Goal: Task Accomplishment & Management: Complete application form

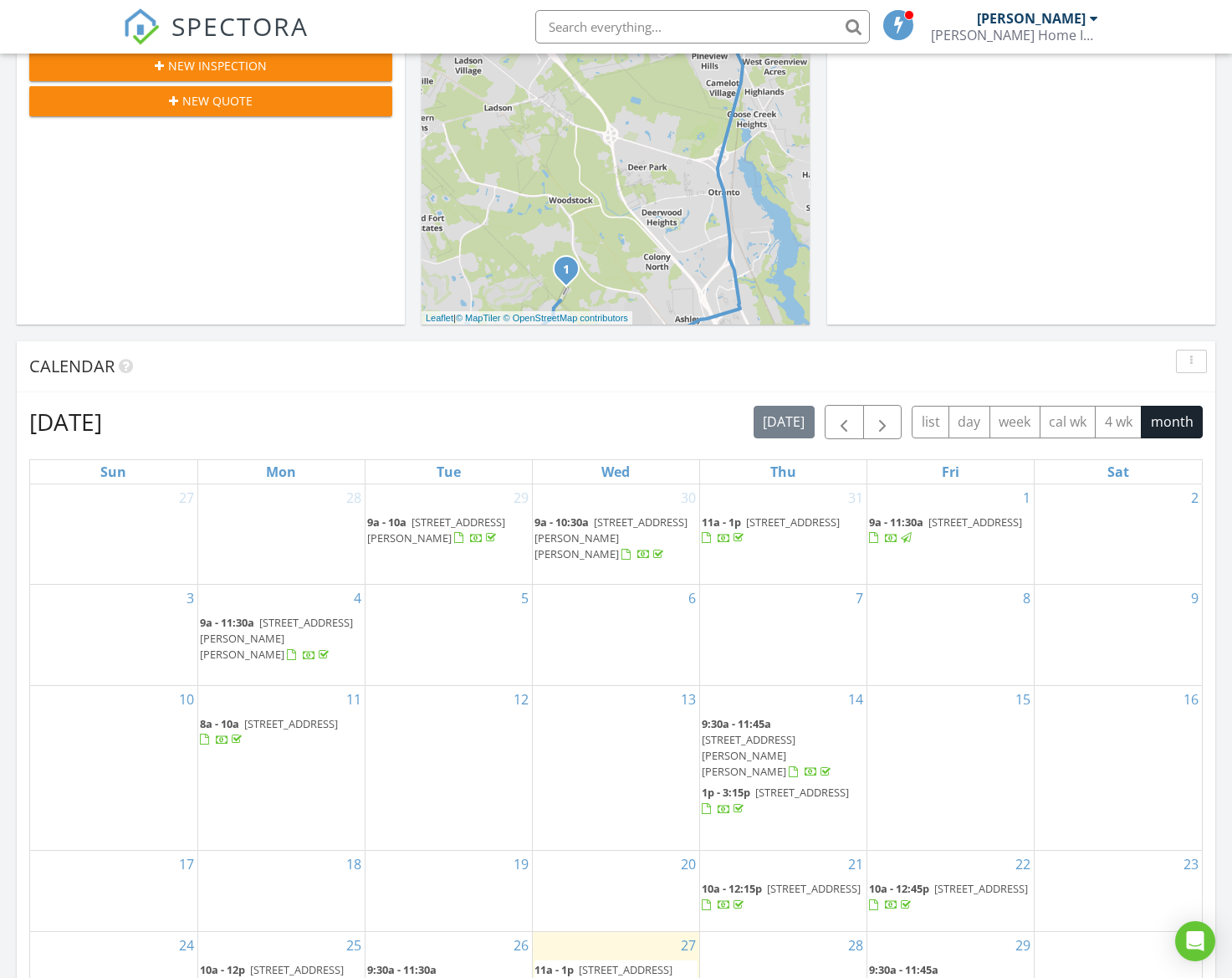
scroll to position [72, 0]
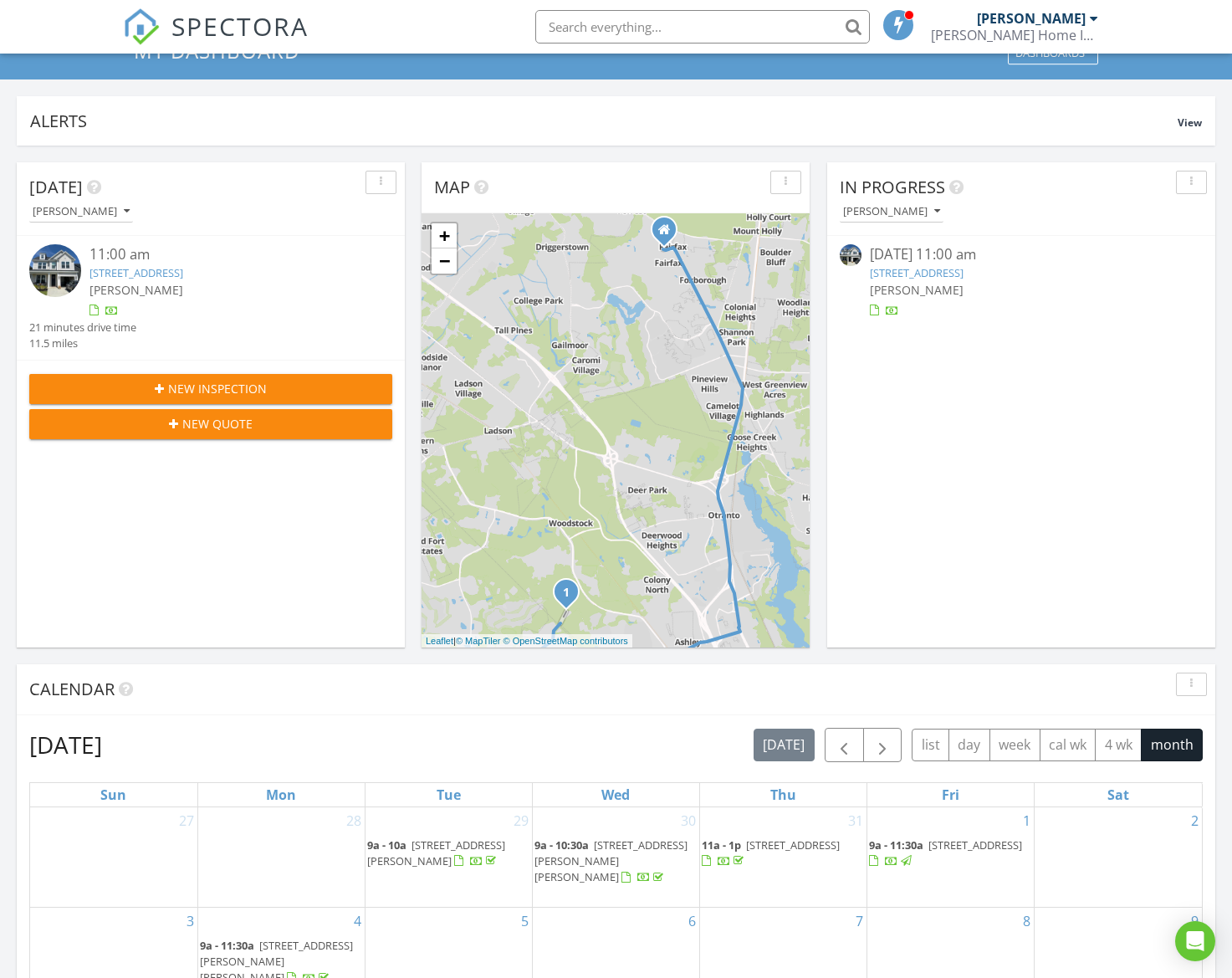
click at [146, 278] on link "8717 Revival Rd, North Charleston, SC 29420" at bounding box center [136, 273] width 94 height 15
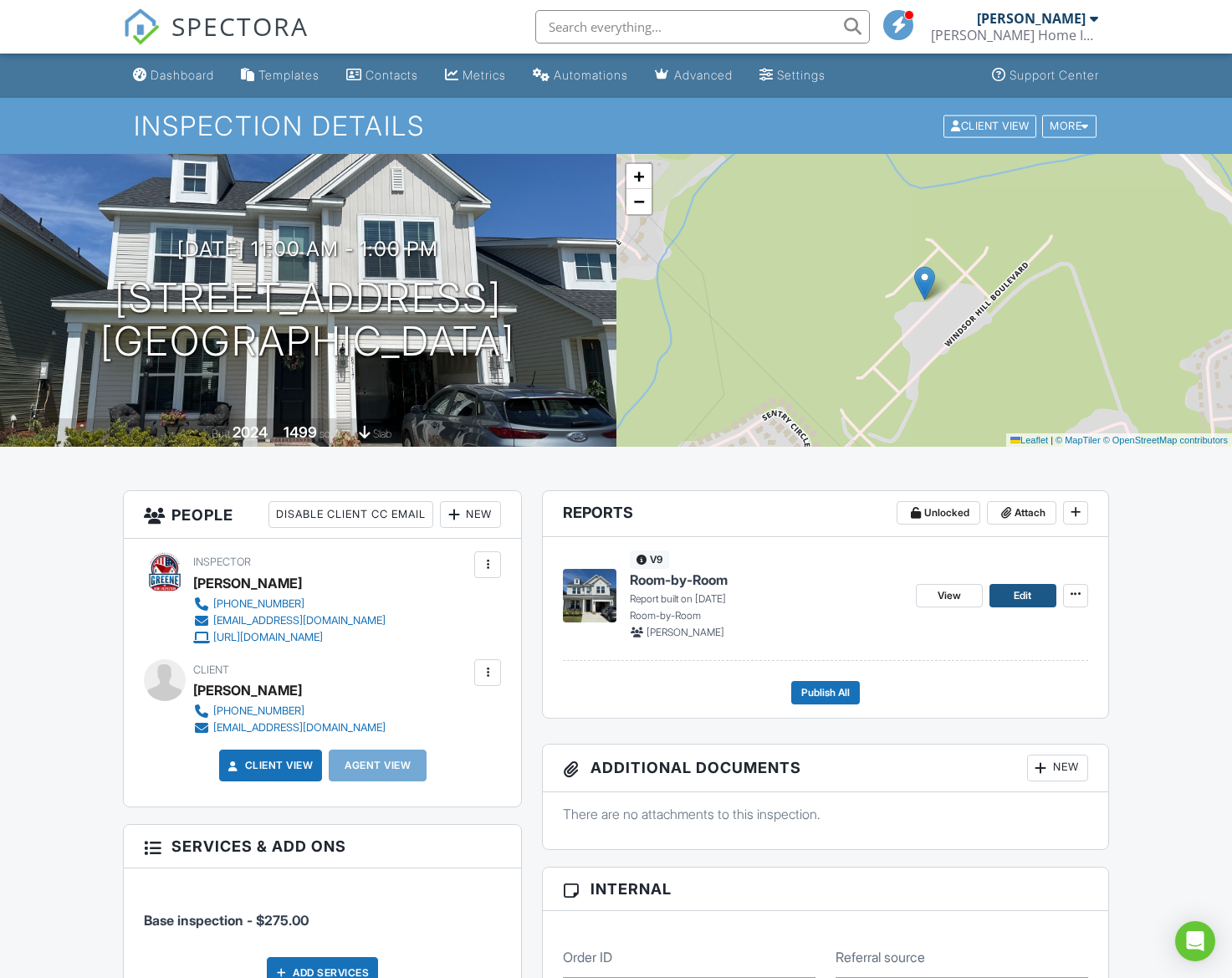
click at [1022, 600] on span "Edit" at bounding box center [1022, 596] width 18 height 17
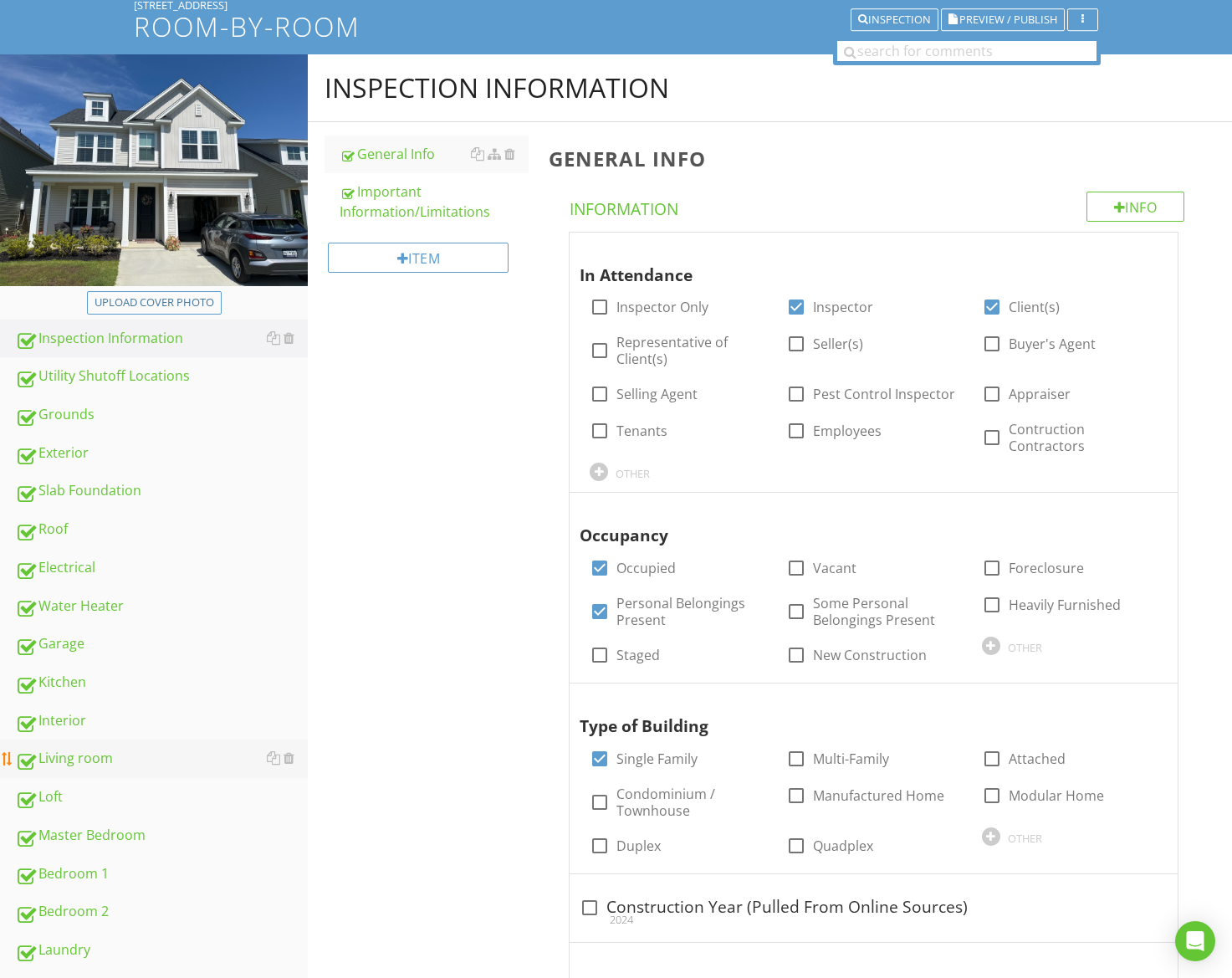
click at [90, 750] on div "Living room" at bounding box center [161, 759] width 293 height 22
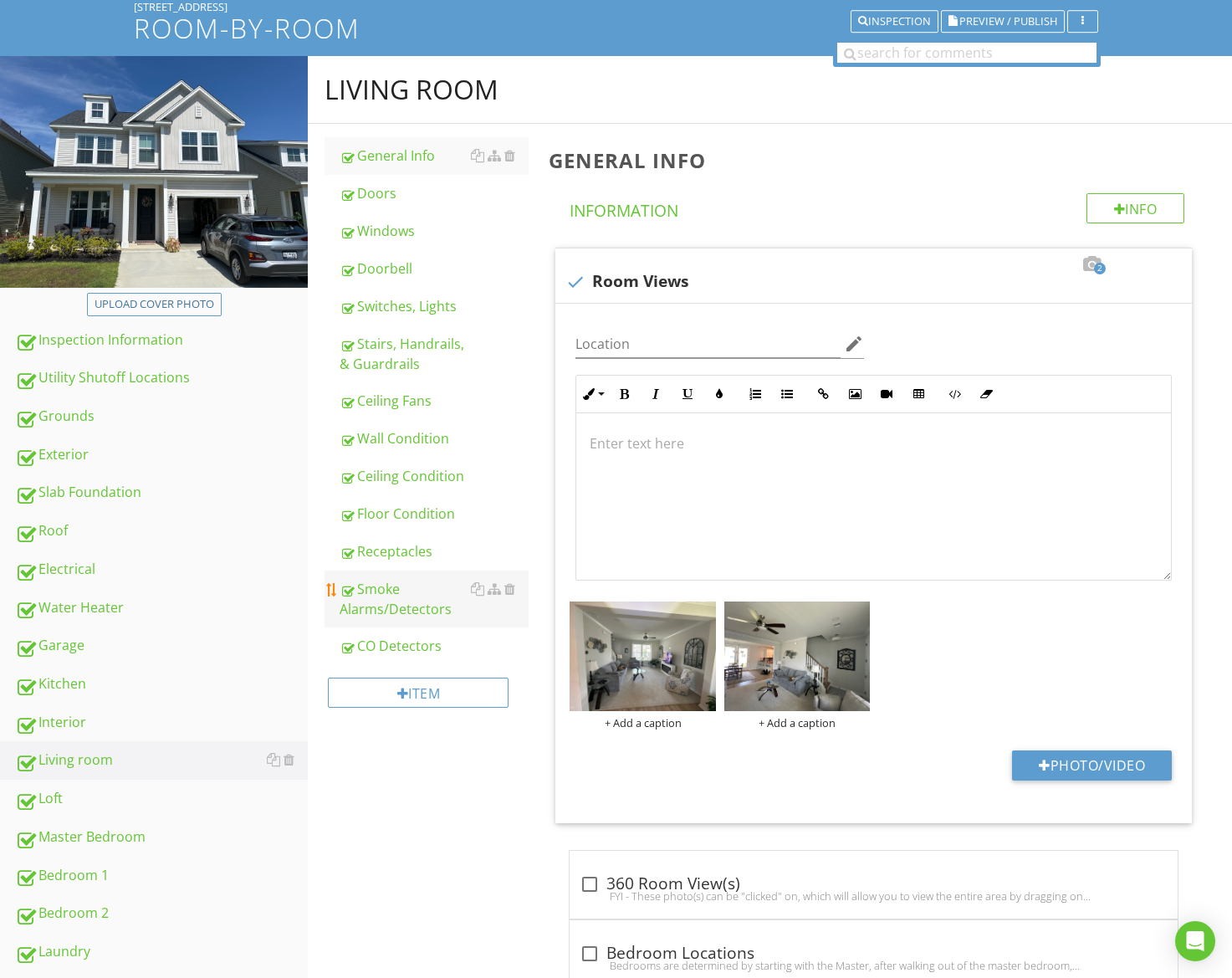
click at [402, 609] on div "Smoke Alarms/Detectors" at bounding box center [434, 599] width 189 height 41
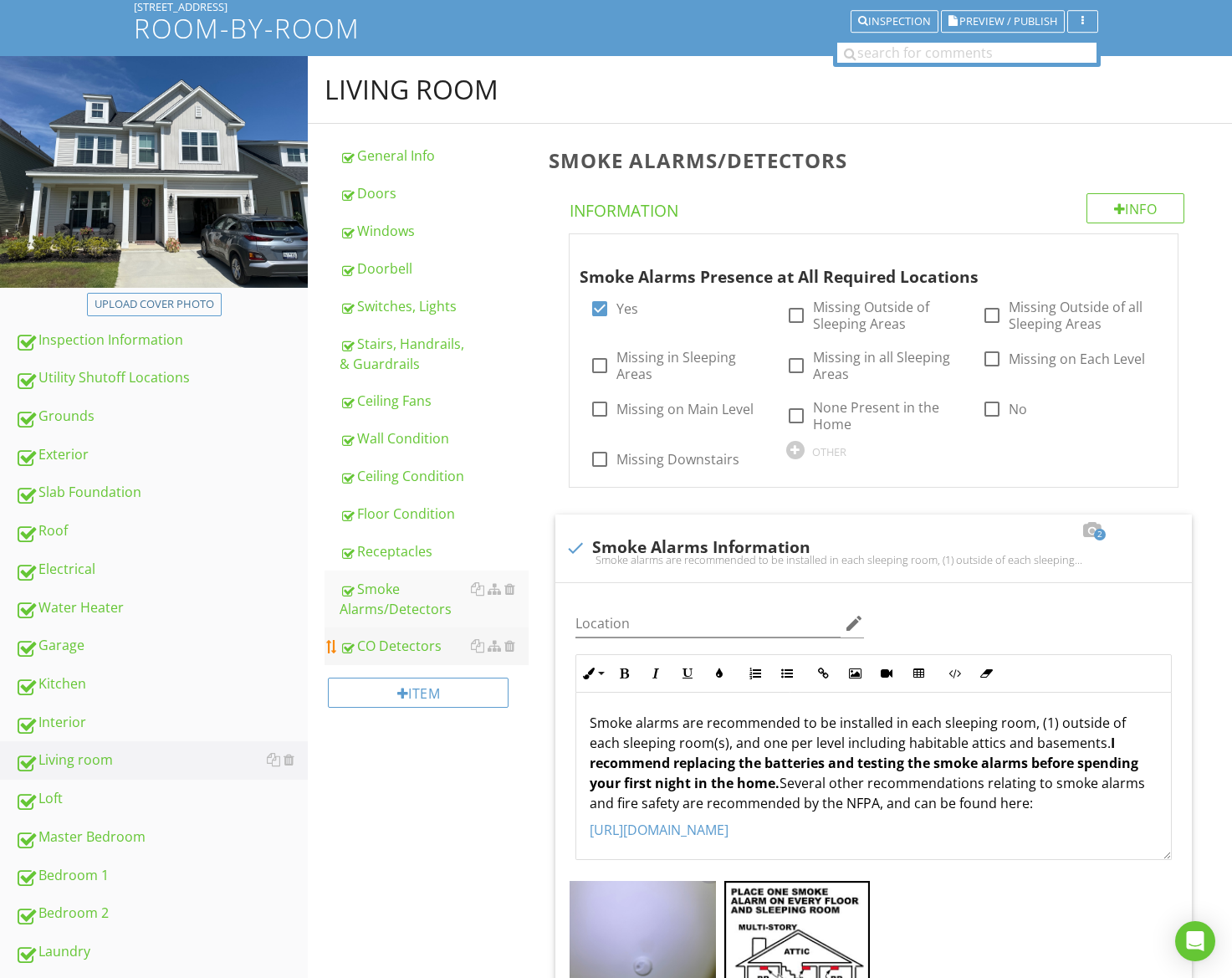
drag, startPoint x: 404, startPoint y: 639, endPoint x: 396, endPoint y: 643, distance: 8.9
click at [404, 639] on div "CO Detectors" at bounding box center [434, 647] width 189 height 20
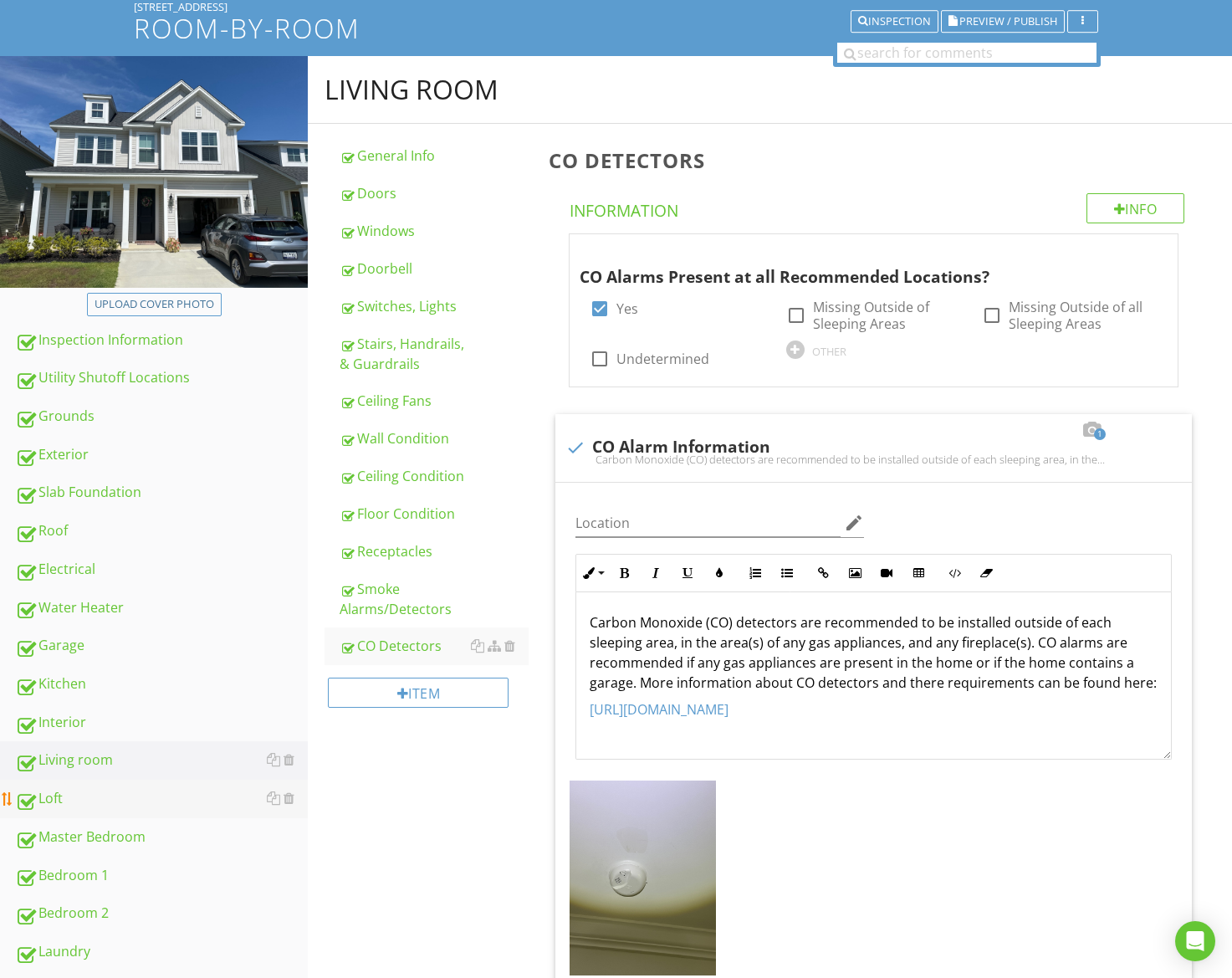
click at [99, 798] on div "Loft" at bounding box center [161, 800] width 293 height 22
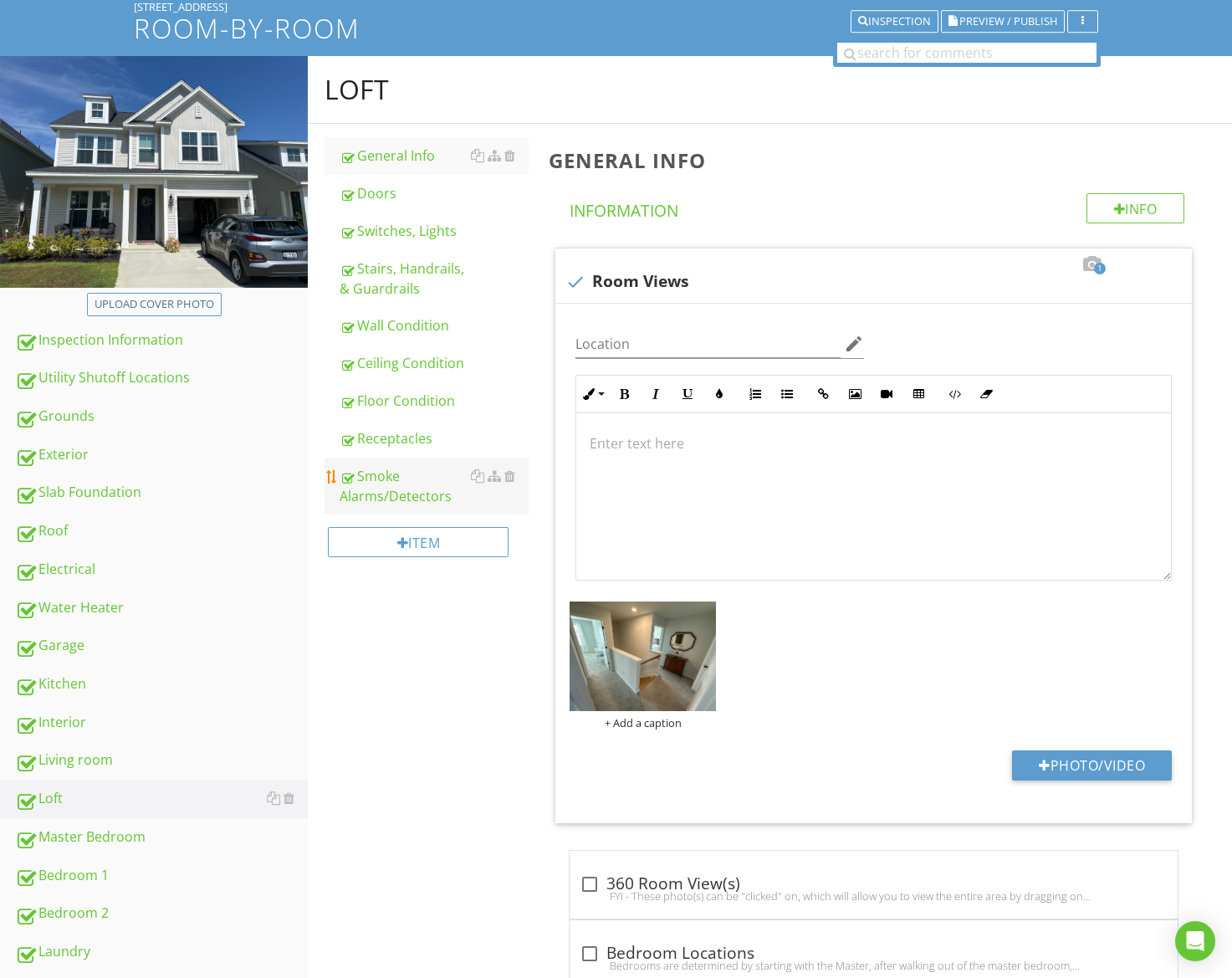
click at [396, 502] on div "Smoke Alarms/Detectors" at bounding box center [434, 487] width 189 height 41
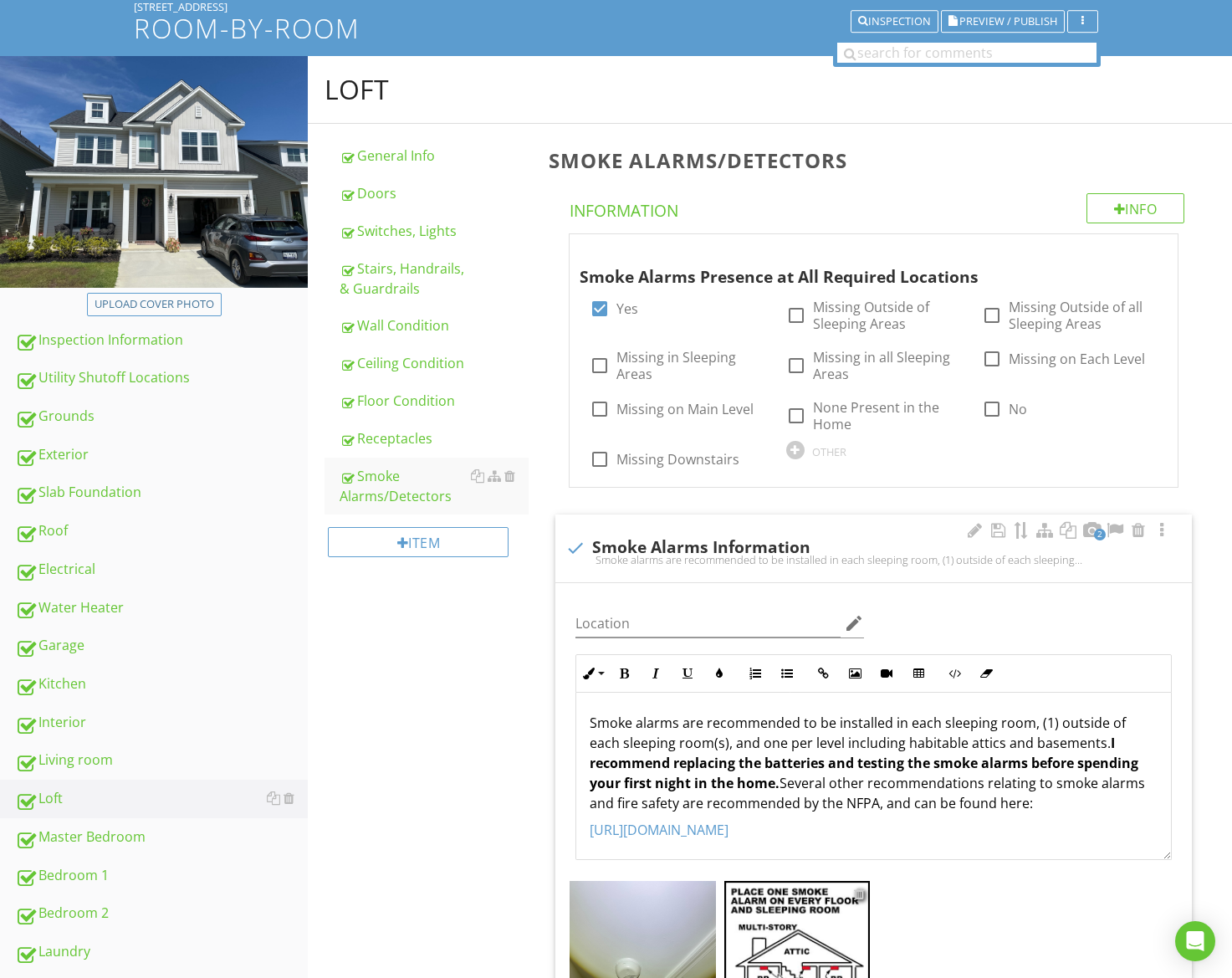
click at [858, 892] on div at bounding box center [859, 894] width 11 height 14
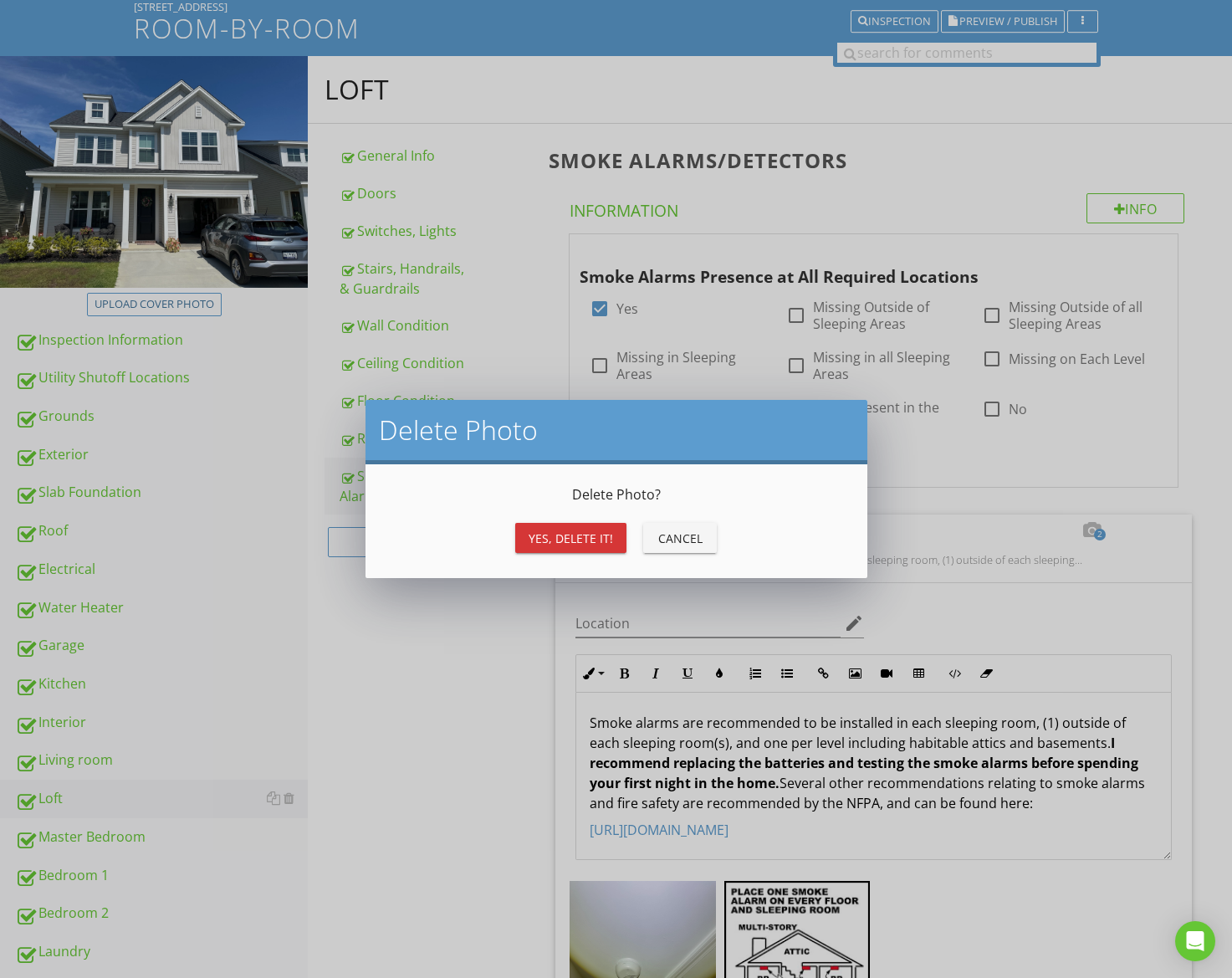
drag, startPoint x: 571, startPoint y: 548, endPoint x: 537, endPoint y: 558, distance: 35.4
click at [571, 548] on button "Yes, Delete it!" at bounding box center [571, 538] width 112 height 30
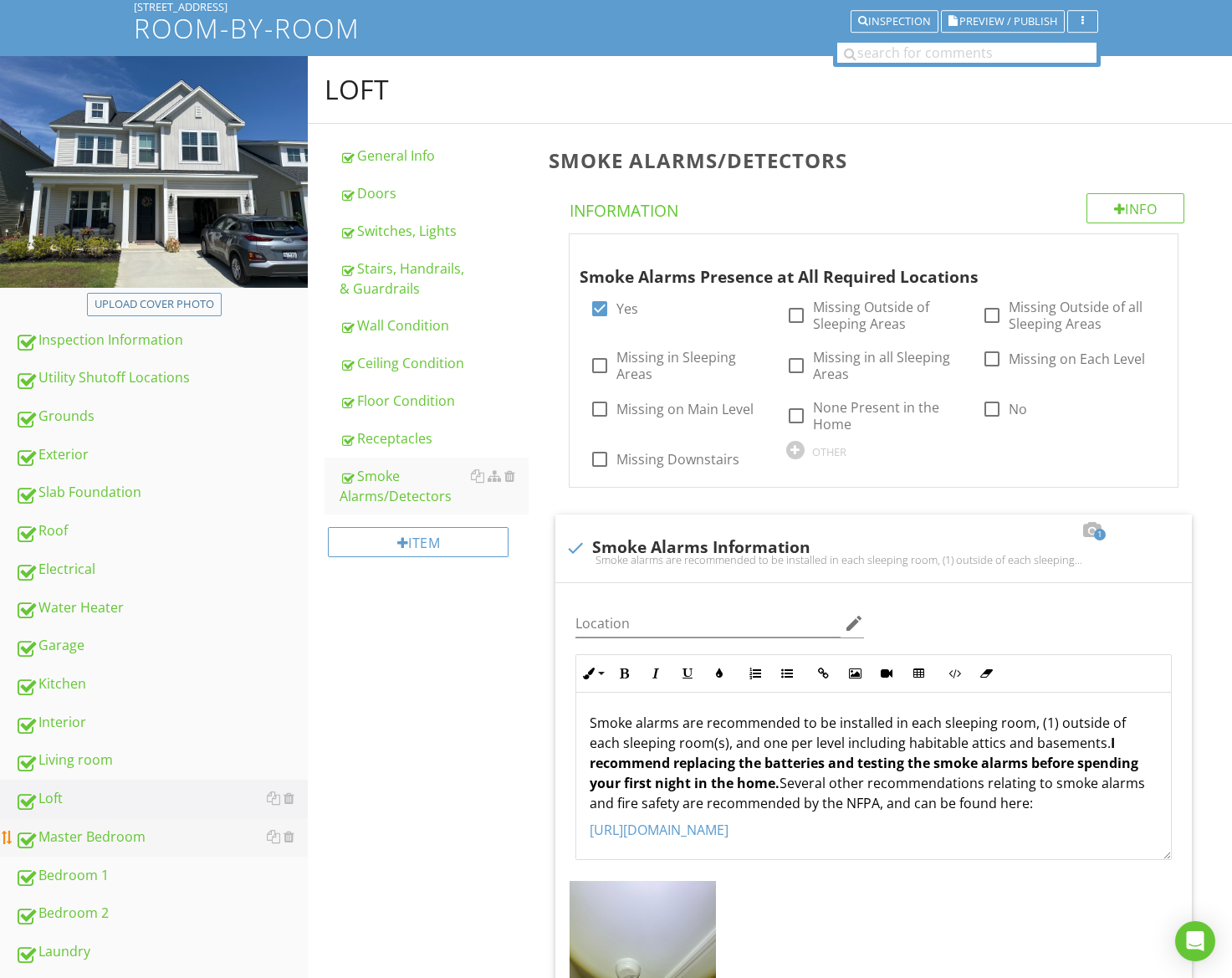
click at [118, 825] on link "Master Bedroom" at bounding box center [161, 838] width 293 height 39
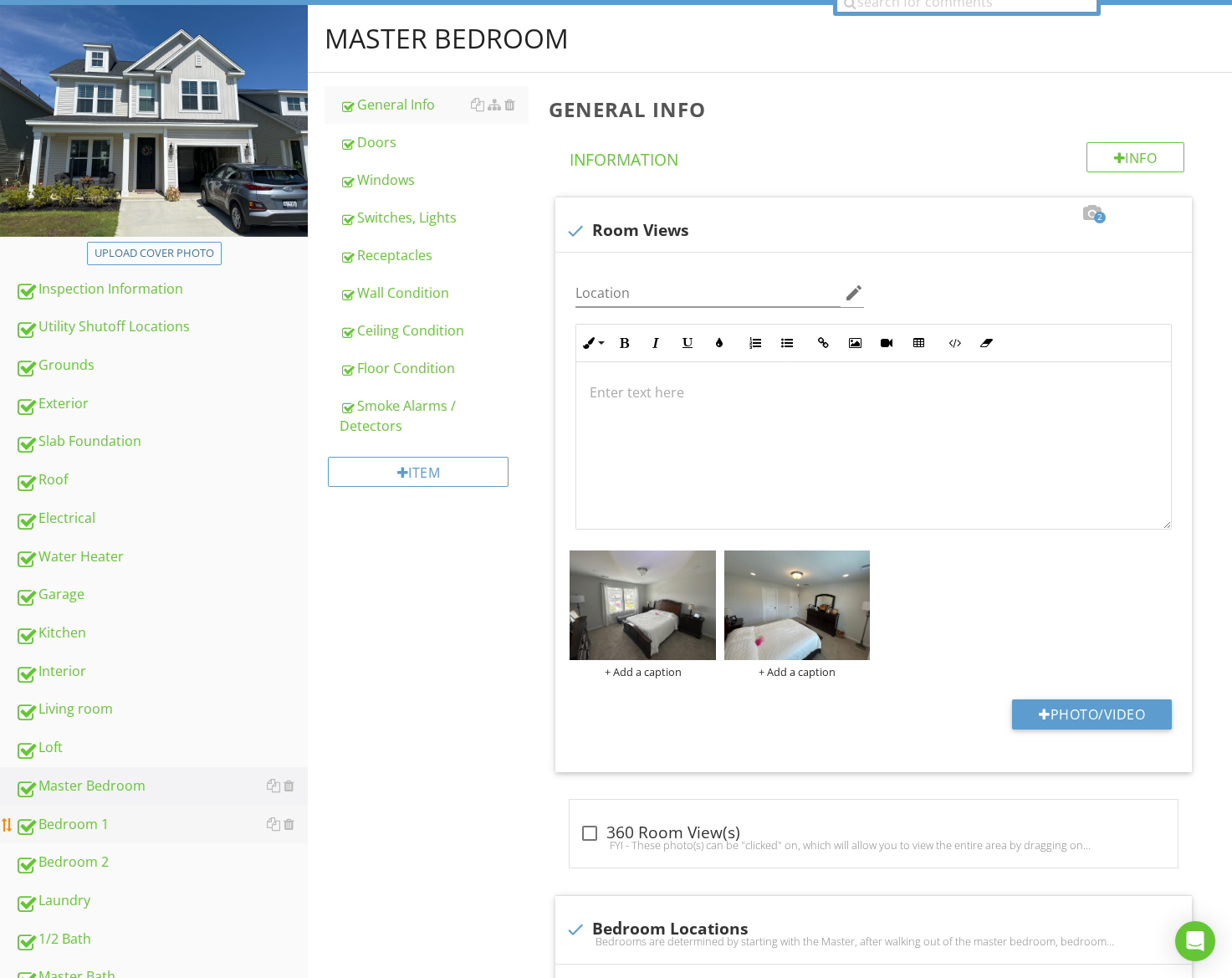
scroll to position [165, 0]
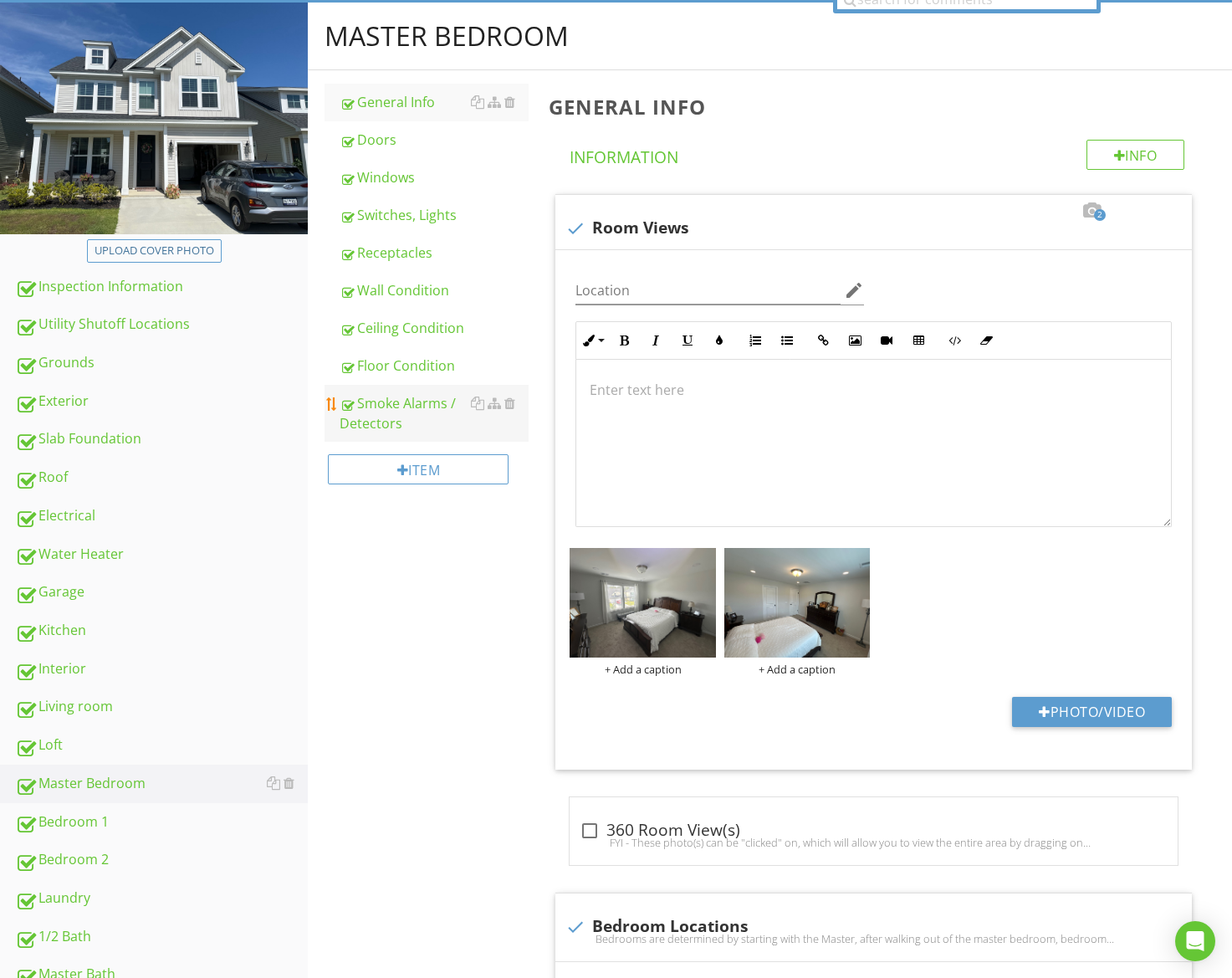
click at [398, 416] on div "Smoke Alarms / Detectors" at bounding box center [434, 413] width 189 height 41
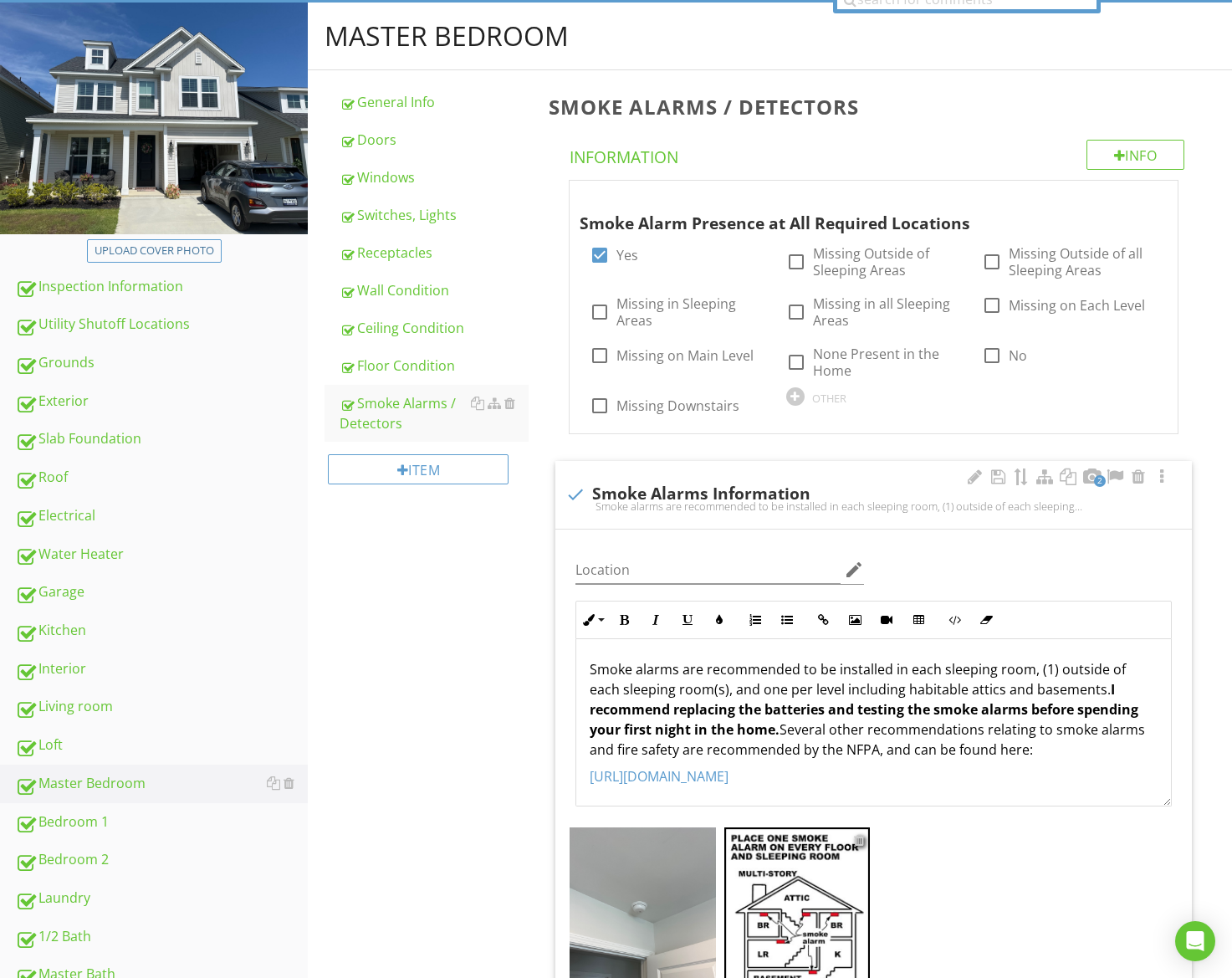
click at [860, 839] on div at bounding box center [859, 840] width 11 height 14
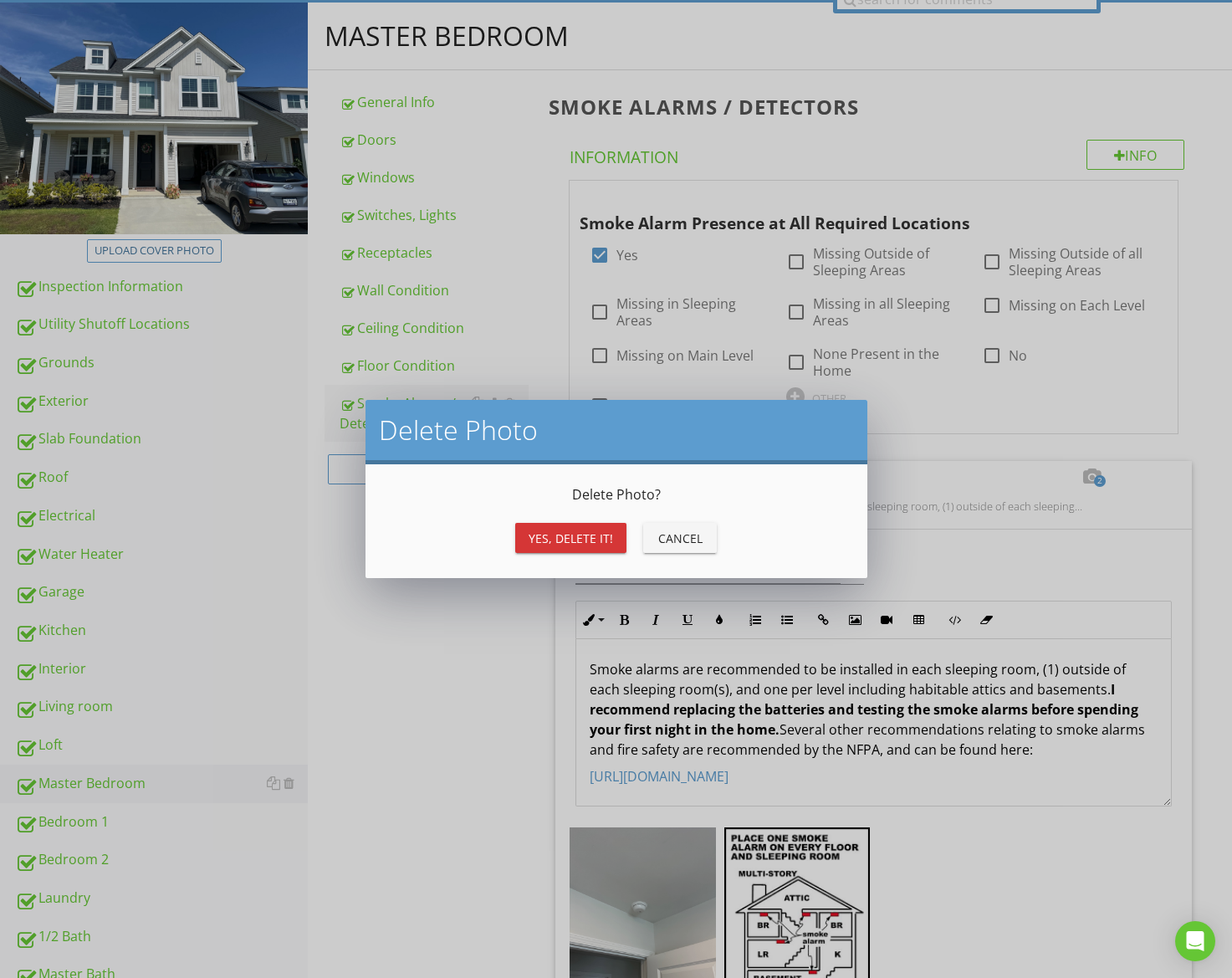
click at [543, 543] on div "Yes, Delete it!" at bounding box center [571, 538] width 84 height 18
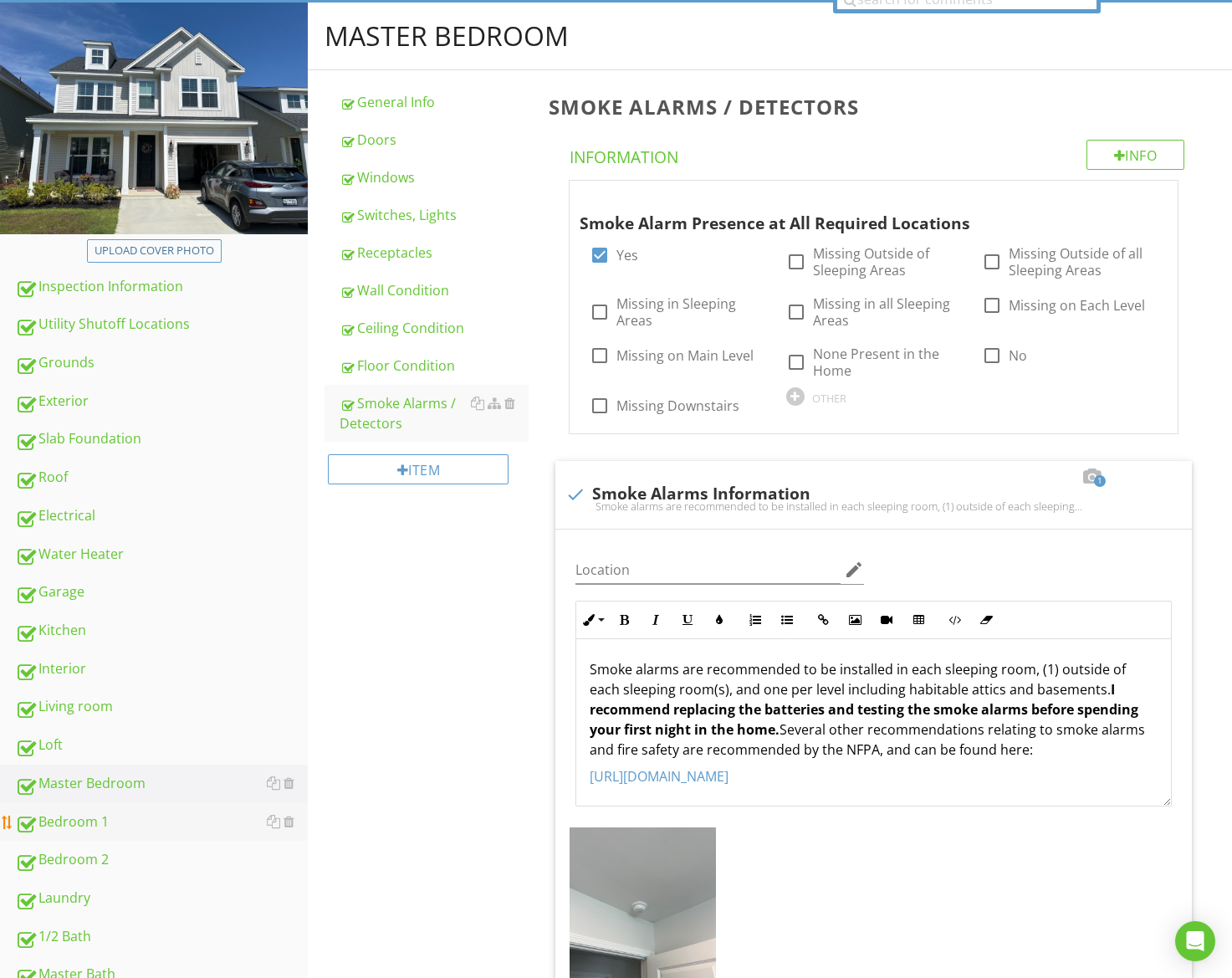
click at [133, 822] on div "Bedroom 1" at bounding box center [161, 822] width 293 height 22
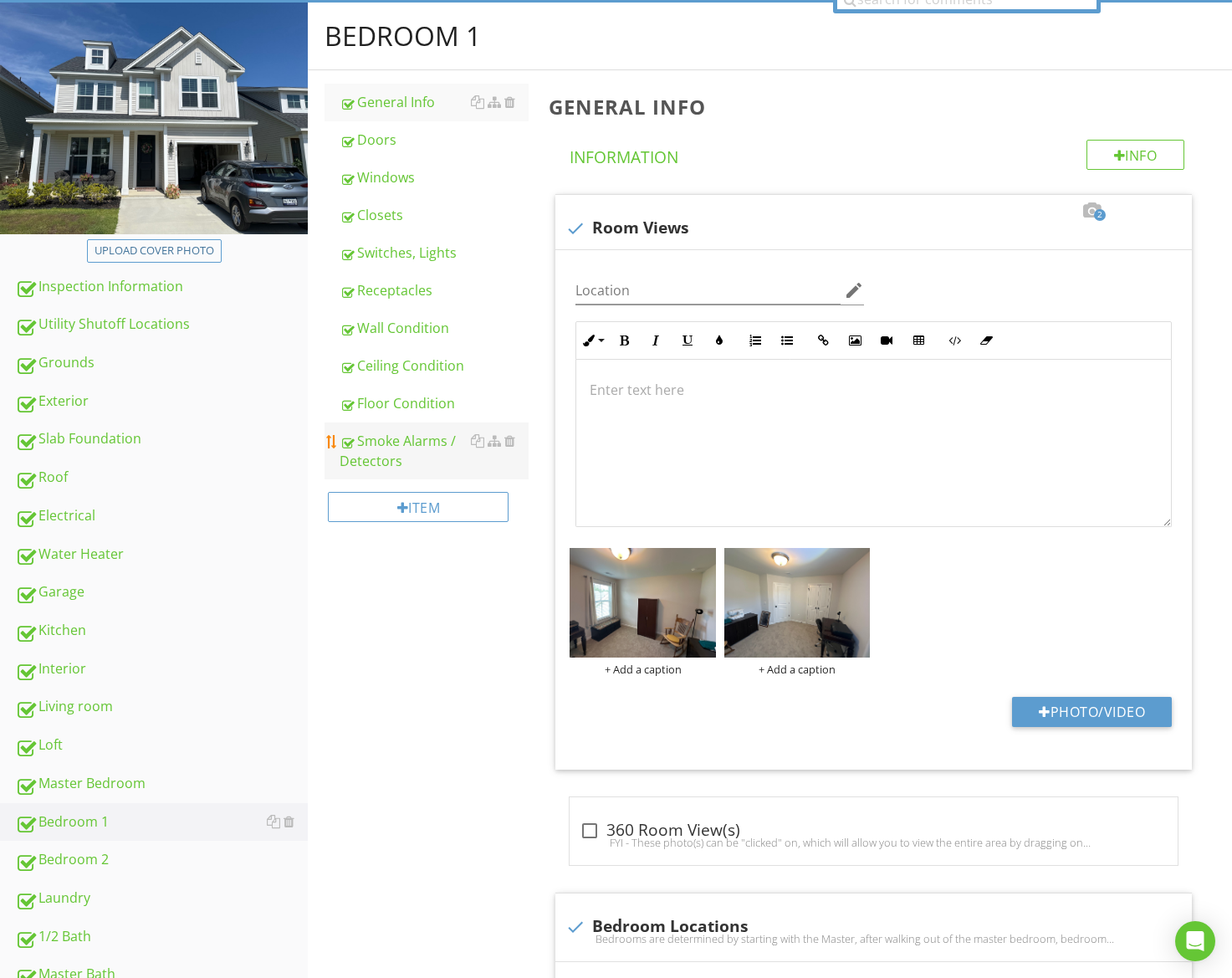
click at [384, 440] on div "Smoke Alarms / Detectors" at bounding box center [434, 451] width 189 height 41
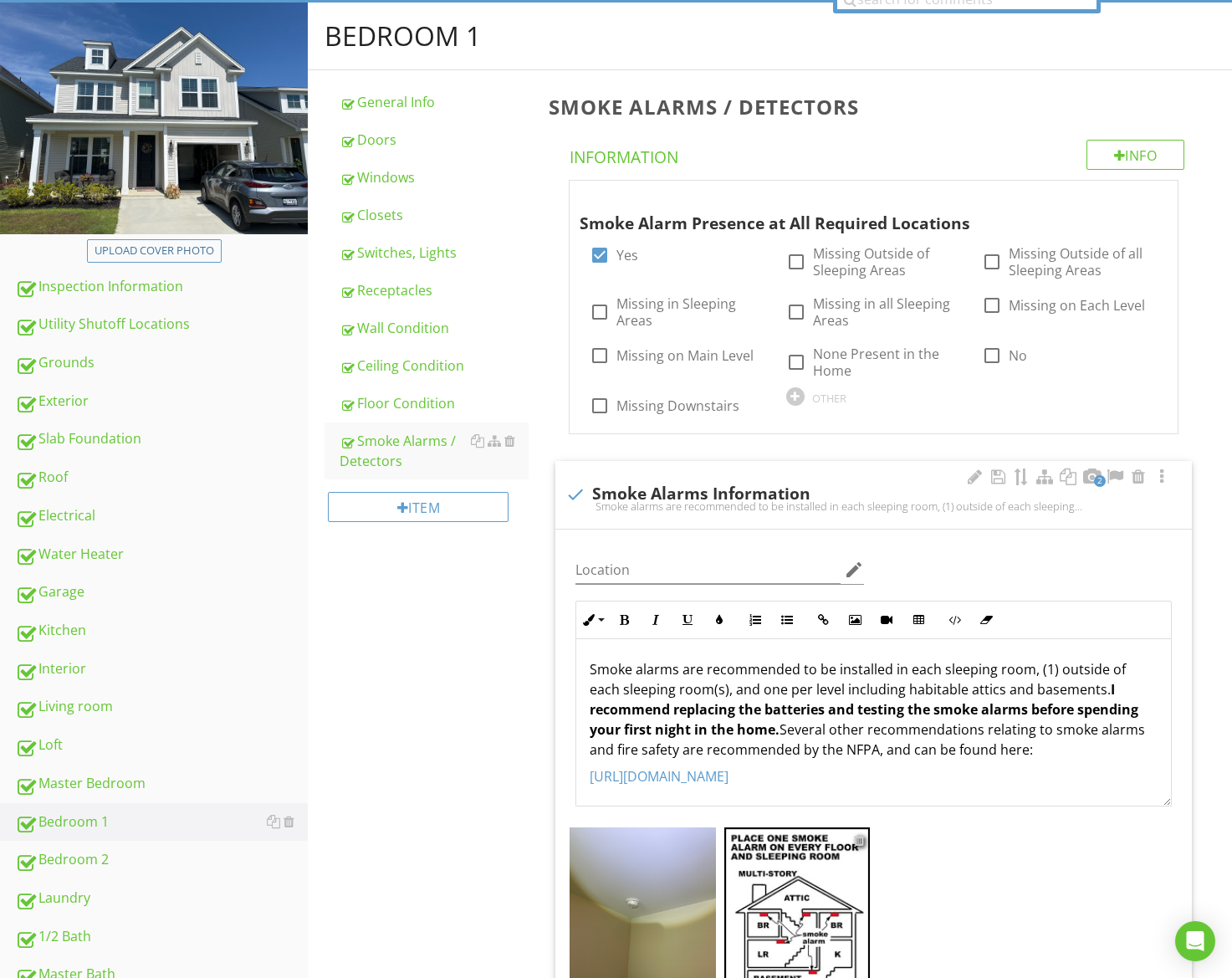
click at [863, 839] on div at bounding box center [859, 840] width 11 height 14
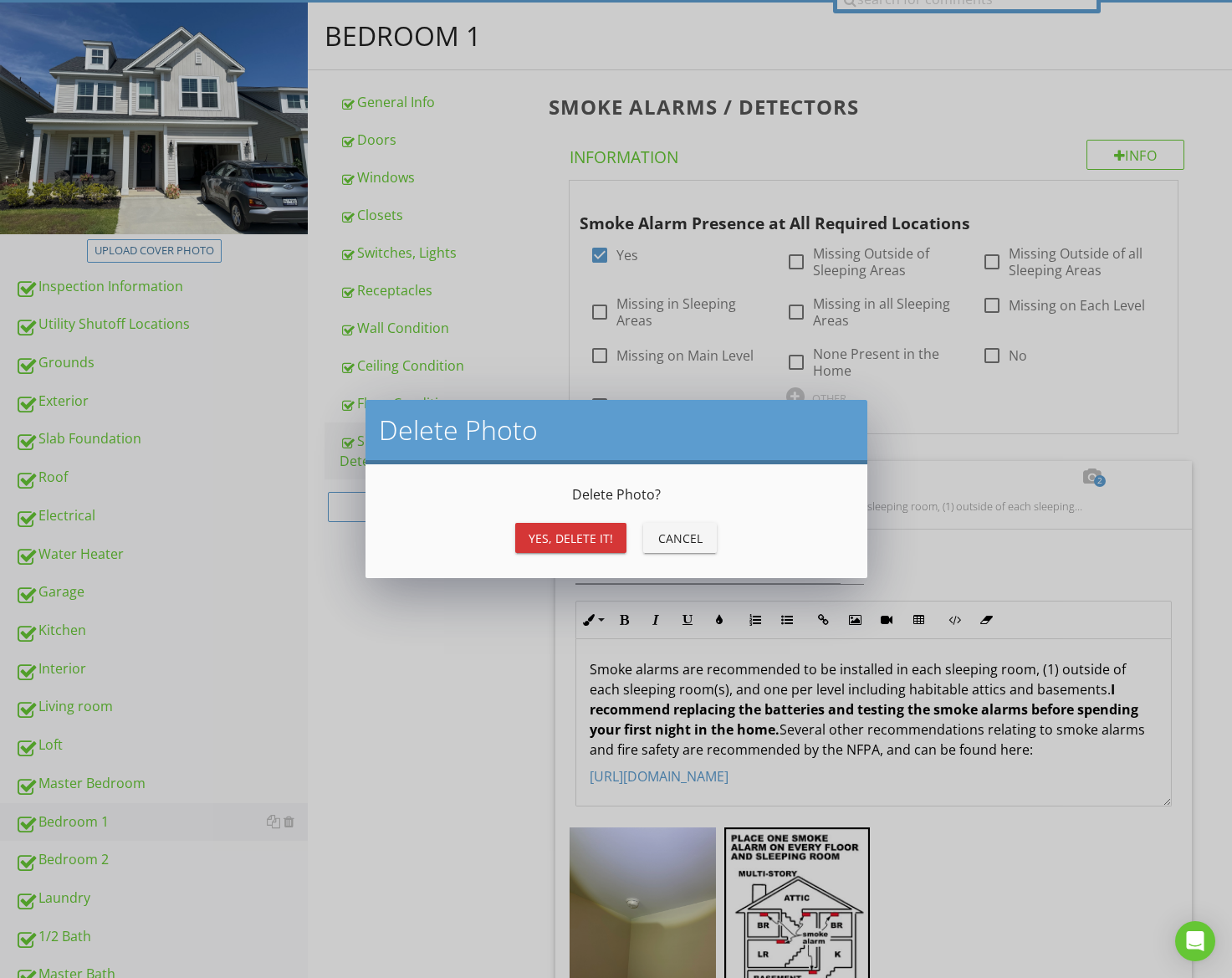
click at [565, 540] on div "Yes, Delete it!" at bounding box center [571, 538] width 84 height 18
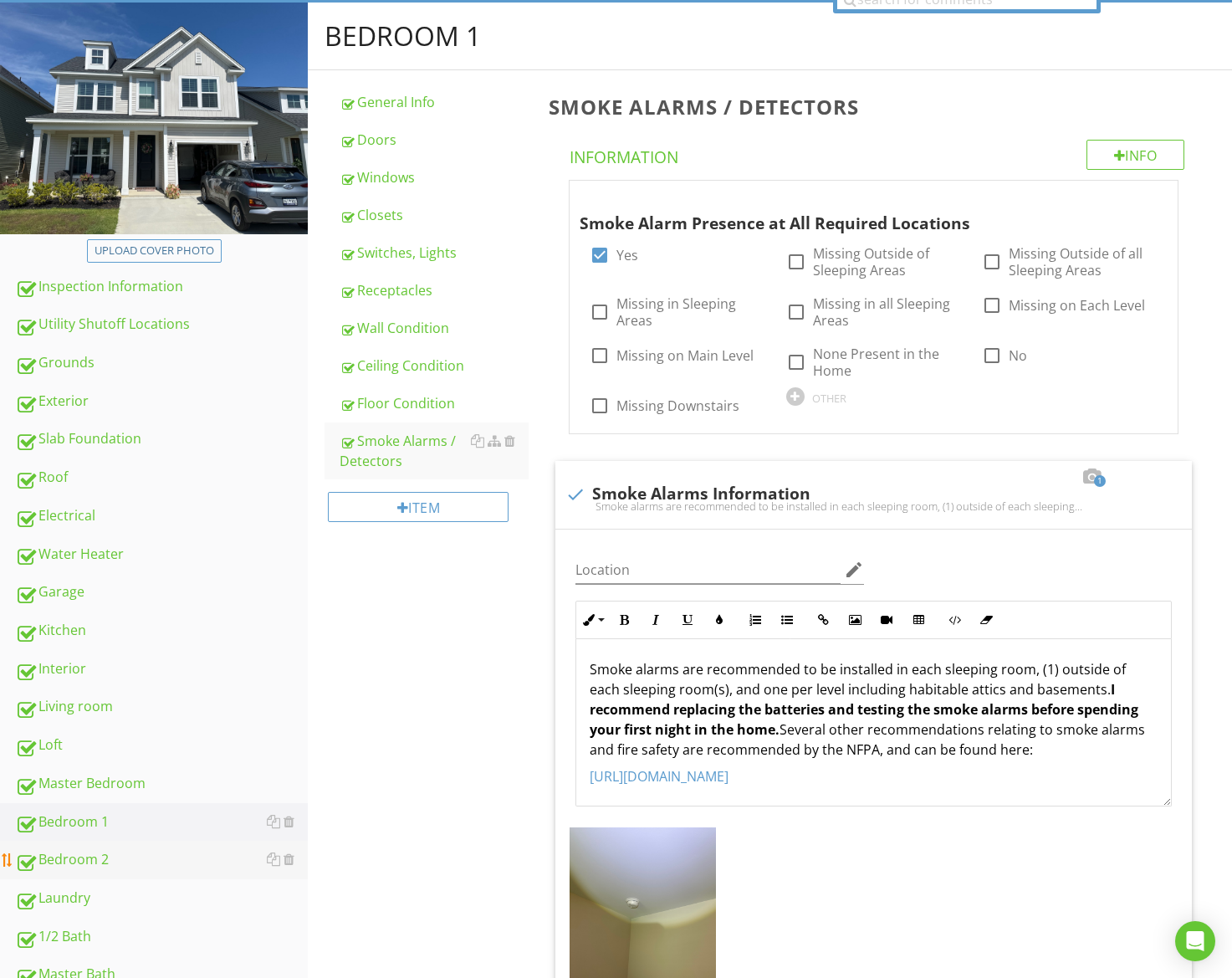
click at [90, 869] on div "Bedroom 2" at bounding box center [161, 861] width 293 height 22
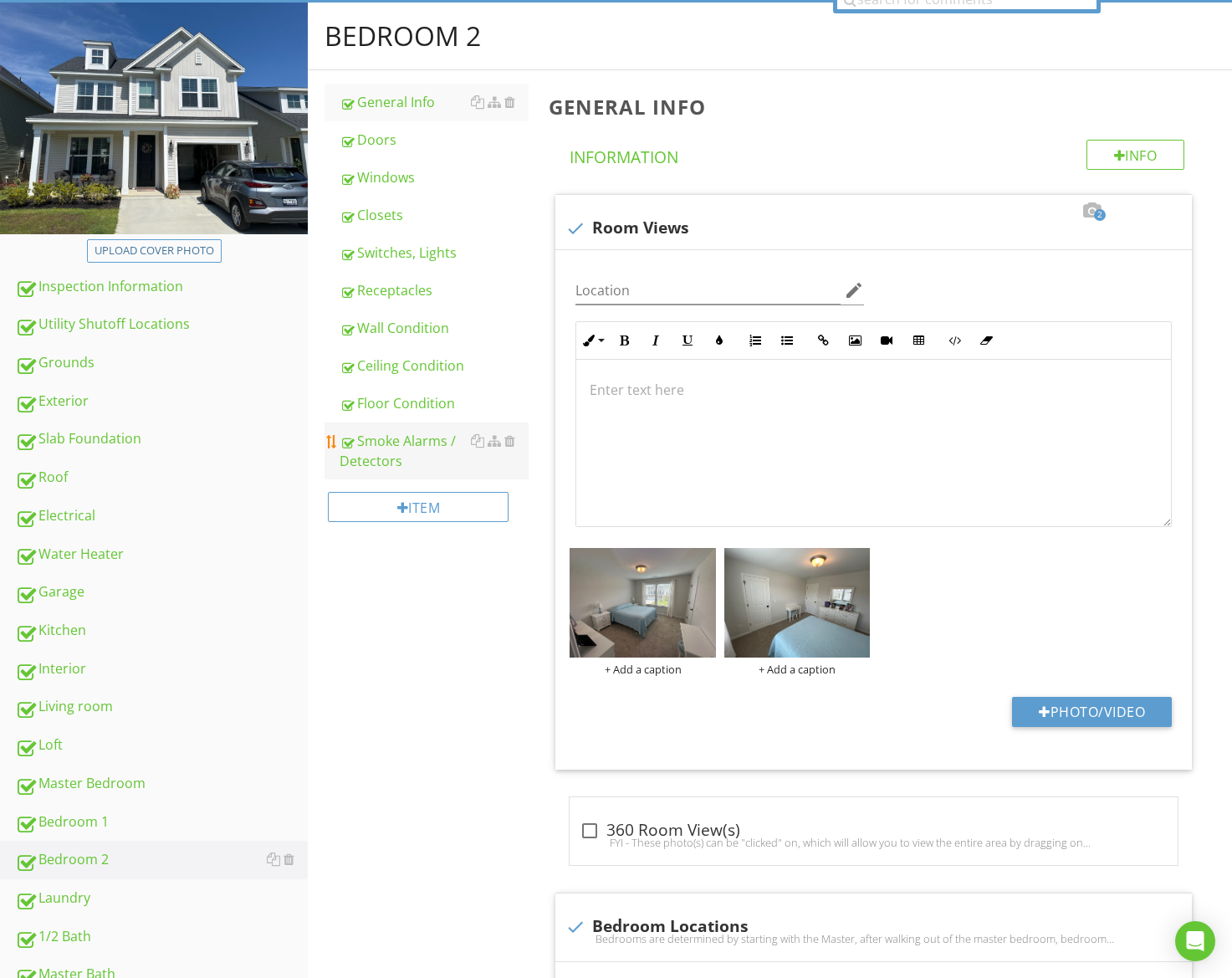
click at [391, 468] on div "Smoke Alarms / Detectors" at bounding box center [434, 451] width 189 height 41
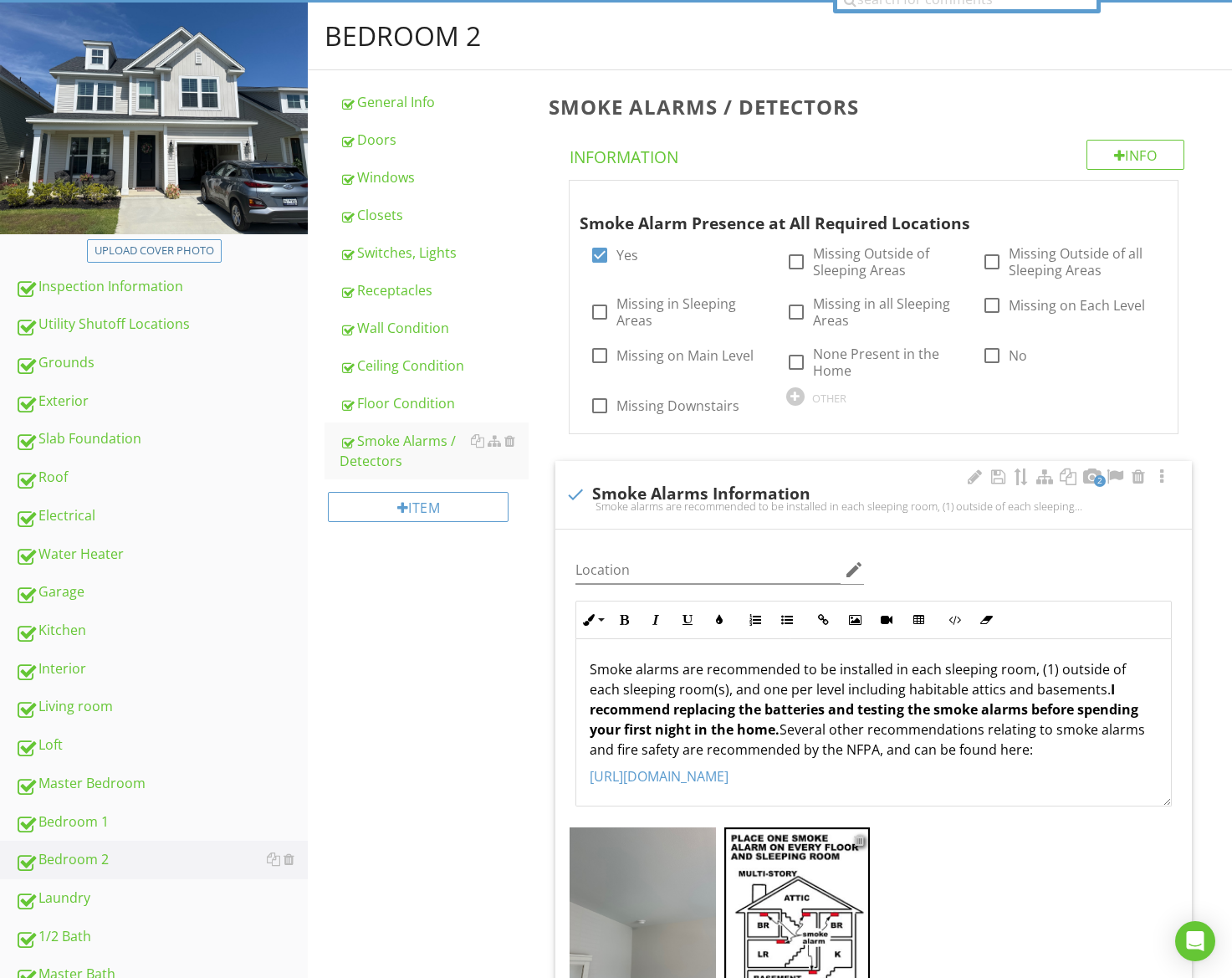
click at [859, 839] on div at bounding box center [859, 840] width 11 height 14
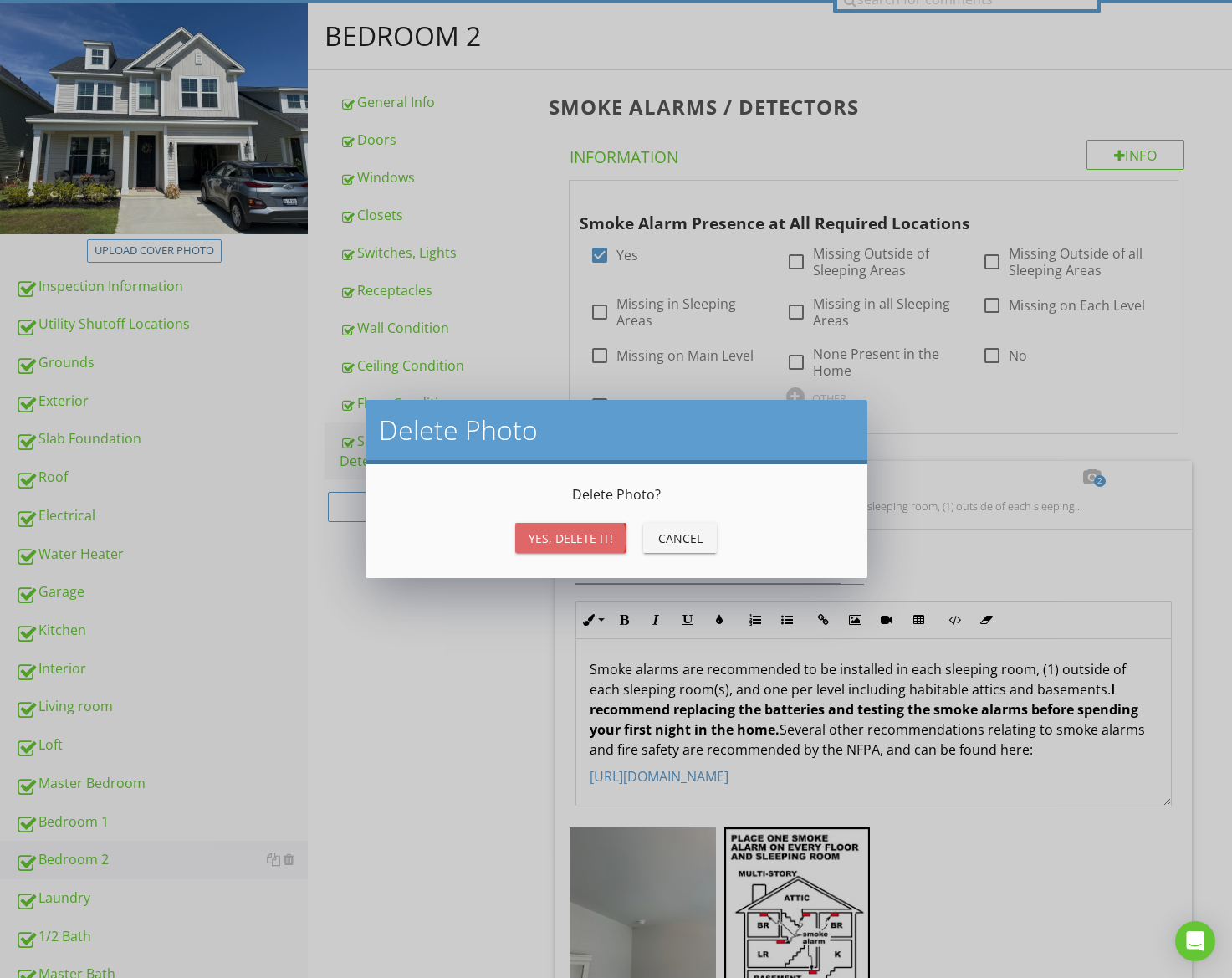
drag, startPoint x: 571, startPoint y: 541, endPoint x: 564, endPoint y: 548, distance: 9.9
click at [571, 541] on div "Yes, Delete it!" at bounding box center [571, 538] width 84 height 18
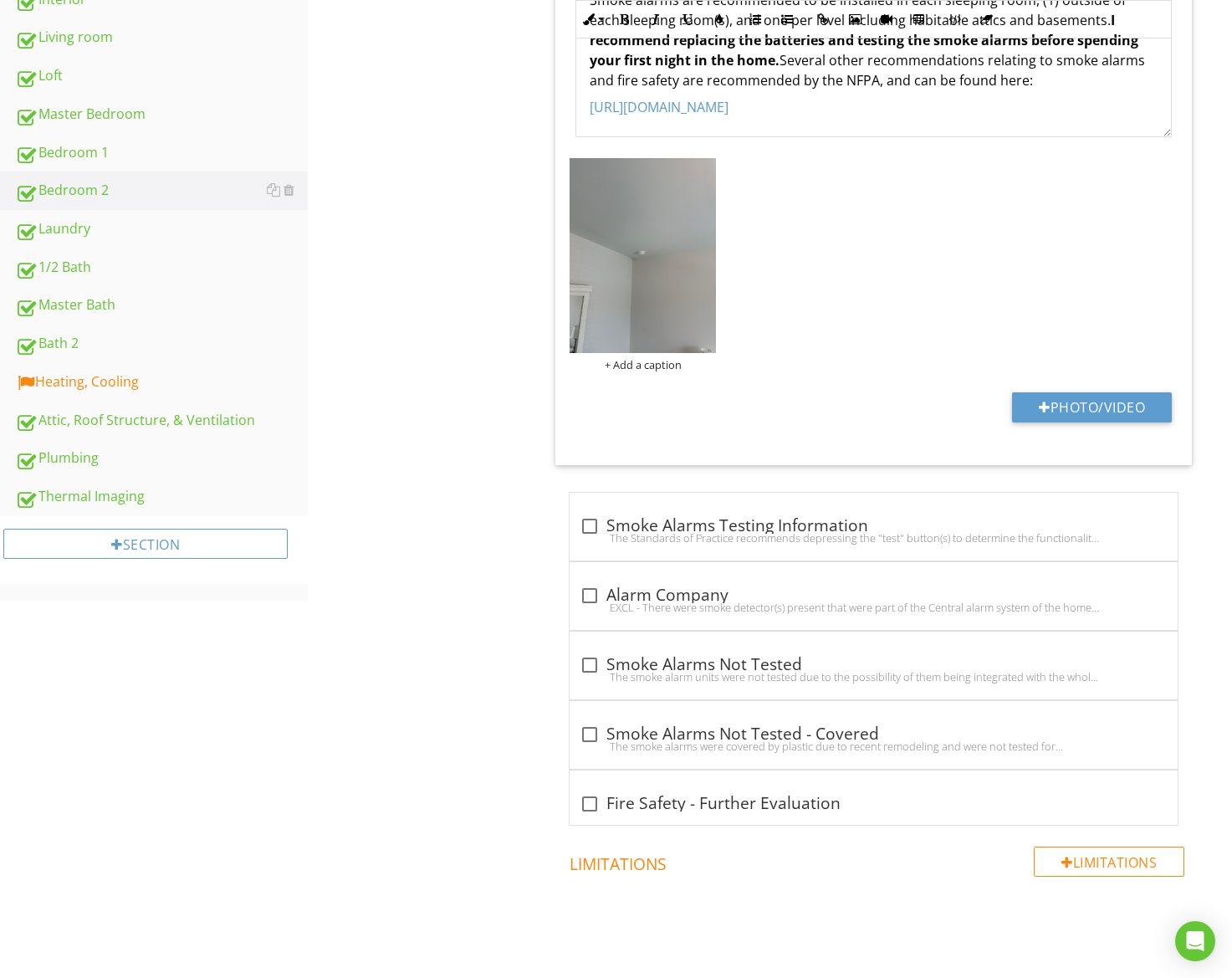
scroll to position [877, 0]
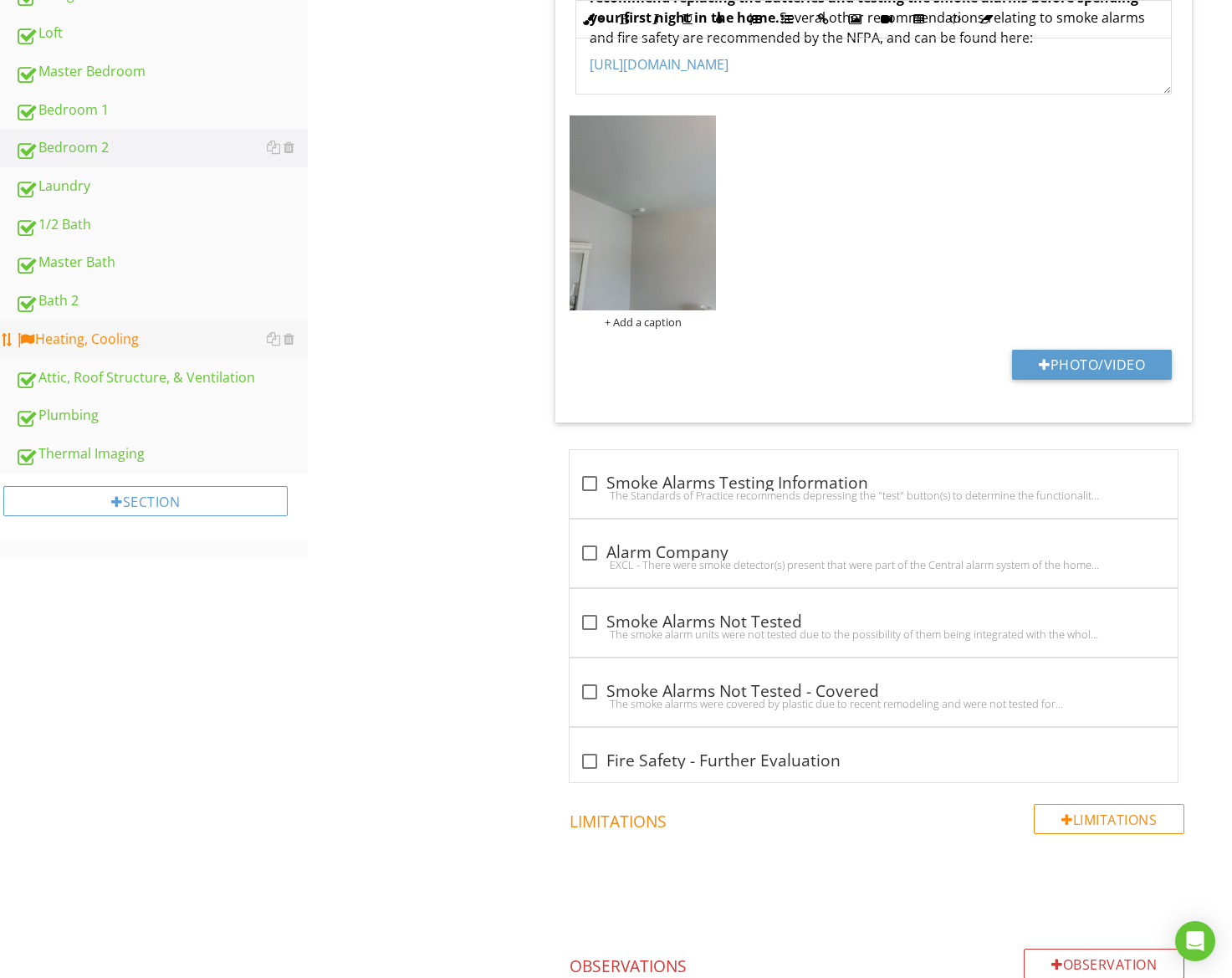
click at [170, 351] on link "Heating, Cooling" at bounding box center [161, 340] width 293 height 39
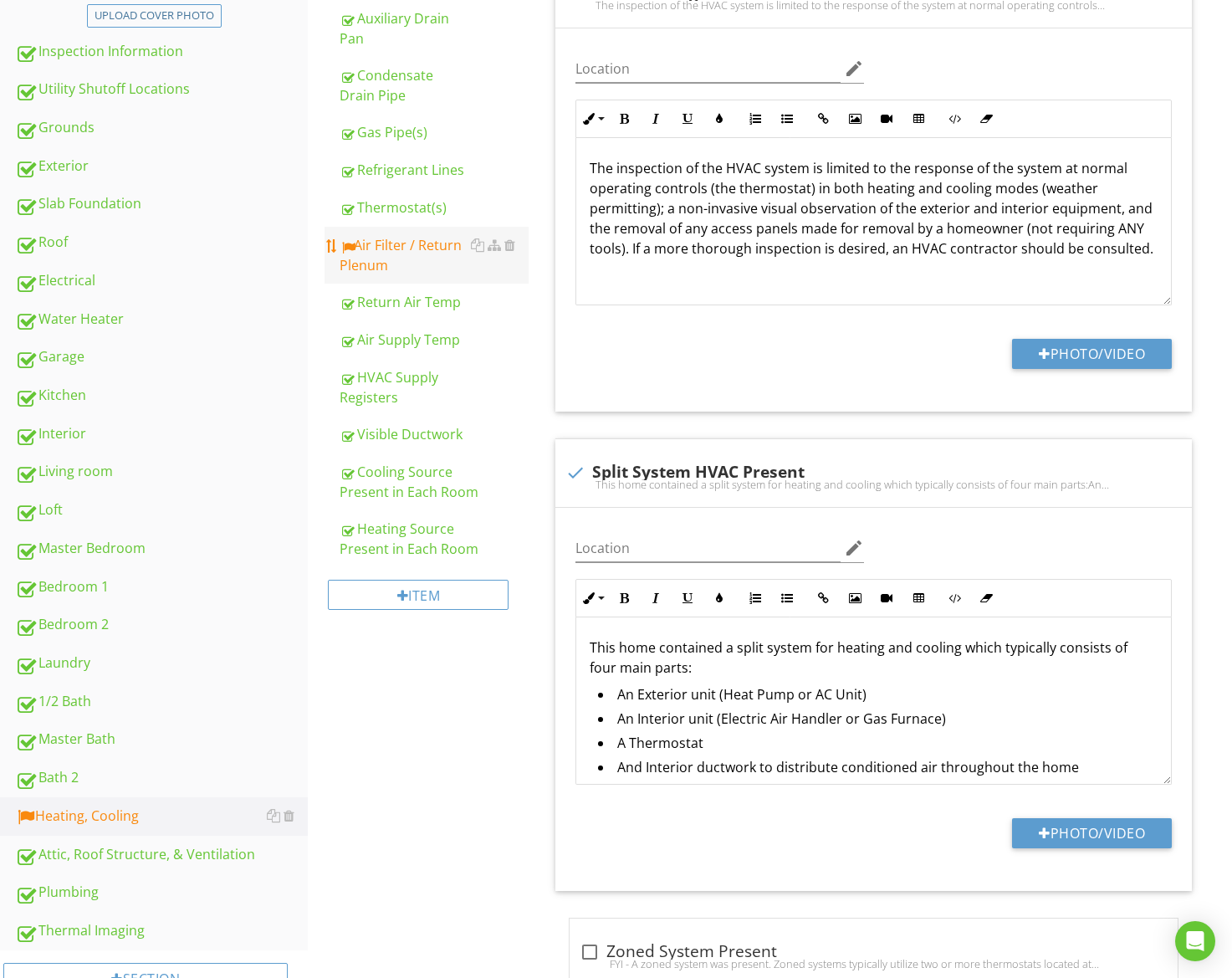
scroll to position [384, 0]
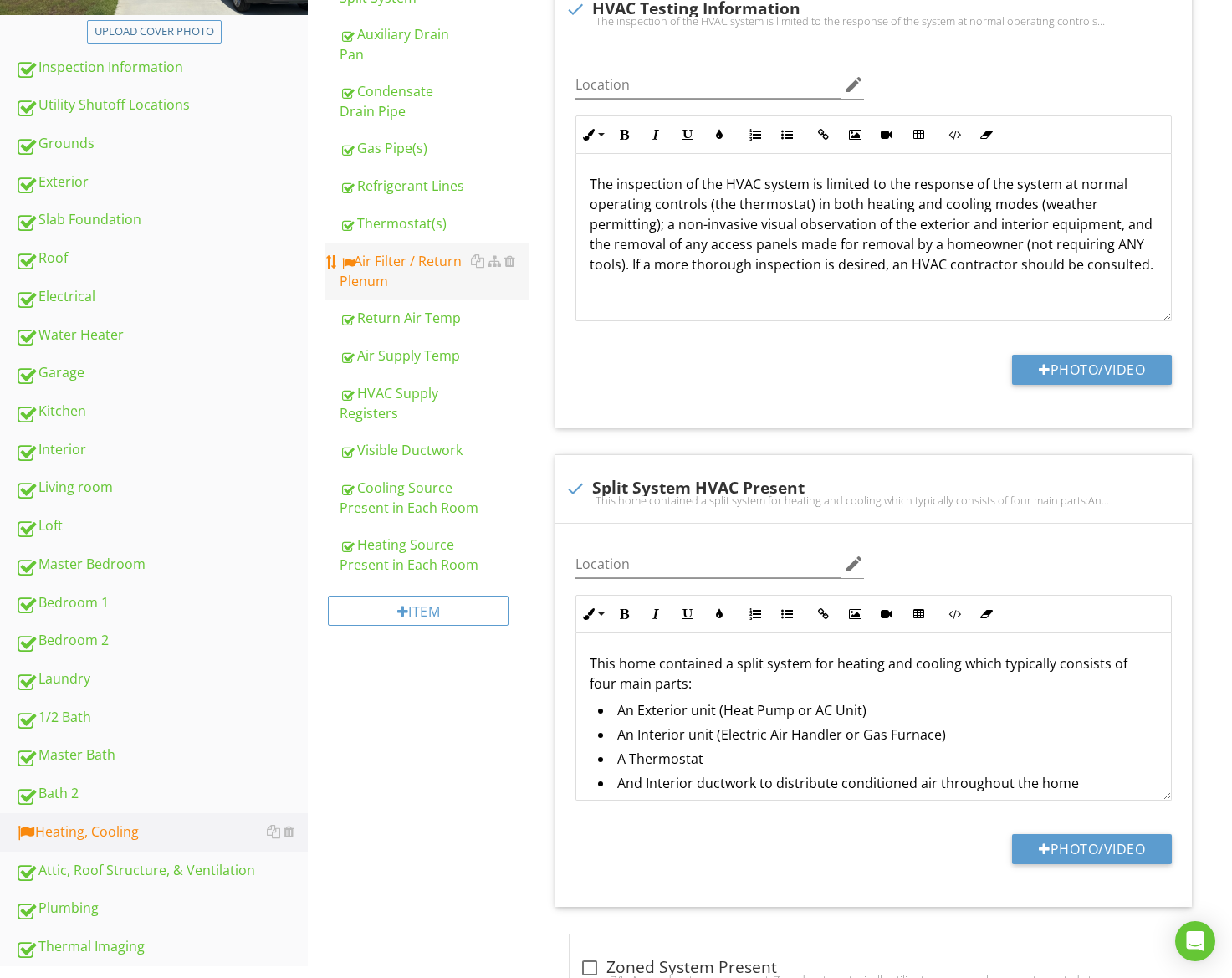
click at [402, 277] on div "Air Filter / Return Plenum" at bounding box center [434, 271] width 189 height 41
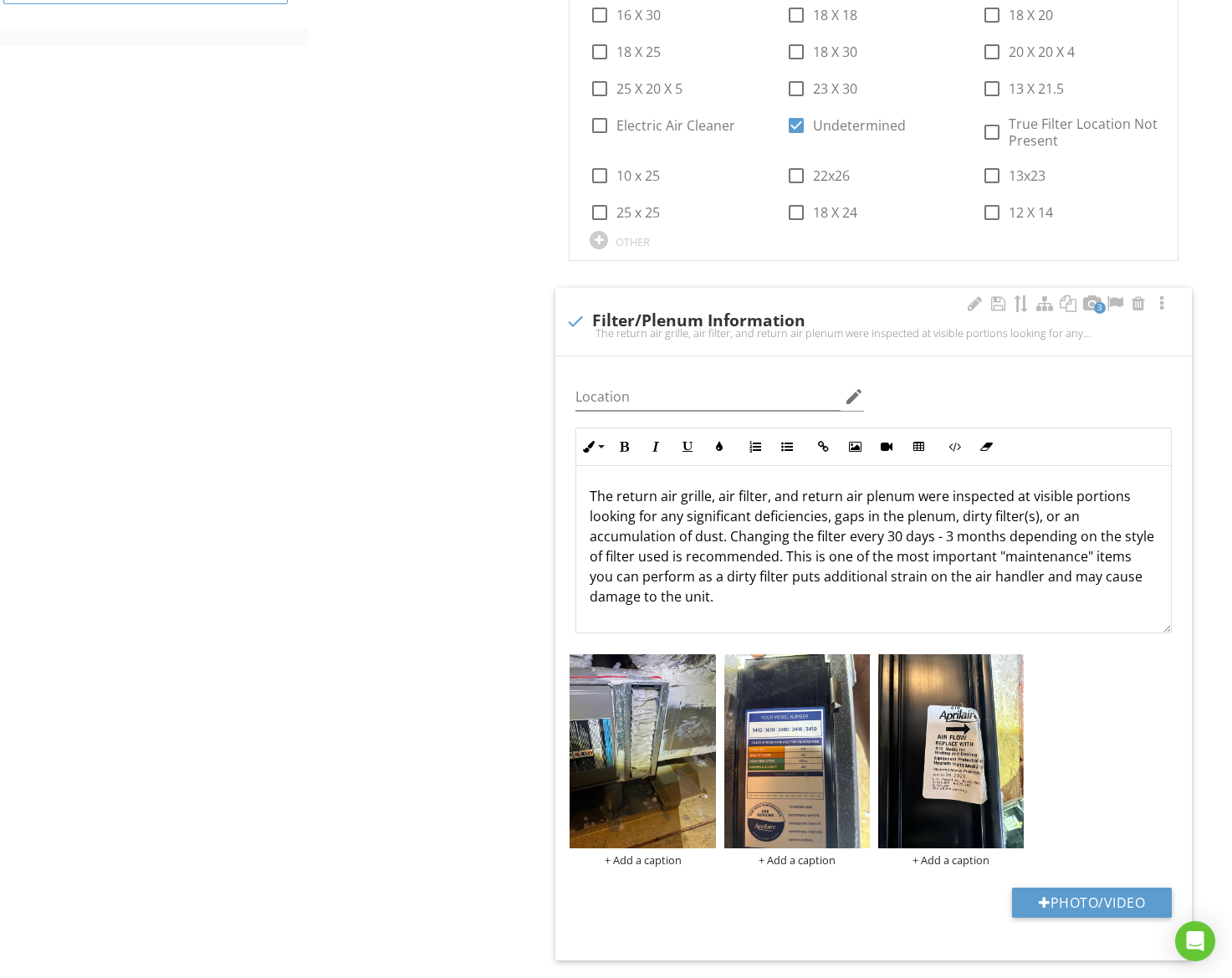
scroll to position [1441, 0]
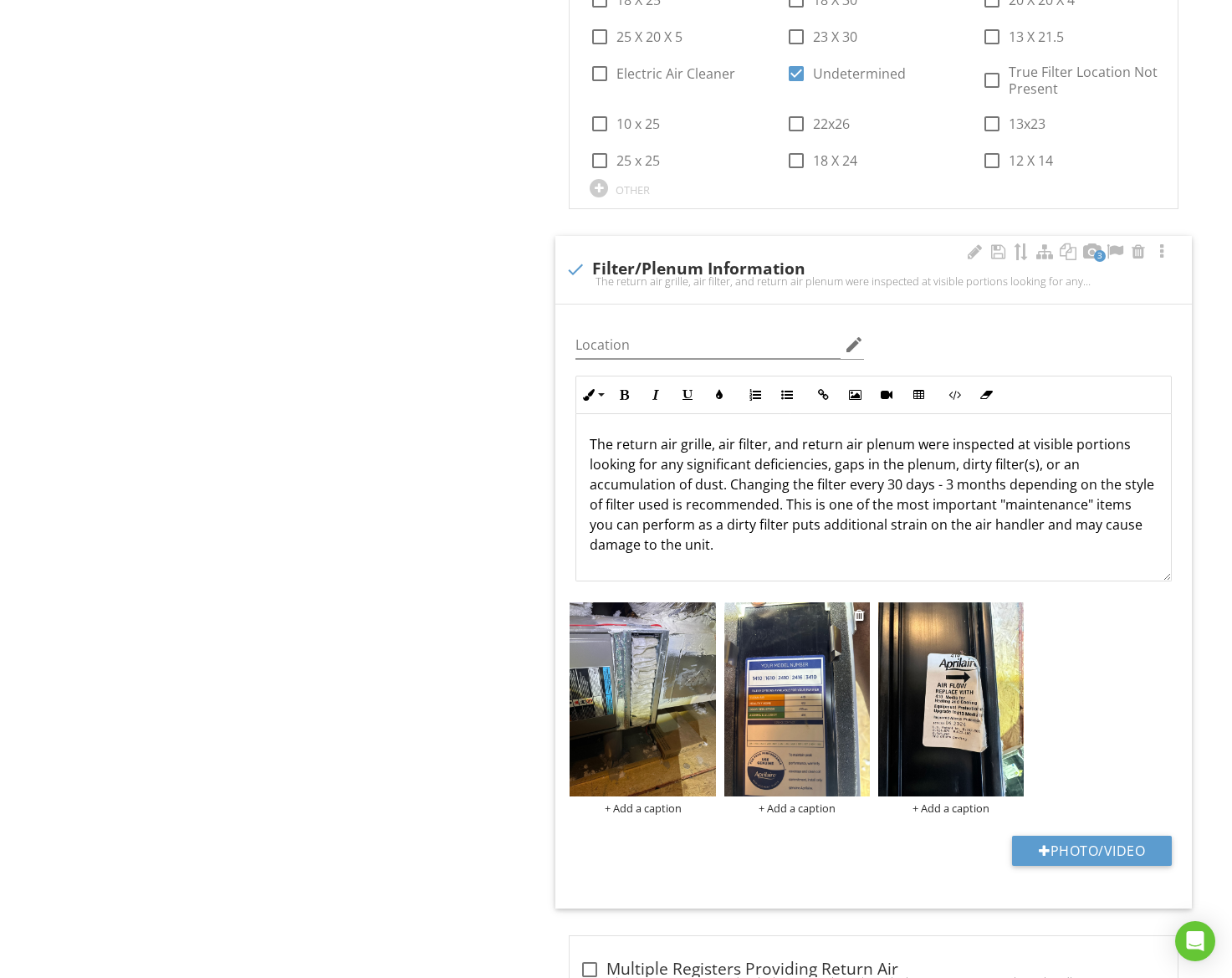
click at [804, 664] on img at bounding box center [797, 700] width 145 height 194
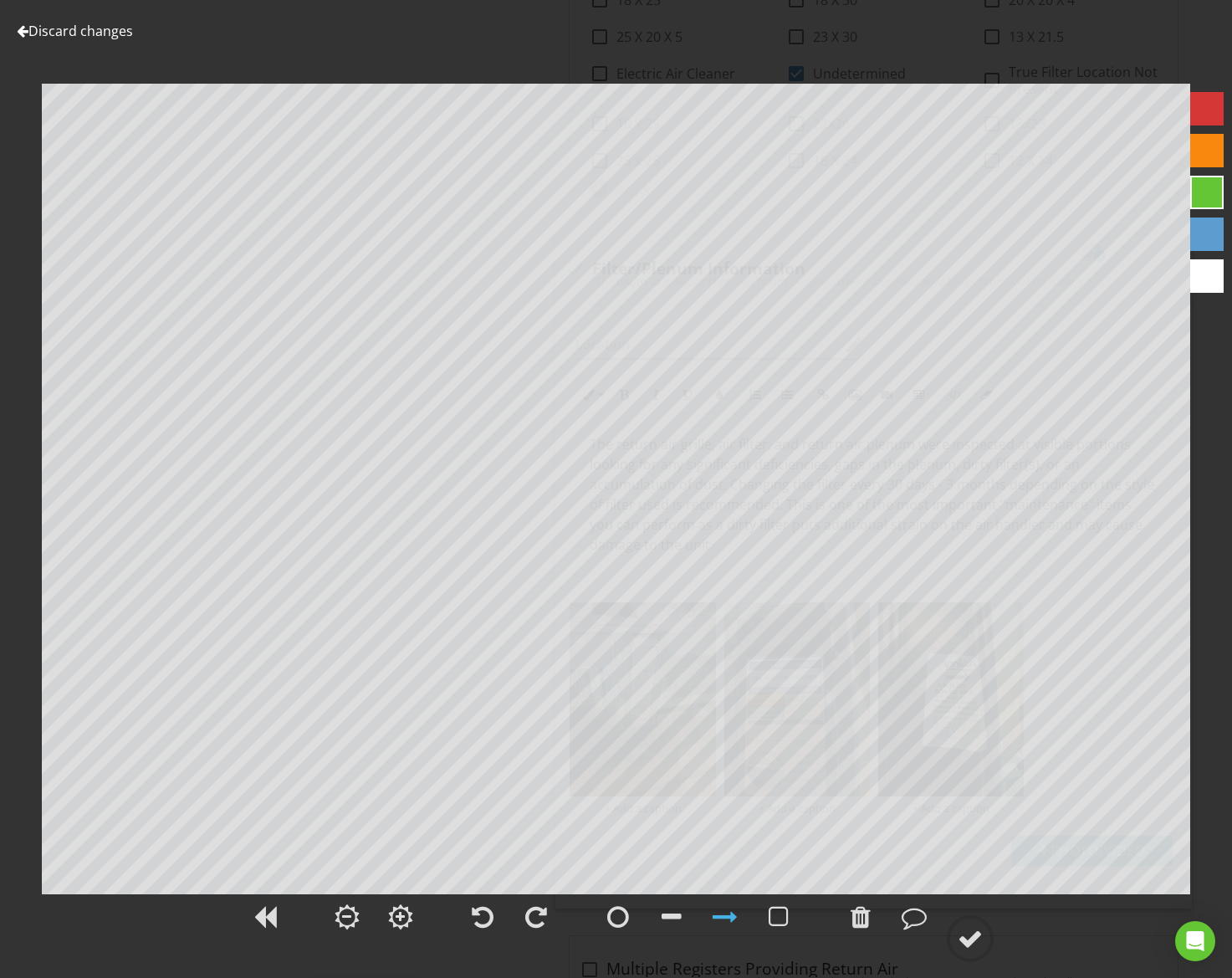
click at [79, 32] on link "Discard changes" at bounding box center [75, 31] width 117 height 19
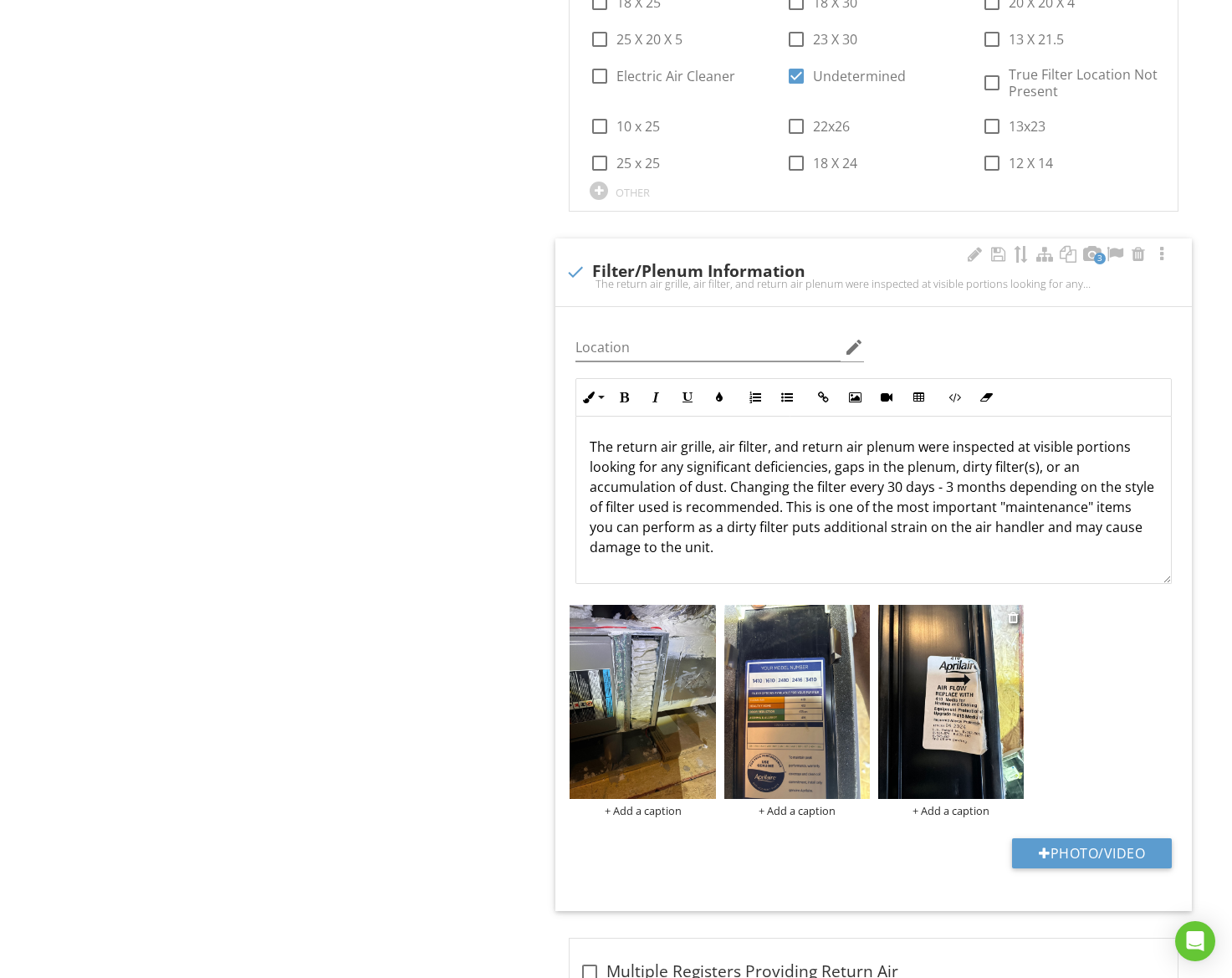
click at [983, 702] on img at bounding box center [951, 702] width 145 height 194
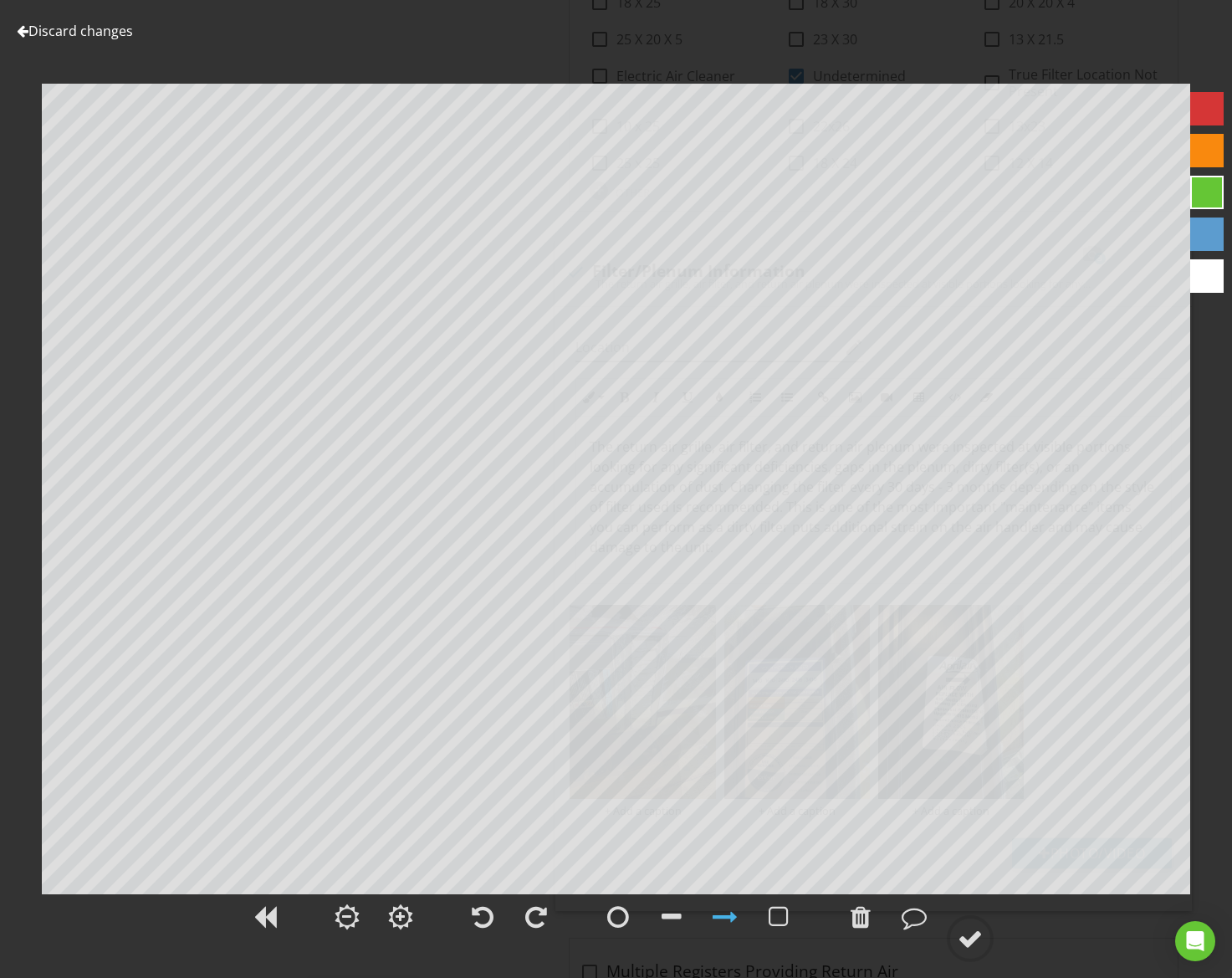
click at [105, 36] on link "Discard changes" at bounding box center [75, 31] width 117 height 19
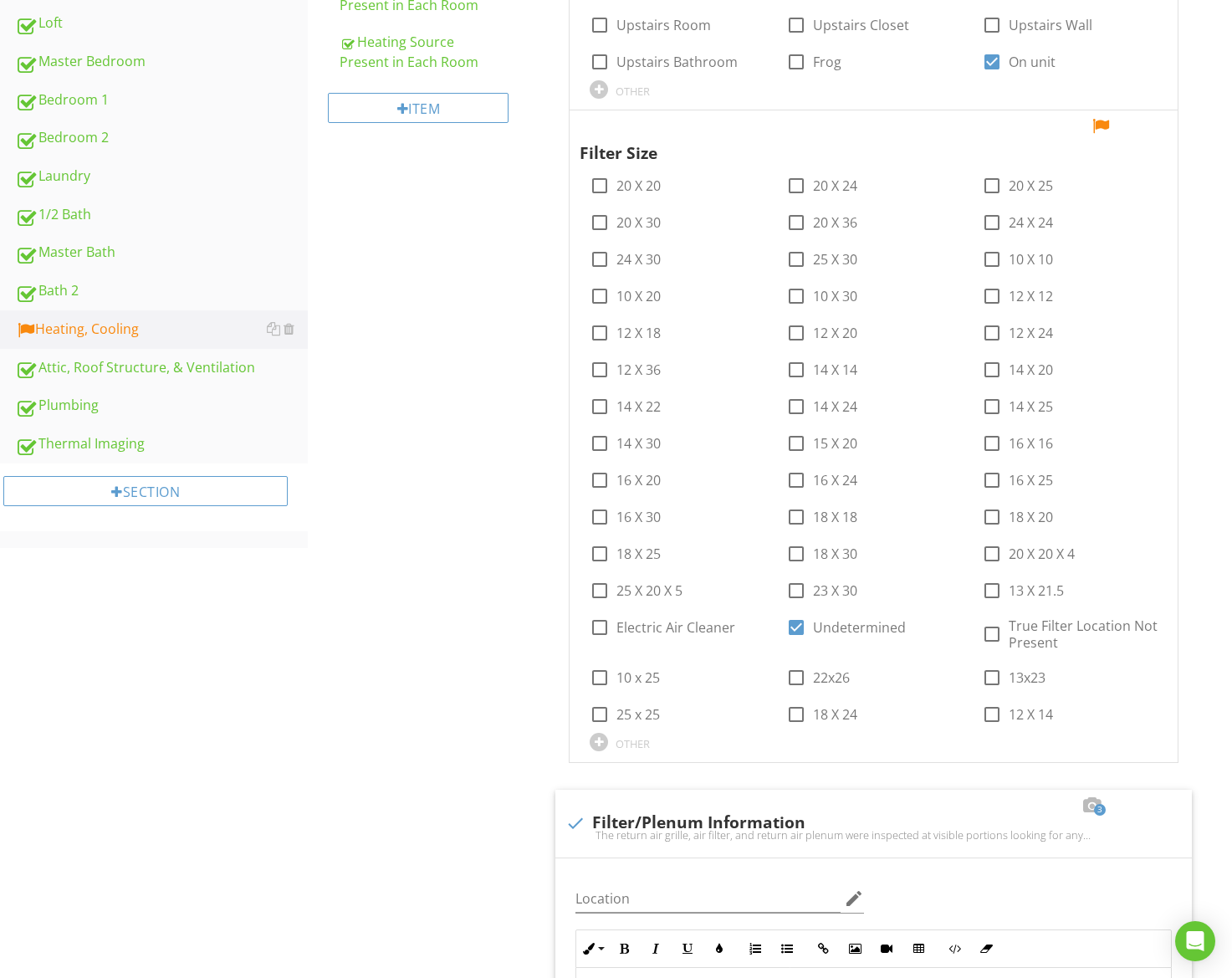
scroll to position [962, 0]
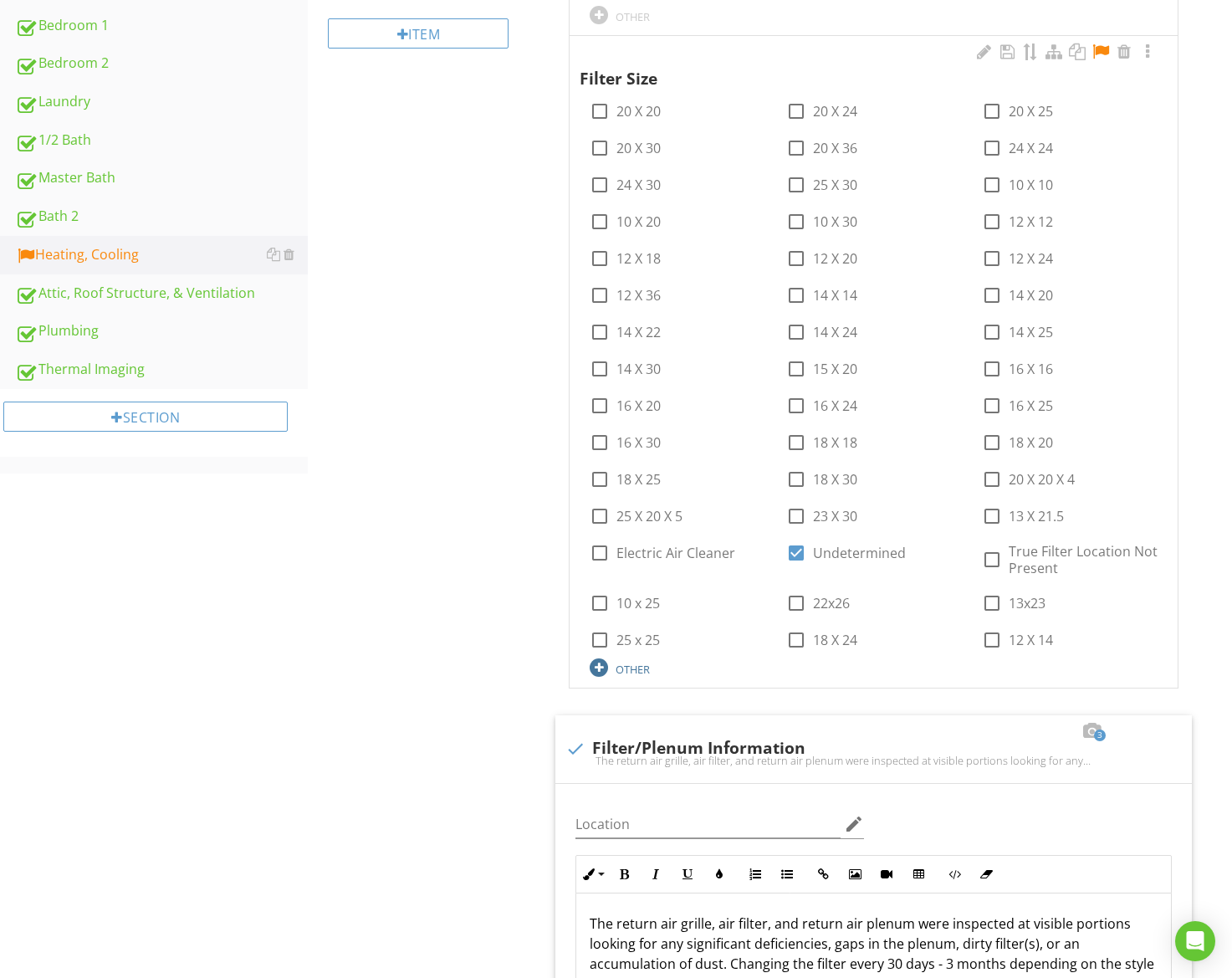
click at [629, 663] on div "OTHER" at bounding box center [633, 669] width 35 height 14
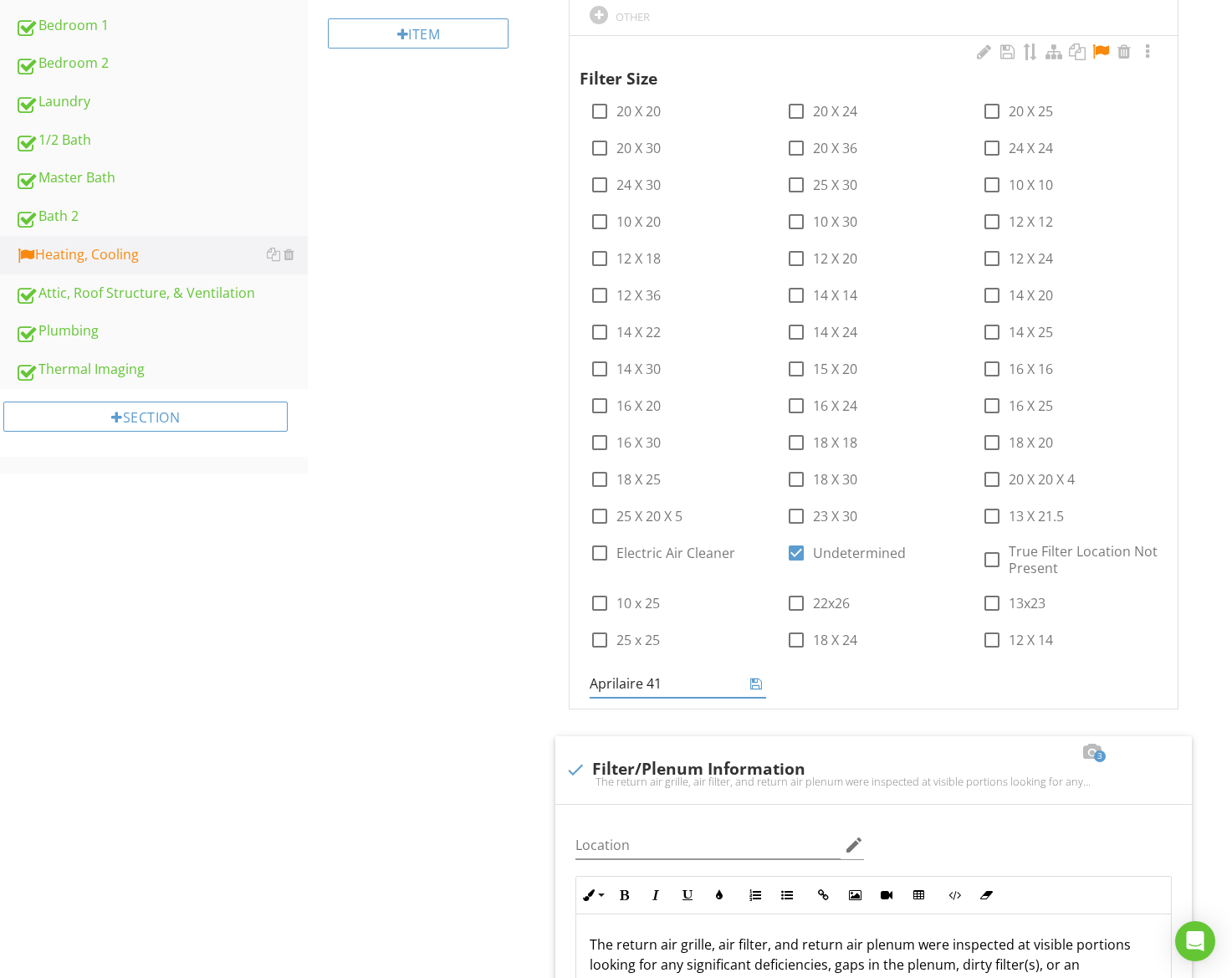
type input "Aprilaire 410"
drag, startPoint x: 674, startPoint y: 667, endPoint x: 574, endPoint y: 664, distance: 100.0
click at [574, 664] on div "Filter Size check_box_outline_blank 20 X 20 check_box_outline_blank 20 X 24 che…" at bounding box center [874, 373] width 608 height 673
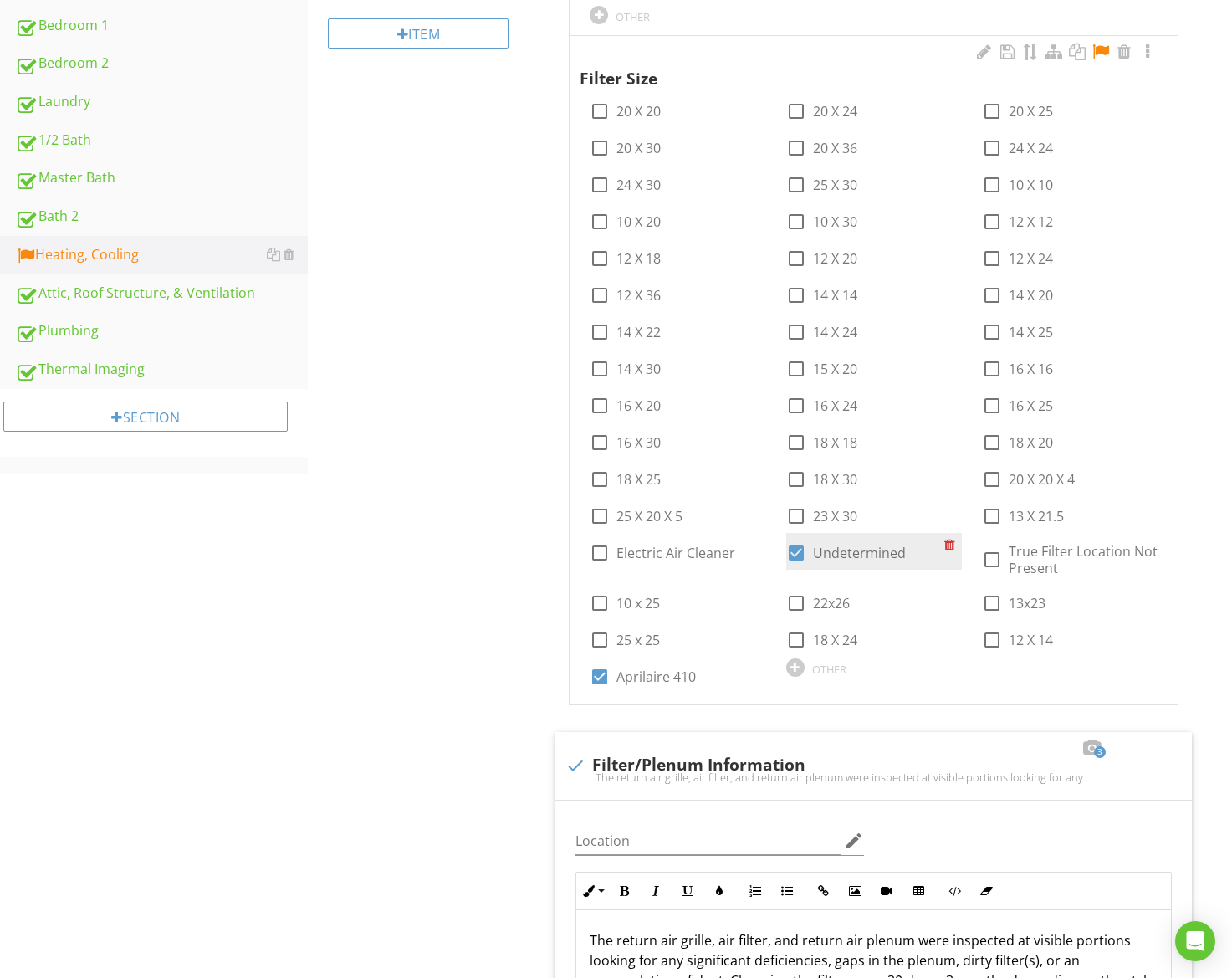
click at [799, 544] on div at bounding box center [797, 554] width 29 height 29
checkbox input "false"
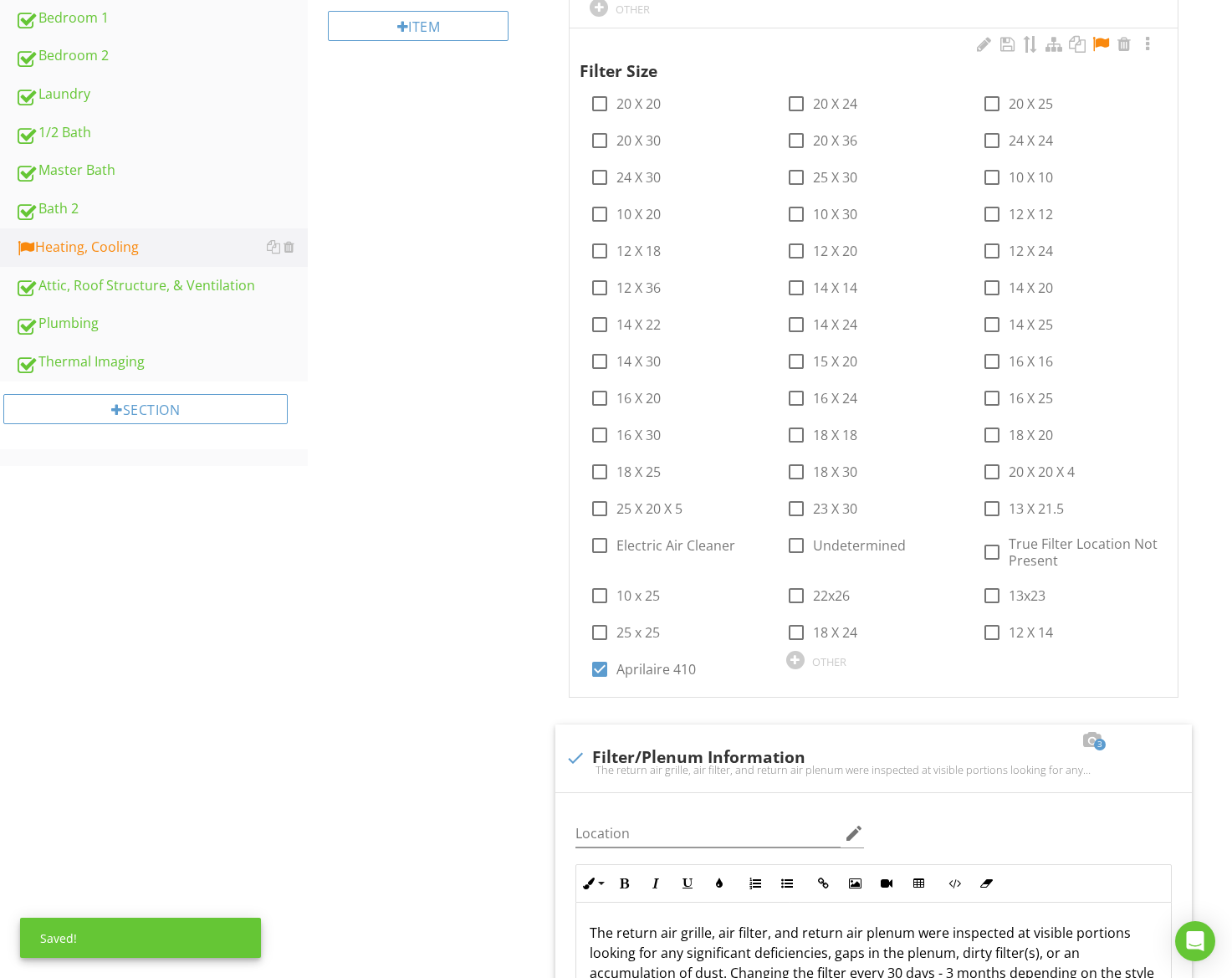
scroll to position [974, 0]
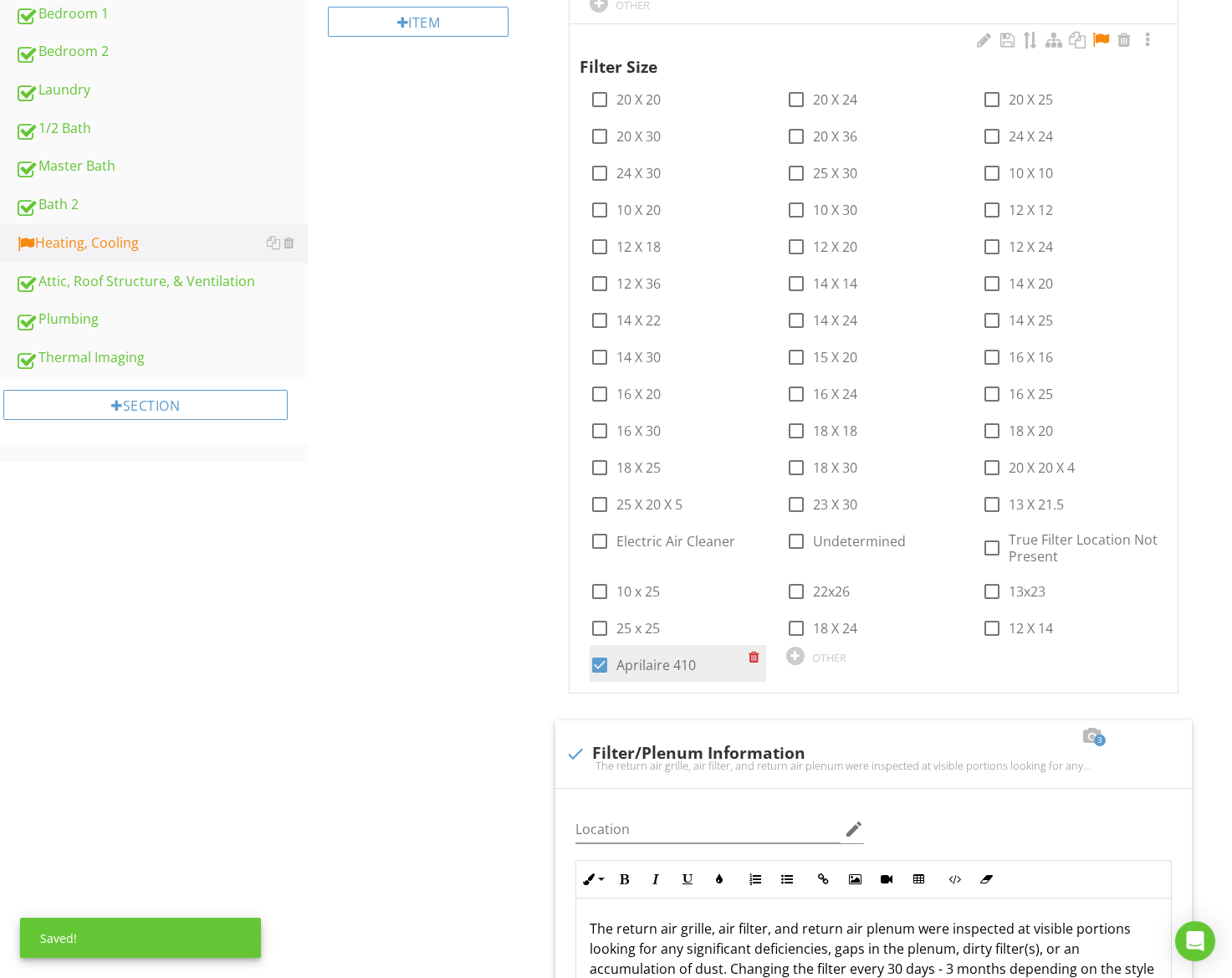
click at [645, 657] on label "Aprilaire 410" at bounding box center [657, 665] width 79 height 17
checkbox input "true"
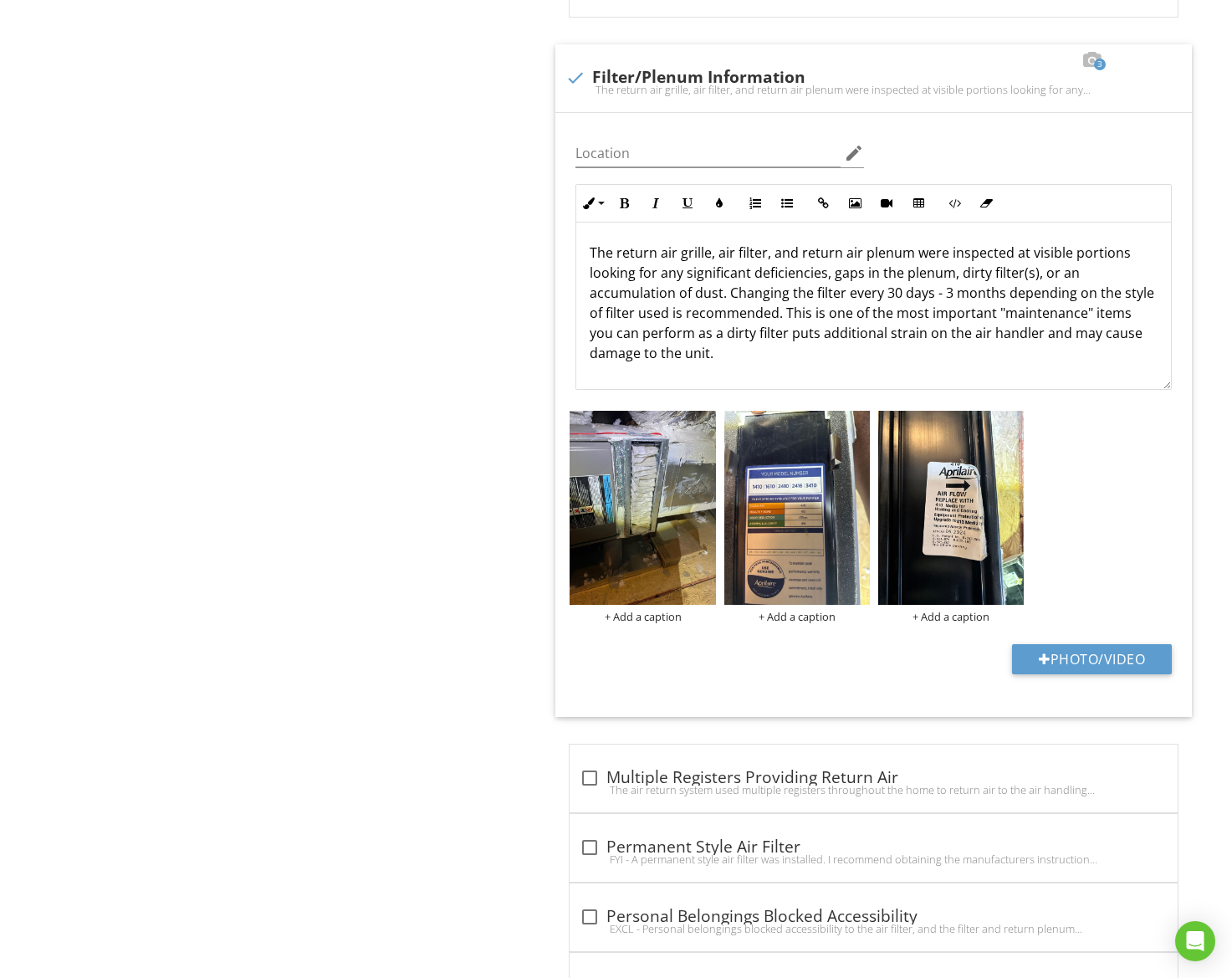
scroll to position [1727, 0]
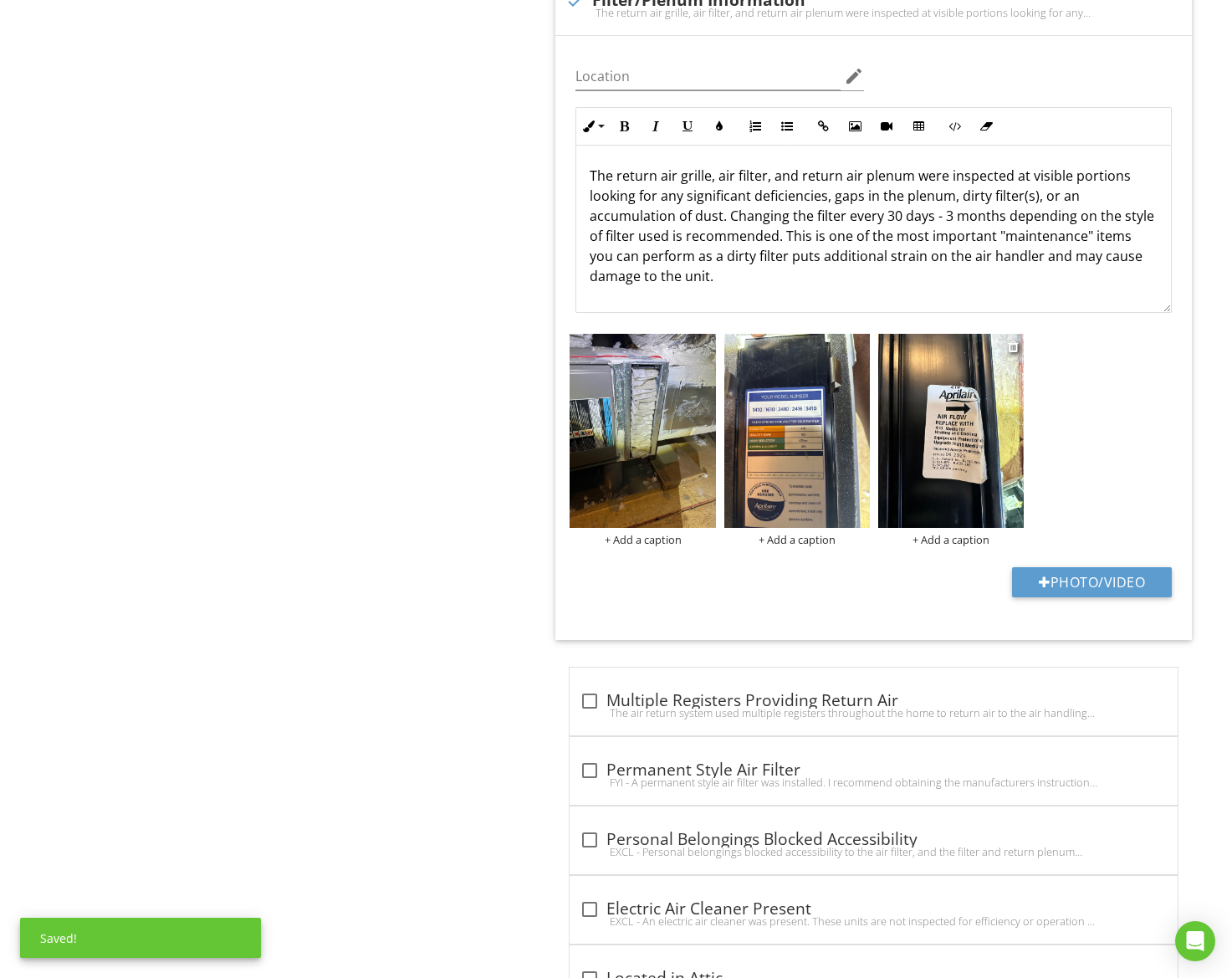
click at [936, 434] on img at bounding box center [951, 431] width 145 height 194
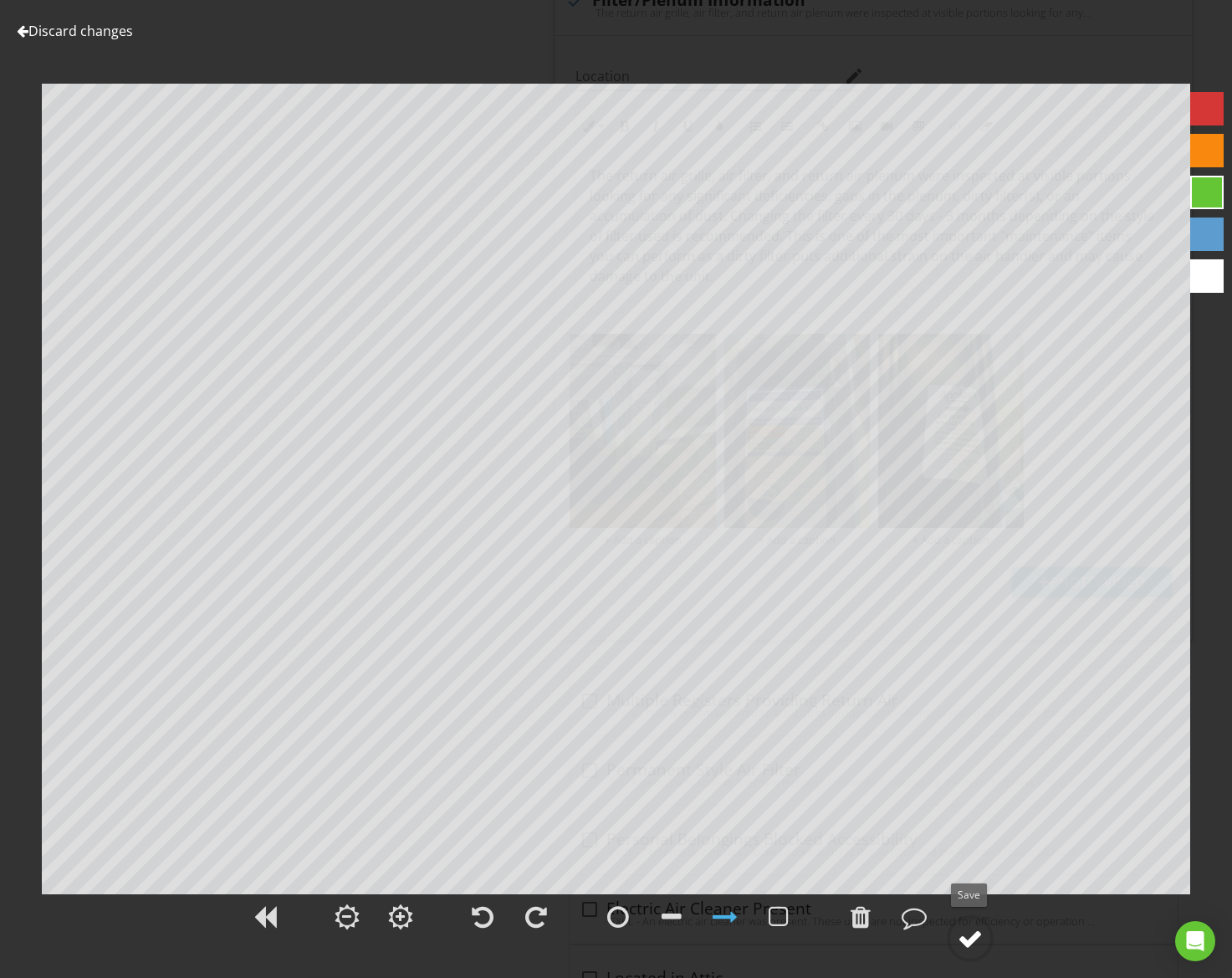
click at [976, 946] on div at bounding box center [971, 939] width 25 height 25
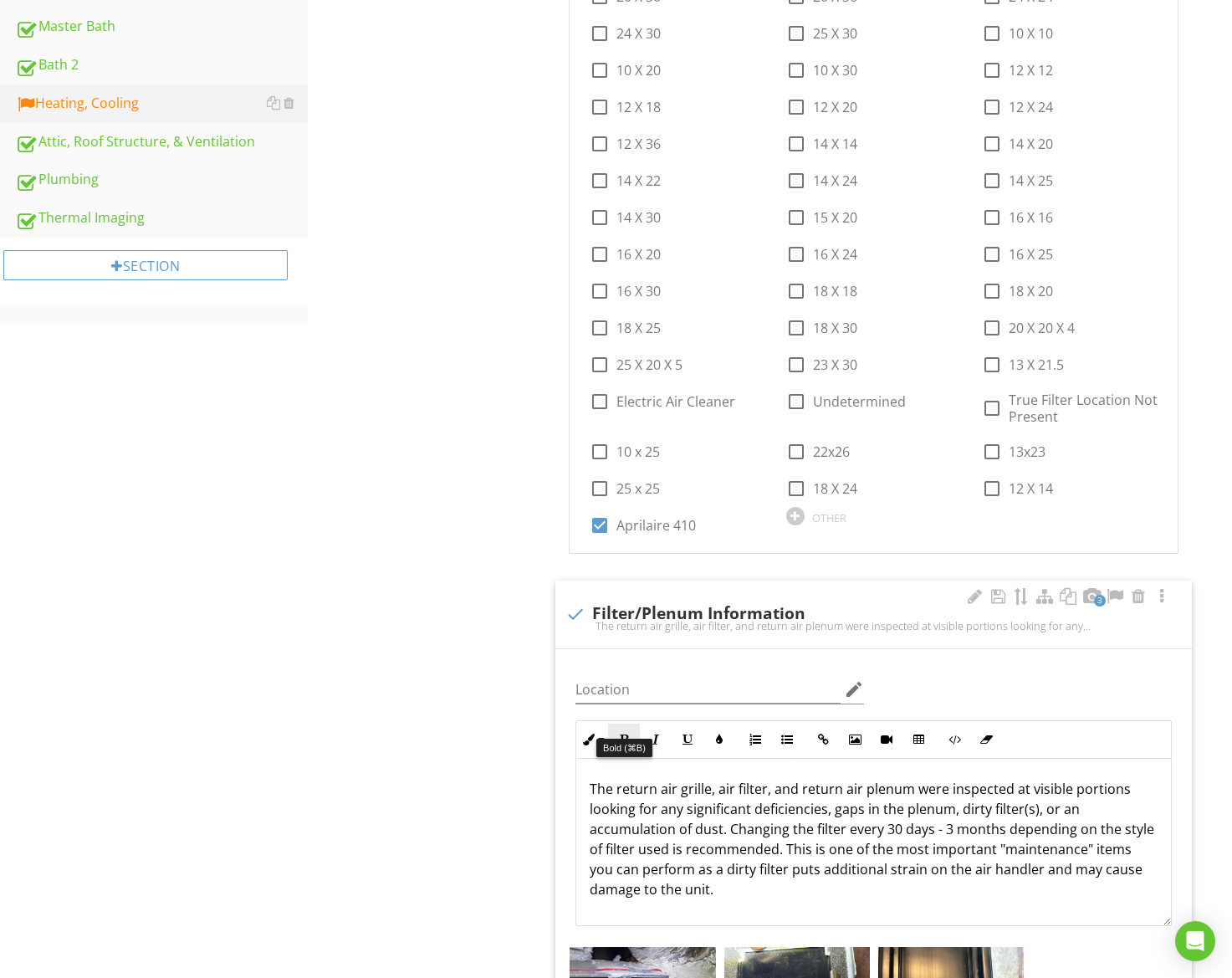
scroll to position [822, 0]
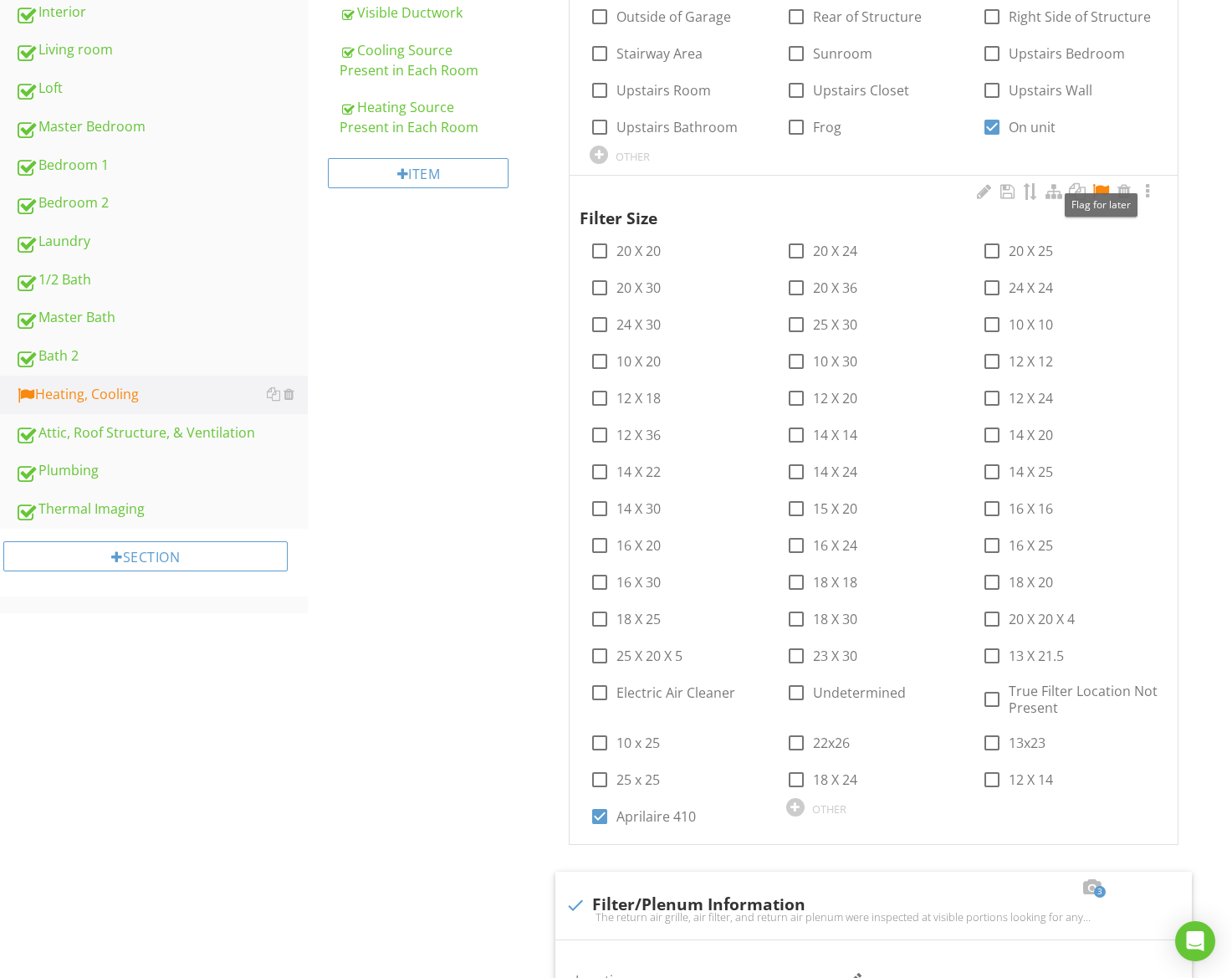
click at [1095, 183] on div at bounding box center [1101, 192] width 20 height 17
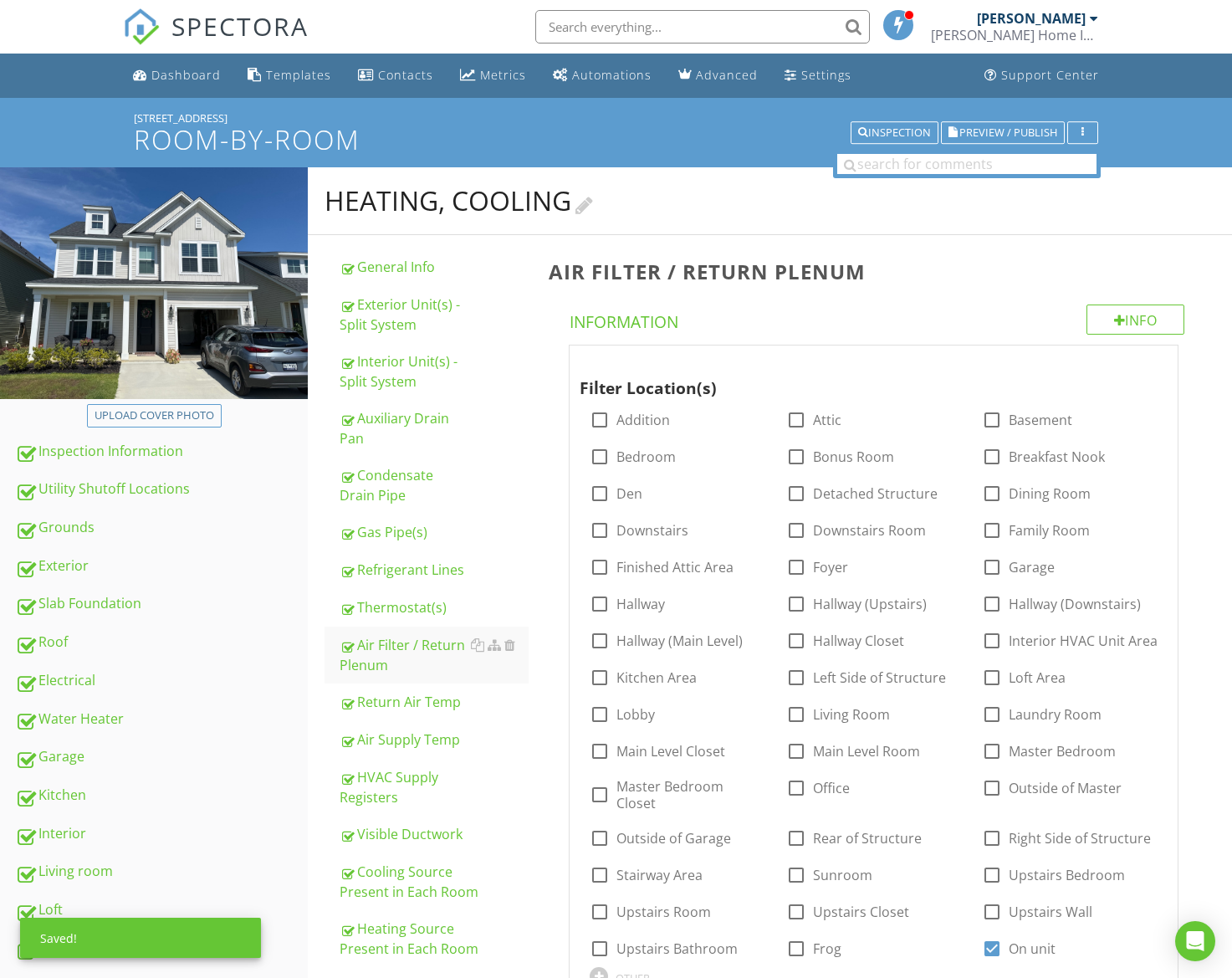
scroll to position [0, 0]
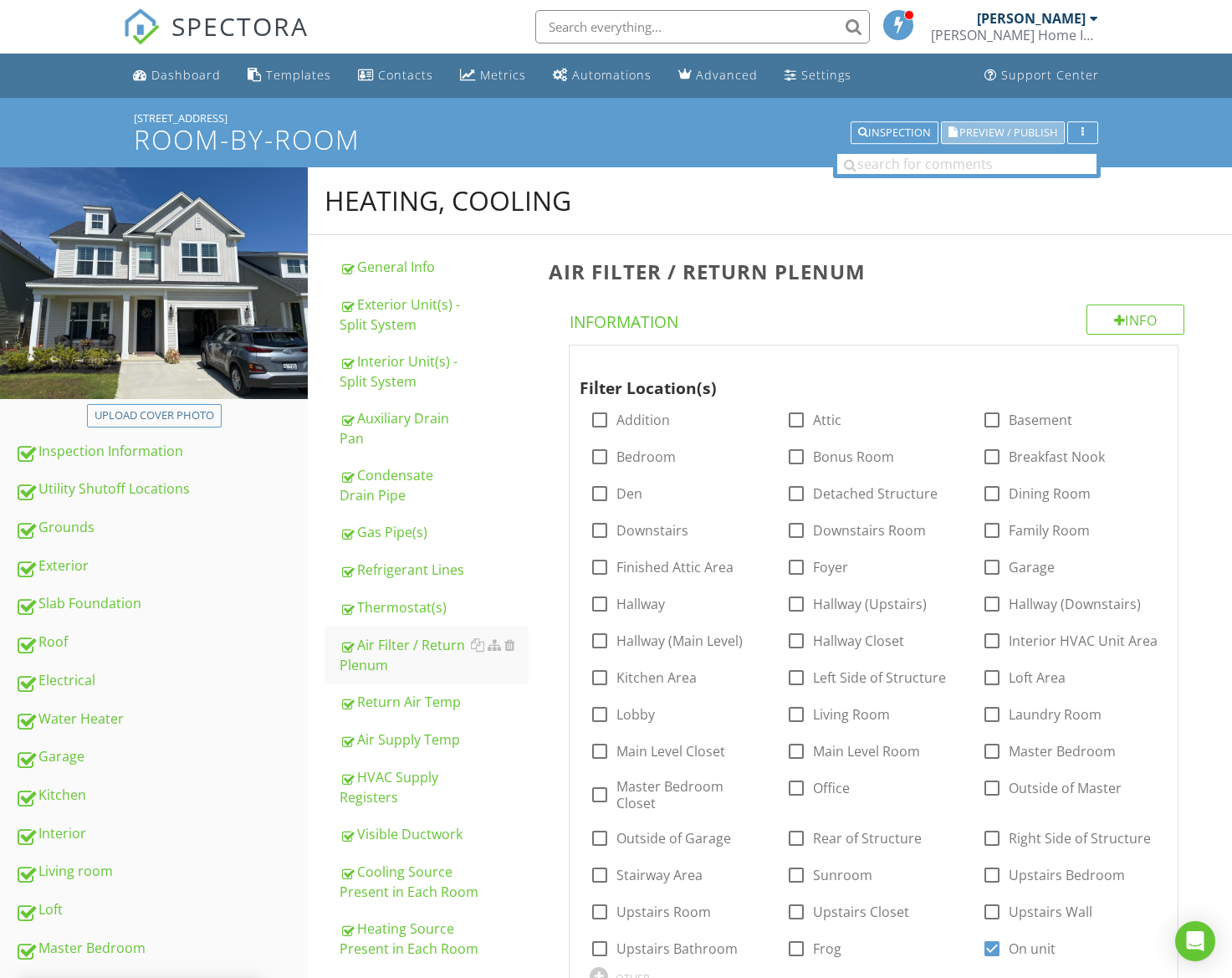
click at [1007, 140] on button "Preview / Publish" at bounding box center [1003, 134] width 124 height 24
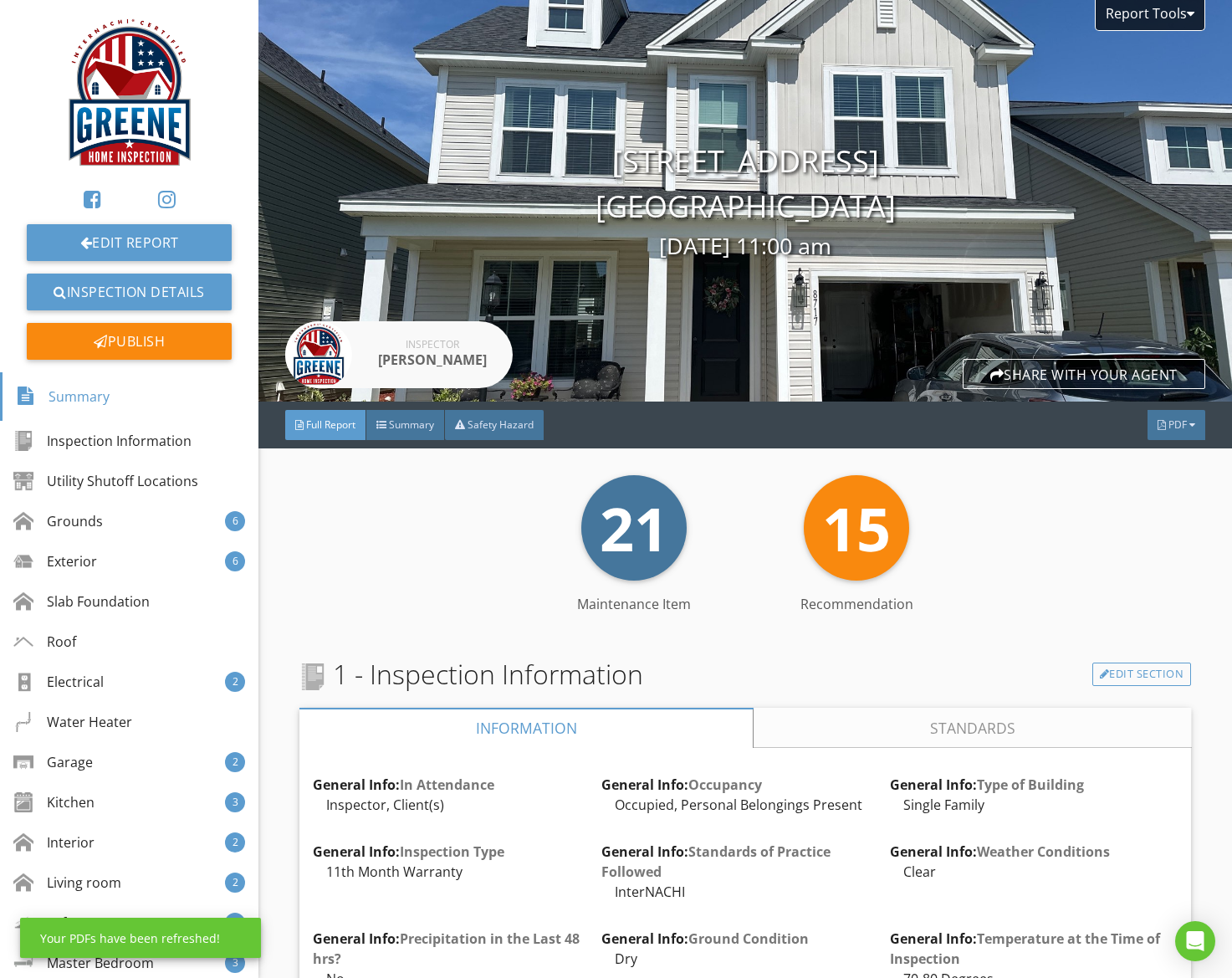
click at [1174, 429] on span "PDF" at bounding box center [1178, 424] width 19 height 14
click at [1157, 507] on link "Full Report" at bounding box center [1155, 496] width 134 height 41
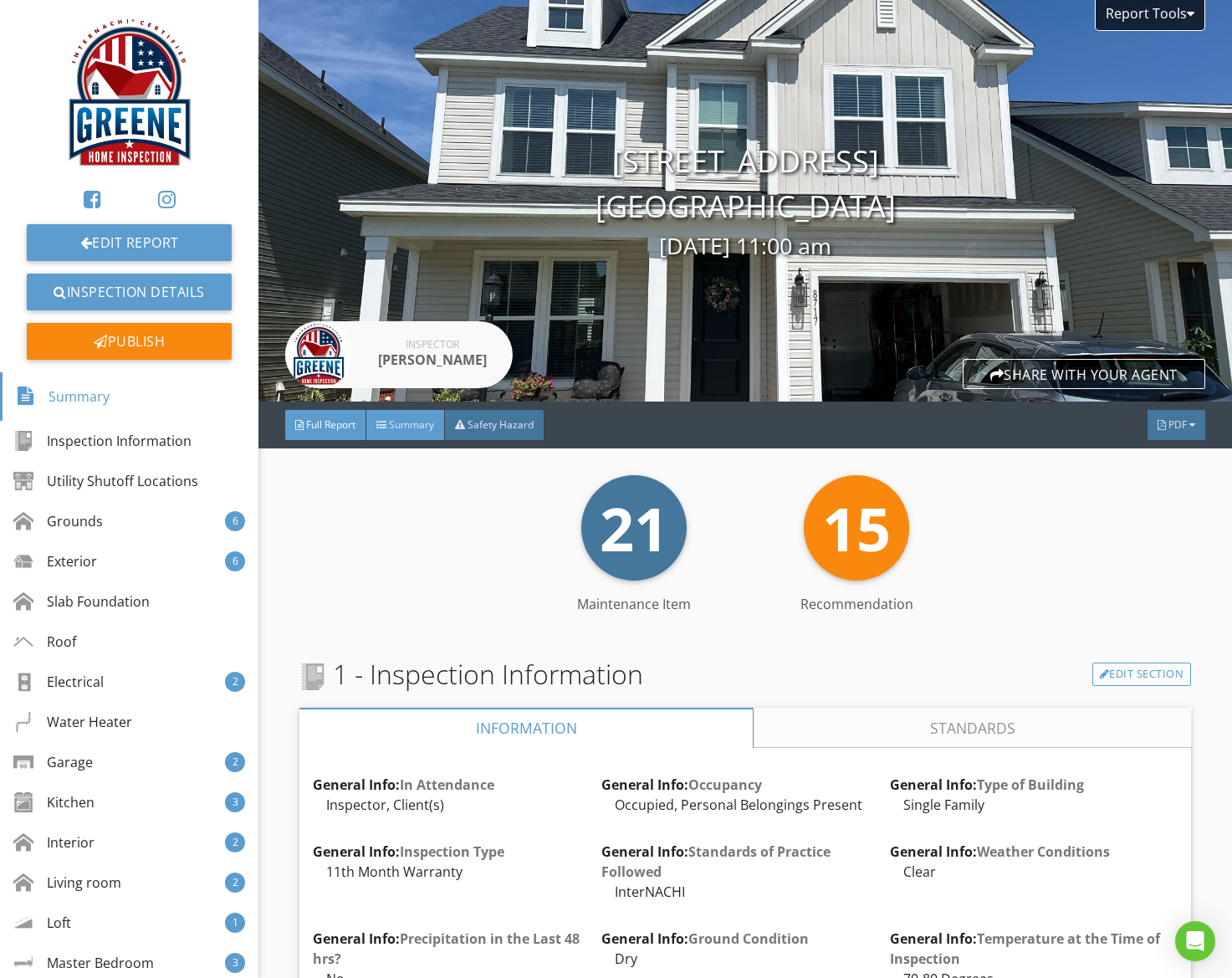
click at [412, 424] on span "Summary" at bounding box center [411, 424] width 45 height 14
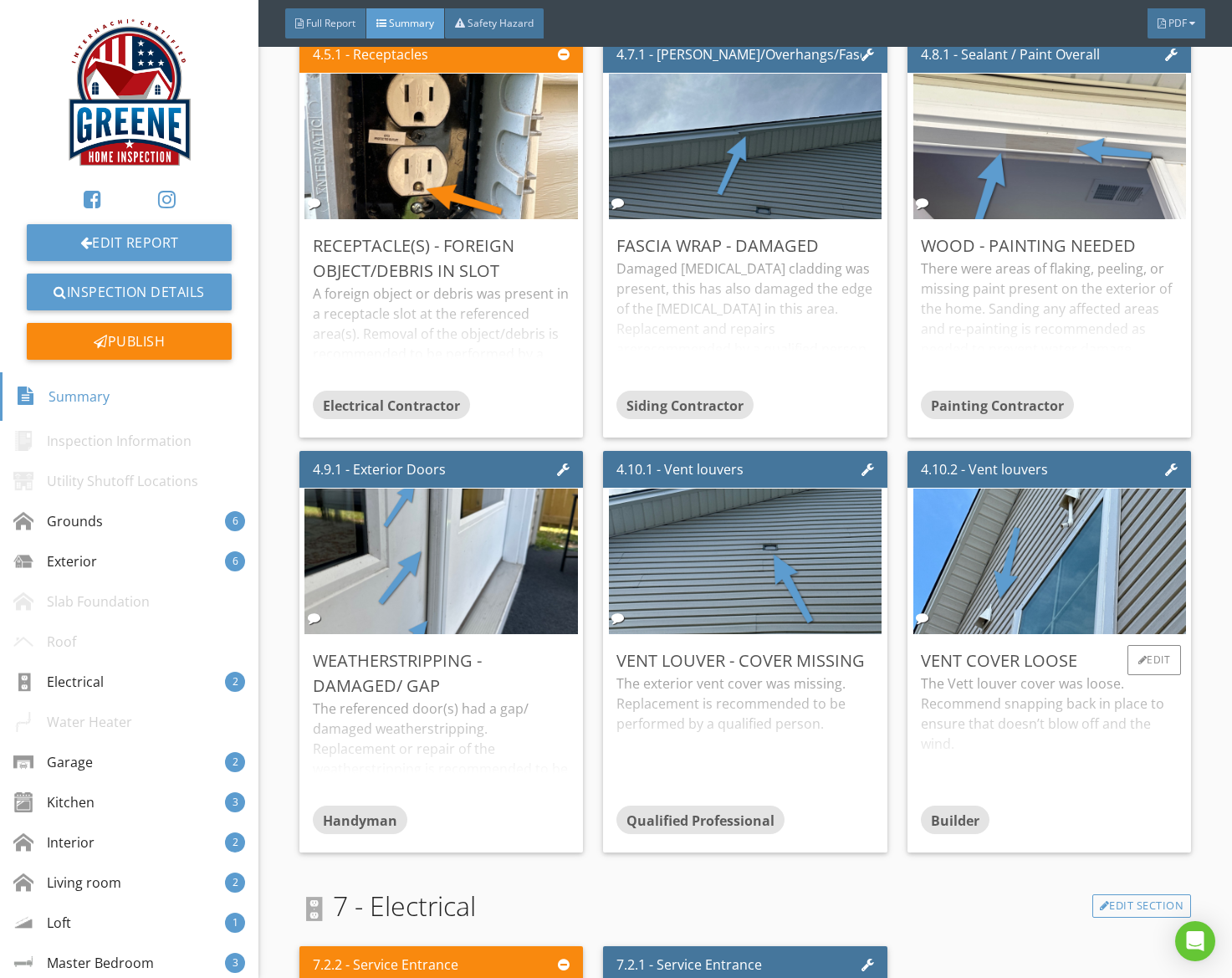
scroll to position [1380, 0]
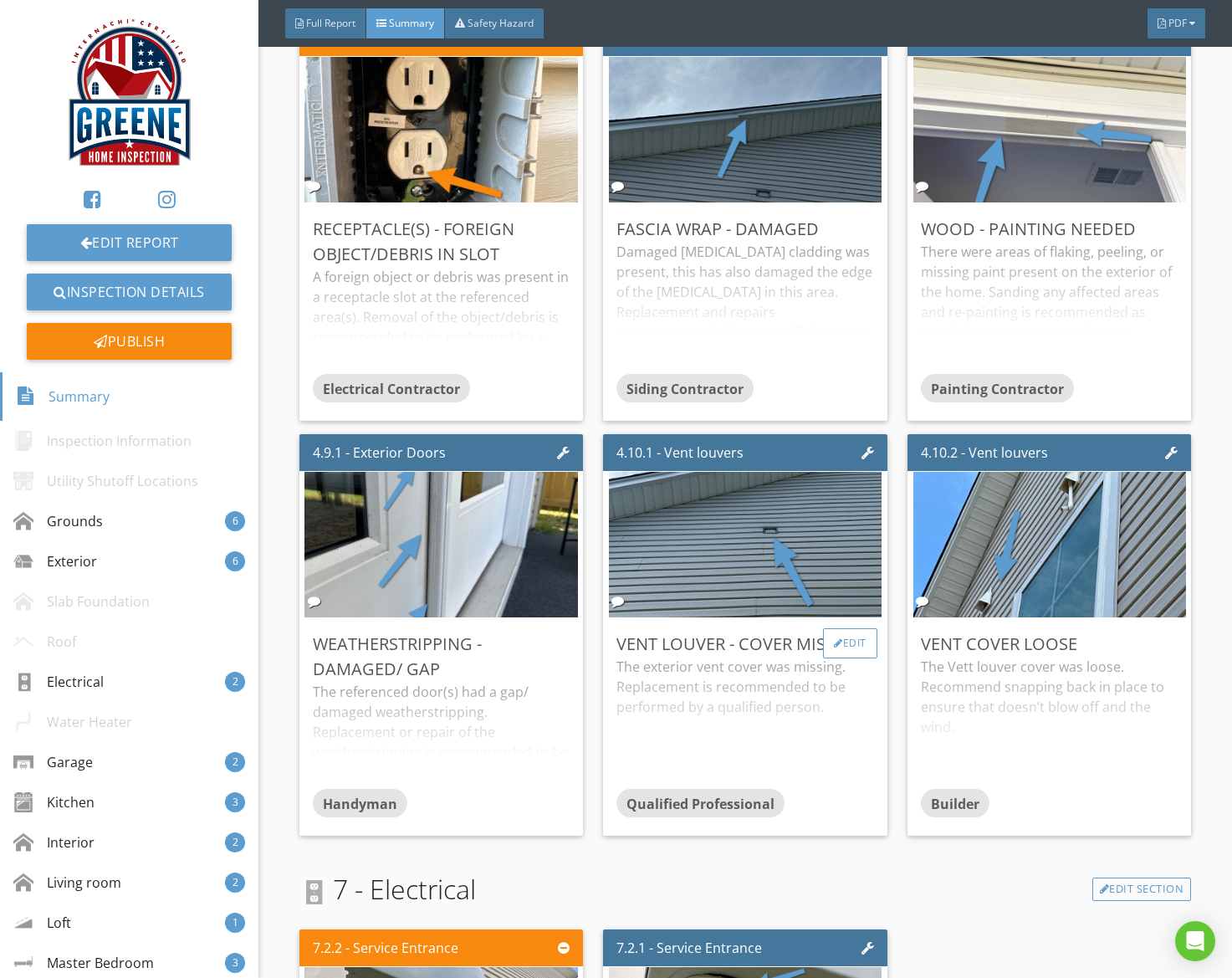
click at [844, 642] on div "Edit" at bounding box center [850, 644] width 54 height 30
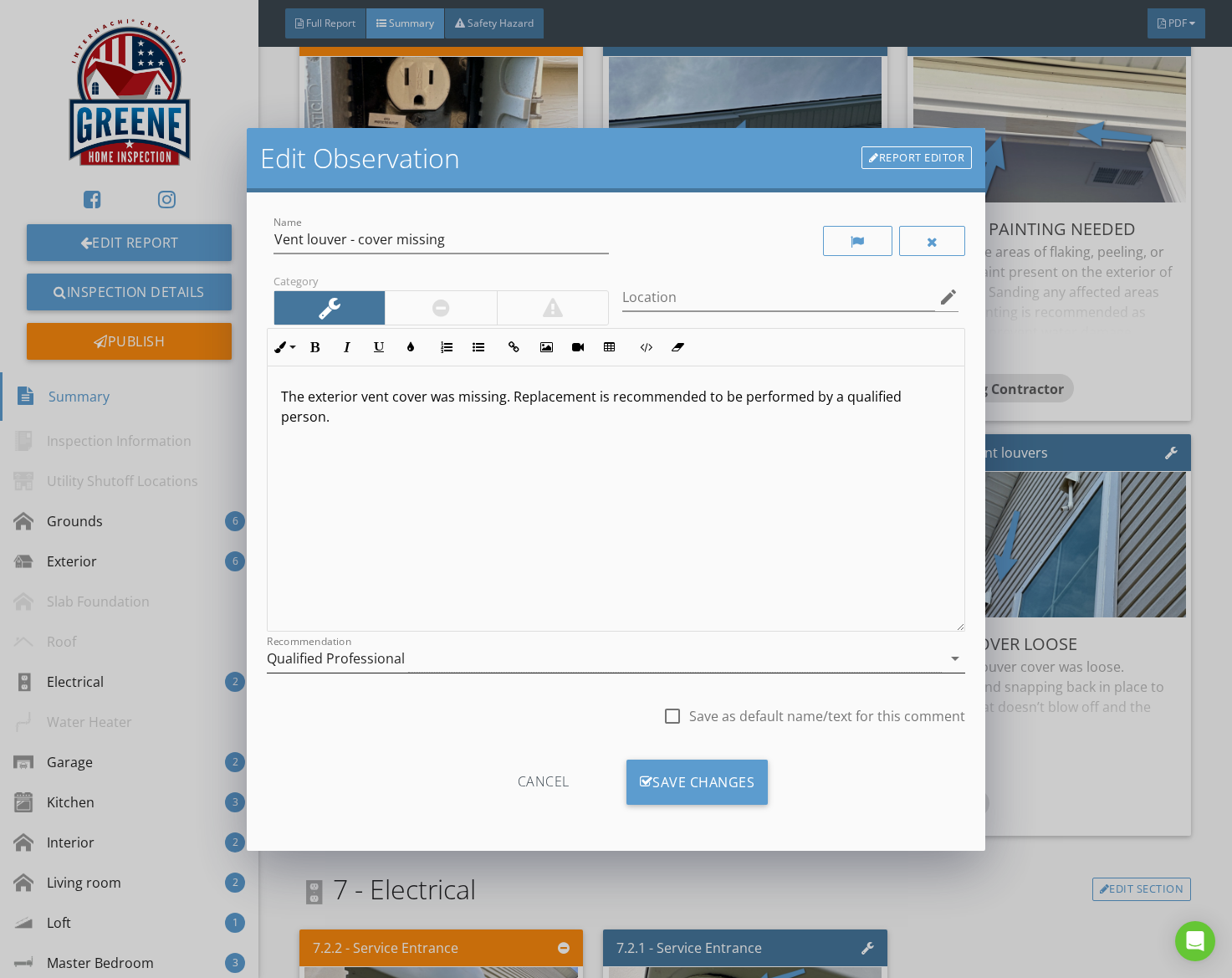
click at [507, 661] on div "Qualified Professional" at bounding box center [605, 658] width 676 height 28
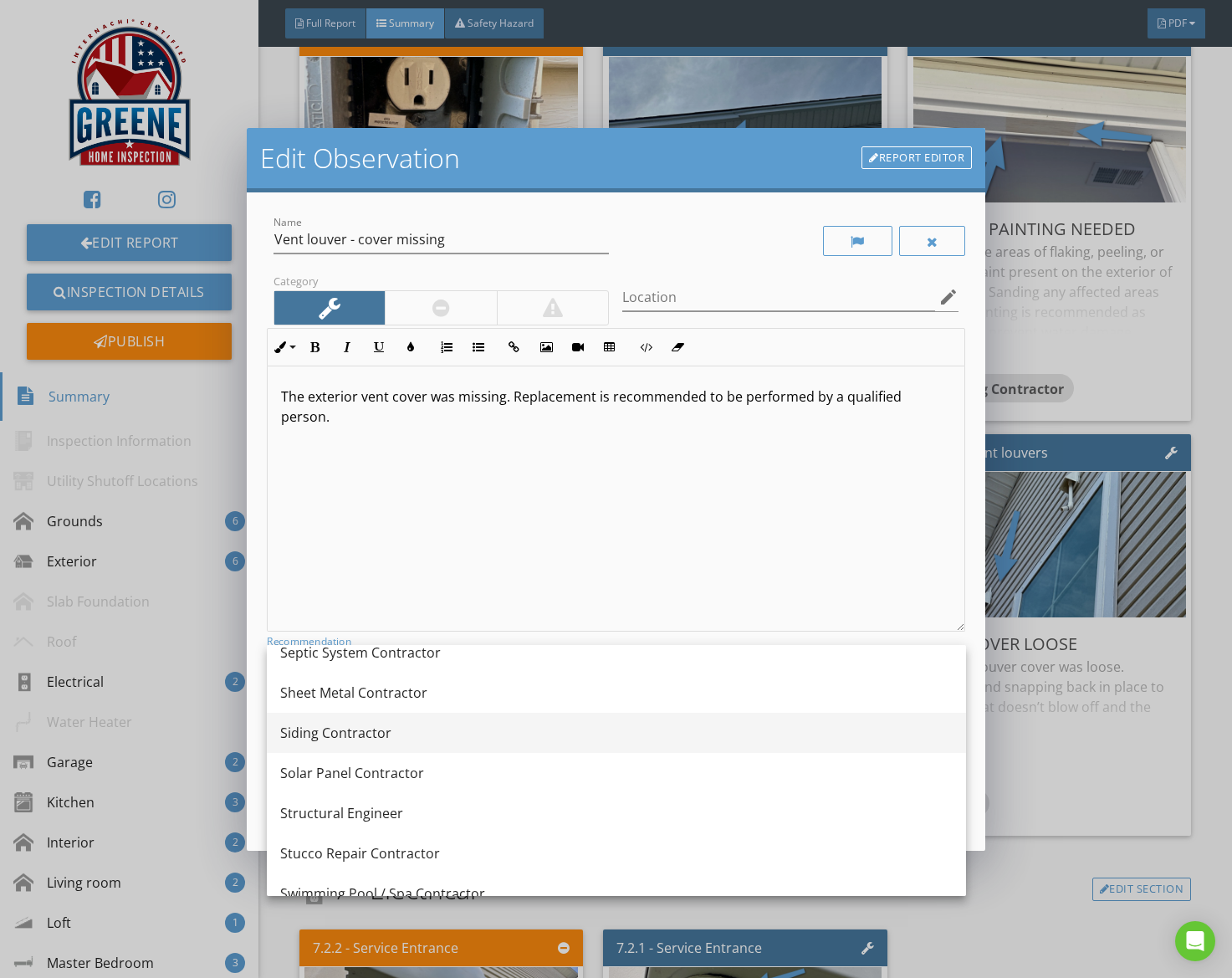
scroll to position [2067, 0]
click at [390, 725] on div "Siding Contractor" at bounding box center [617, 735] width 673 height 20
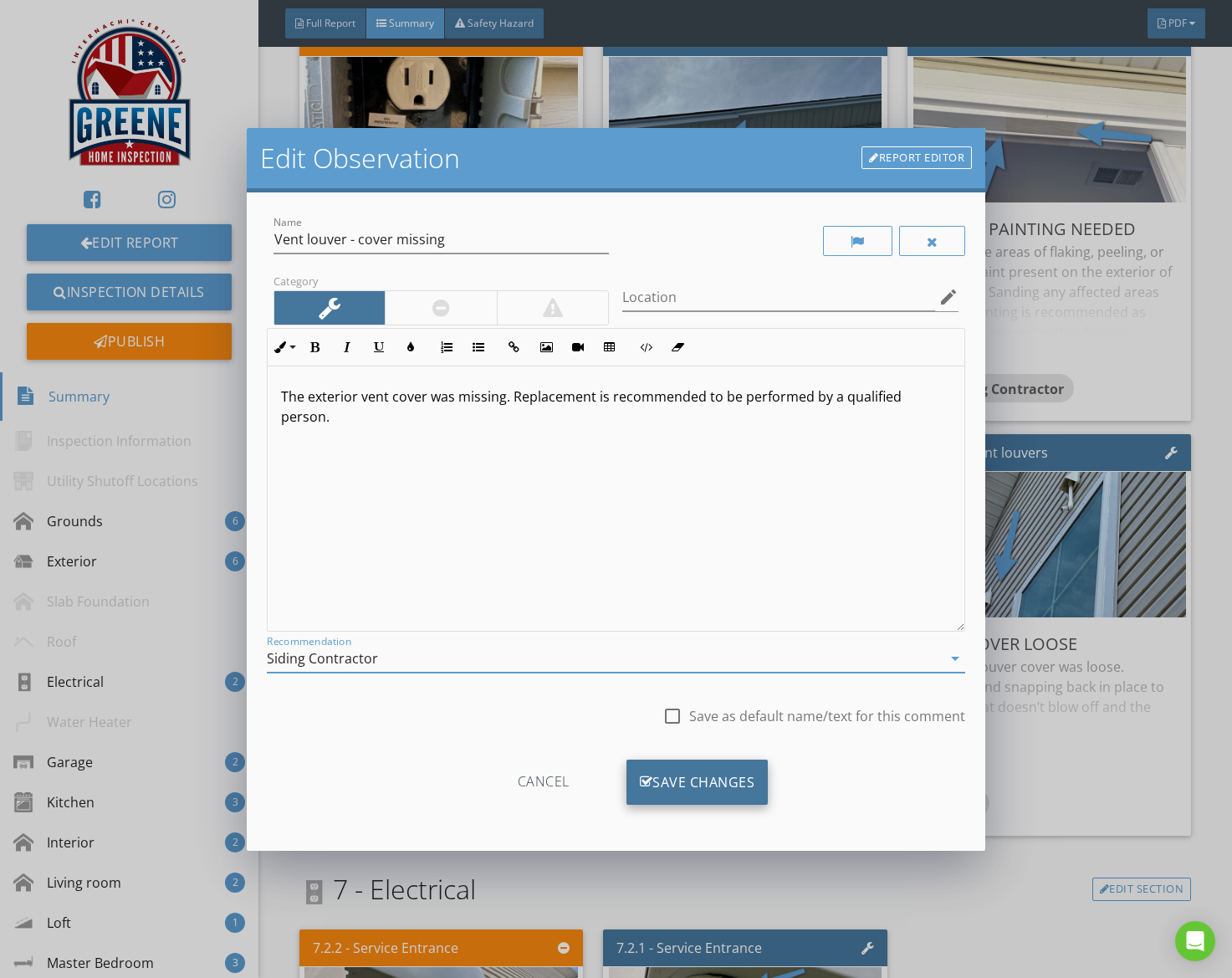
click at [691, 777] on div "Save Changes" at bounding box center [698, 782] width 142 height 45
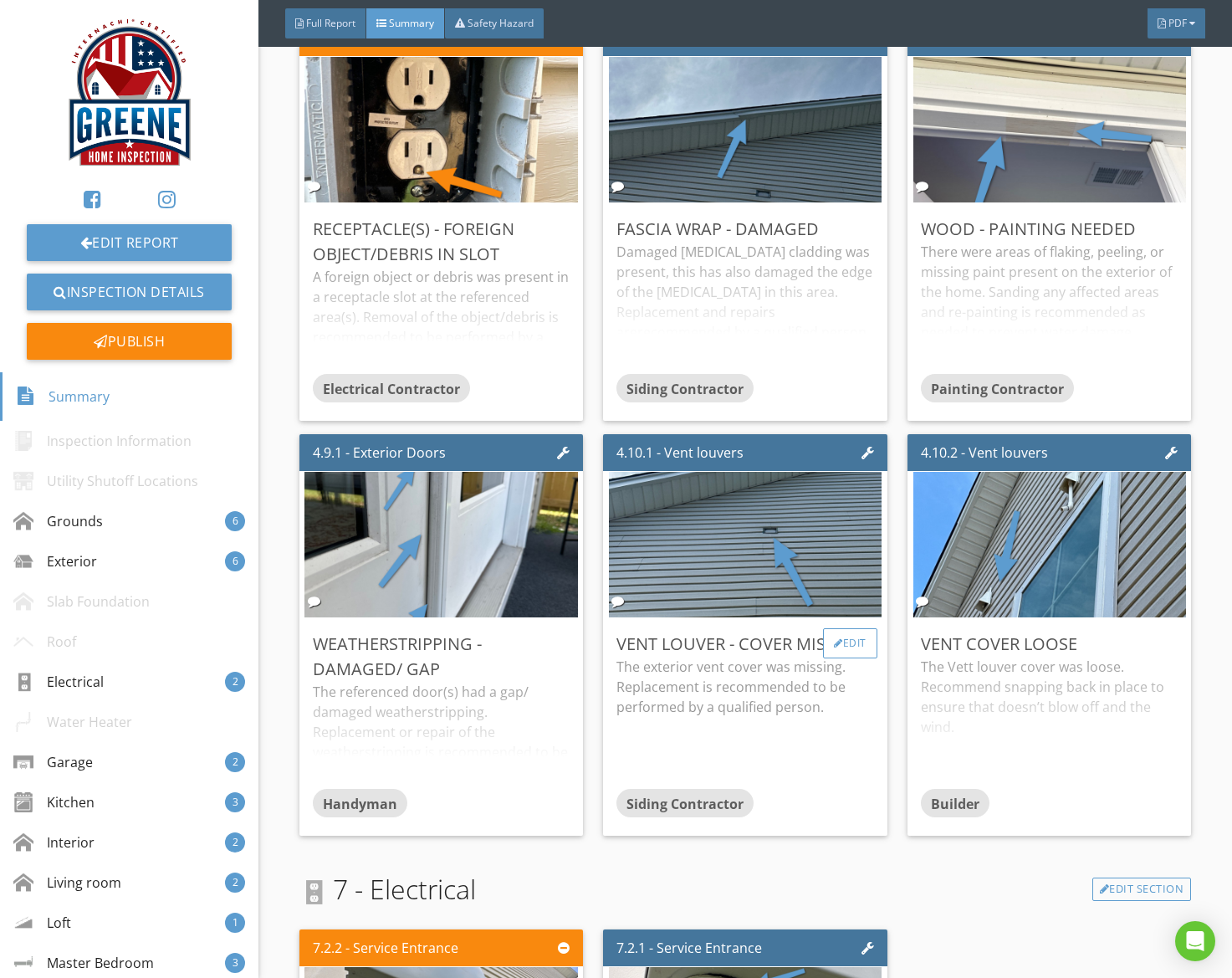
click at [853, 648] on div "Edit" at bounding box center [850, 644] width 54 height 30
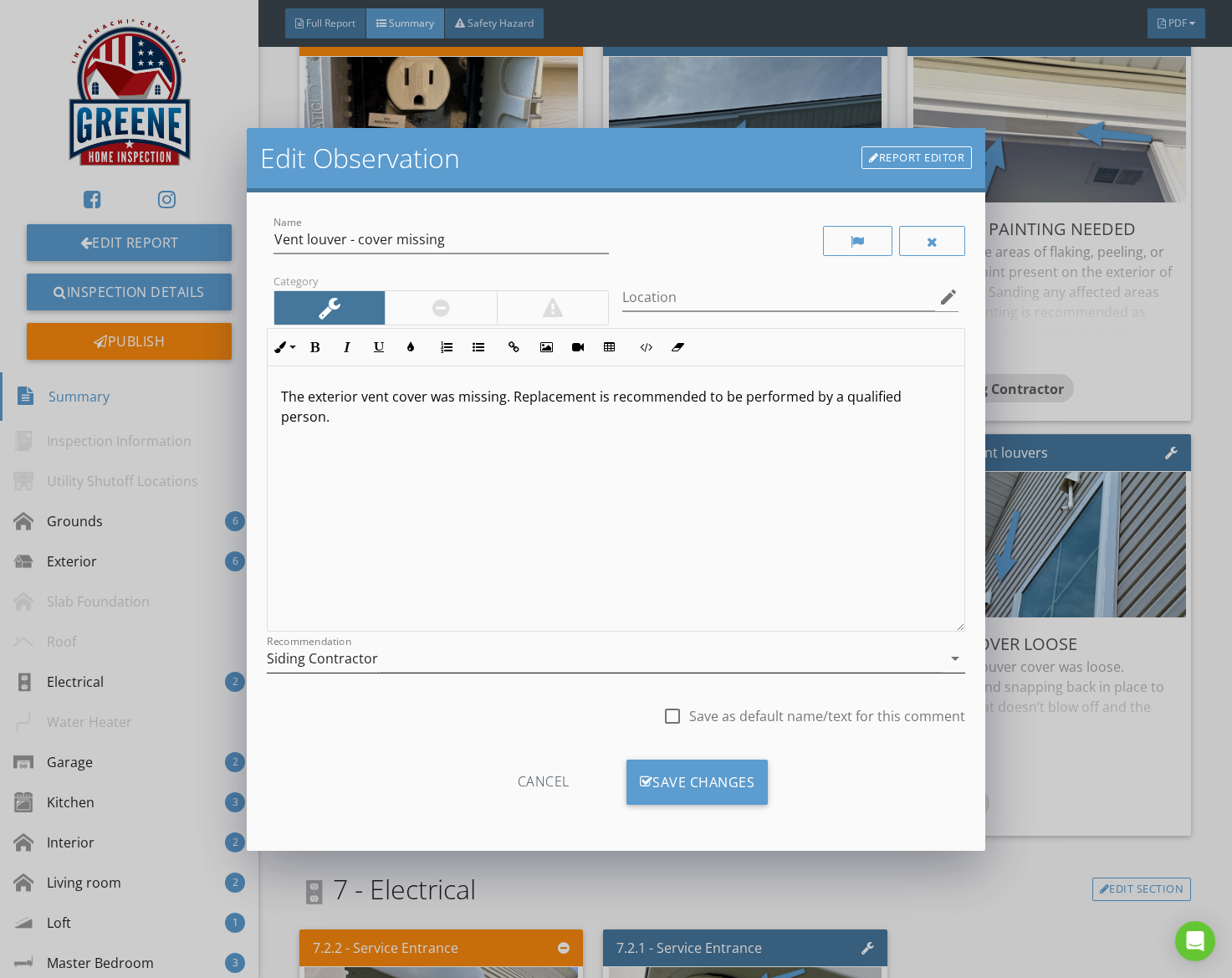
click at [808, 667] on div "Siding Contractor" at bounding box center [605, 658] width 676 height 28
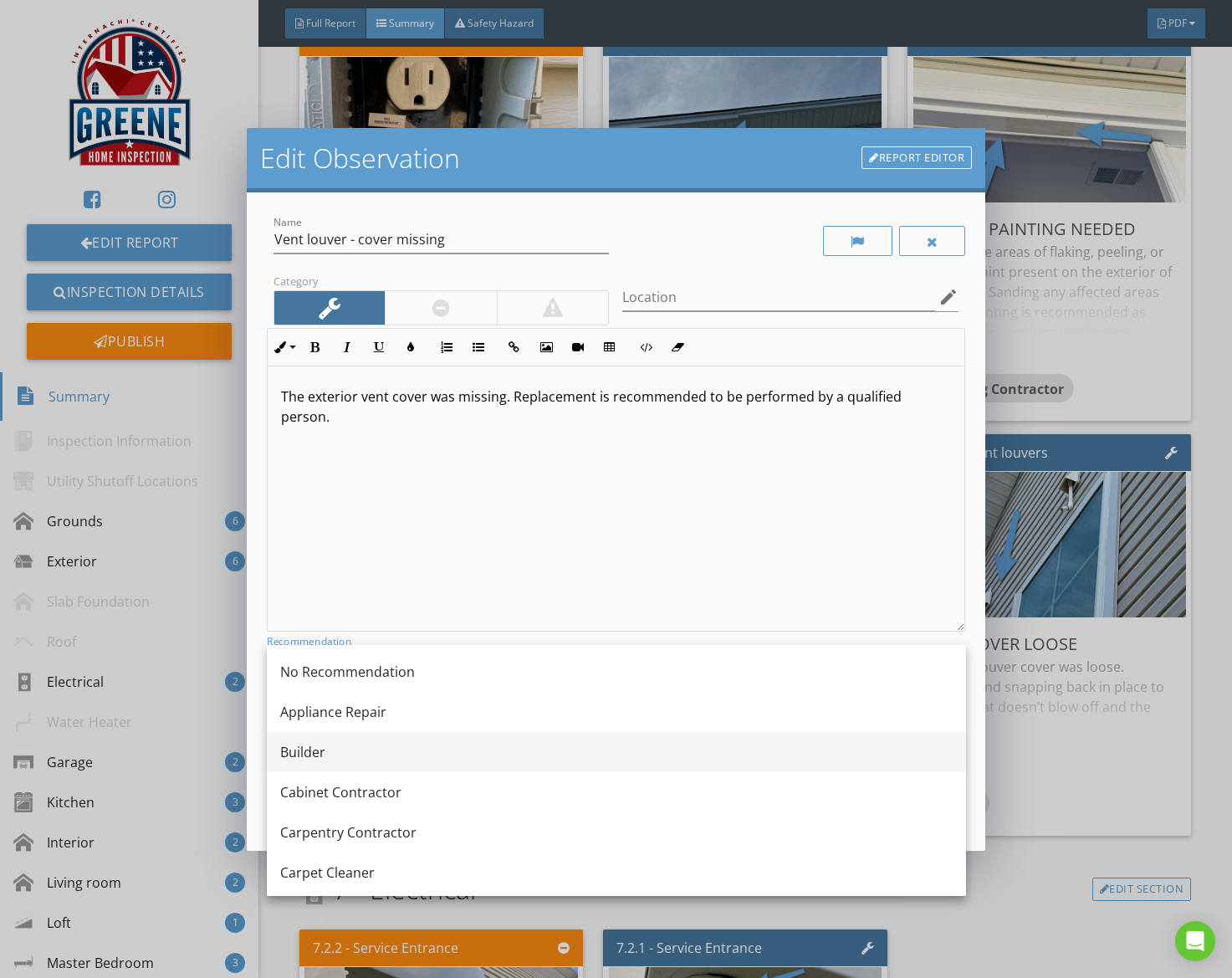
click at [430, 761] on div "Builder" at bounding box center [617, 752] width 673 height 20
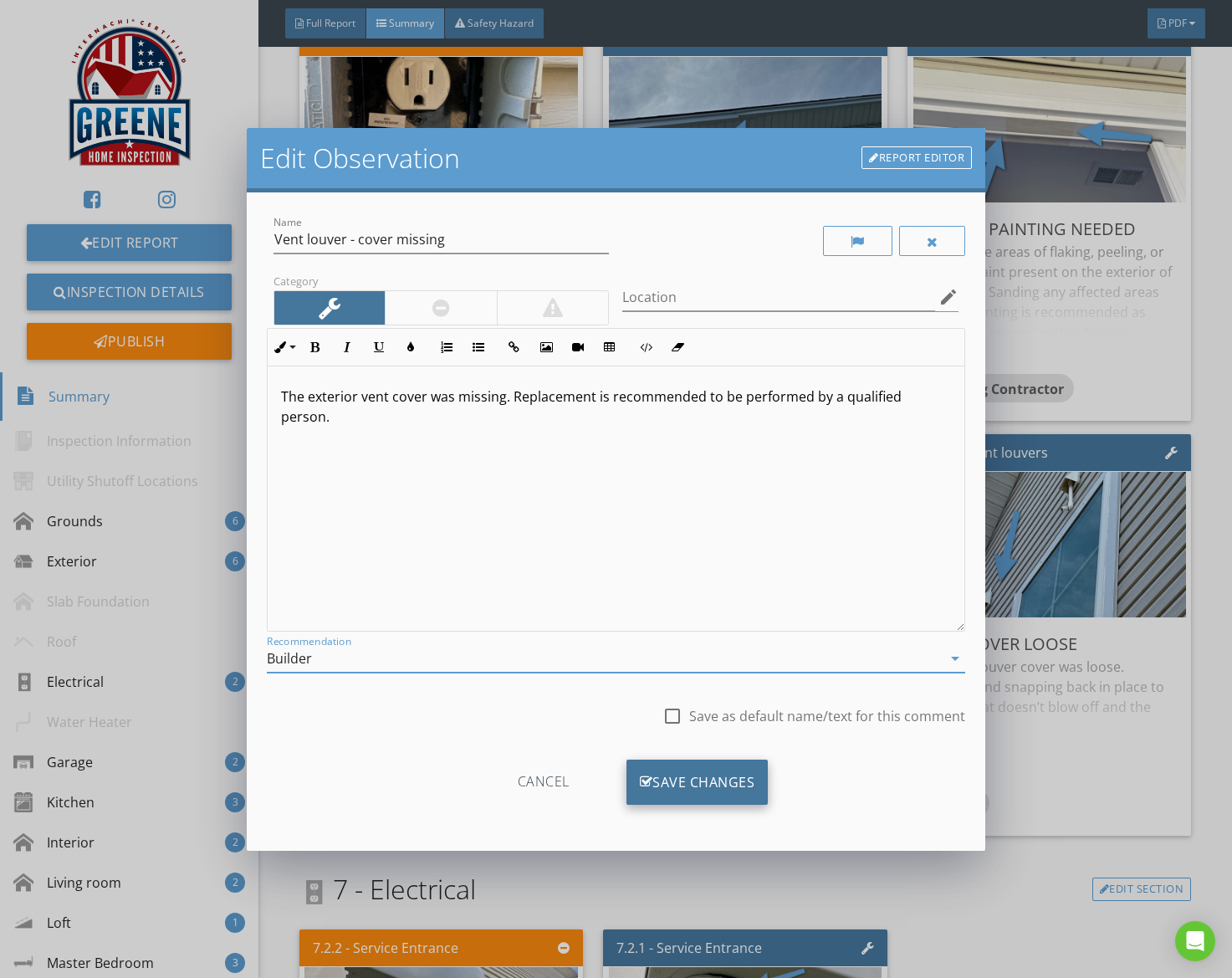
drag, startPoint x: 755, startPoint y: 781, endPoint x: 744, endPoint y: 784, distance: 11.4
click at [755, 781] on div "Save Changes" at bounding box center [698, 782] width 142 height 45
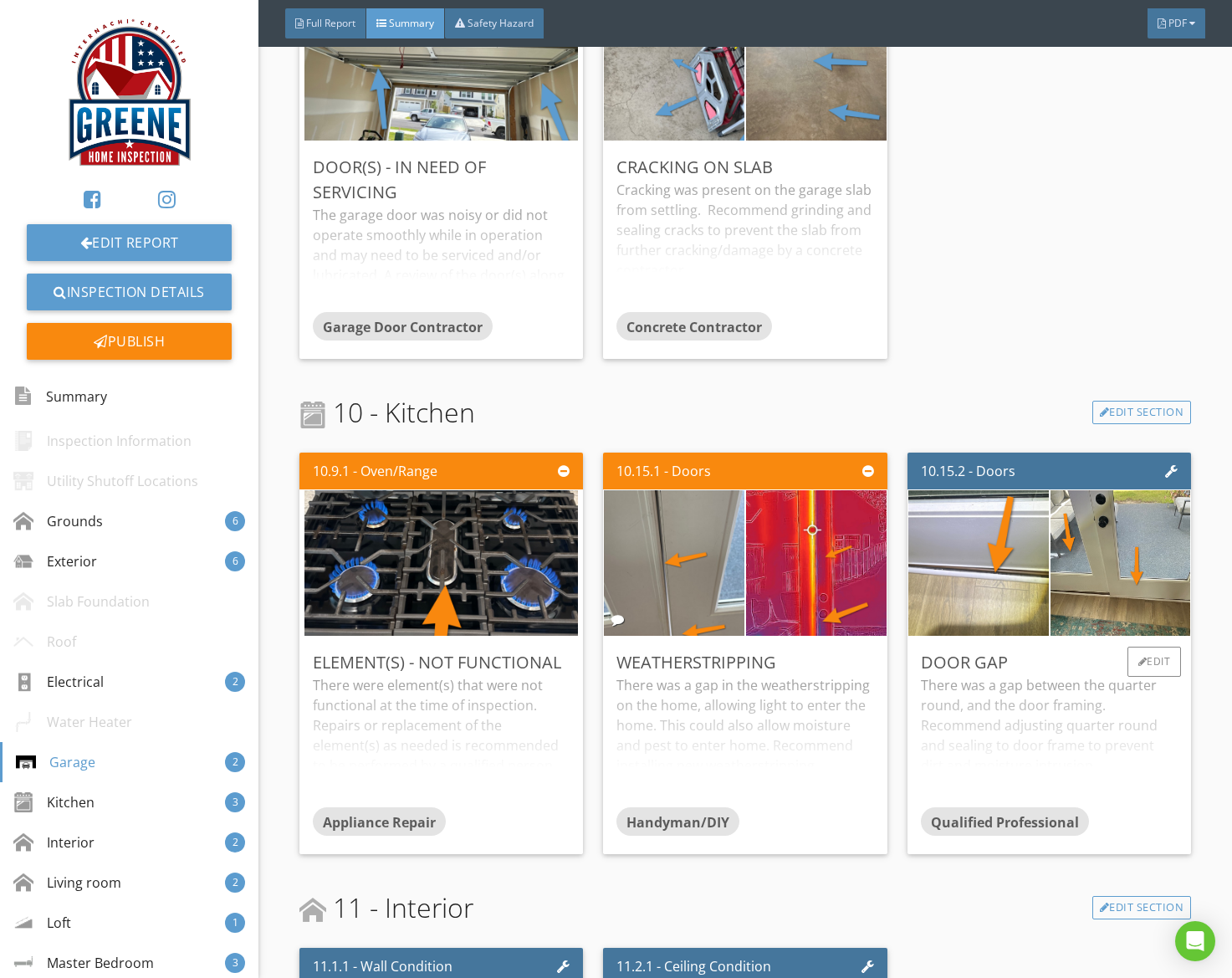
scroll to position [2904, 0]
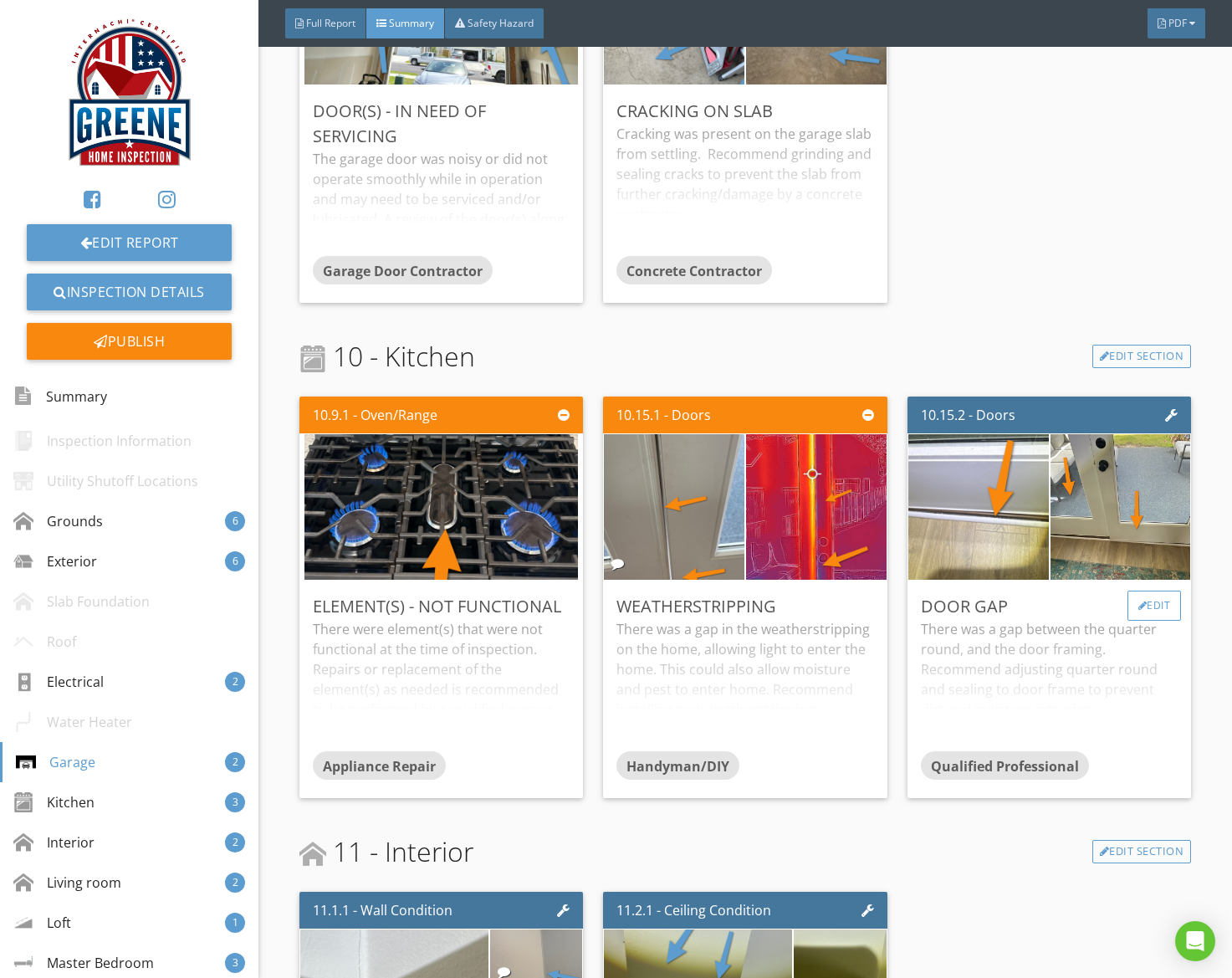
click at [1144, 601] on div "Edit" at bounding box center [1155, 606] width 54 height 30
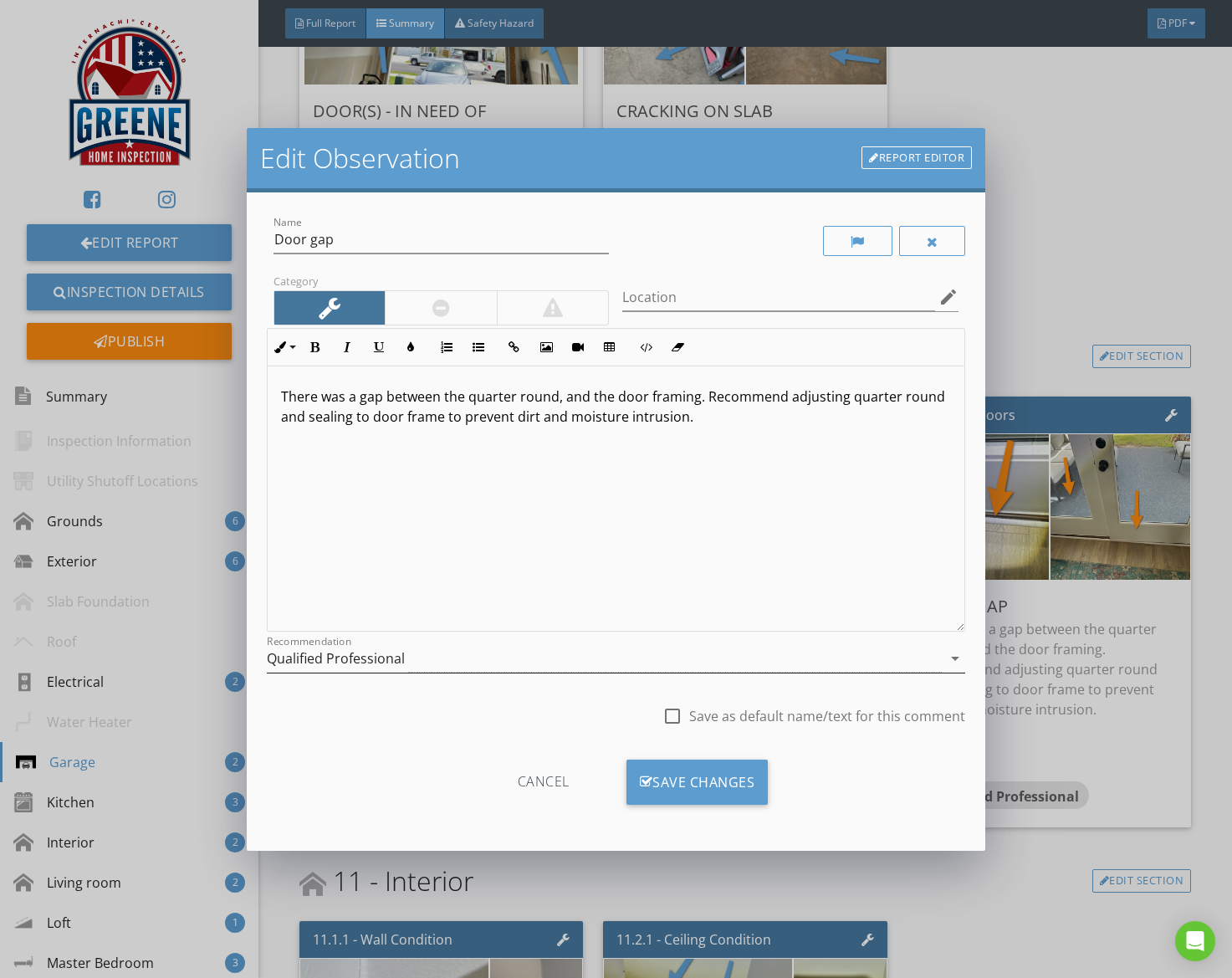
click at [683, 662] on div "Qualified Professional" at bounding box center [605, 658] width 676 height 28
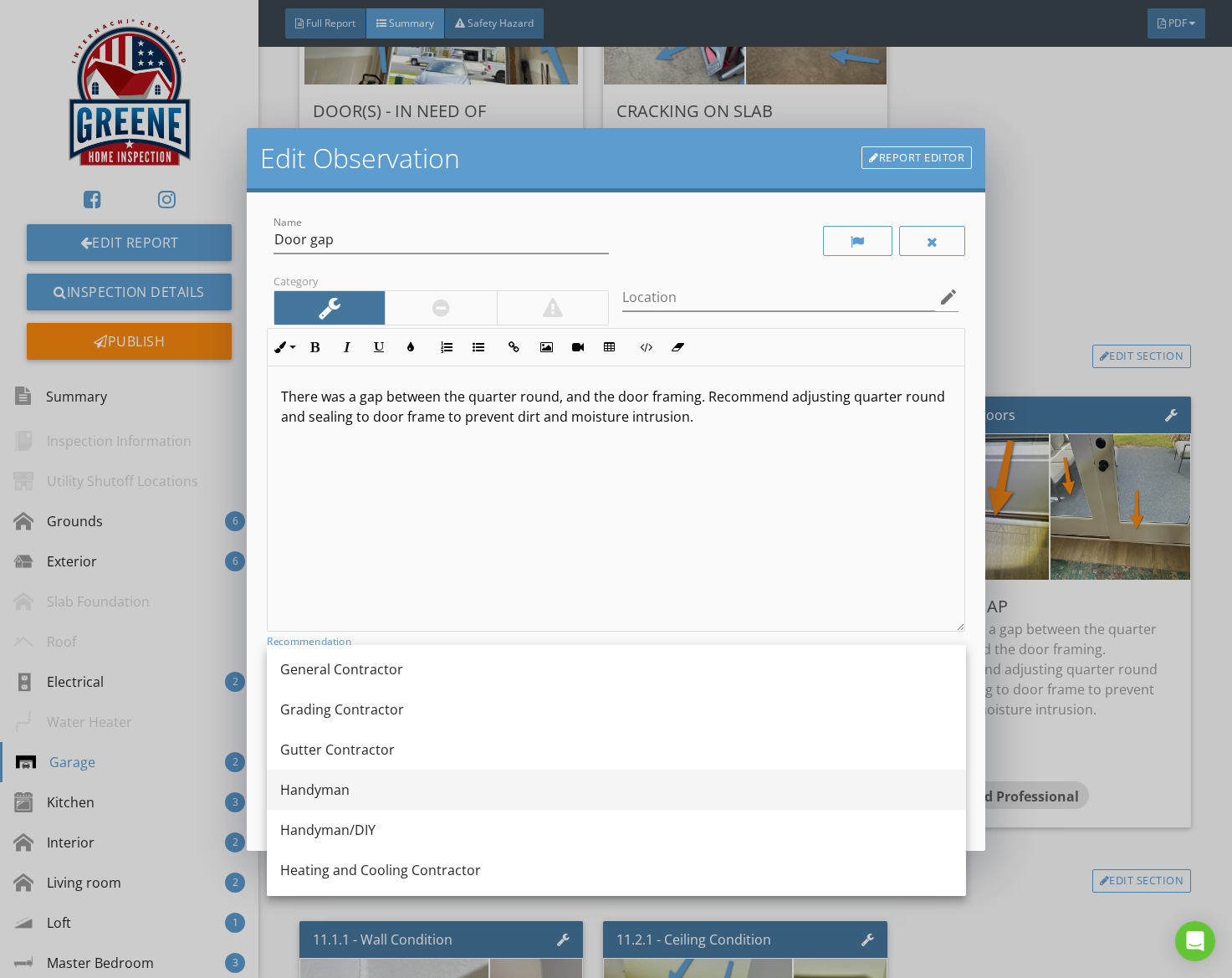
scroll to position [969, 0]
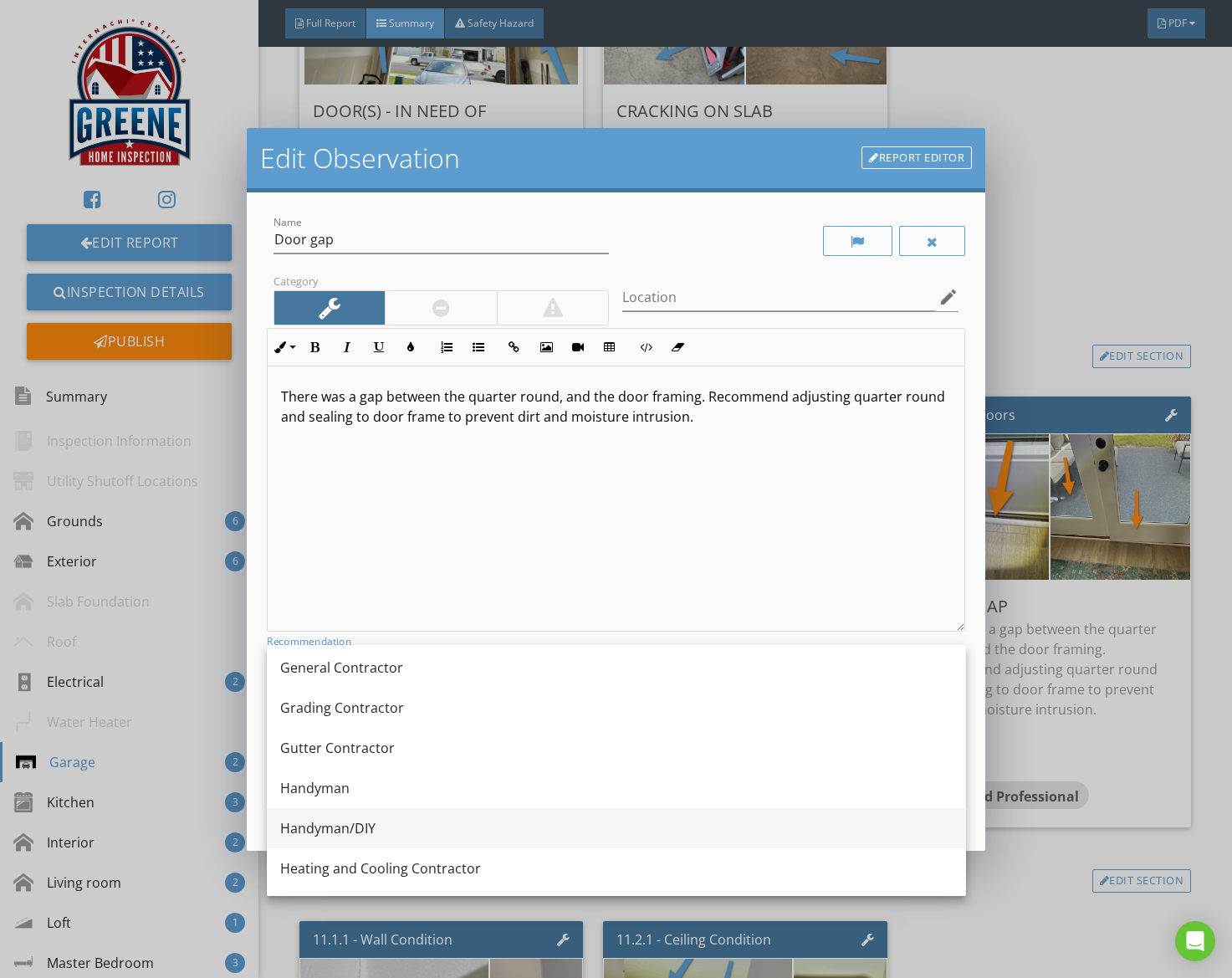
click at [435, 822] on div "Handyman/DIY" at bounding box center [617, 828] width 673 height 20
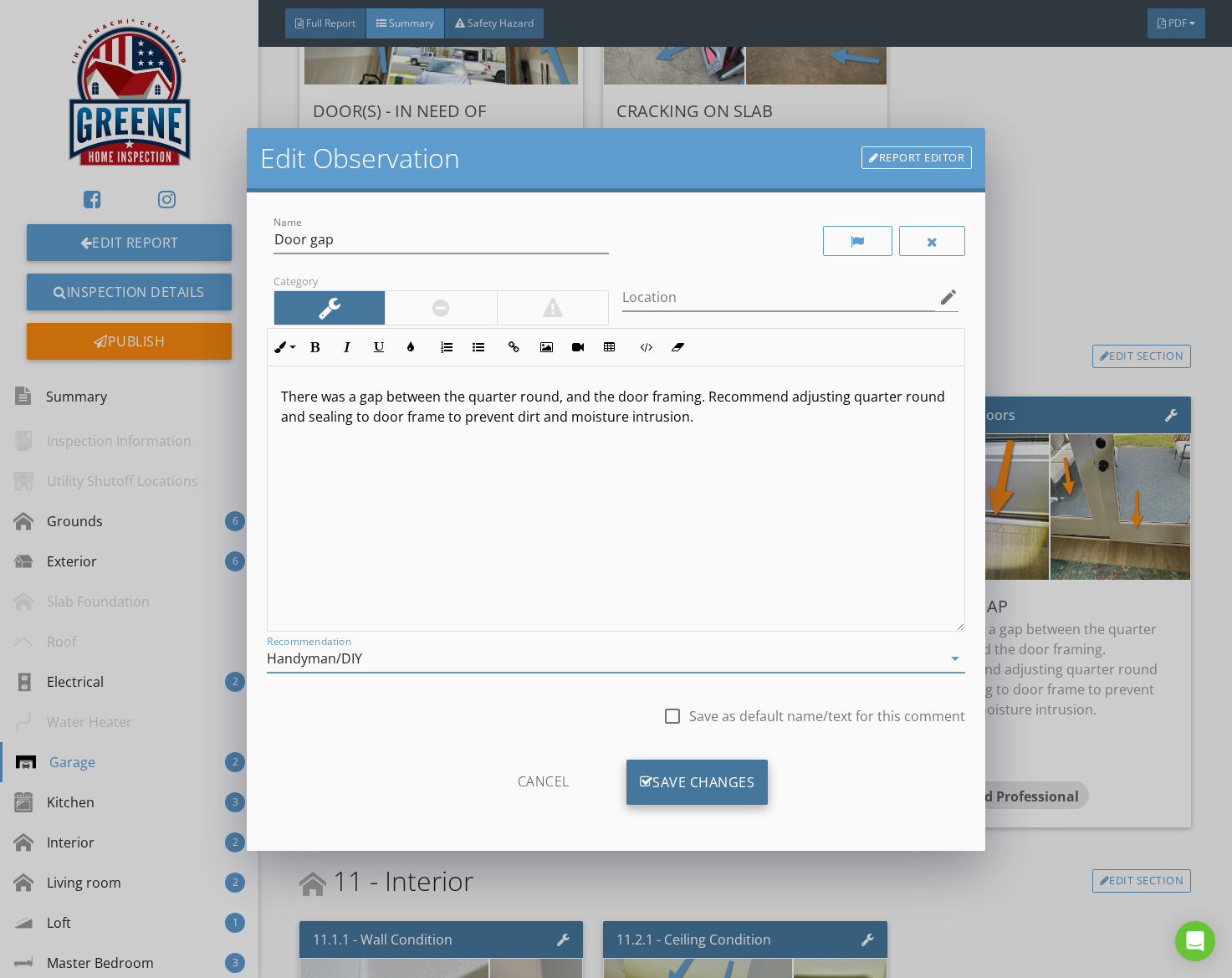
click at [712, 799] on div "Save Changes" at bounding box center [698, 782] width 142 height 45
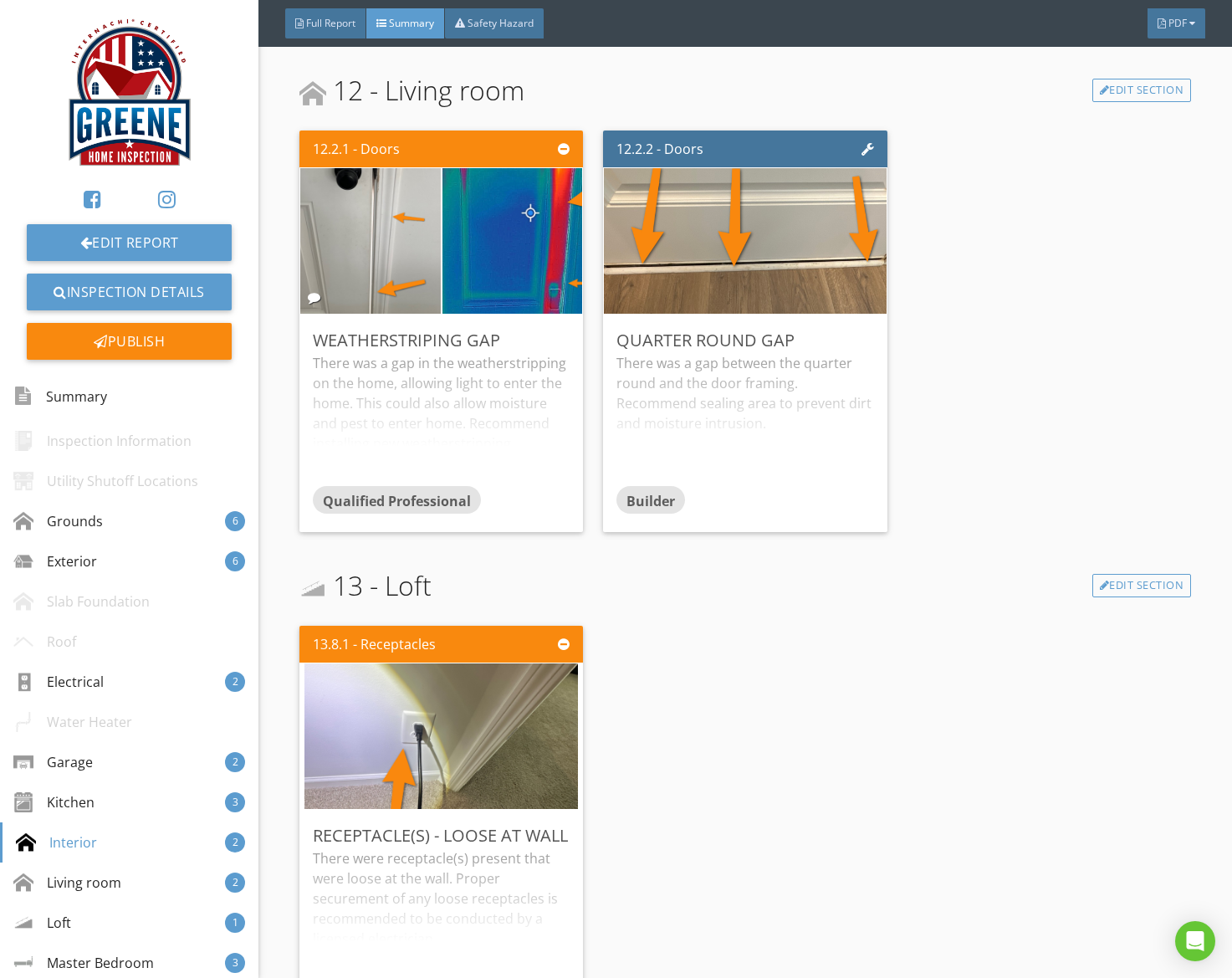
scroll to position [4200, 0]
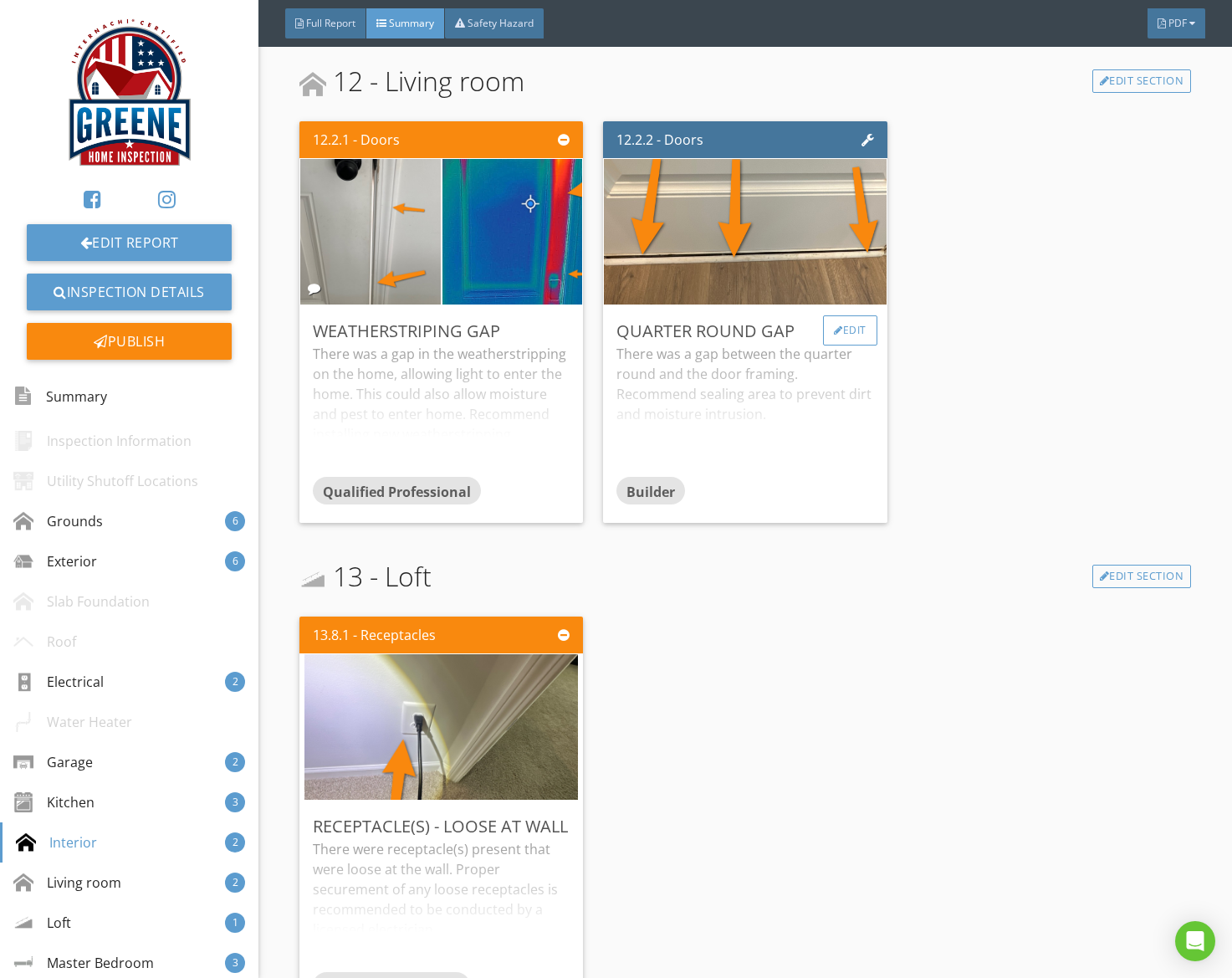
click at [845, 336] on div "Edit" at bounding box center [850, 331] width 54 height 30
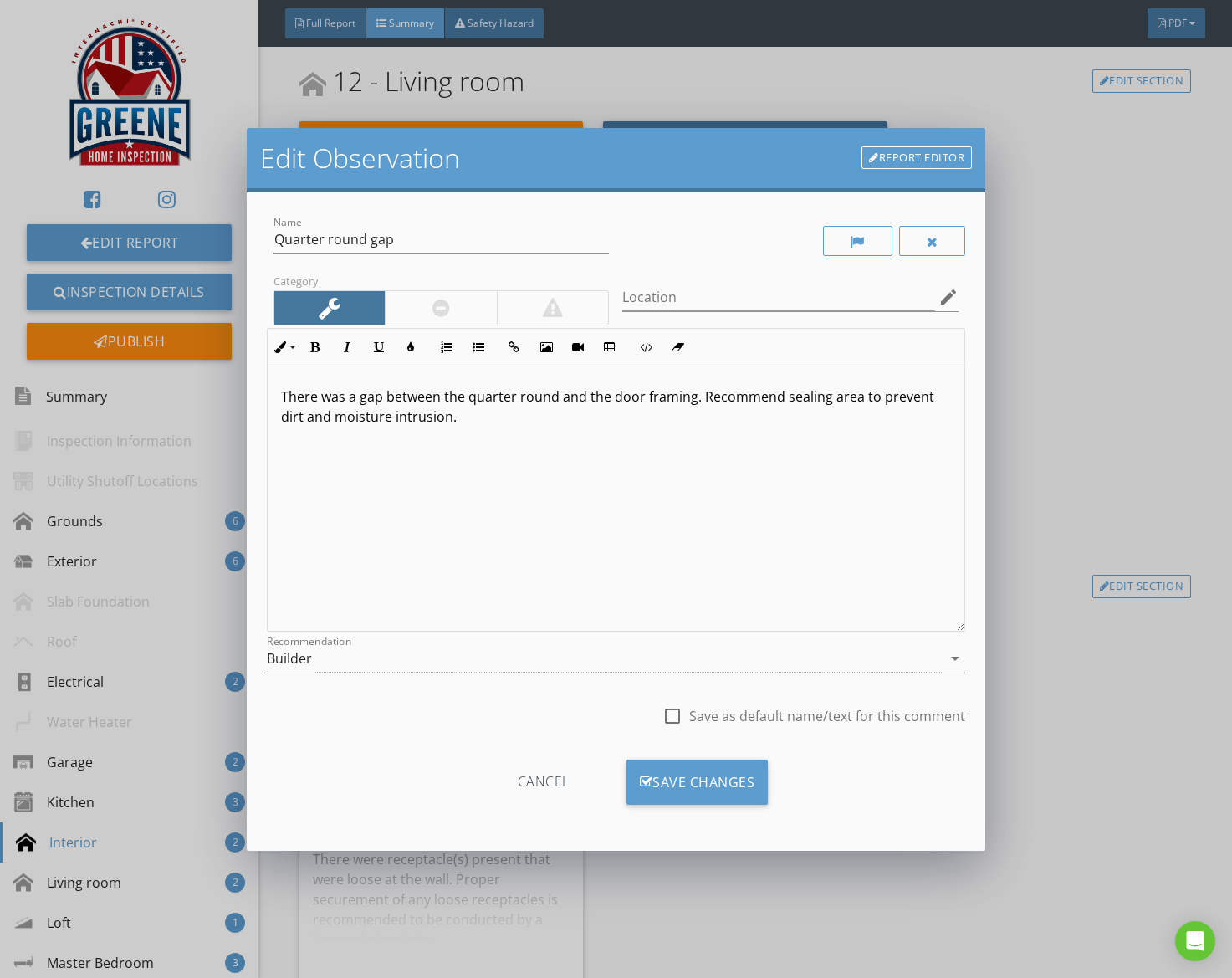
click at [466, 649] on div "Builder" at bounding box center [605, 658] width 676 height 28
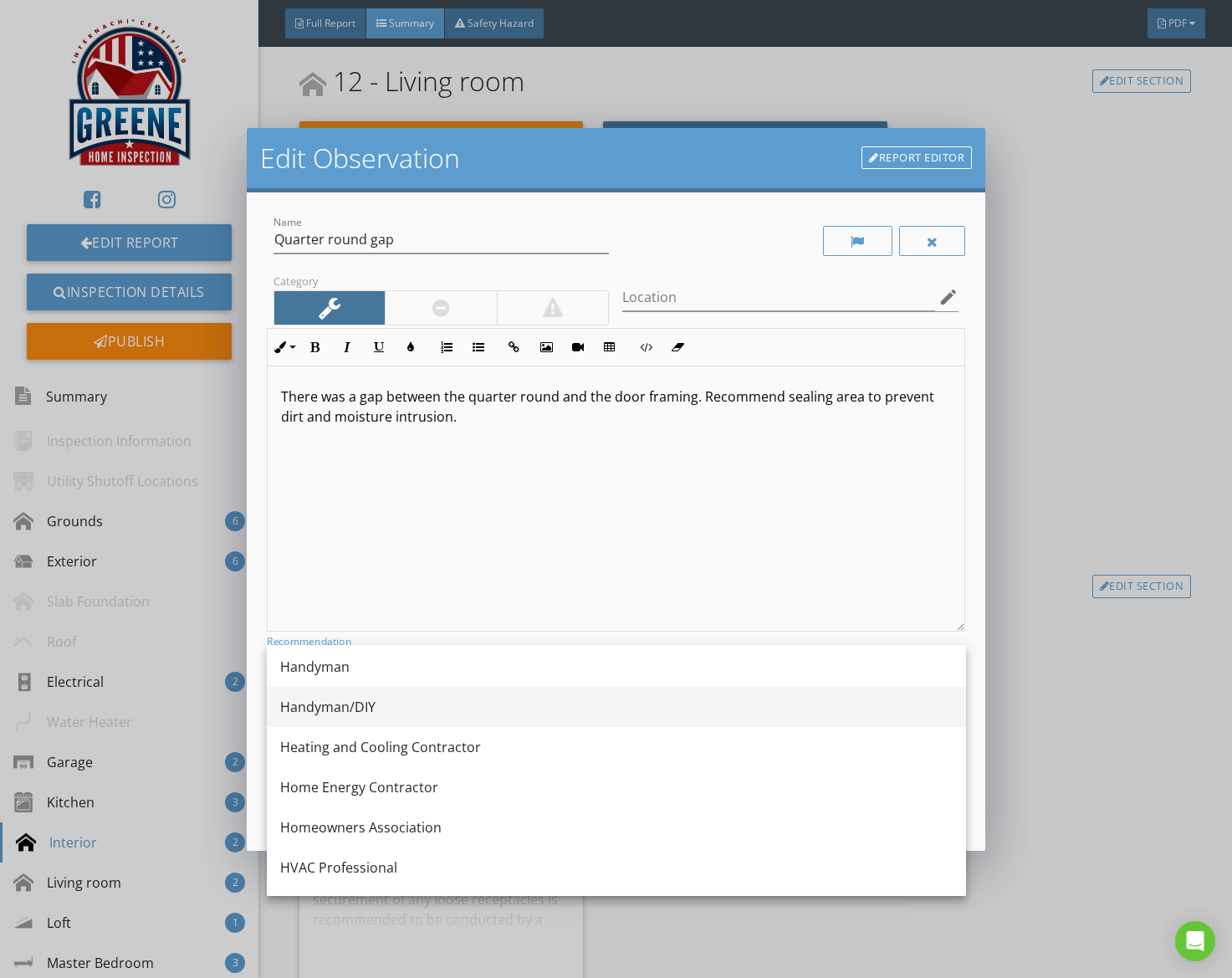
scroll to position [1090, 0]
click at [400, 708] on div "Handyman/DIY" at bounding box center [617, 707] width 673 height 20
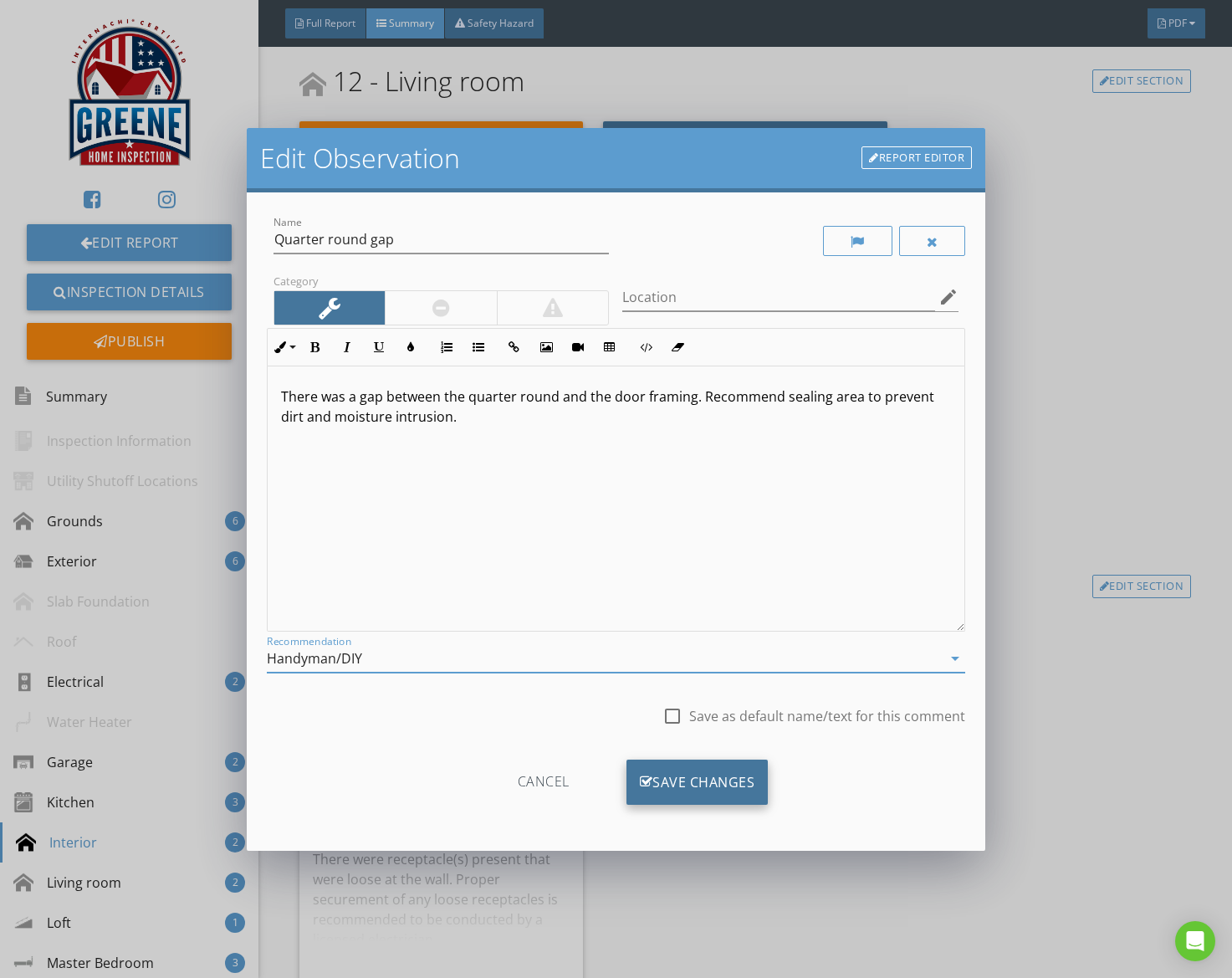
click at [681, 777] on div "Save Changes" at bounding box center [698, 782] width 142 height 45
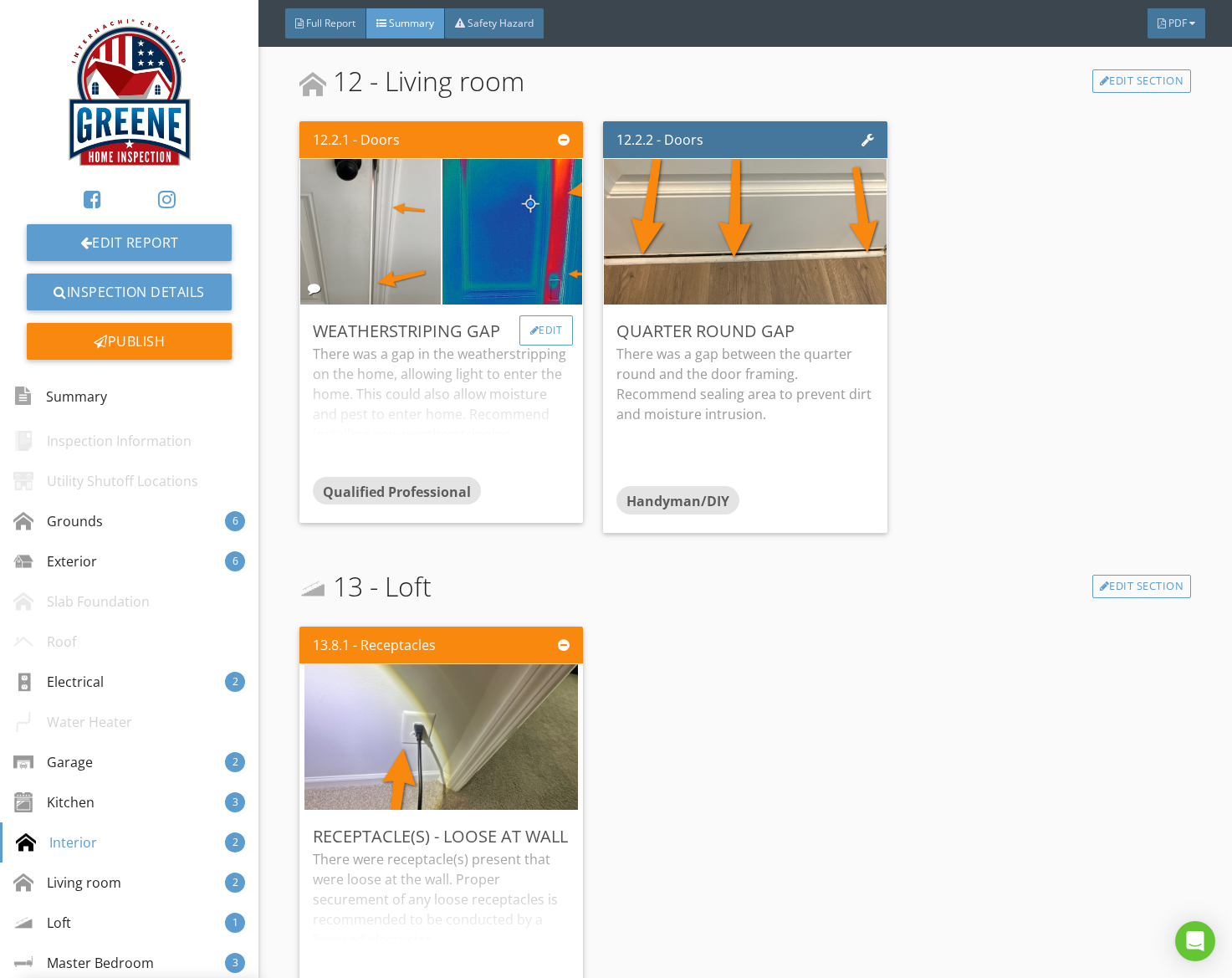
click at [551, 328] on div "Edit" at bounding box center [547, 331] width 54 height 30
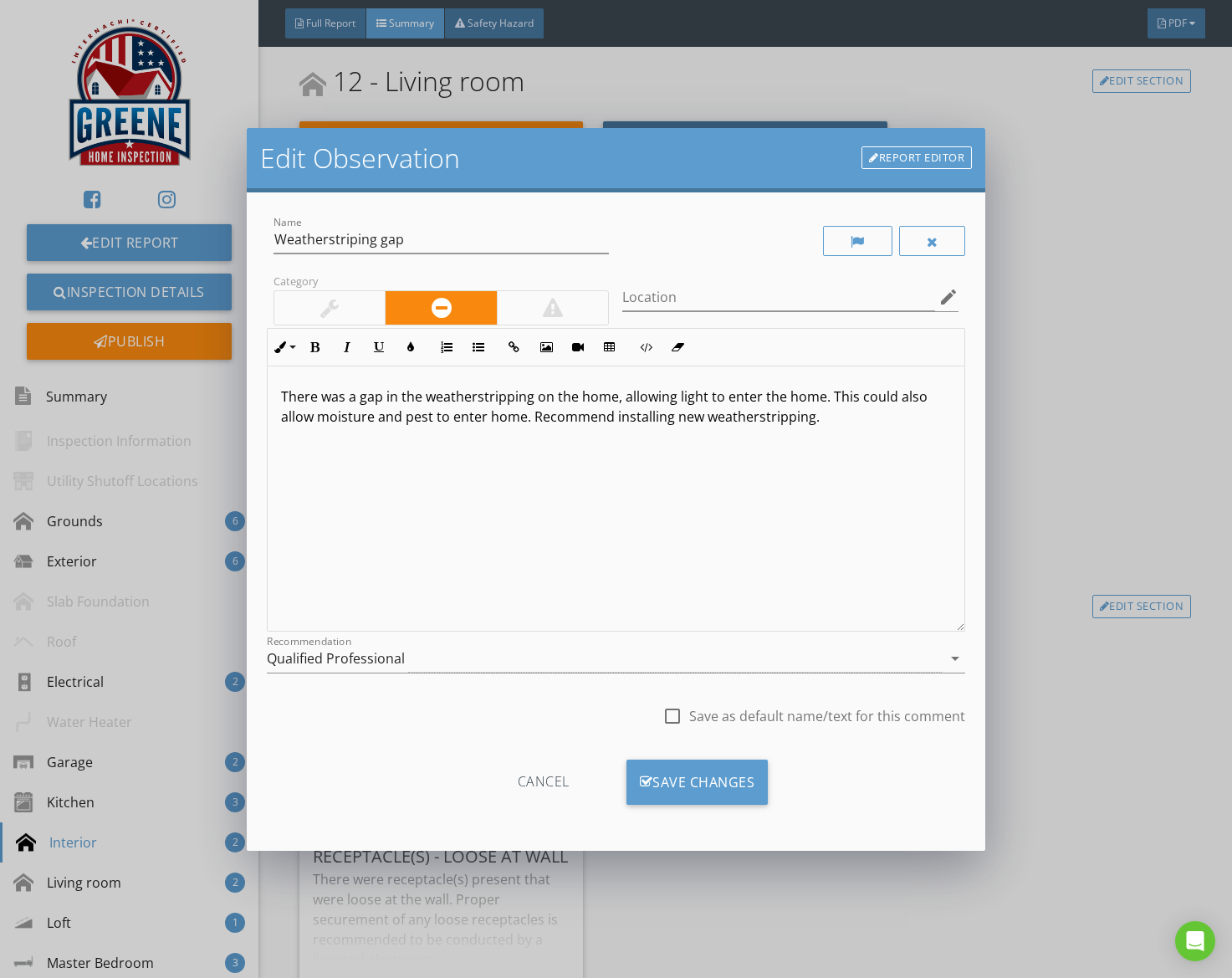
drag, startPoint x: 418, startPoint y: 654, endPoint x: 426, endPoint y: 643, distance: 13.6
click at [418, 655] on div "Qualified Professional" at bounding box center [605, 658] width 676 height 28
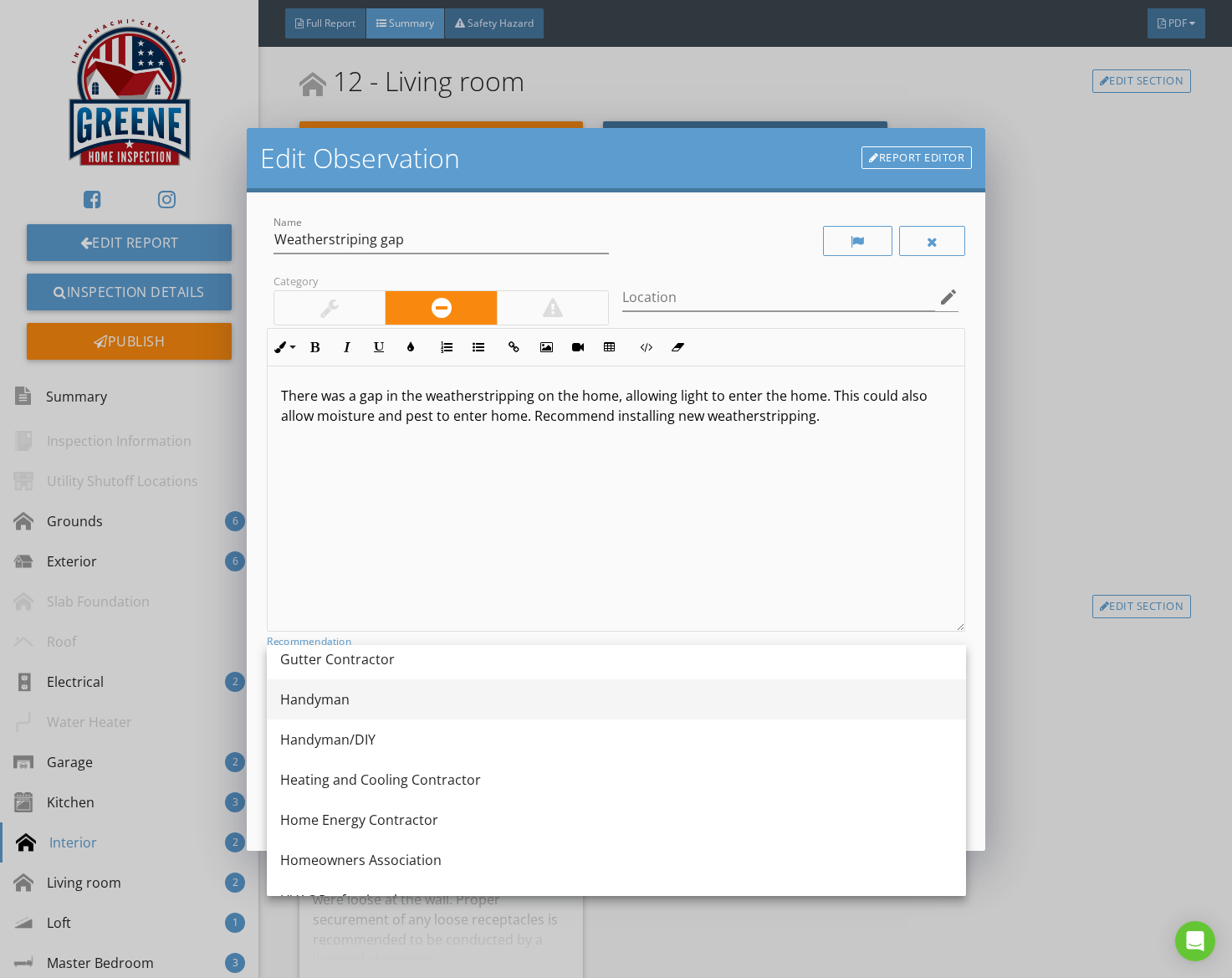
scroll to position [1066, 0]
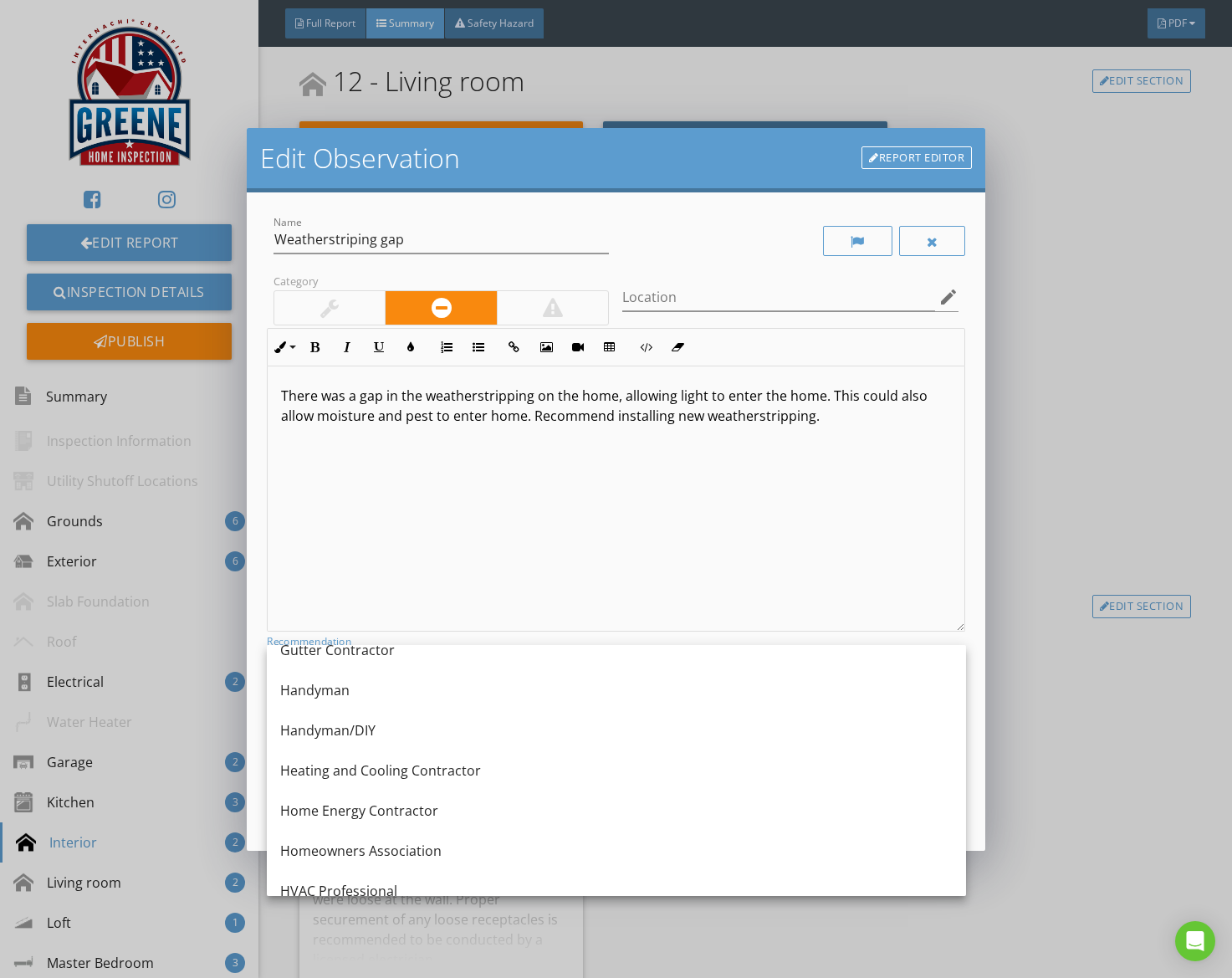
click at [382, 713] on div "Handyman/DIY" at bounding box center [617, 731] width 673 height 41
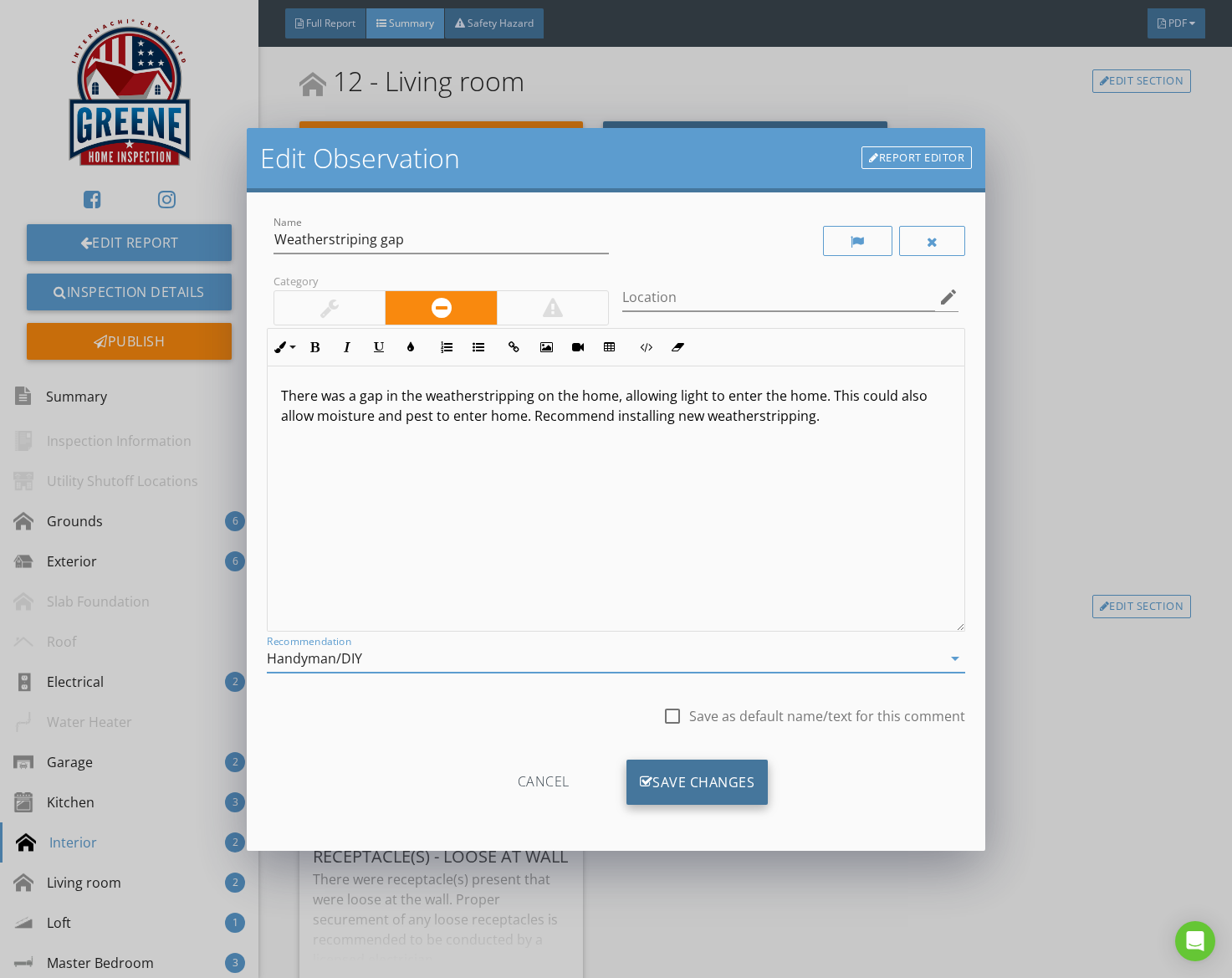
click at [693, 775] on div "Save Changes" at bounding box center [698, 782] width 142 height 45
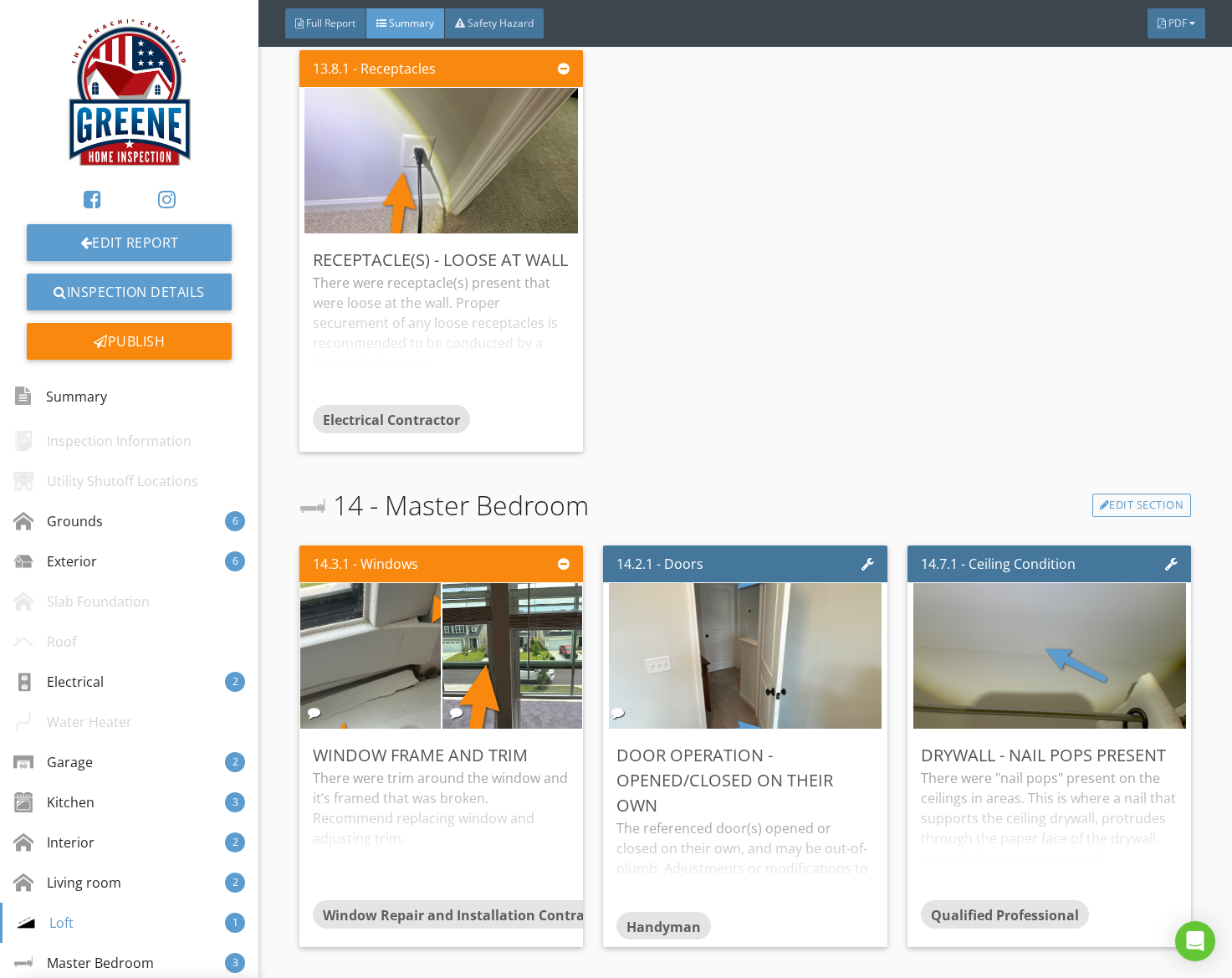
scroll to position [4855, 0]
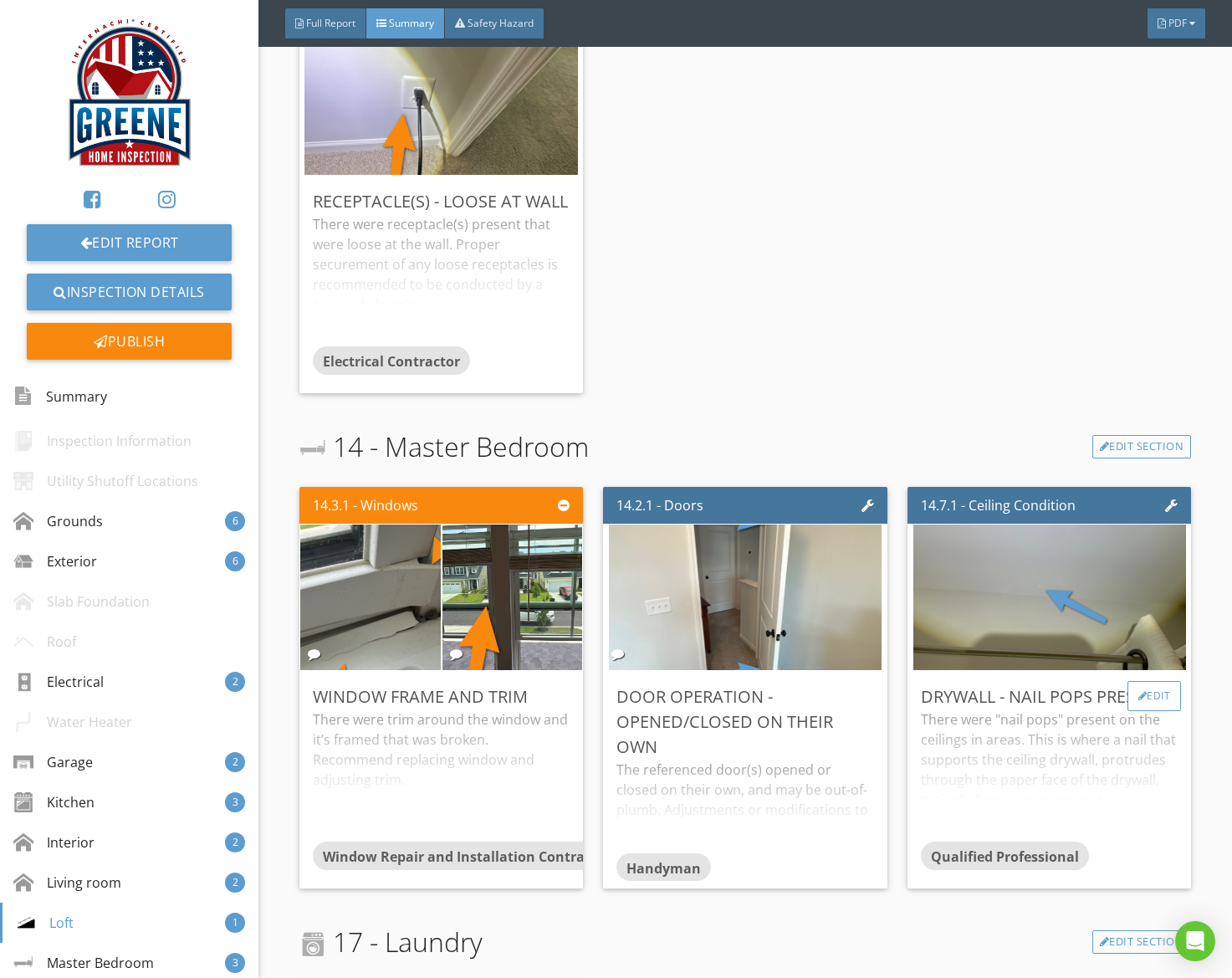
click at [1158, 700] on div "Edit" at bounding box center [1155, 697] width 54 height 30
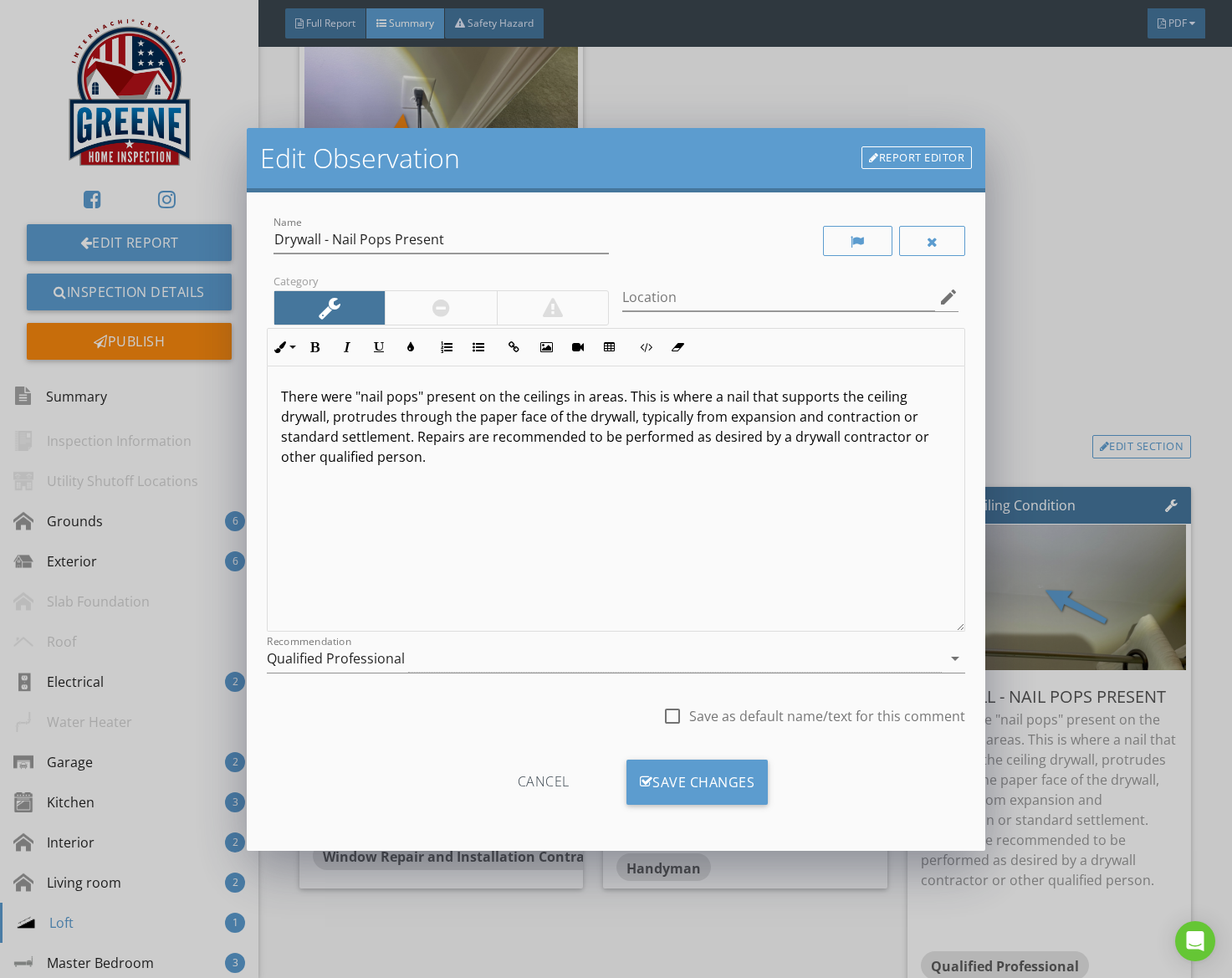
drag, startPoint x: 674, startPoint y: 669, endPoint x: 668, endPoint y: 679, distance: 11.7
click at [673, 669] on div "Qualified Professional" at bounding box center [605, 658] width 676 height 28
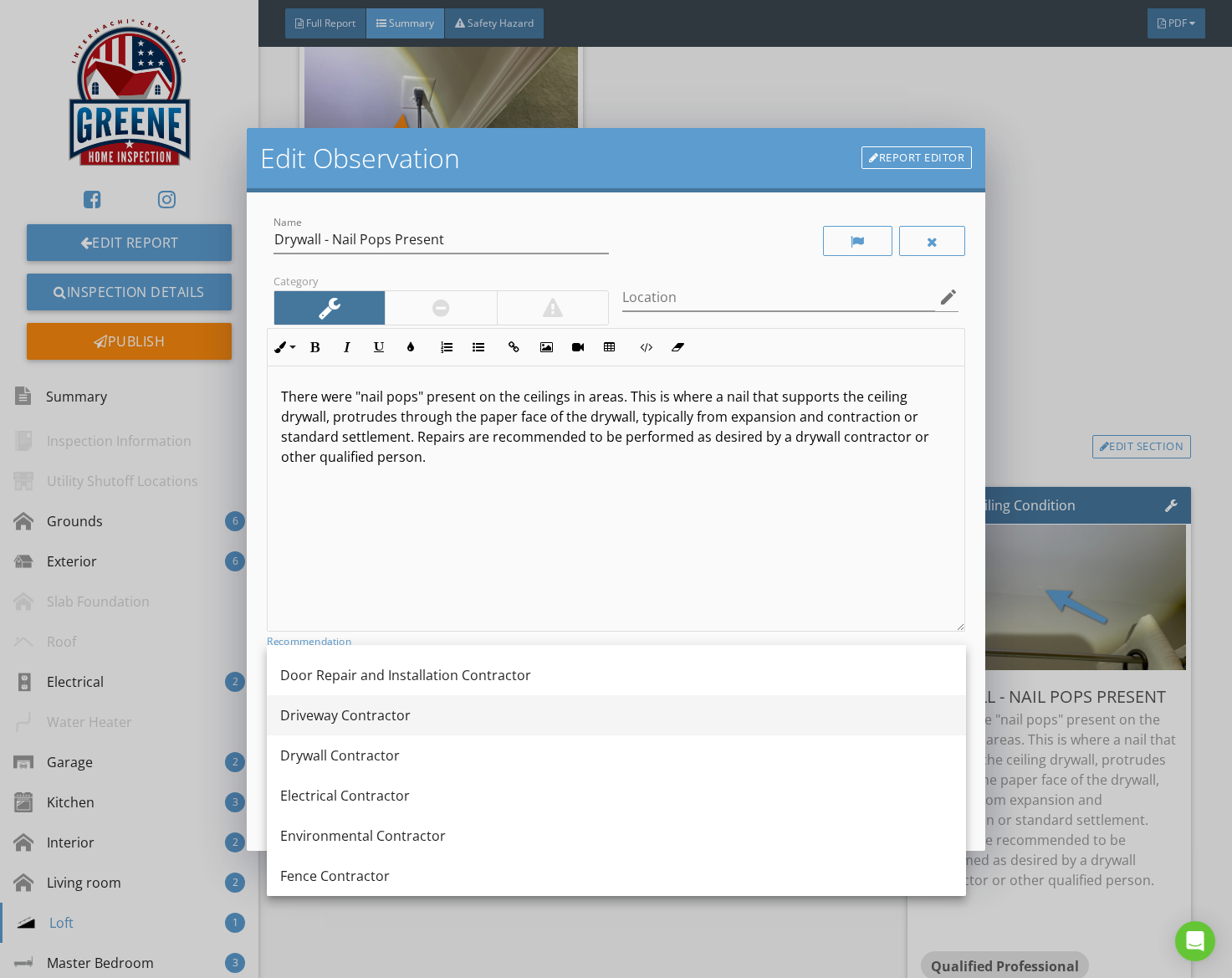
scroll to position [503, 0]
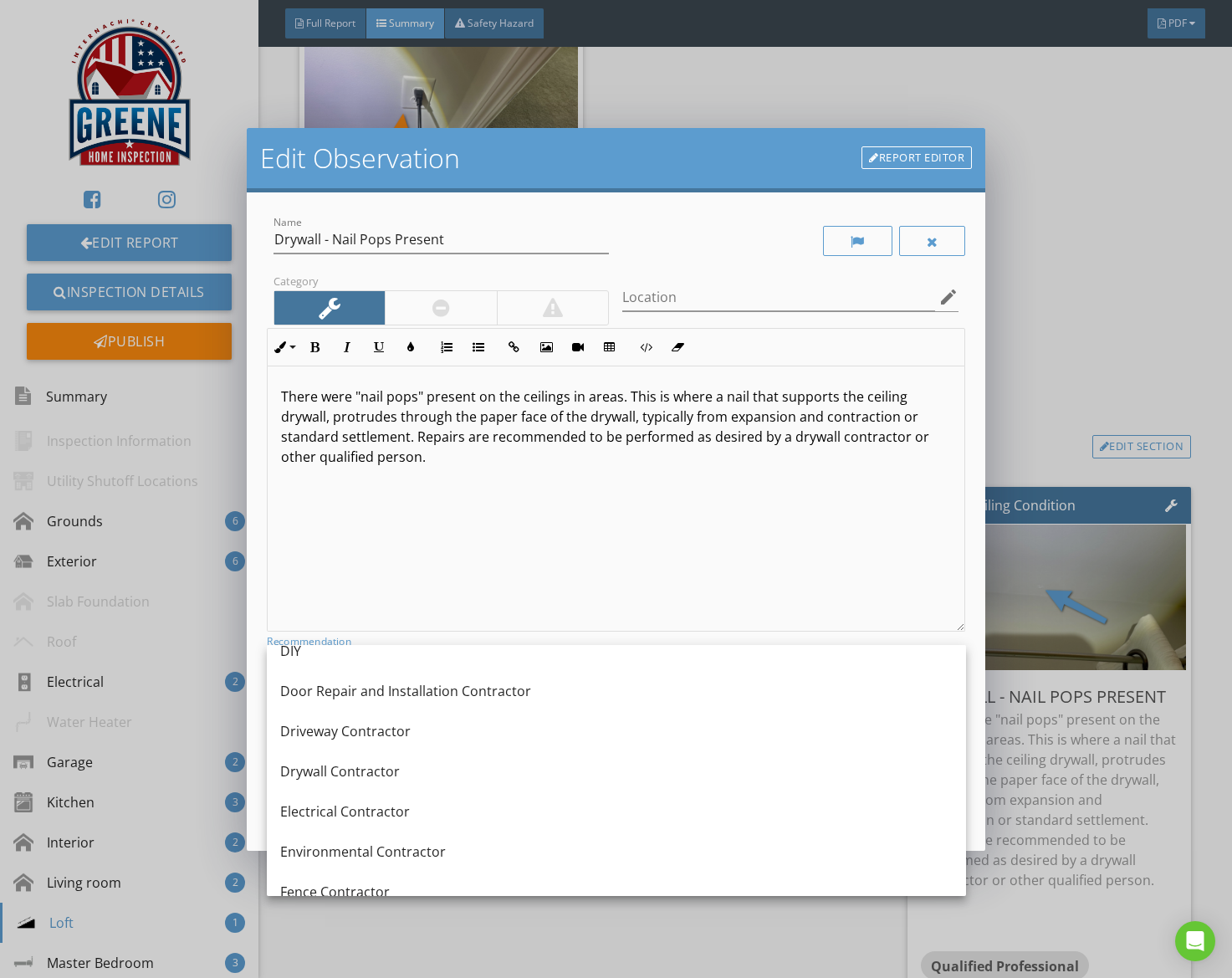
drag, startPoint x: 416, startPoint y: 769, endPoint x: 457, endPoint y: 767, distance: 41.0
click at [416, 769] on div "Drywall Contractor" at bounding box center [617, 772] width 673 height 20
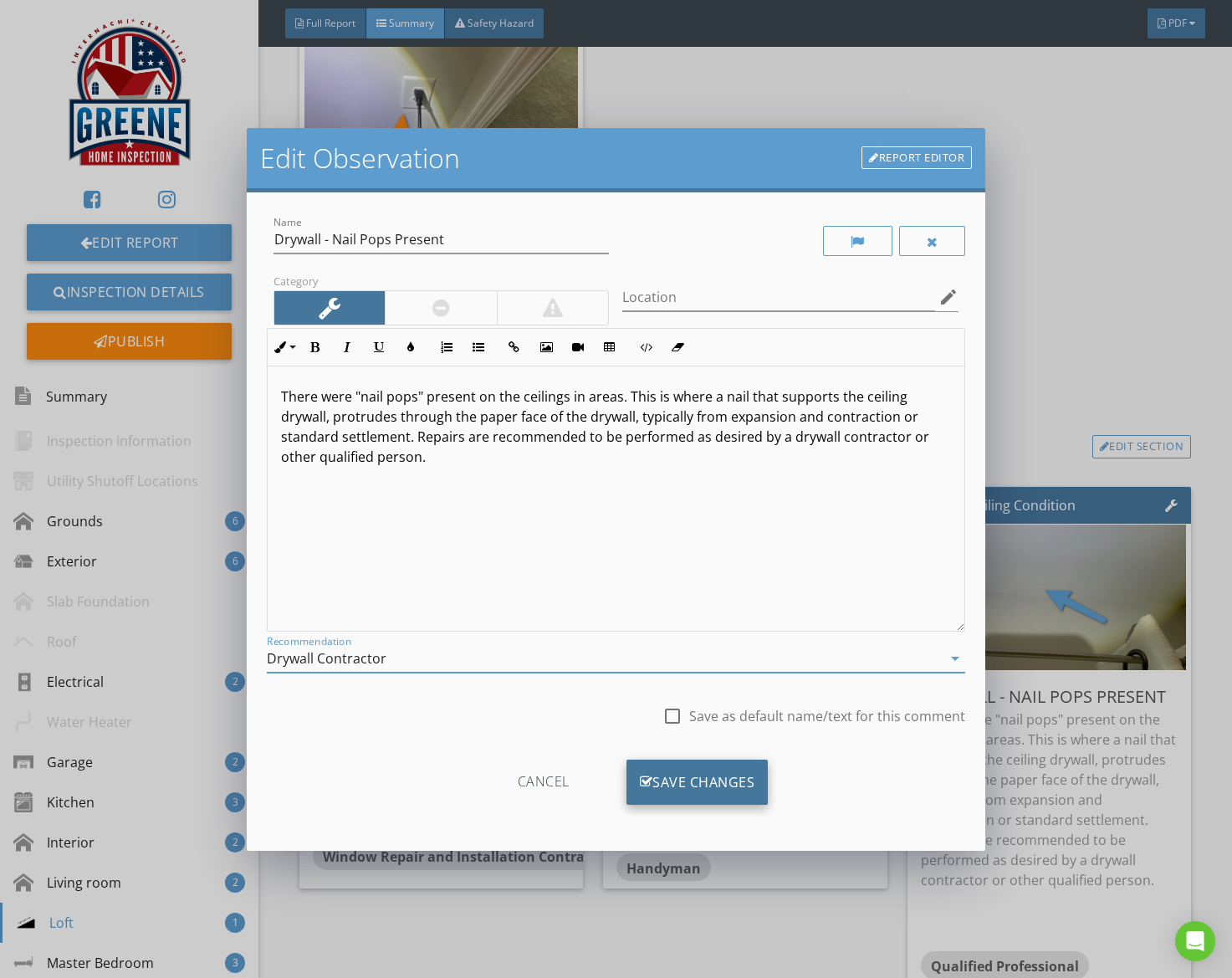
click at [728, 769] on div "Save Changes" at bounding box center [698, 782] width 142 height 45
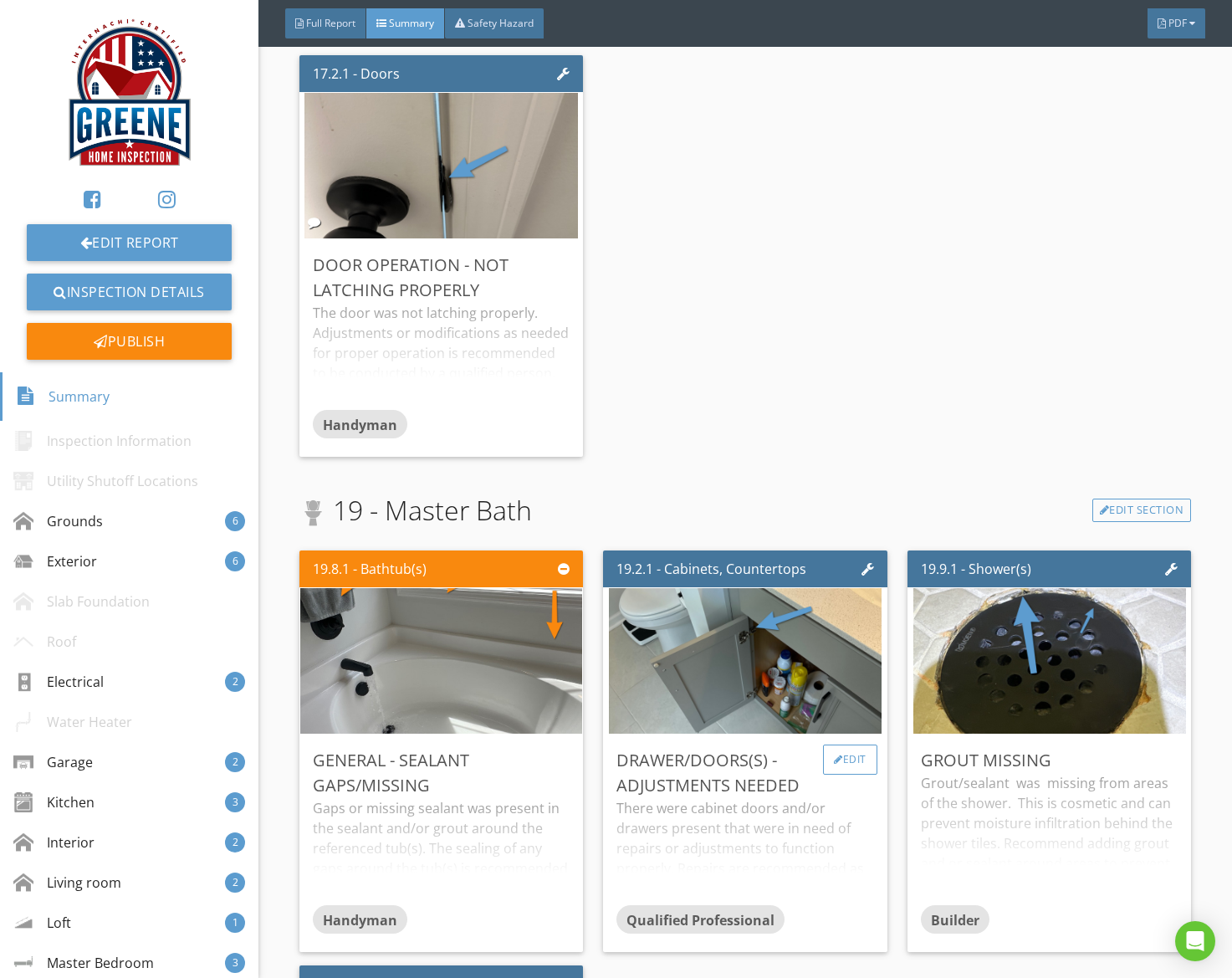
scroll to position [5898, 0]
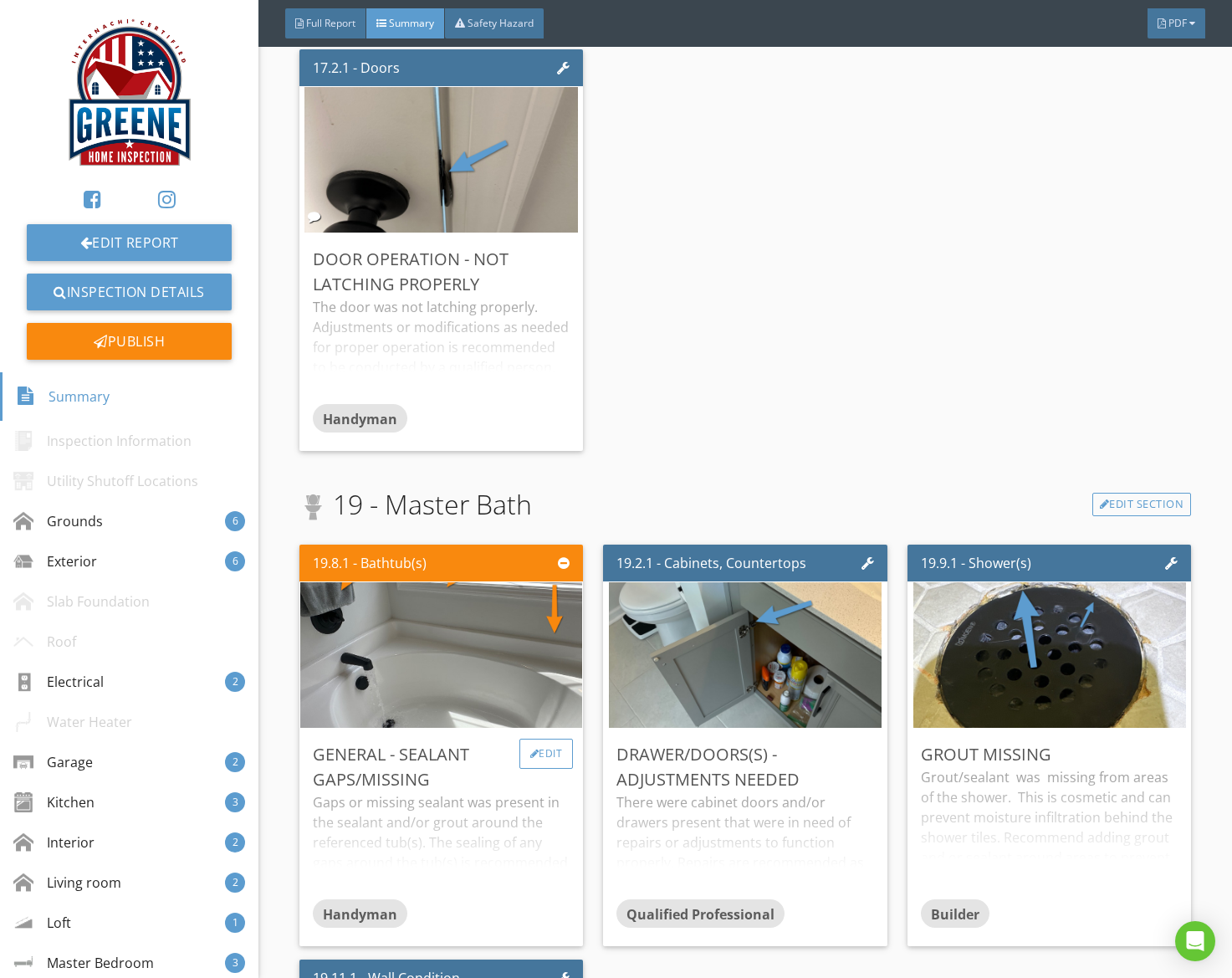
click at [551, 760] on div "Edit" at bounding box center [547, 754] width 54 height 30
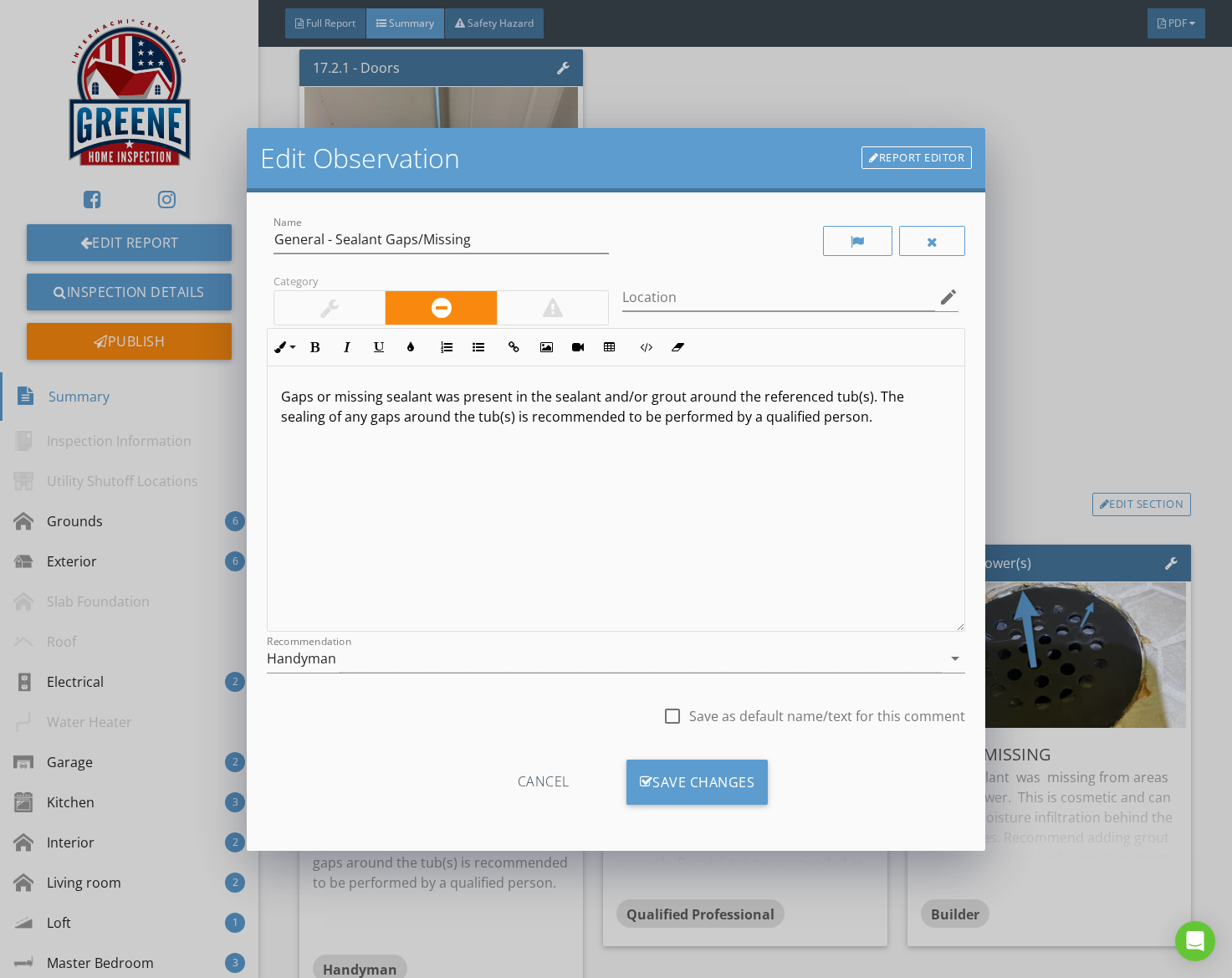
drag, startPoint x: 367, startPoint y: 656, endPoint x: 393, endPoint y: 701, distance: 52.0
click at [367, 657] on div "Handyman" at bounding box center [605, 658] width 676 height 28
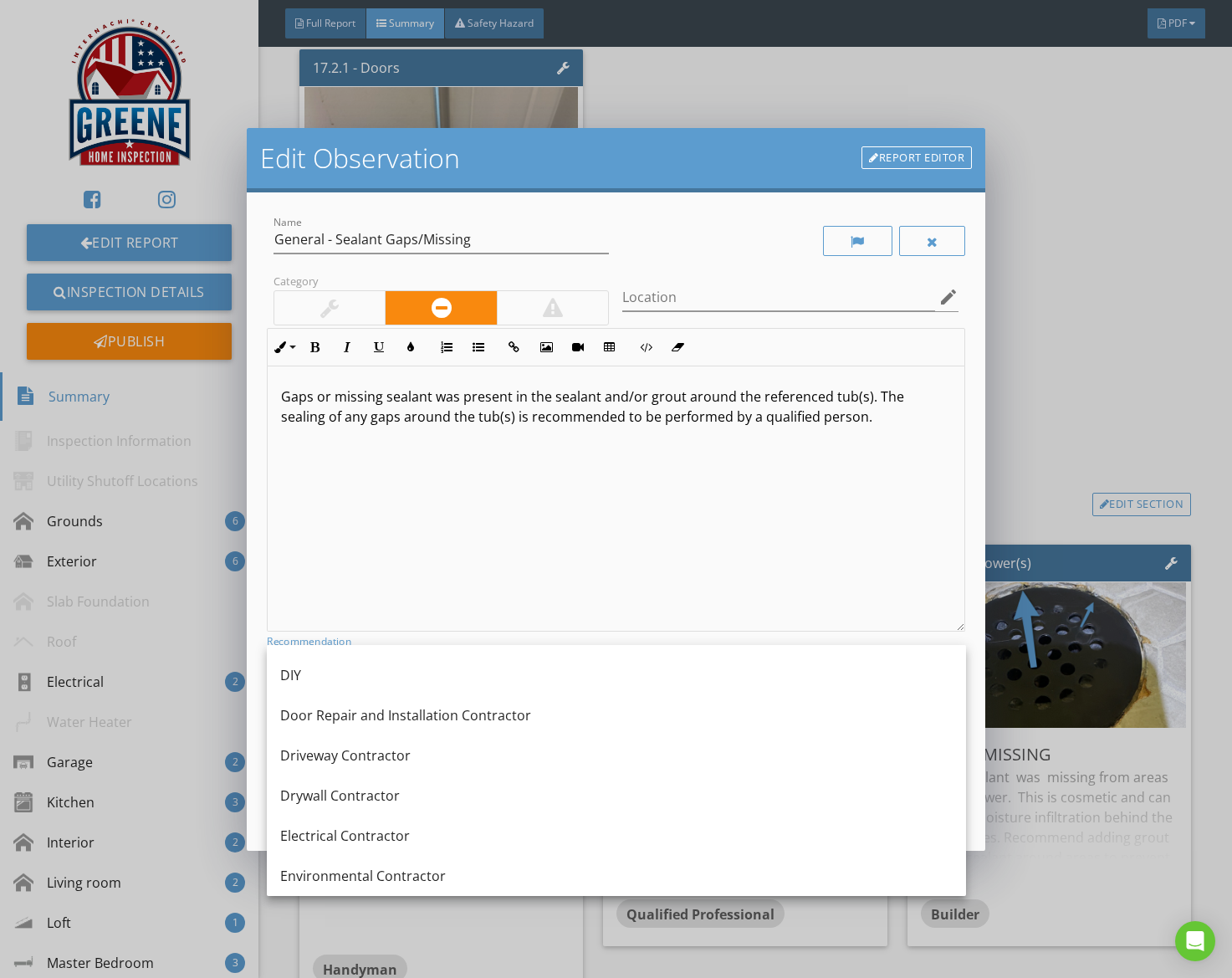
scroll to position [483, 0]
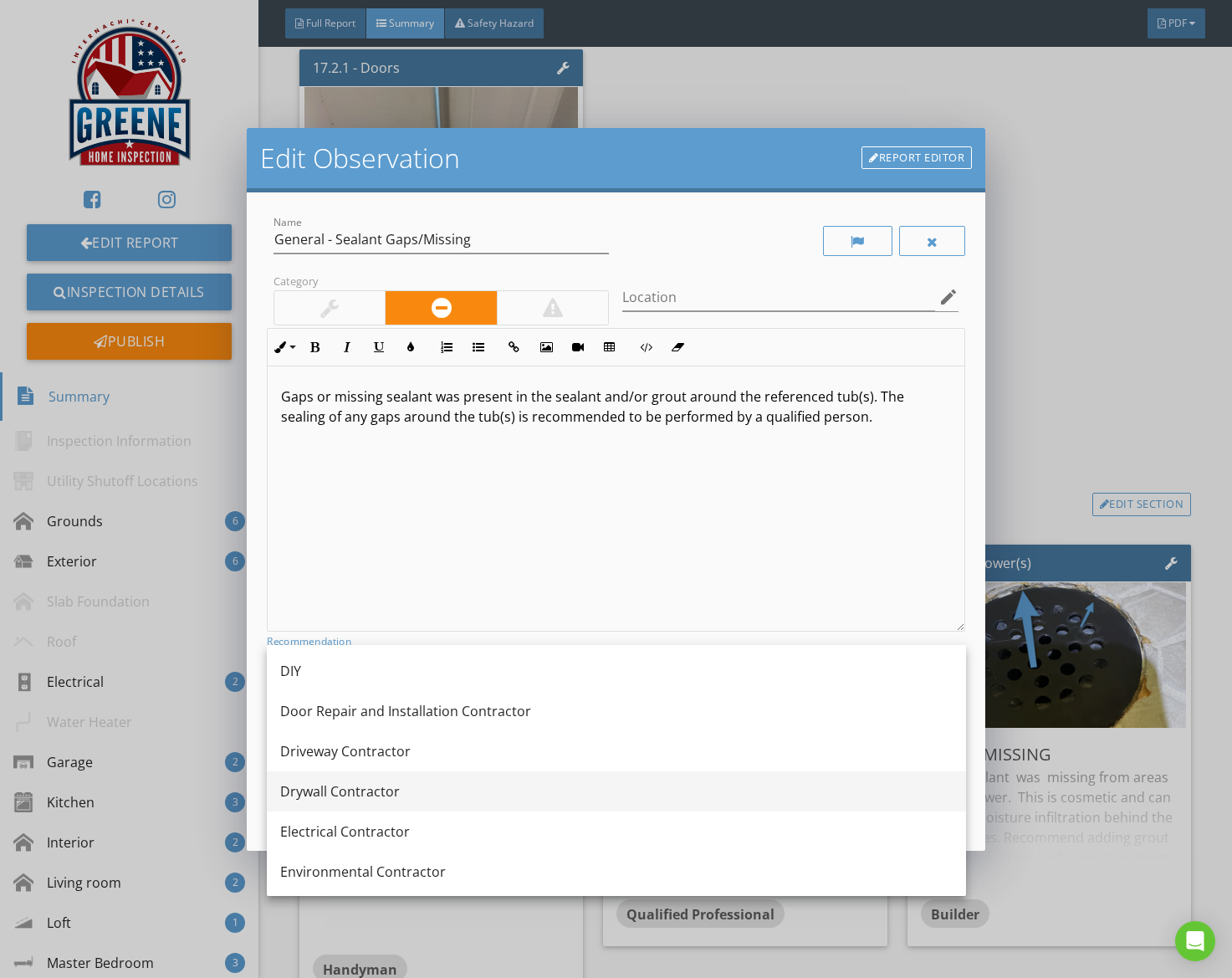
click at [380, 788] on div "Drywall Contractor" at bounding box center [617, 792] width 673 height 20
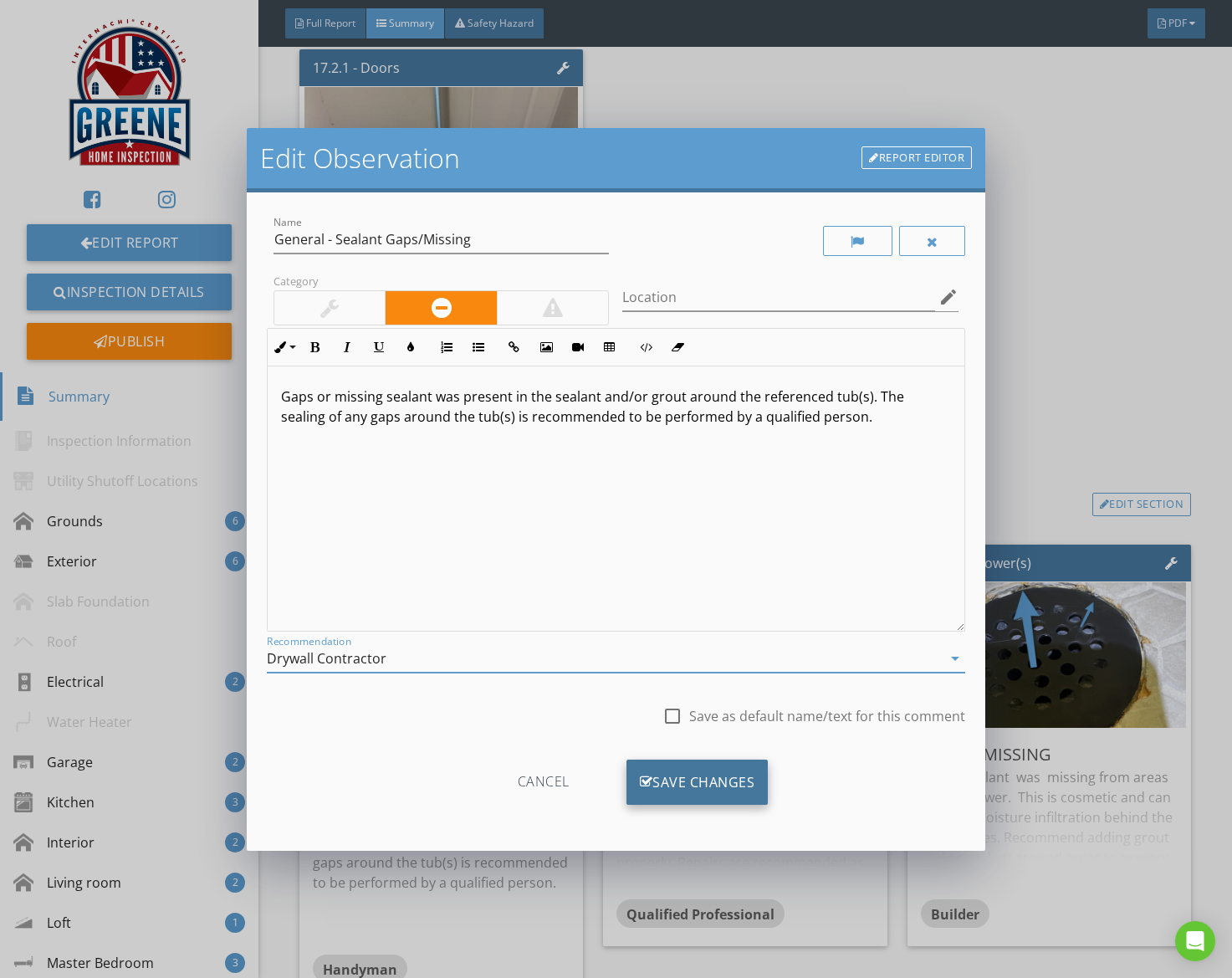
click at [692, 786] on div "Save Changes" at bounding box center [698, 782] width 142 height 45
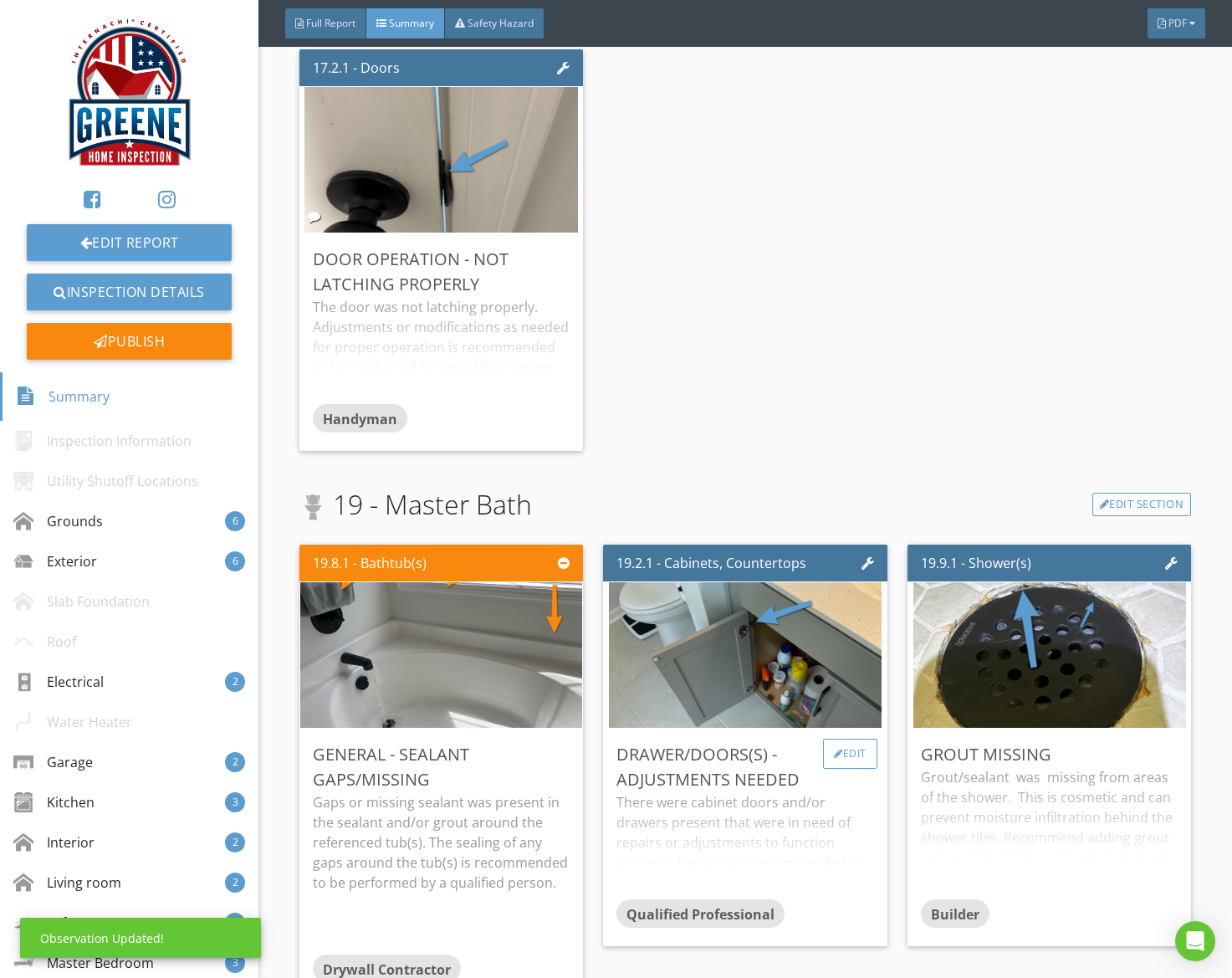
click at [851, 761] on div "Edit" at bounding box center [850, 754] width 54 height 30
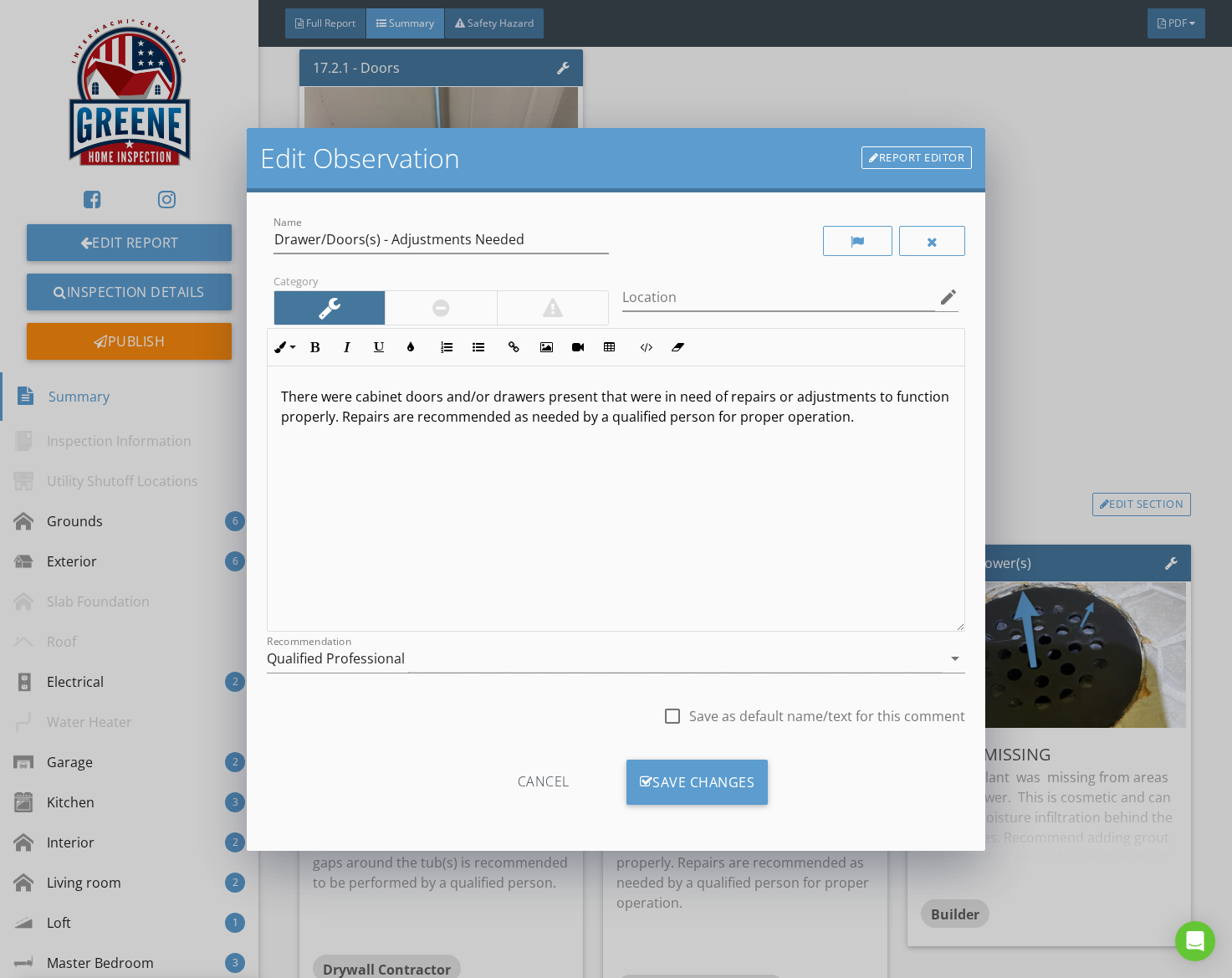
drag, startPoint x: 552, startPoint y: 663, endPoint x: 571, endPoint y: 678, distance: 24.2
click at [554, 666] on div "Qualified Professional" at bounding box center [605, 658] width 676 height 28
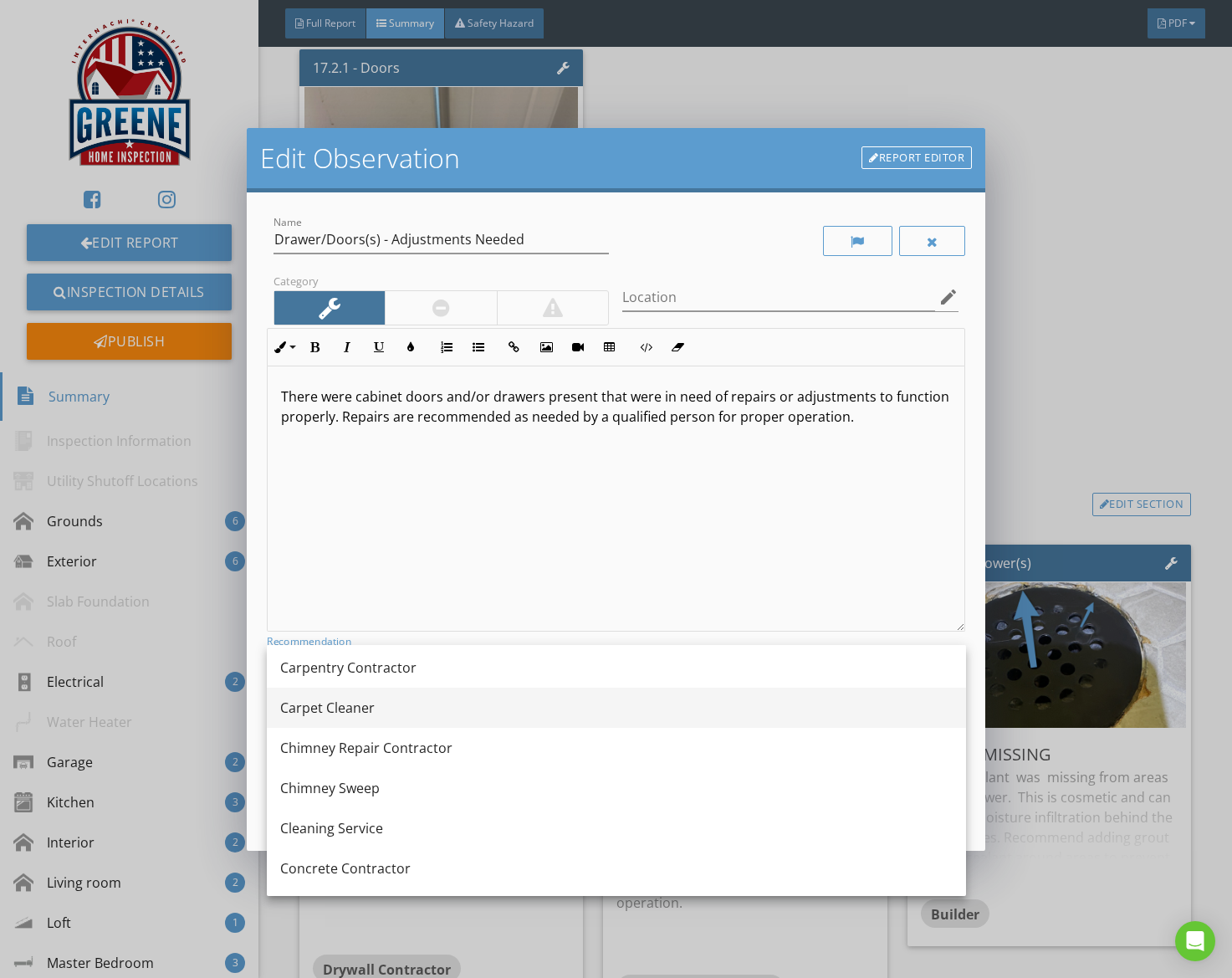
scroll to position [135, 0]
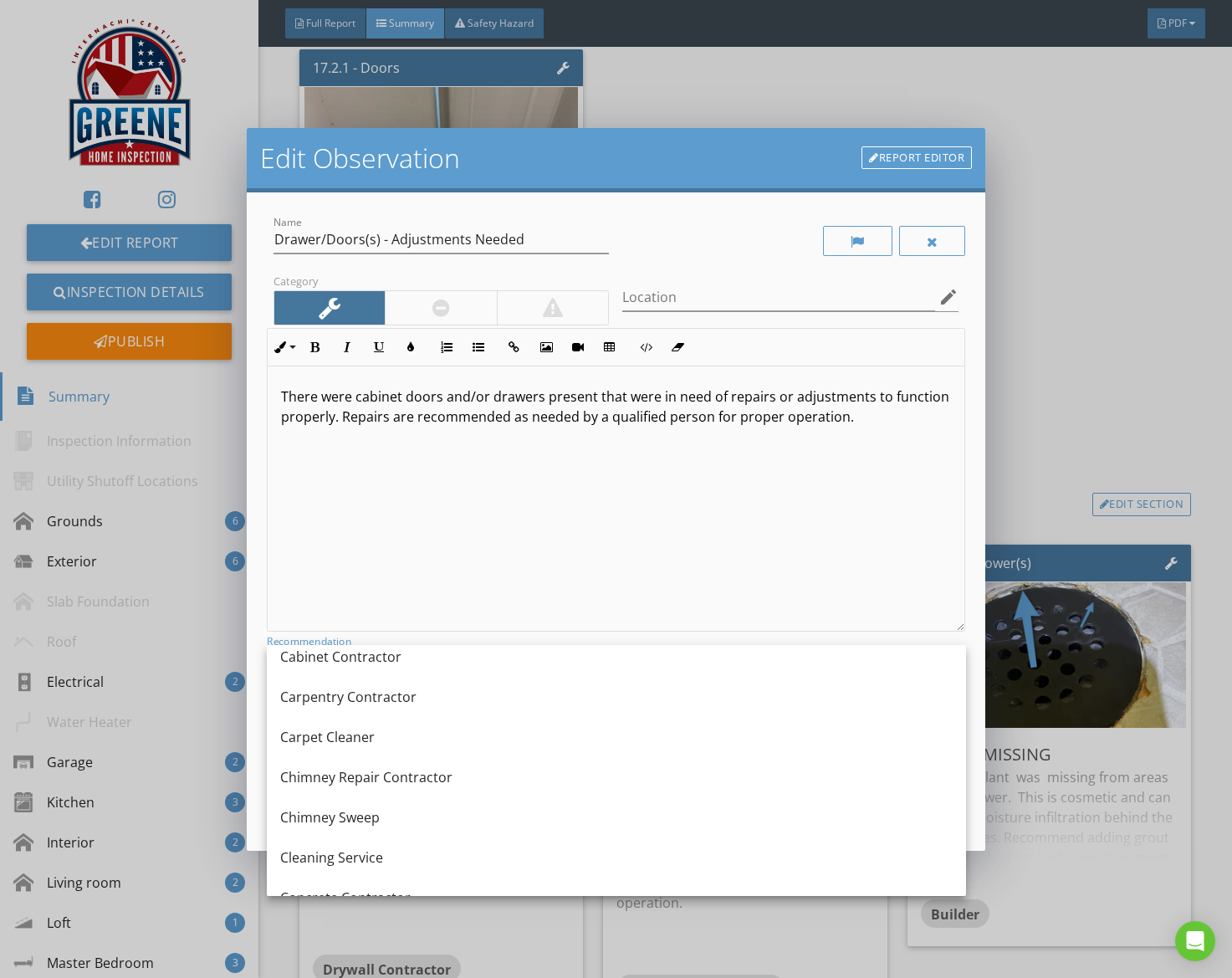
click at [401, 668] on div "Cabinet Contractor" at bounding box center [617, 657] width 673 height 41
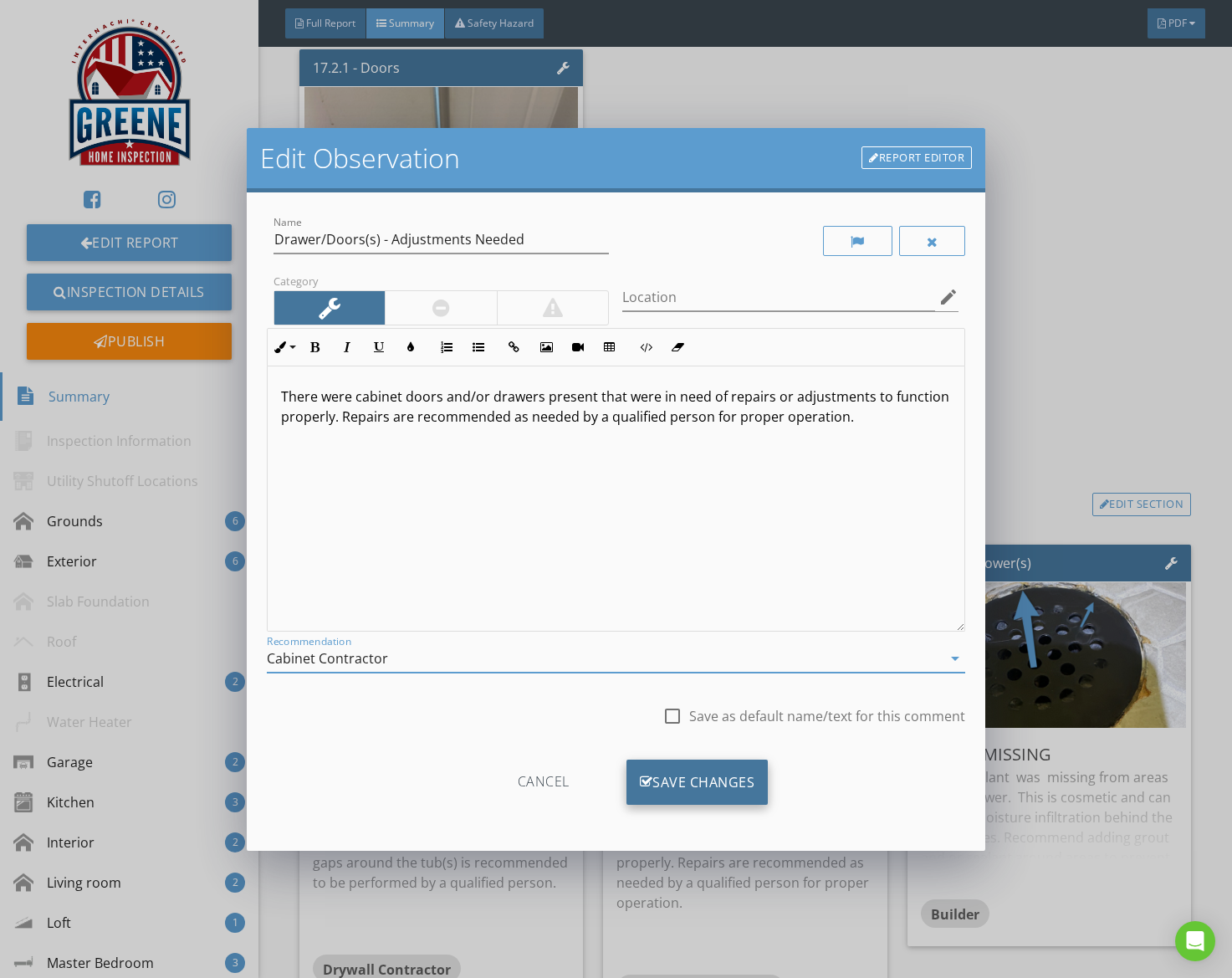
drag, startPoint x: 663, startPoint y: 786, endPoint x: 646, endPoint y: 794, distance: 18.8
click at [662, 787] on div "Save Changes" at bounding box center [698, 782] width 142 height 45
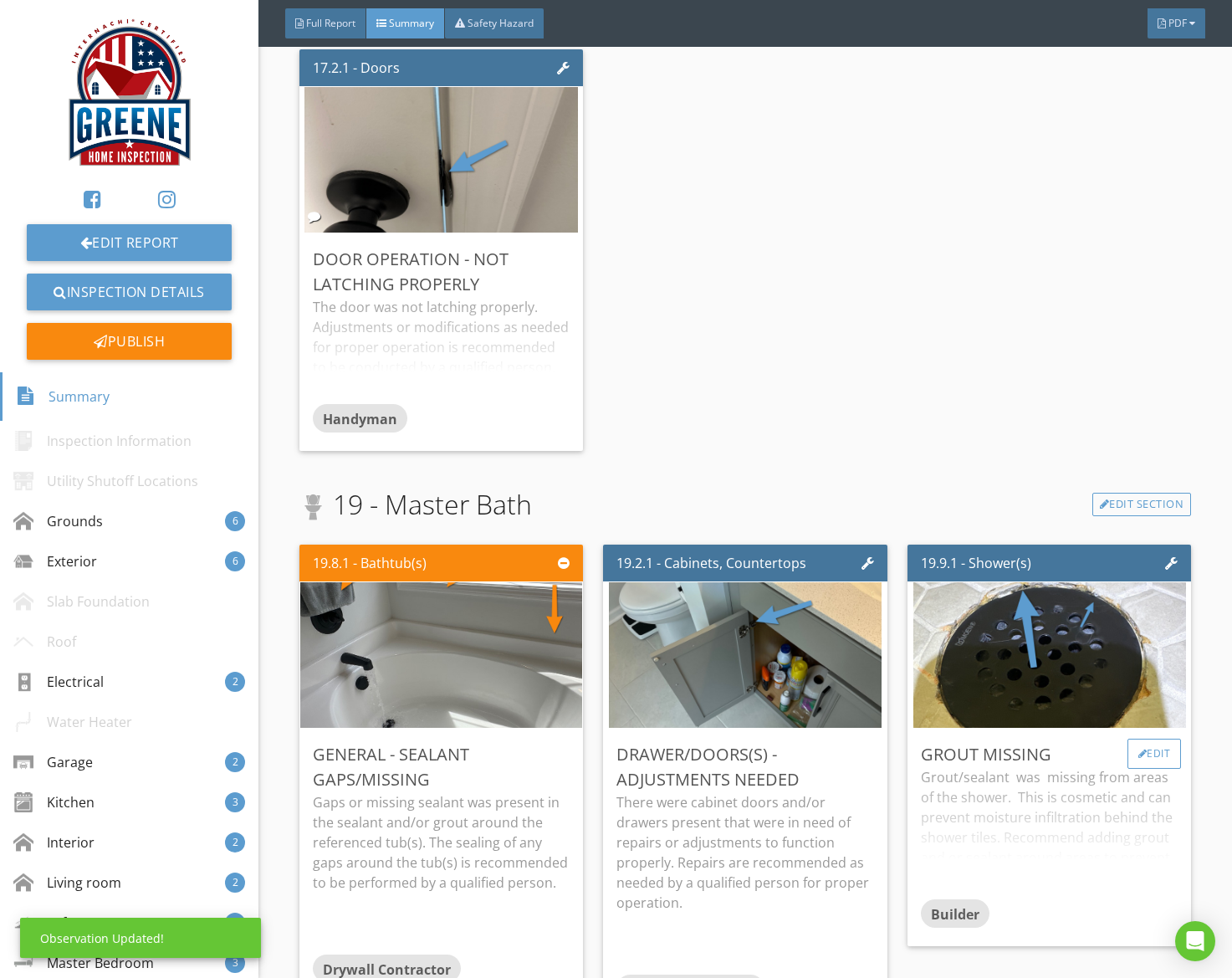
click at [1150, 764] on div "Edit" at bounding box center [1155, 754] width 54 height 30
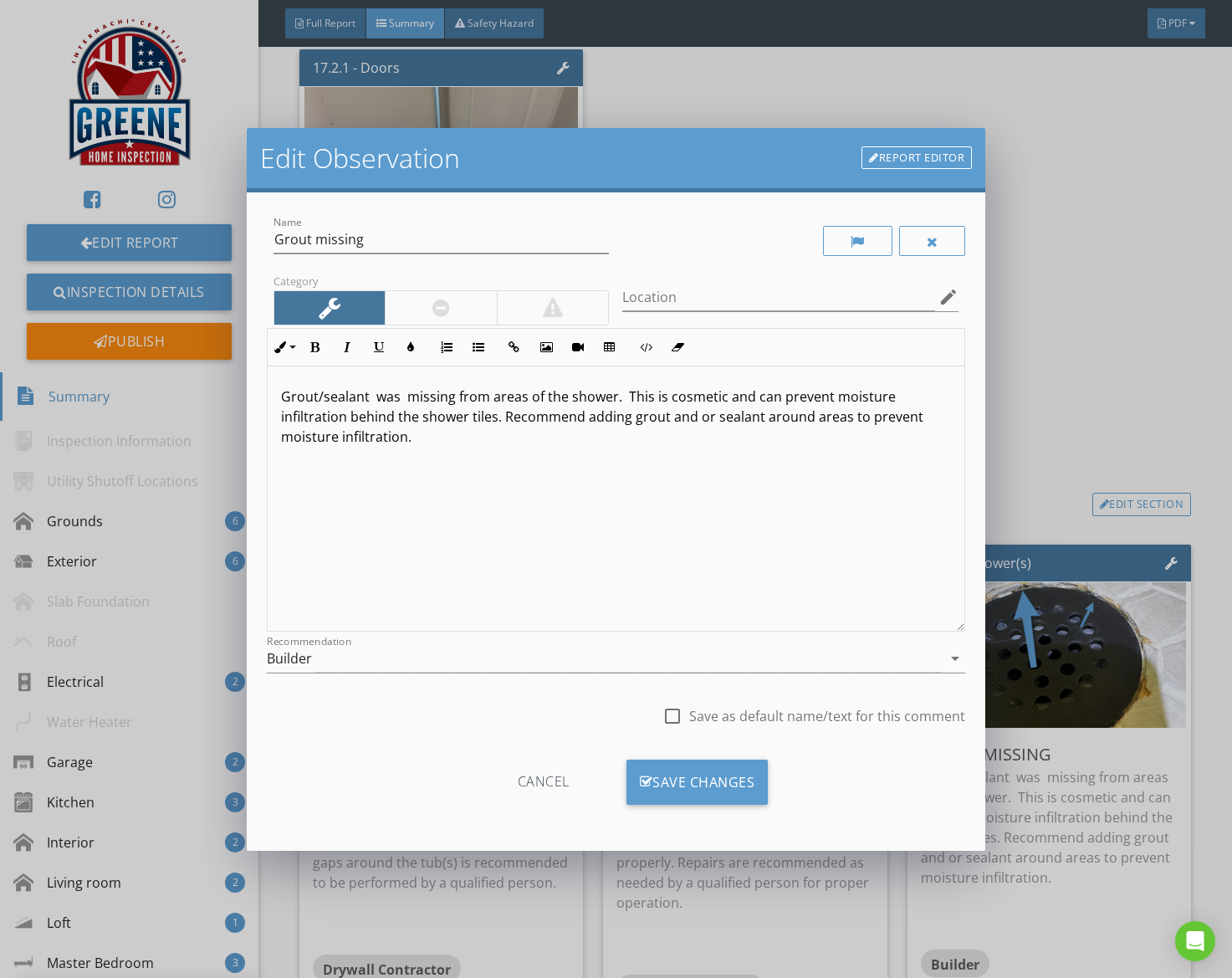
click at [510, 667] on div "Builder" at bounding box center [605, 658] width 676 height 28
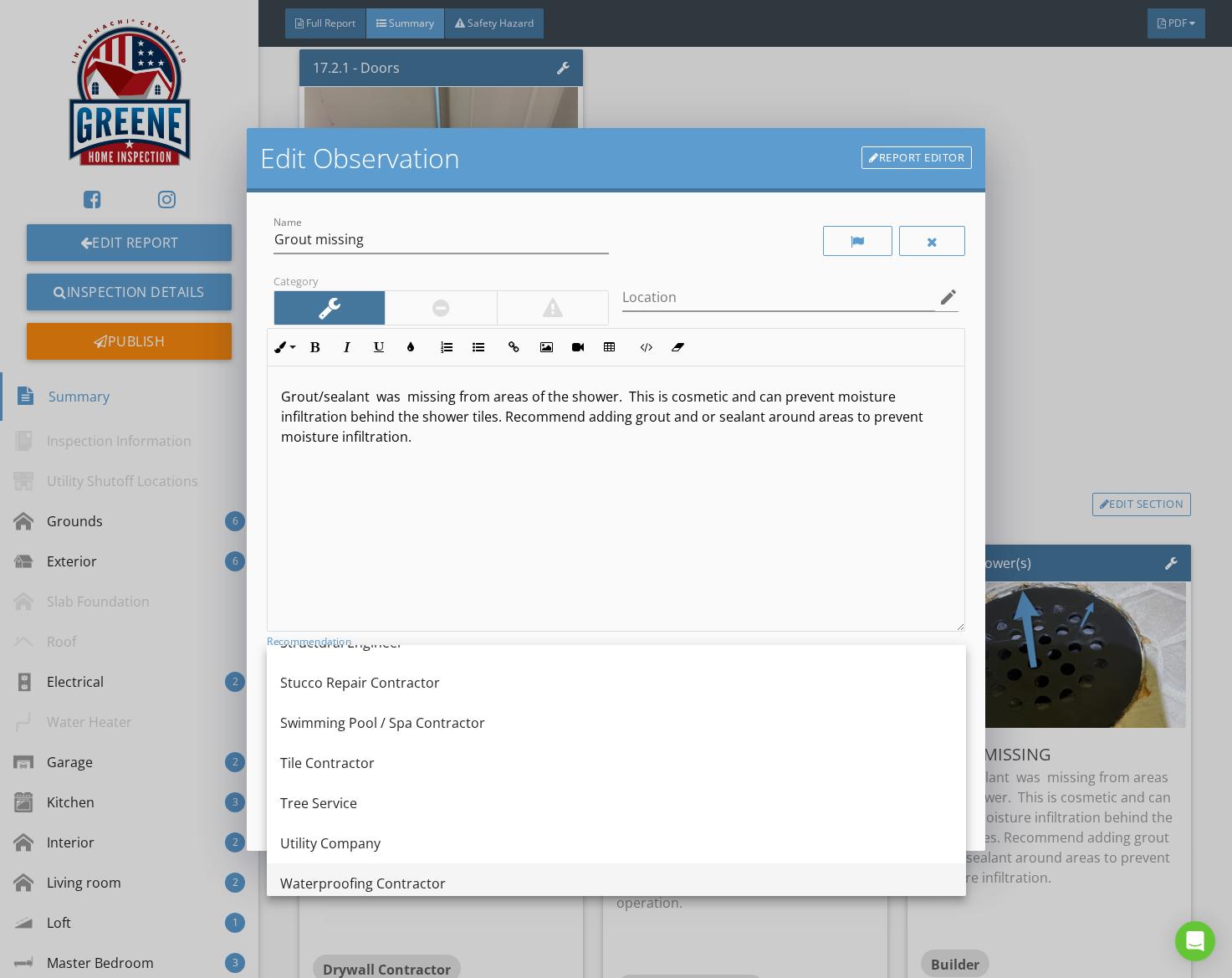
scroll to position [2232, 0]
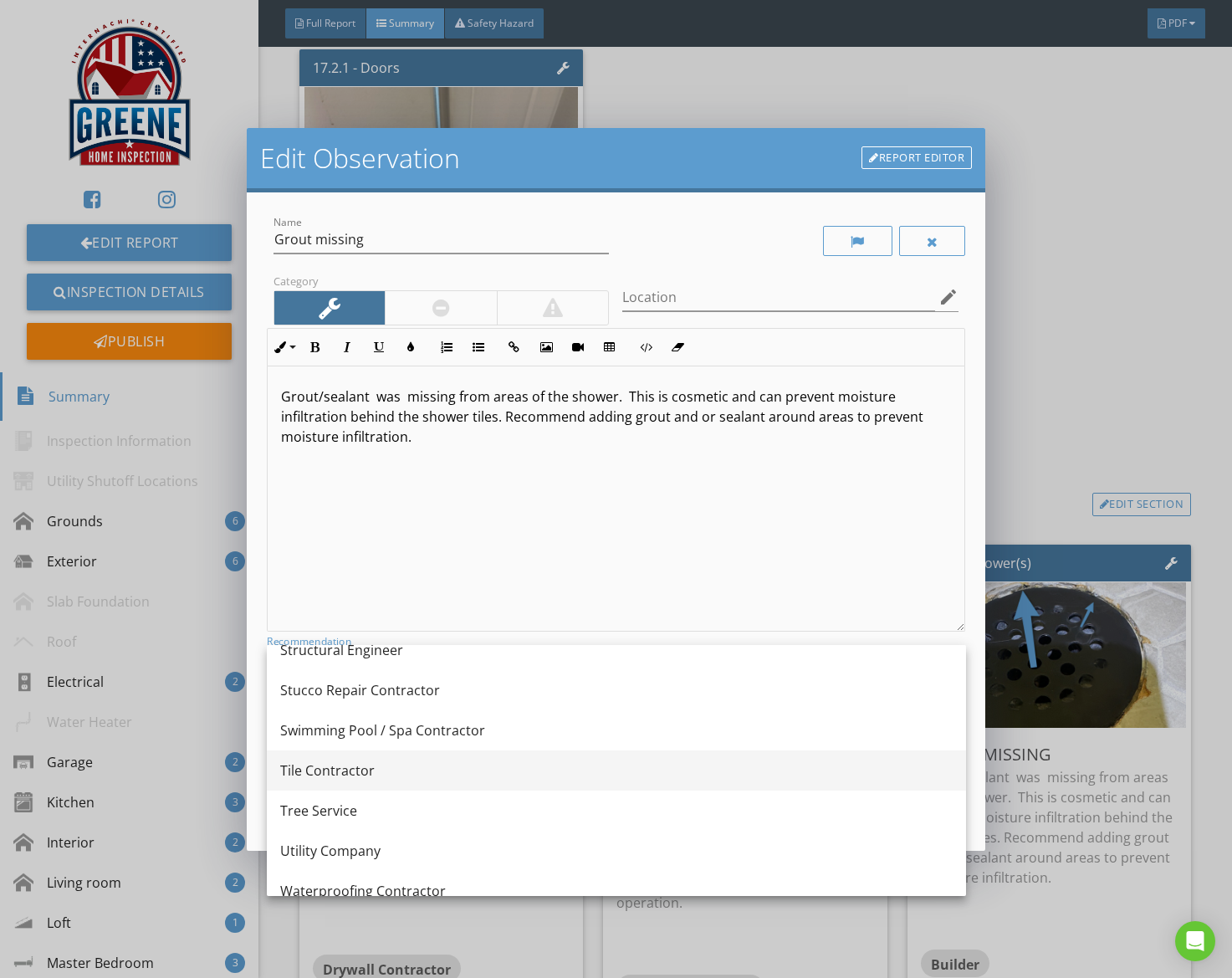
click at [504, 765] on div "Tile Contractor" at bounding box center [617, 771] width 673 height 20
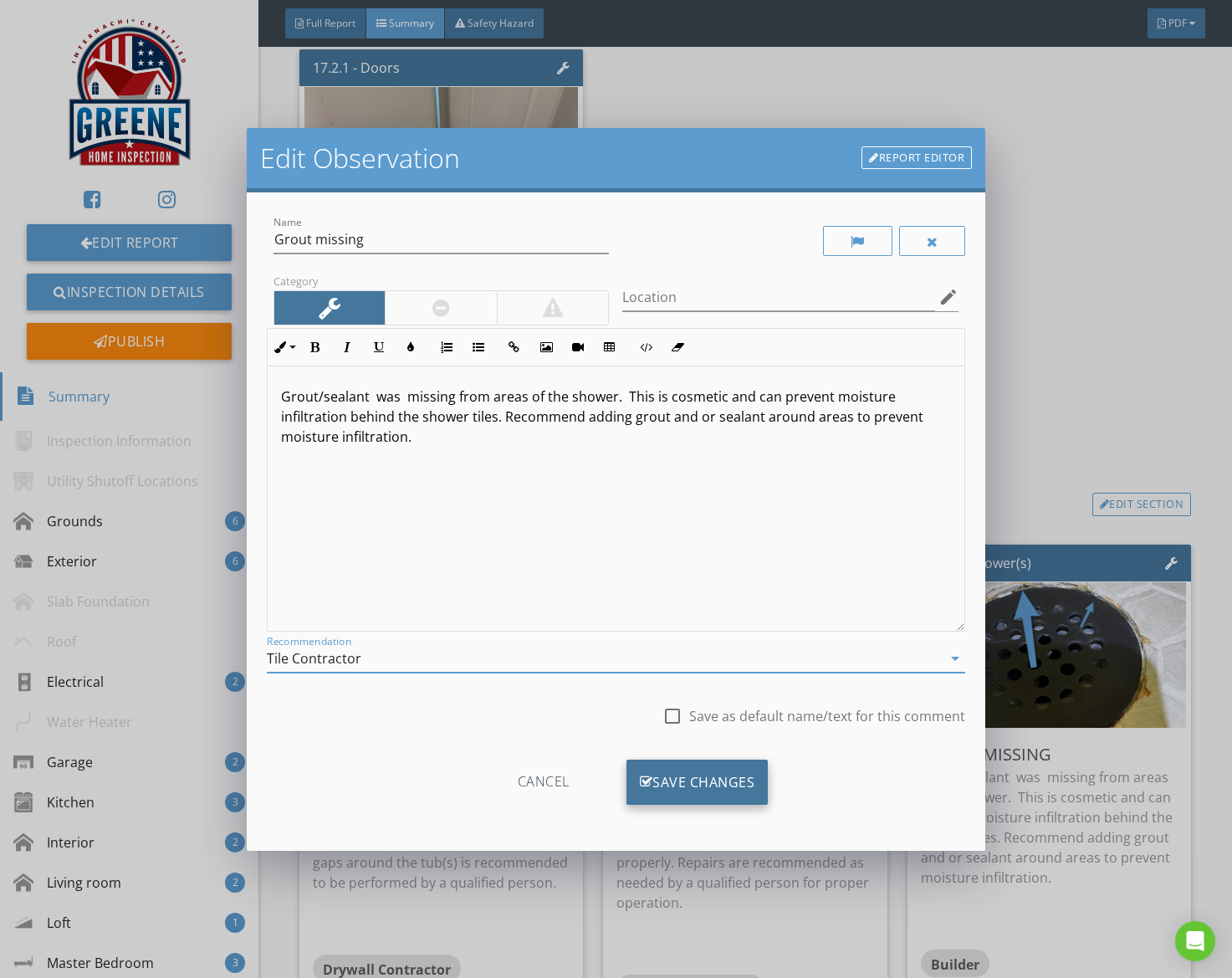
click at [738, 784] on div "Save Changes" at bounding box center [698, 782] width 142 height 45
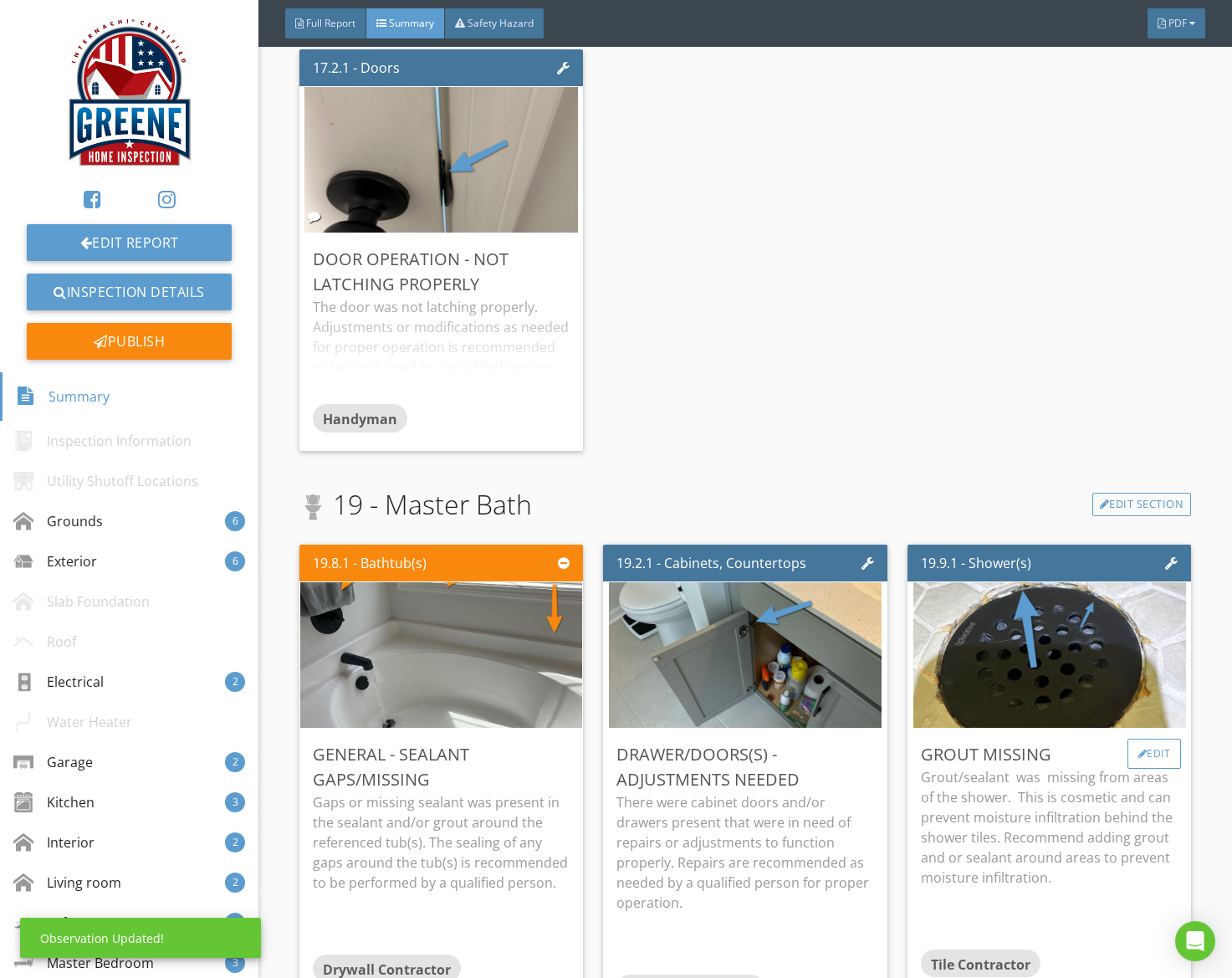
click at [1151, 762] on div "Edit" at bounding box center [1155, 754] width 54 height 30
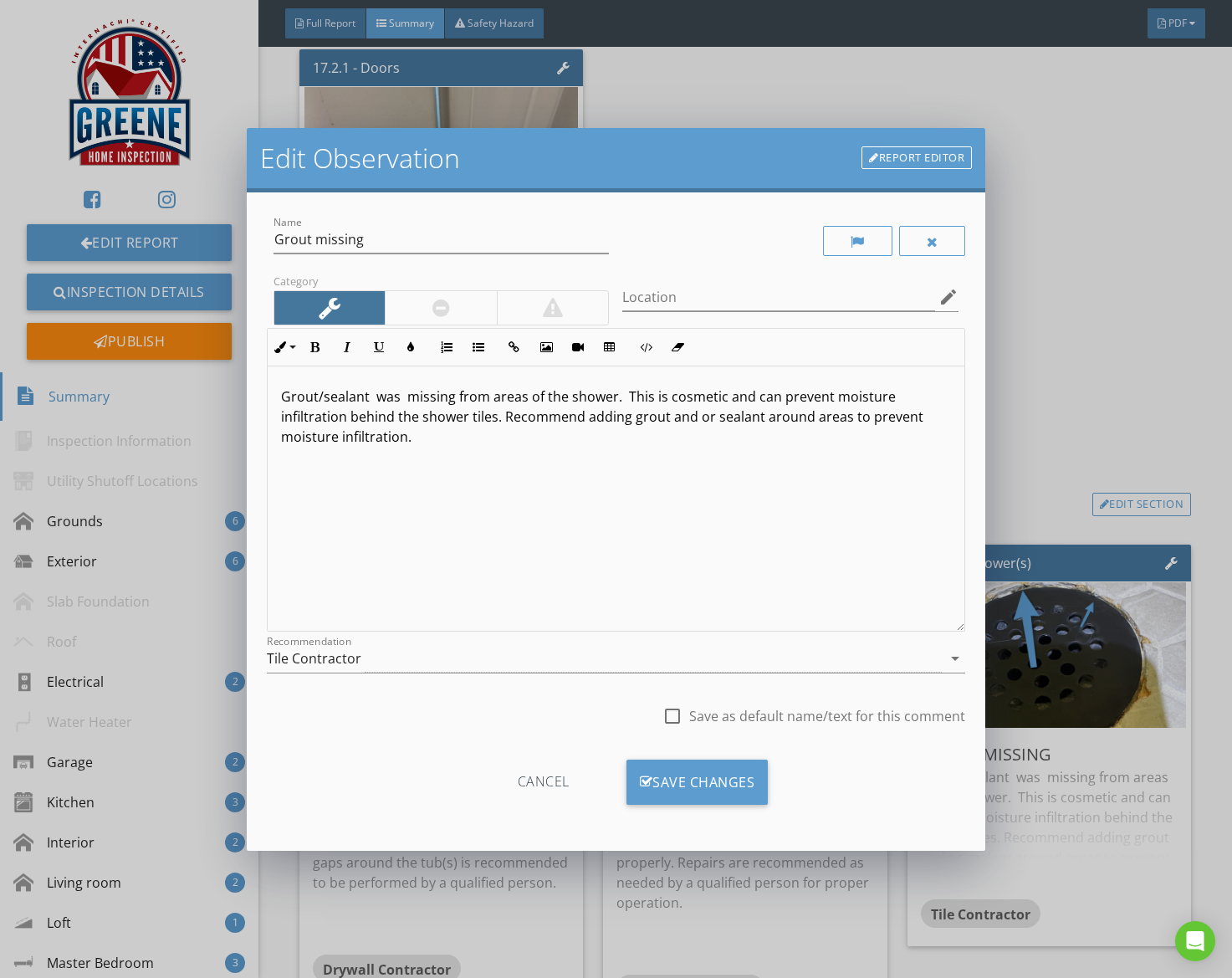
click at [470, 325] on div at bounding box center [442, 309] width 336 height 36
click at [472, 322] on div at bounding box center [440, 309] width 112 height 34
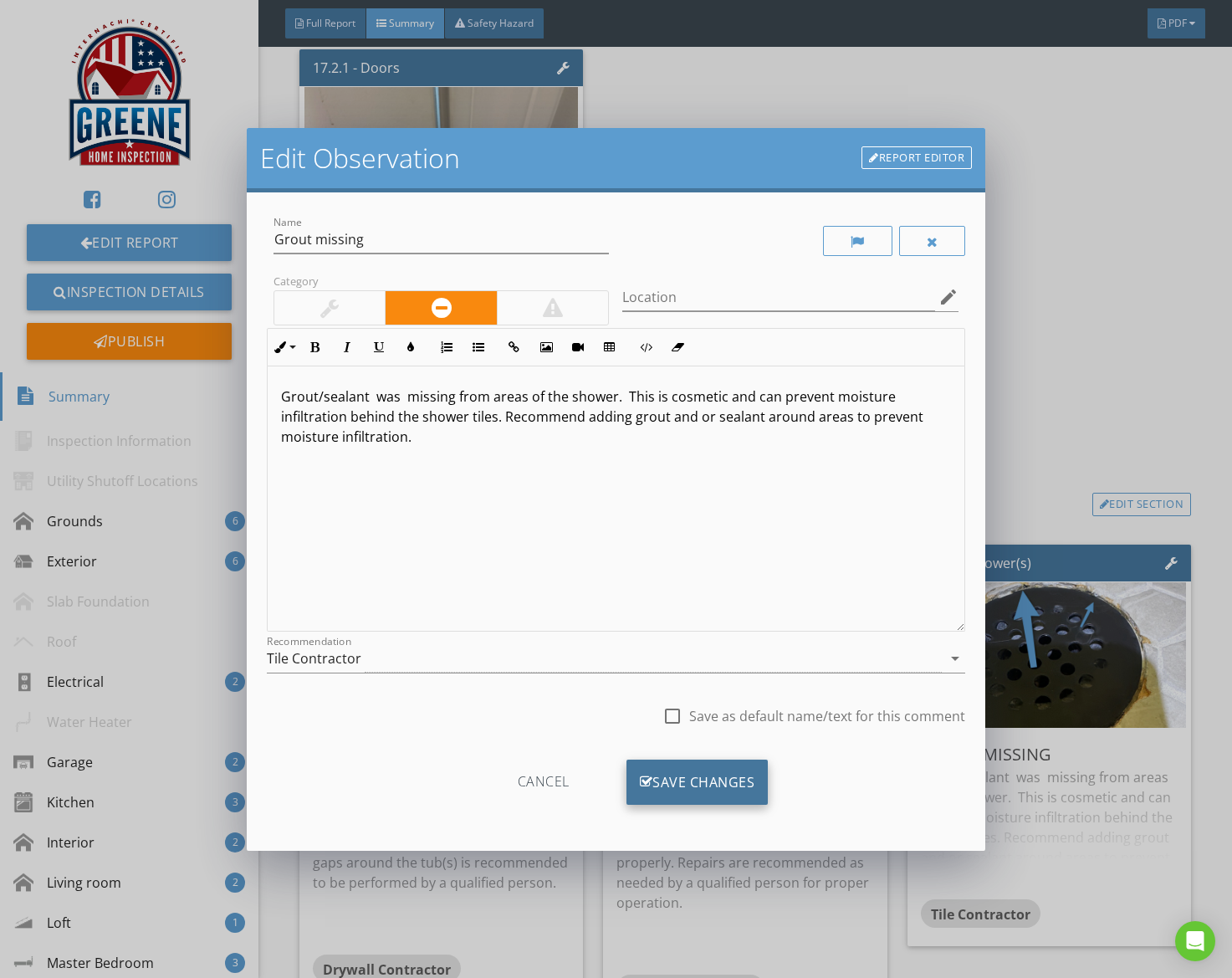
click at [734, 798] on div "Save Changes" at bounding box center [698, 782] width 142 height 45
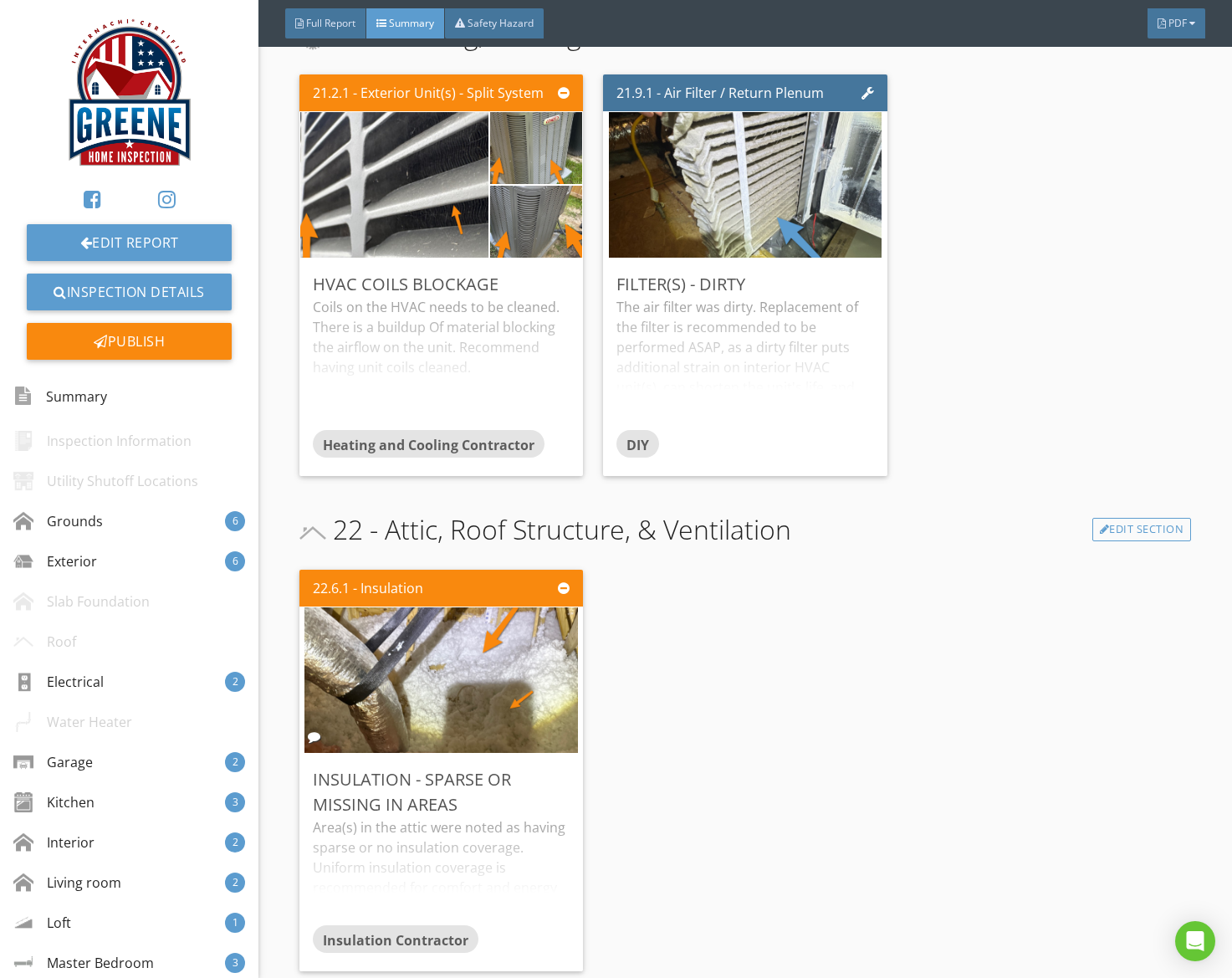
scroll to position [7850, 0]
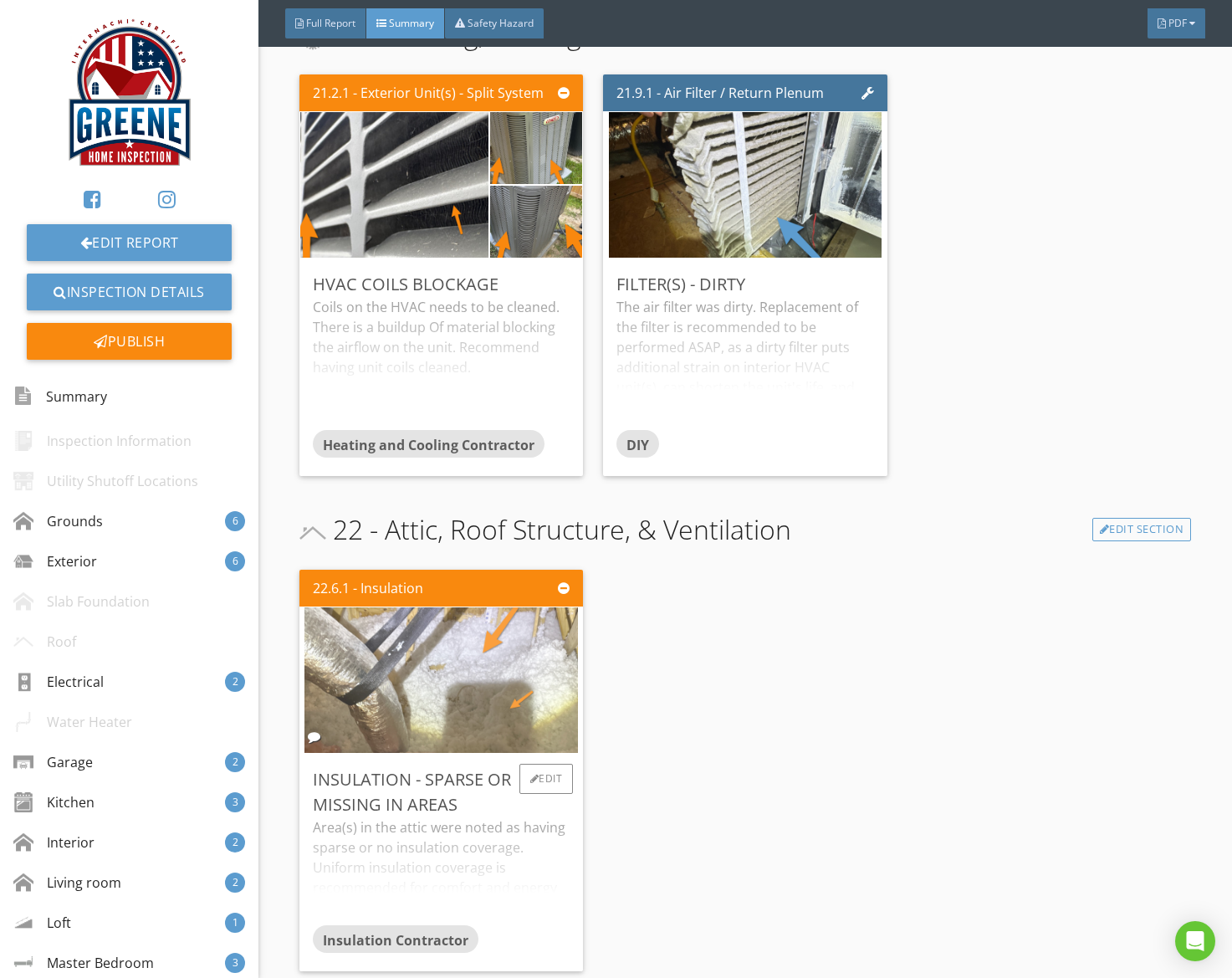
click at [527, 680] on img at bounding box center [440, 680] width 273 height 364
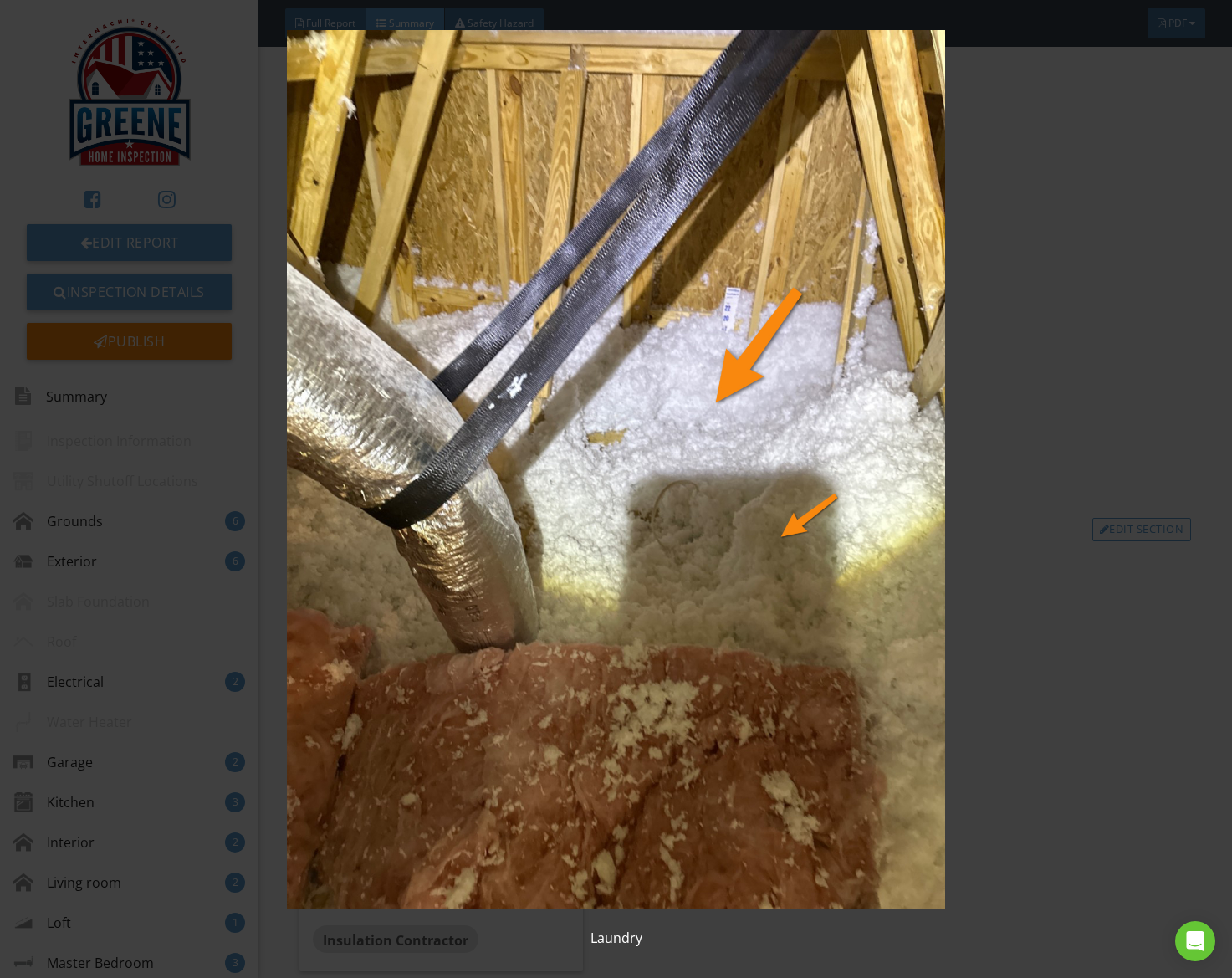
click at [1002, 224] on img at bounding box center [616, 470] width 1120 height 879
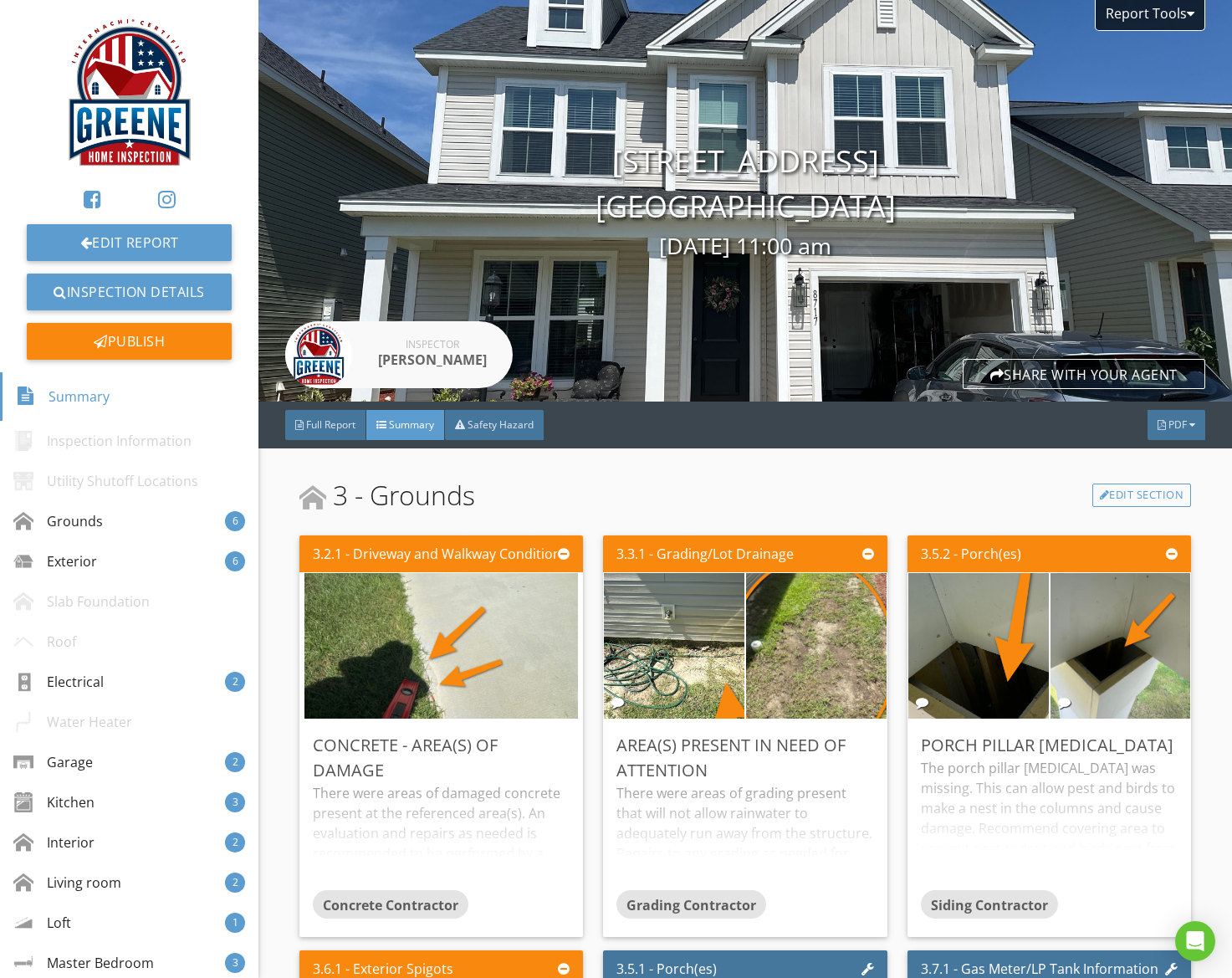
scroll to position [0, 0]
click at [131, 101] on img at bounding box center [129, 94] width 161 height 161
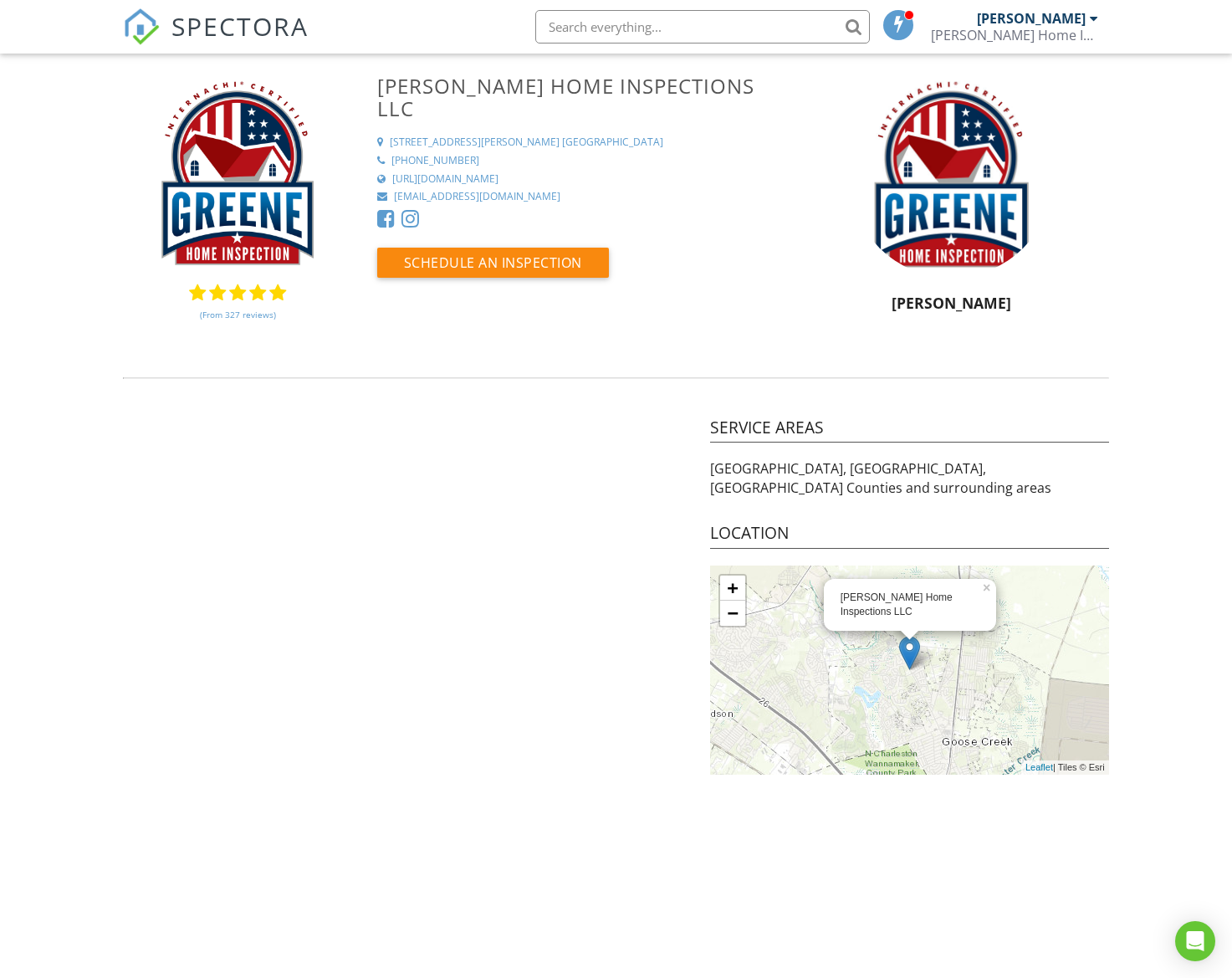
click at [253, 318] on link "(From 327 reviews)" at bounding box center [238, 314] width 76 height 29
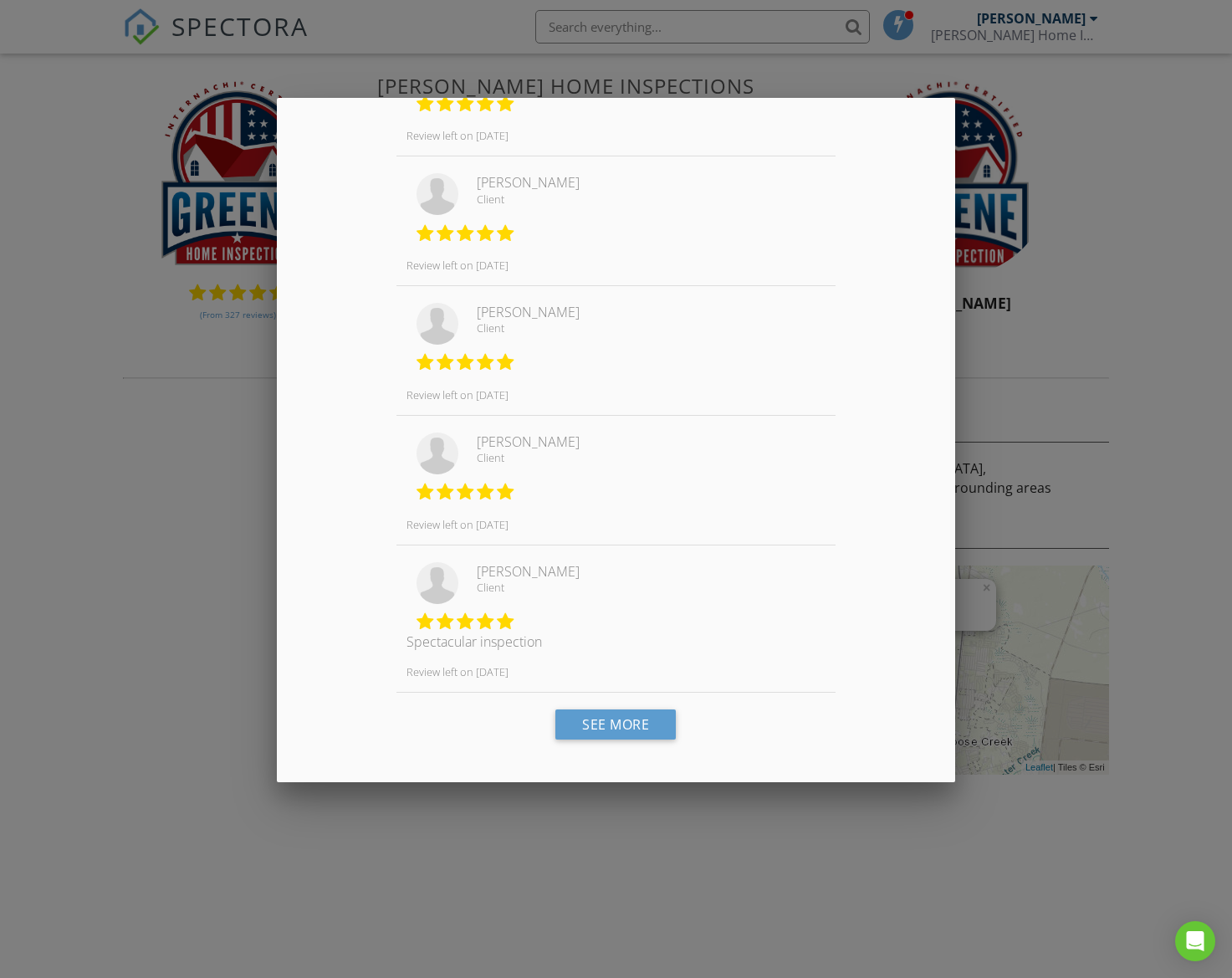
scroll to position [819, 0]
click at [1165, 462] on div at bounding box center [616, 527] width 1232 height 1223
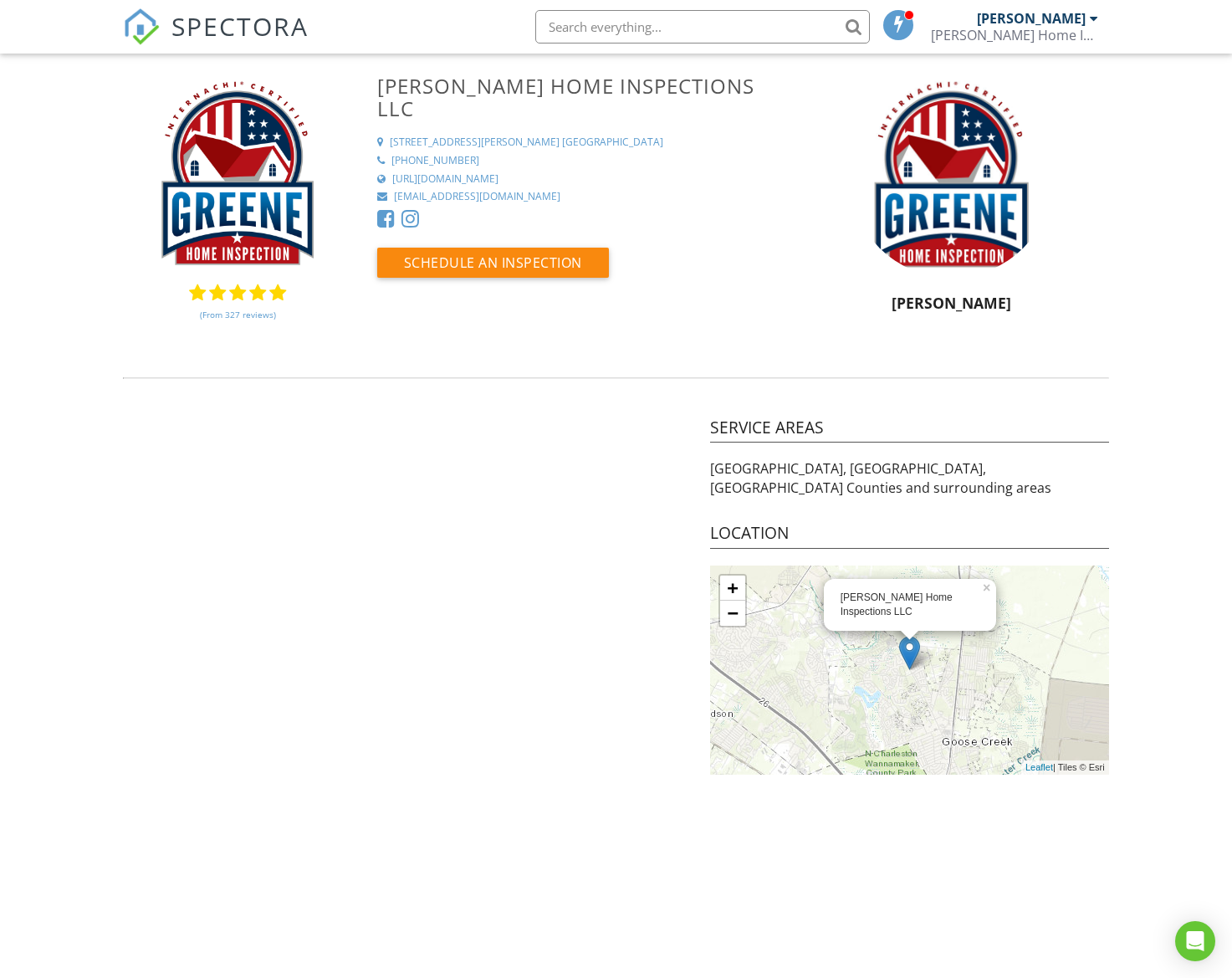
click at [226, 36] on span "SPECTORA" at bounding box center [240, 26] width 137 height 36
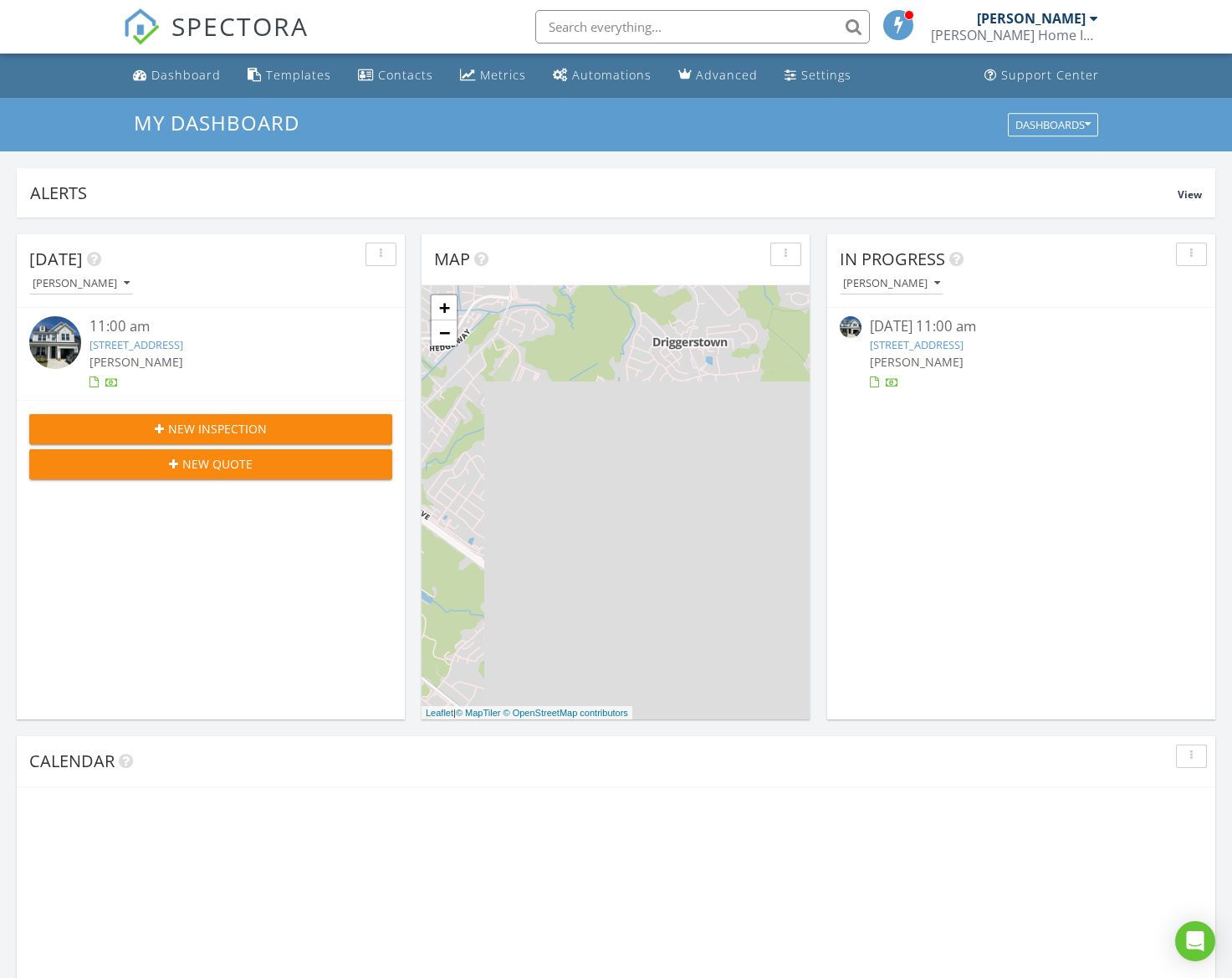
scroll to position [1524, 1233]
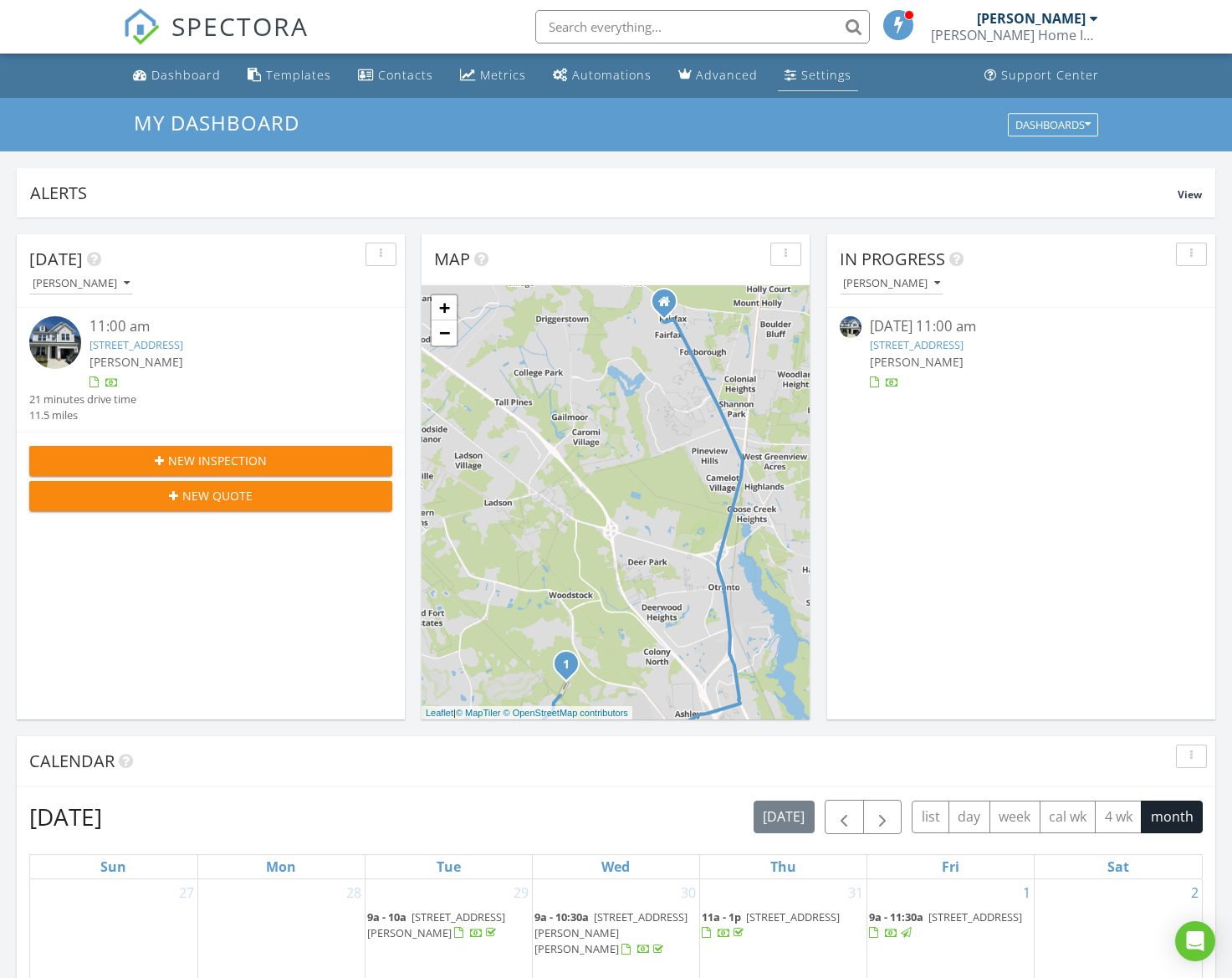
click at [809, 79] on div "Settings" at bounding box center [826, 74] width 50 height 16
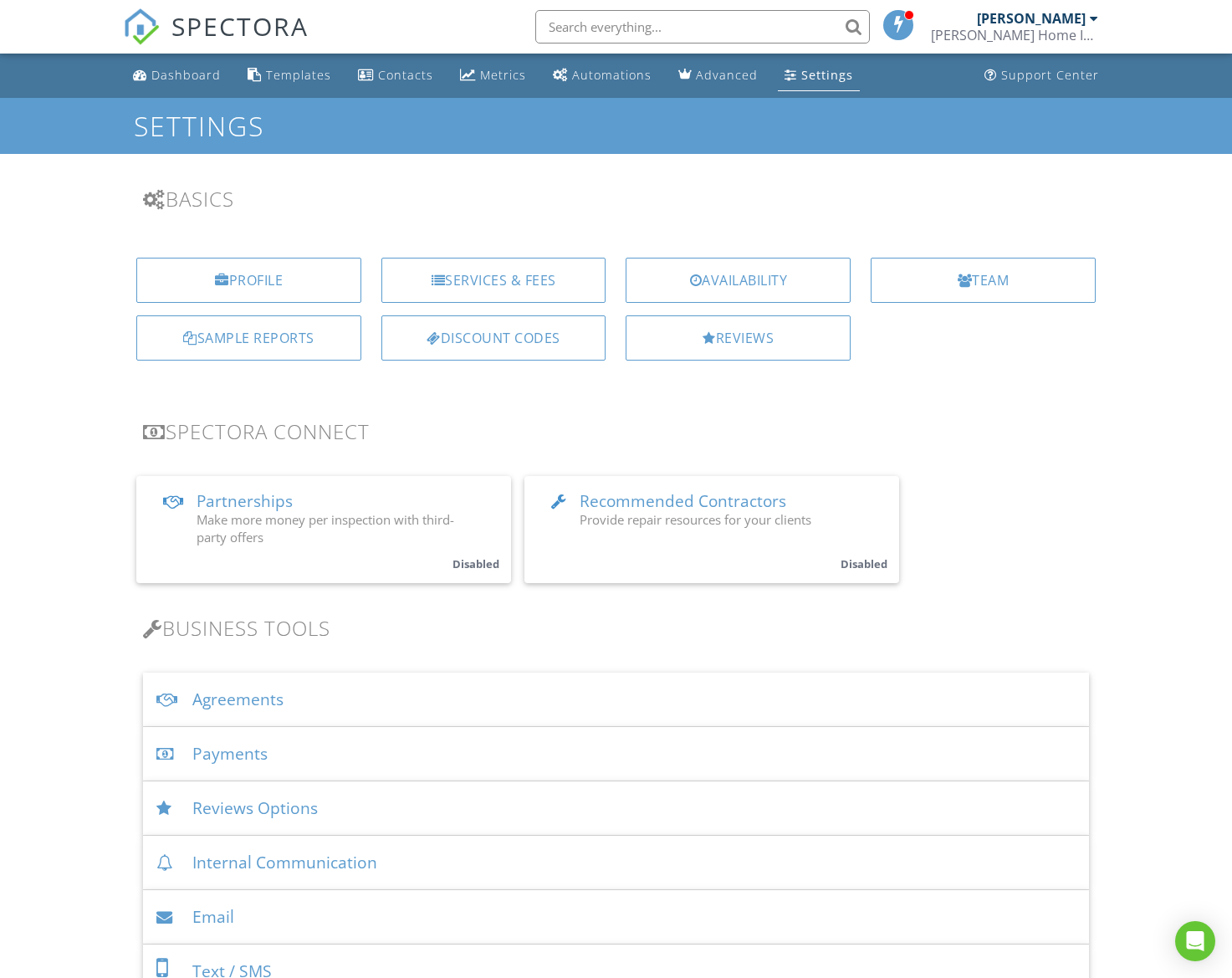
click at [722, 329] on div "Reviews" at bounding box center [739, 337] width 225 height 45
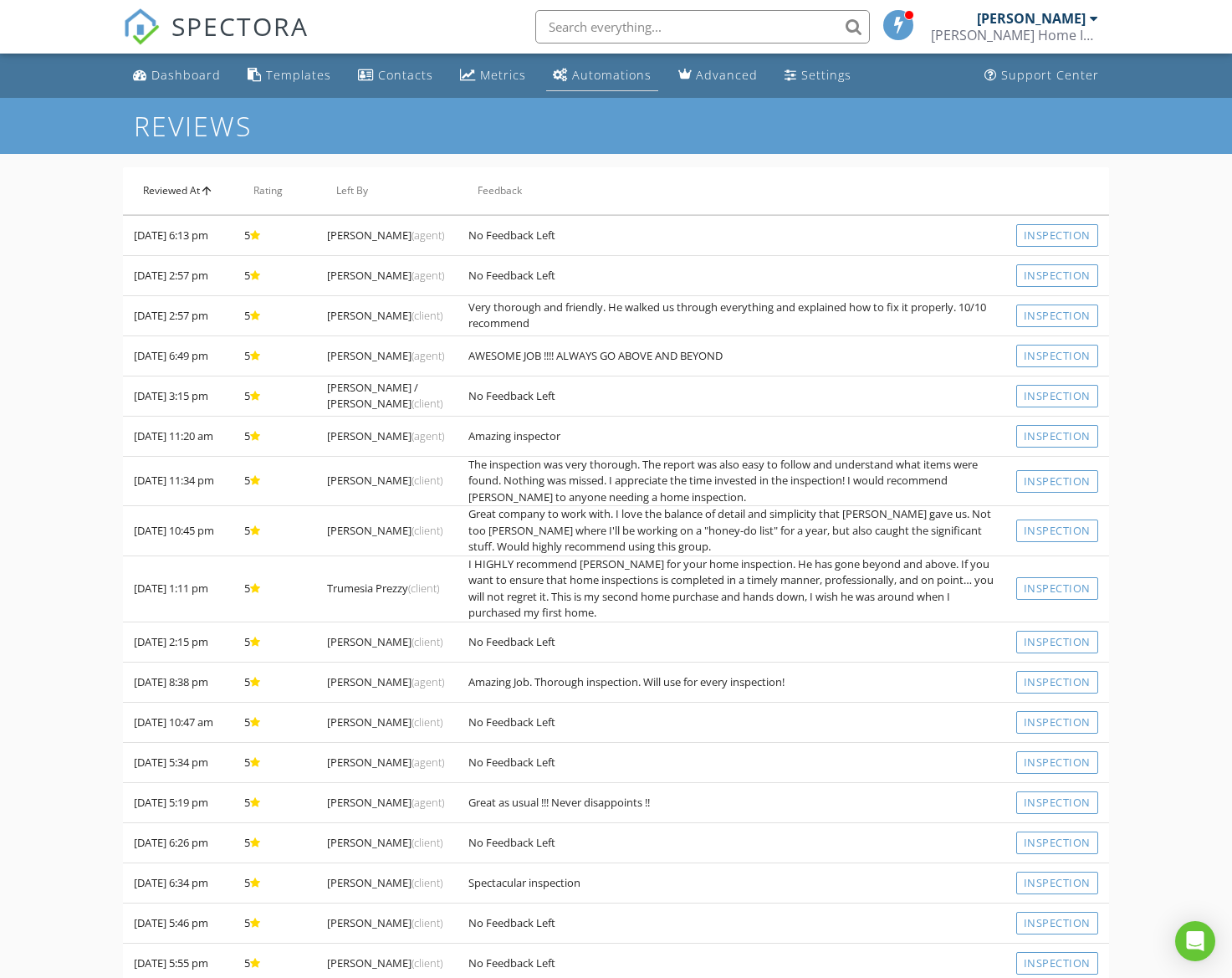
click at [592, 85] on link "Automations" at bounding box center [602, 75] width 112 height 31
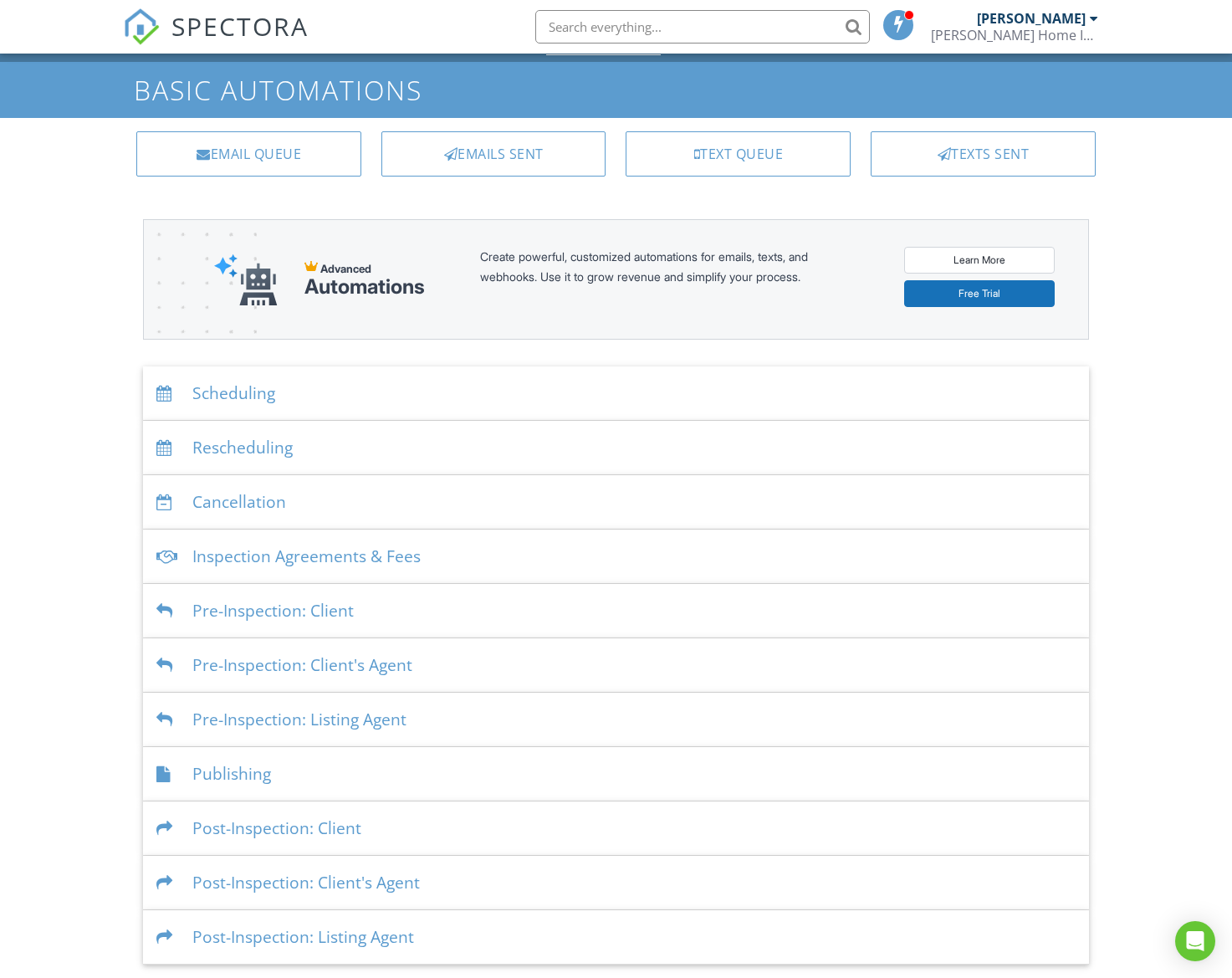
scroll to position [36, 0]
click at [399, 823] on div "Post-Inspection: Client" at bounding box center [615, 829] width 946 height 54
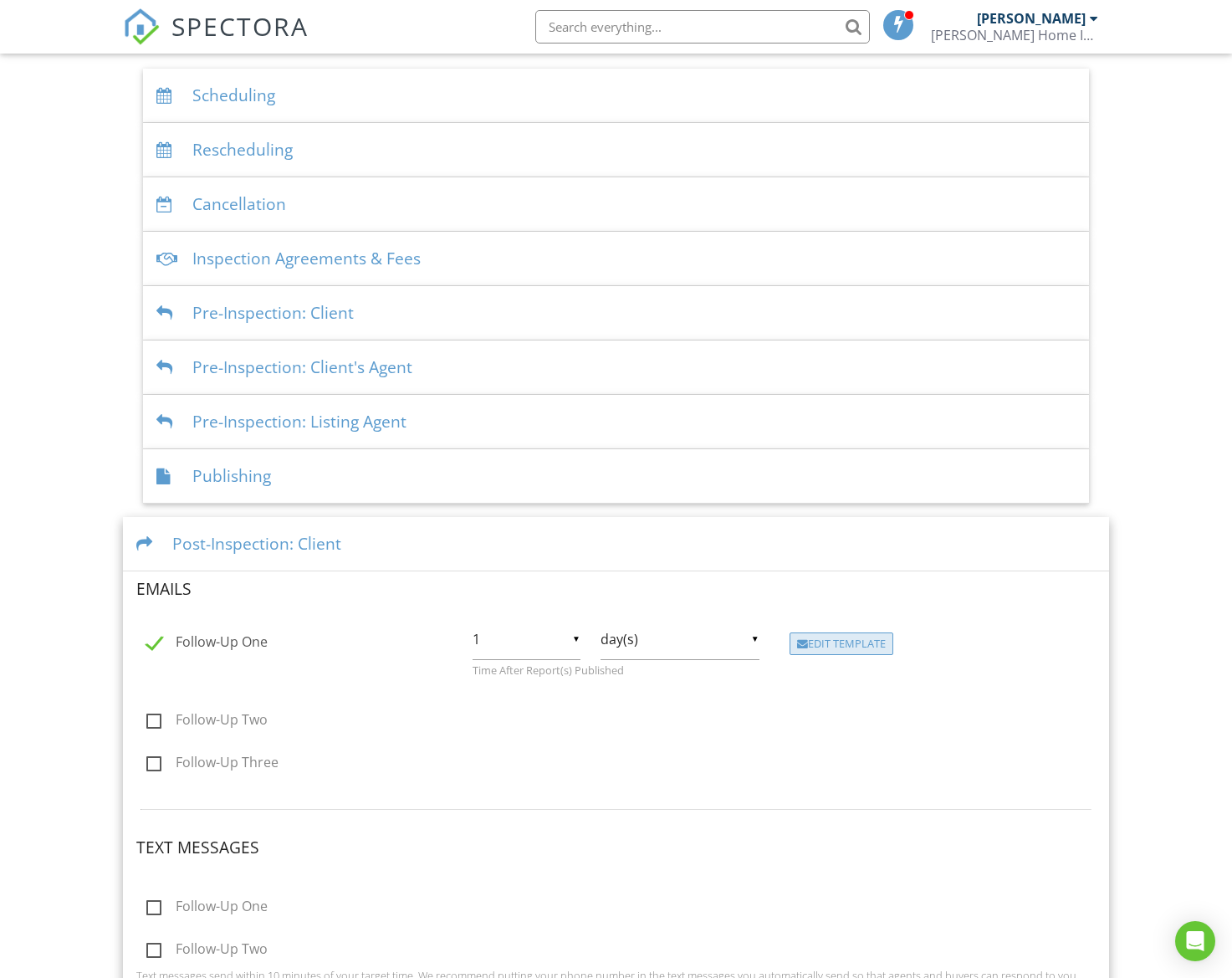
scroll to position [335, 0]
click at [831, 646] on div "Edit Template" at bounding box center [842, 644] width 104 height 24
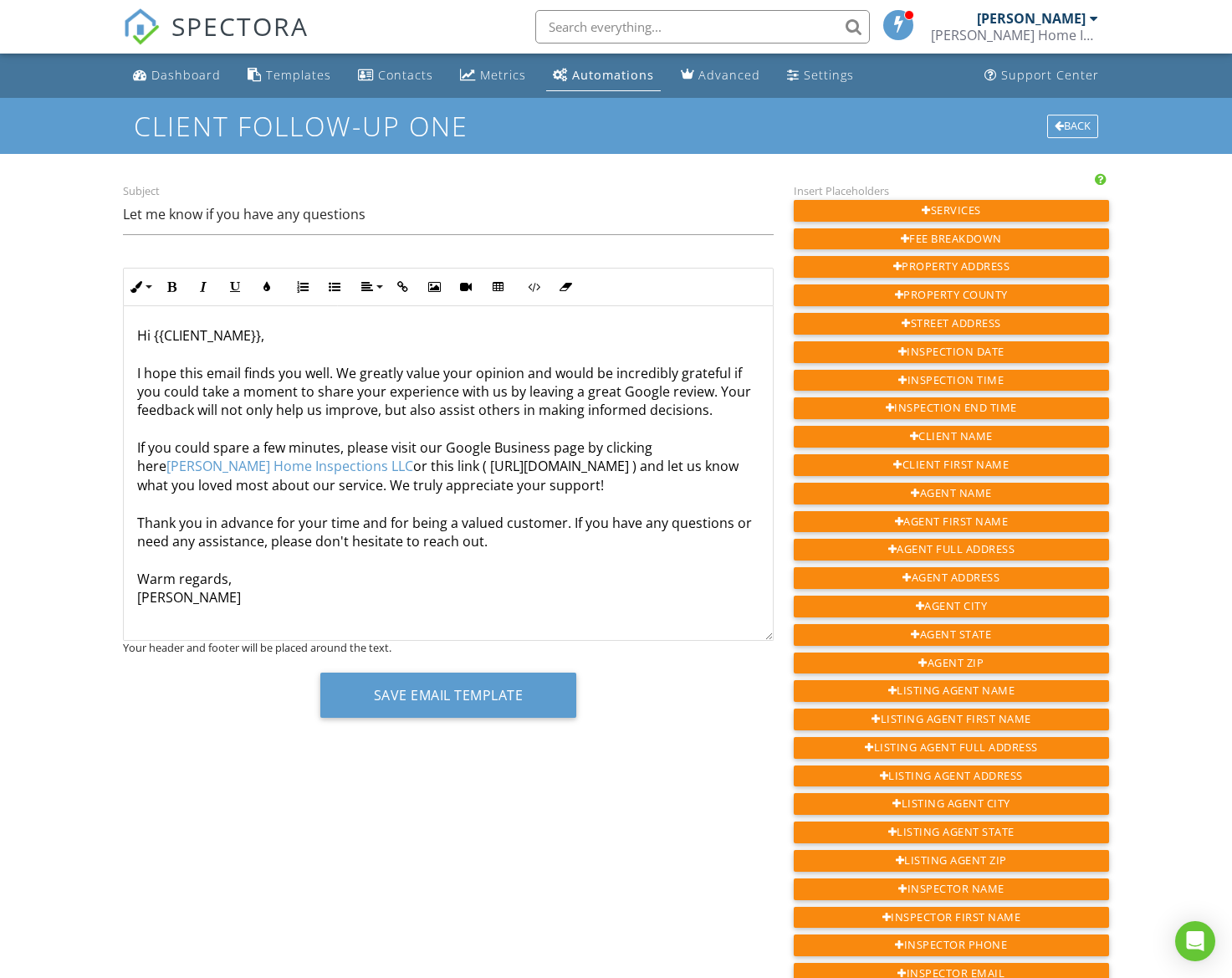
click at [239, 25] on span "SPECTORA" at bounding box center [240, 26] width 137 height 36
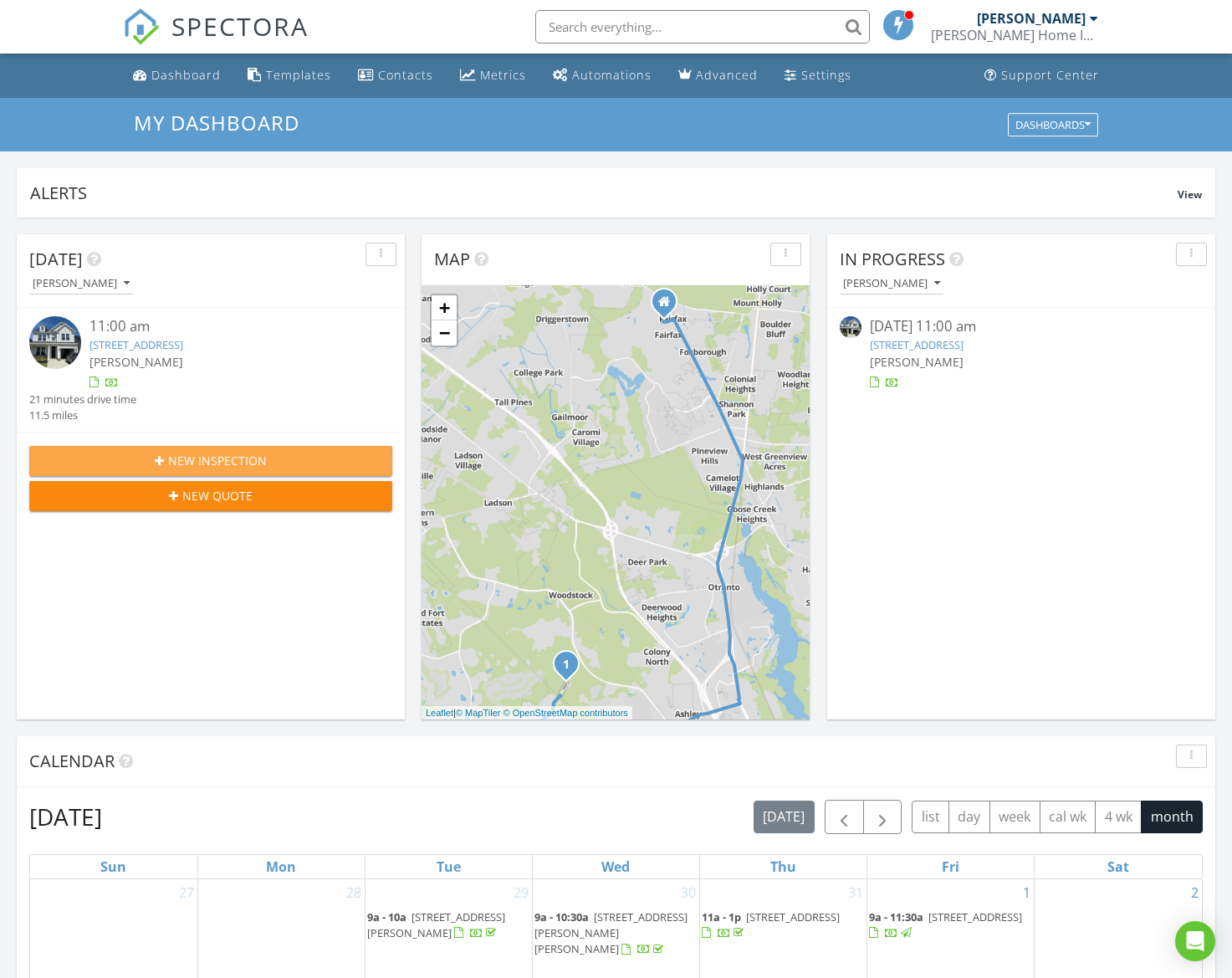
click at [321, 459] on div "New Inspection" at bounding box center [210, 461] width 336 height 18
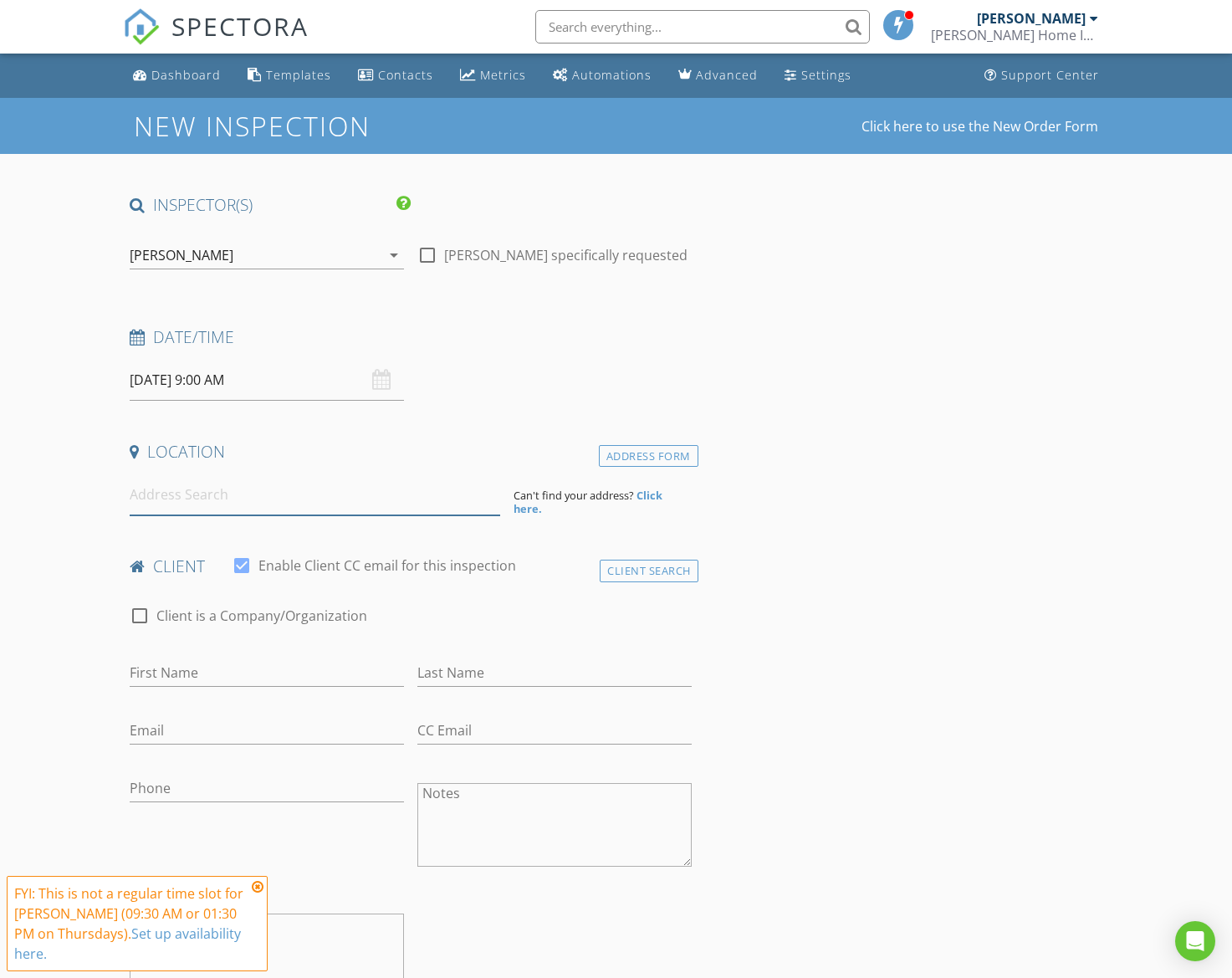
click at [219, 500] on input at bounding box center [314, 494] width 370 height 41
paste input "[STREET_ADDRESS]"
type input "[STREET_ADDRESS]"
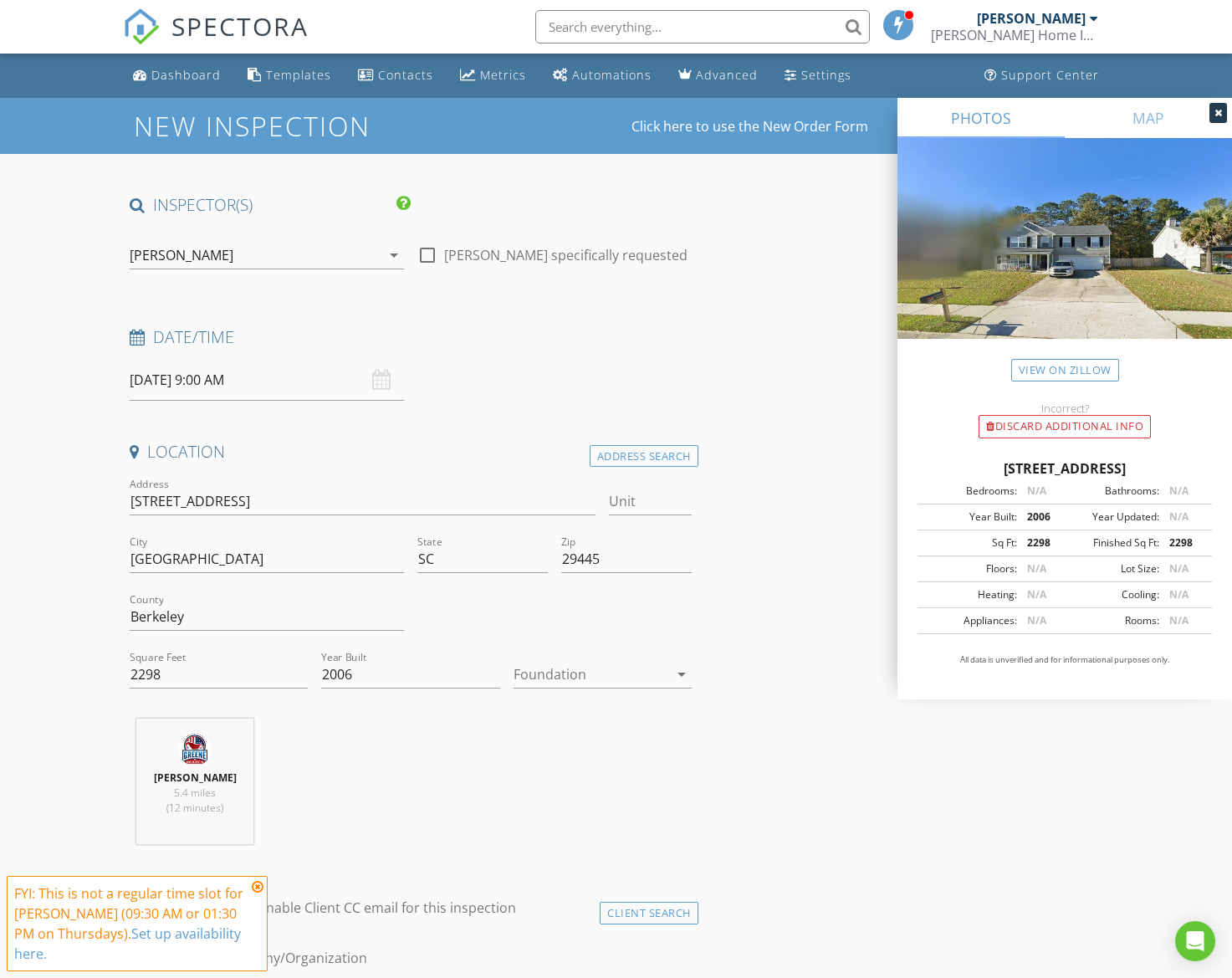
click at [582, 676] on div at bounding box center [591, 675] width 155 height 27
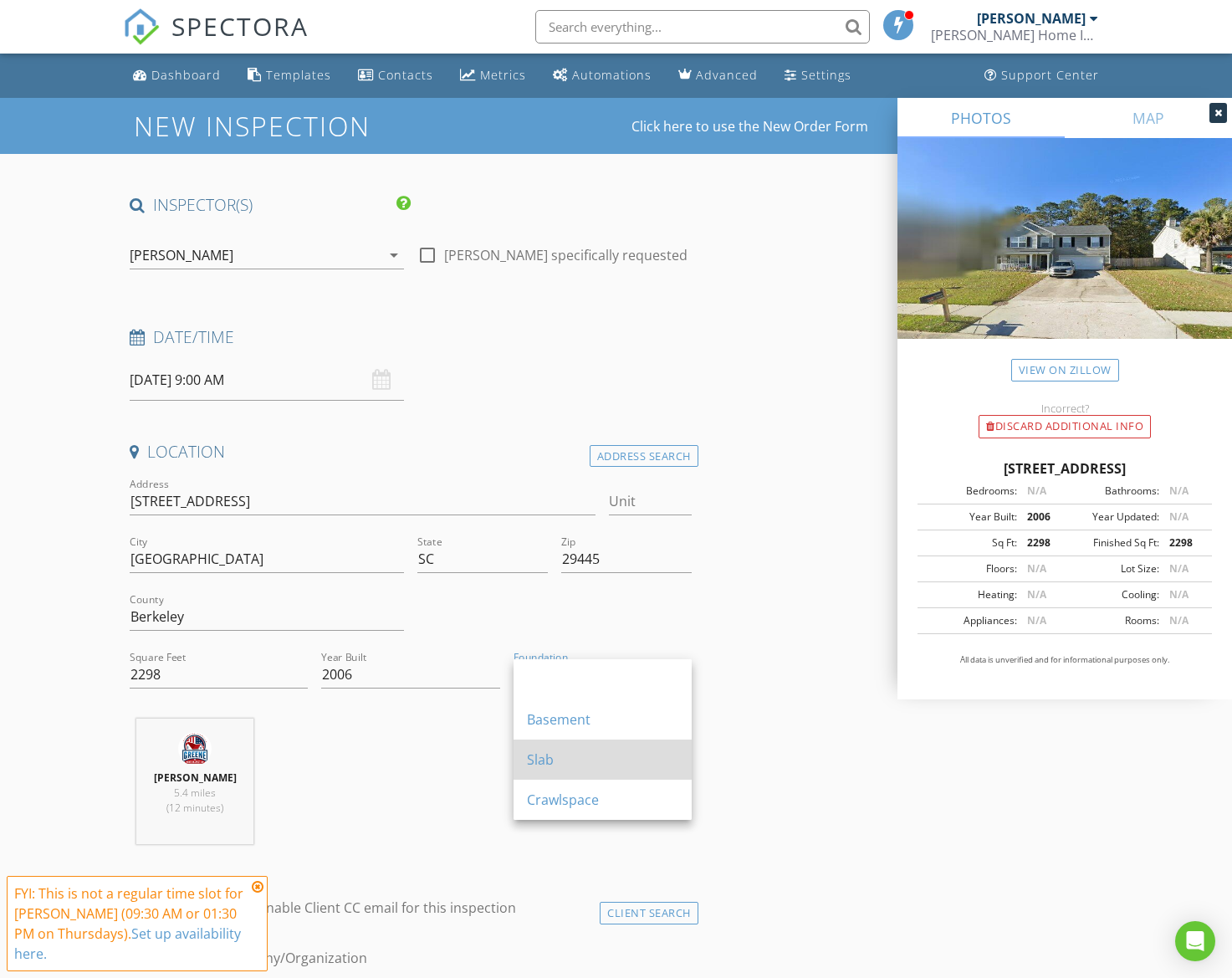
click at [560, 757] on div "Slab" at bounding box center [602, 760] width 151 height 20
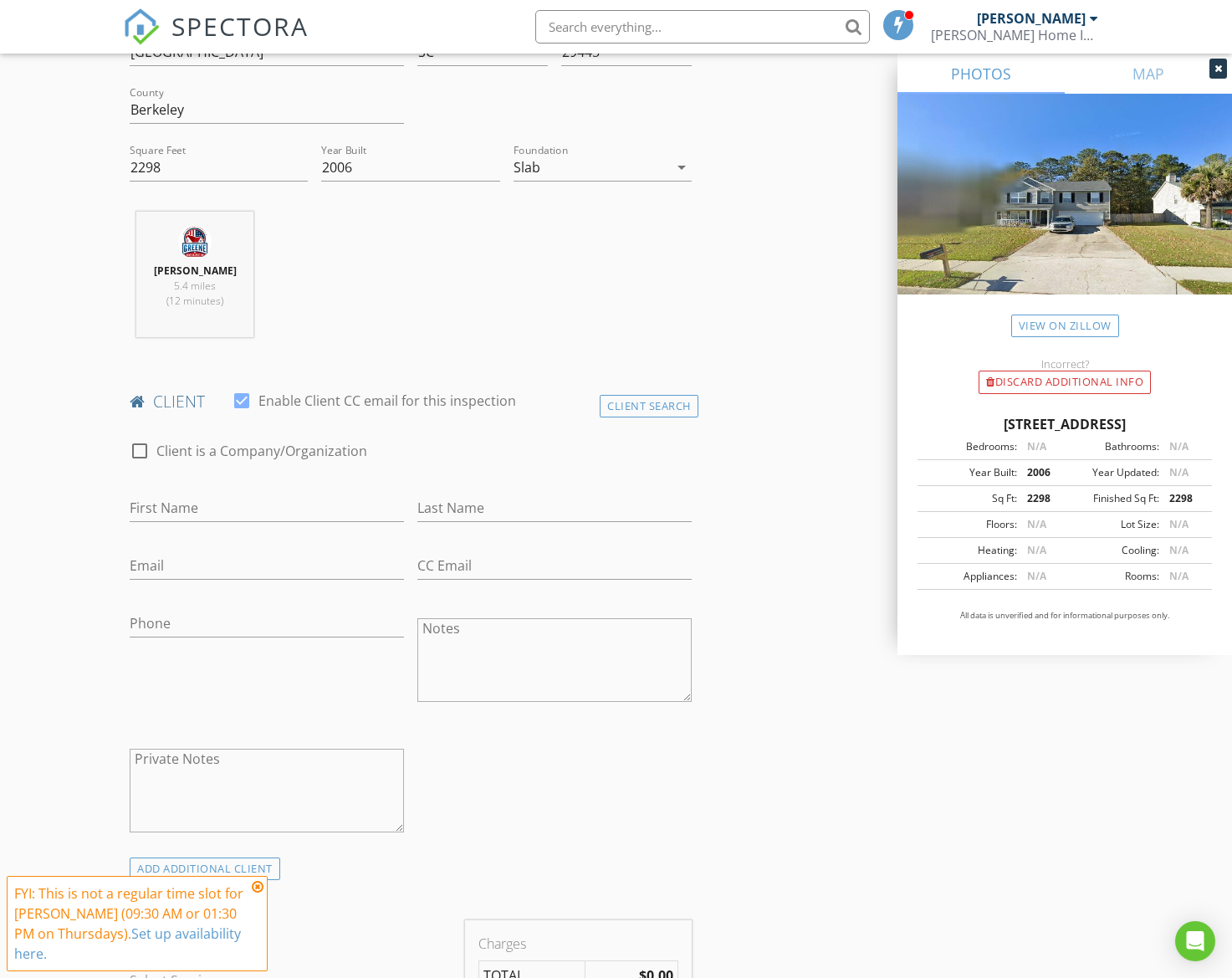
scroll to position [509, 0]
paste input "[PERSON_NAME]"
type input "[PERSON_NAME]"
paste input "[PERSON_NAME]"
type input "[PERSON_NAME]"
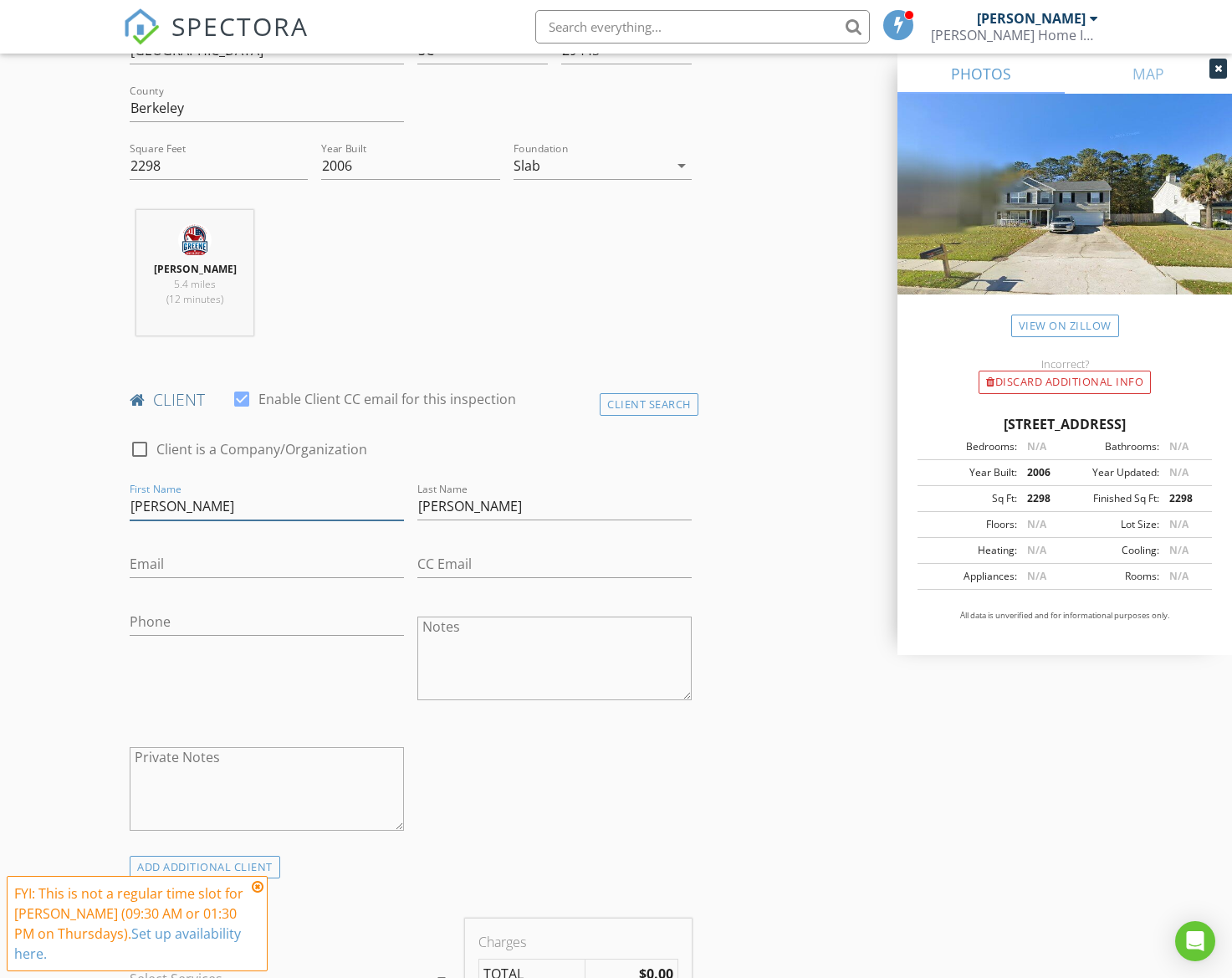
drag, startPoint x: 191, startPoint y: 502, endPoint x: 327, endPoint y: 500, distance: 136.0
click at [327, 500] on input "[PERSON_NAME]" at bounding box center [266, 506] width 275 height 28
type input "Savanna"
drag, startPoint x: 461, startPoint y: 502, endPoint x: 417, endPoint y: 502, distance: 44.0
click at [421, 502] on input "[PERSON_NAME]" at bounding box center [554, 506] width 275 height 28
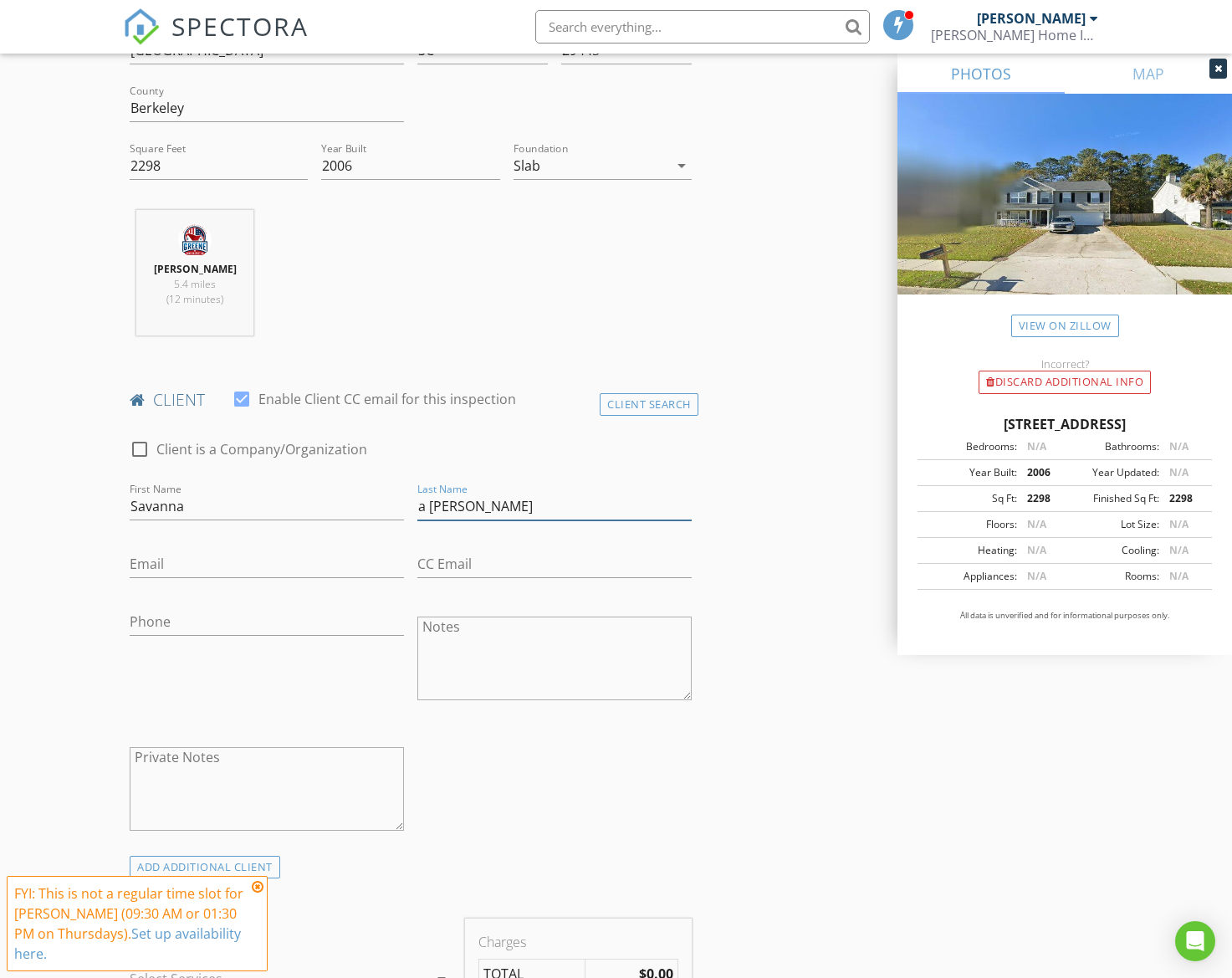
type input "[PERSON_NAME]"
paste input "[EMAIL_ADDRESS][DOMAIN_NAME]"
type input "[EMAIL_ADDRESS][DOMAIN_NAME]"
type input "[PHONE_NUMBER]"
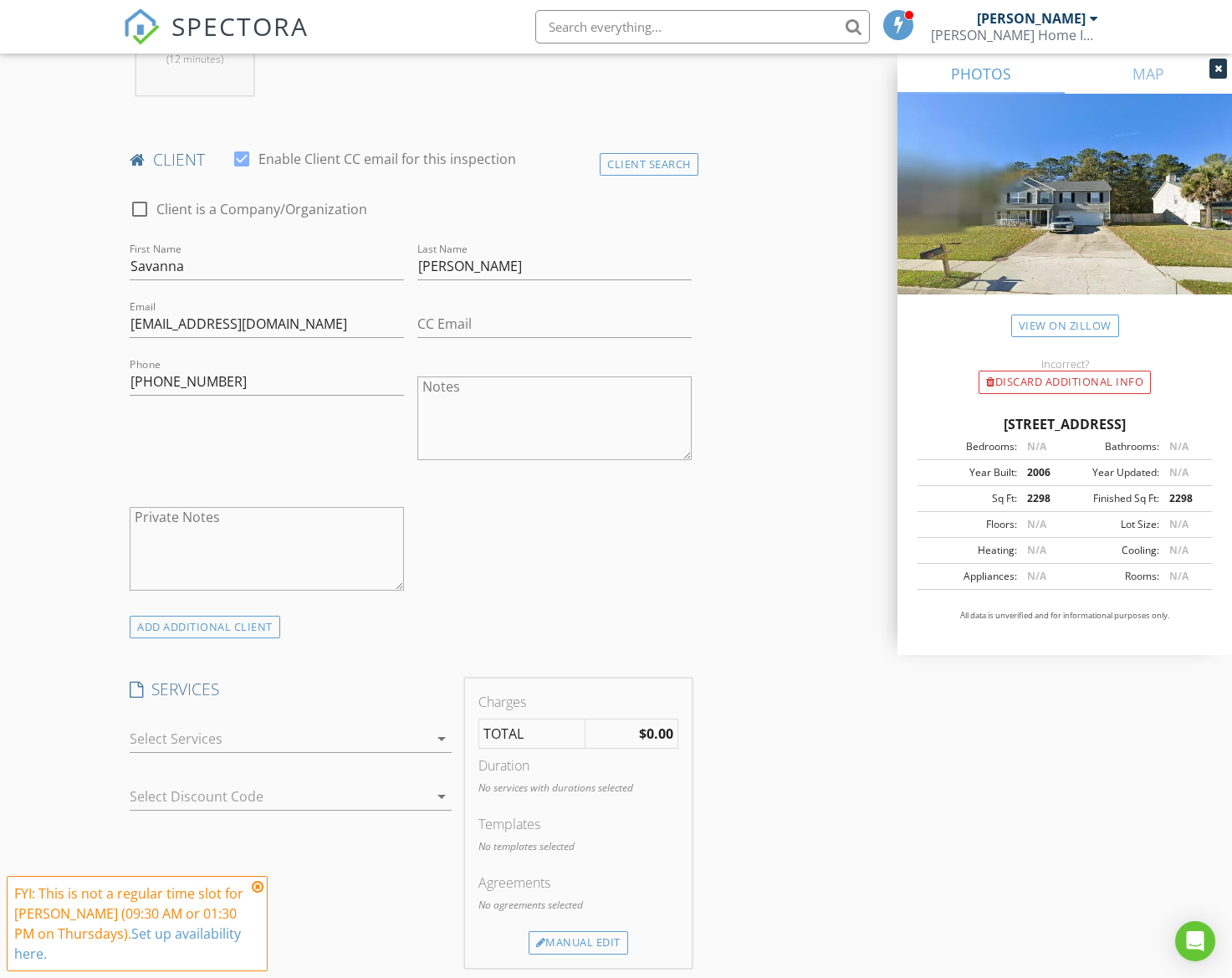
scroll to position [756, 0]
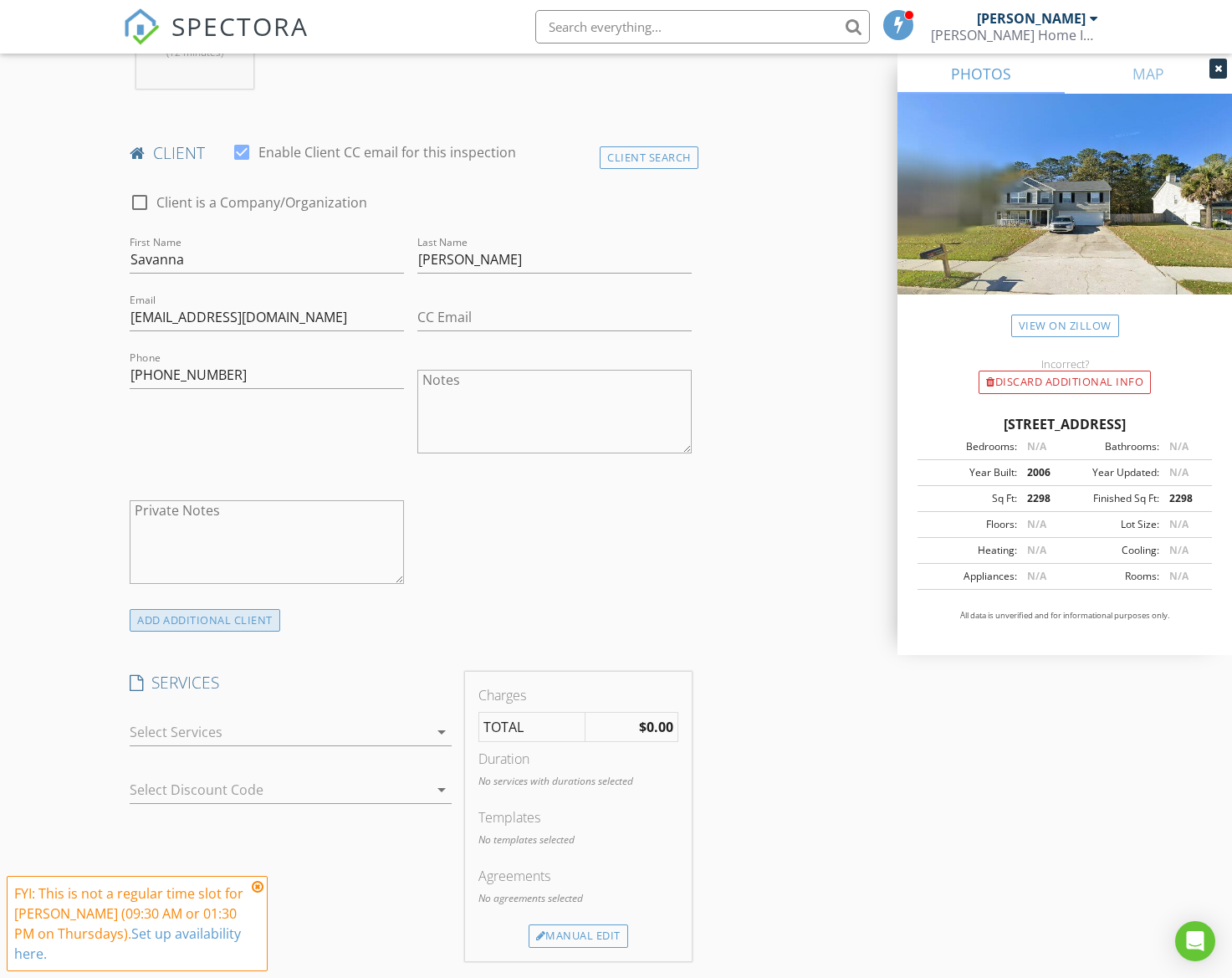
click at [254, 617] on div "ADD ADDITIONAL client" at bounding box center [204, 620] width 150 height 23
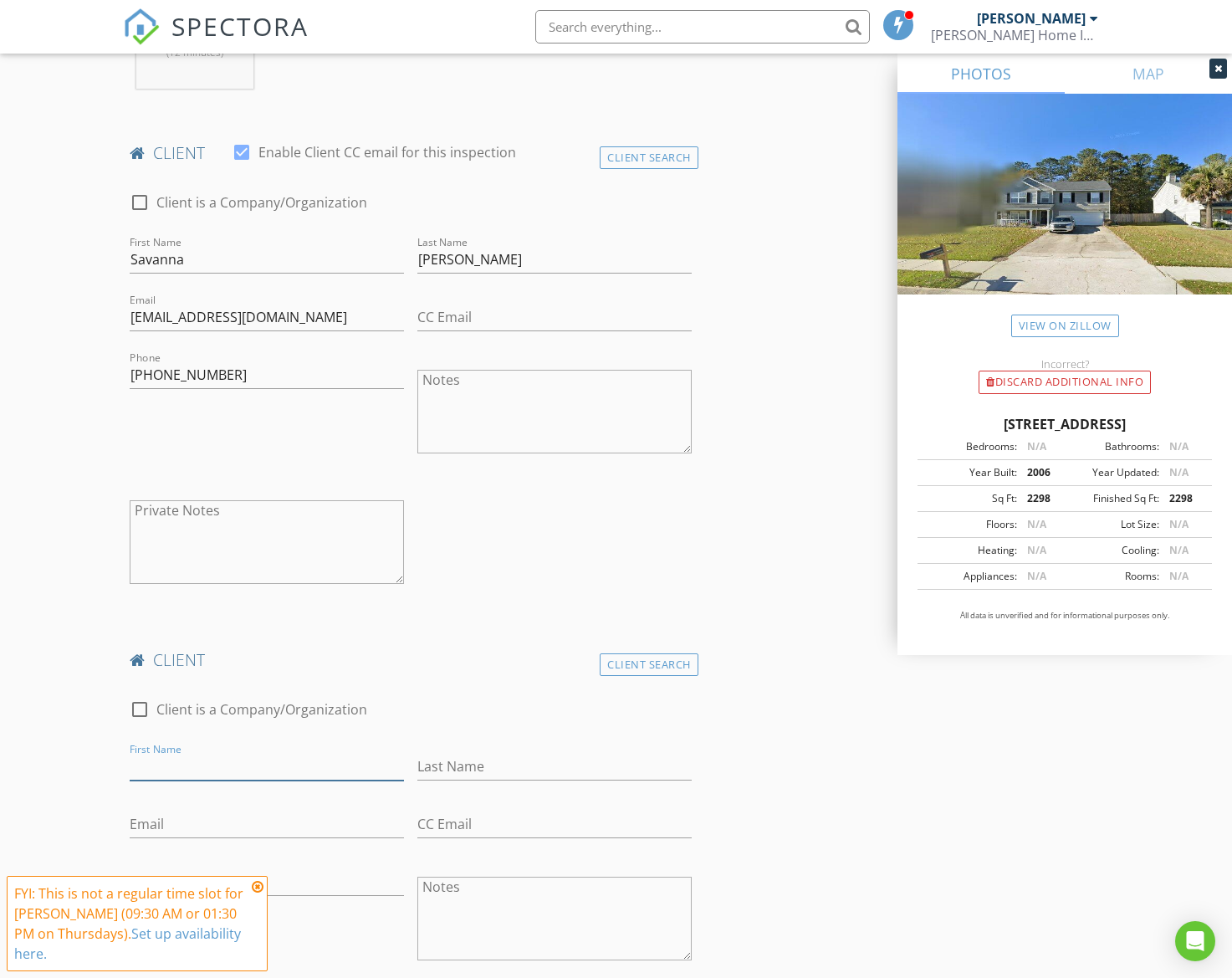
paste input "Camden Rossa"
type input "Camden Rossa"
paste input "Camden Rossa"
type input "Camden Rossa"
drag, startPoint x: 189, startPoint y: 767, endPoint x: 243, endPoint y: 762, distance: 54.2
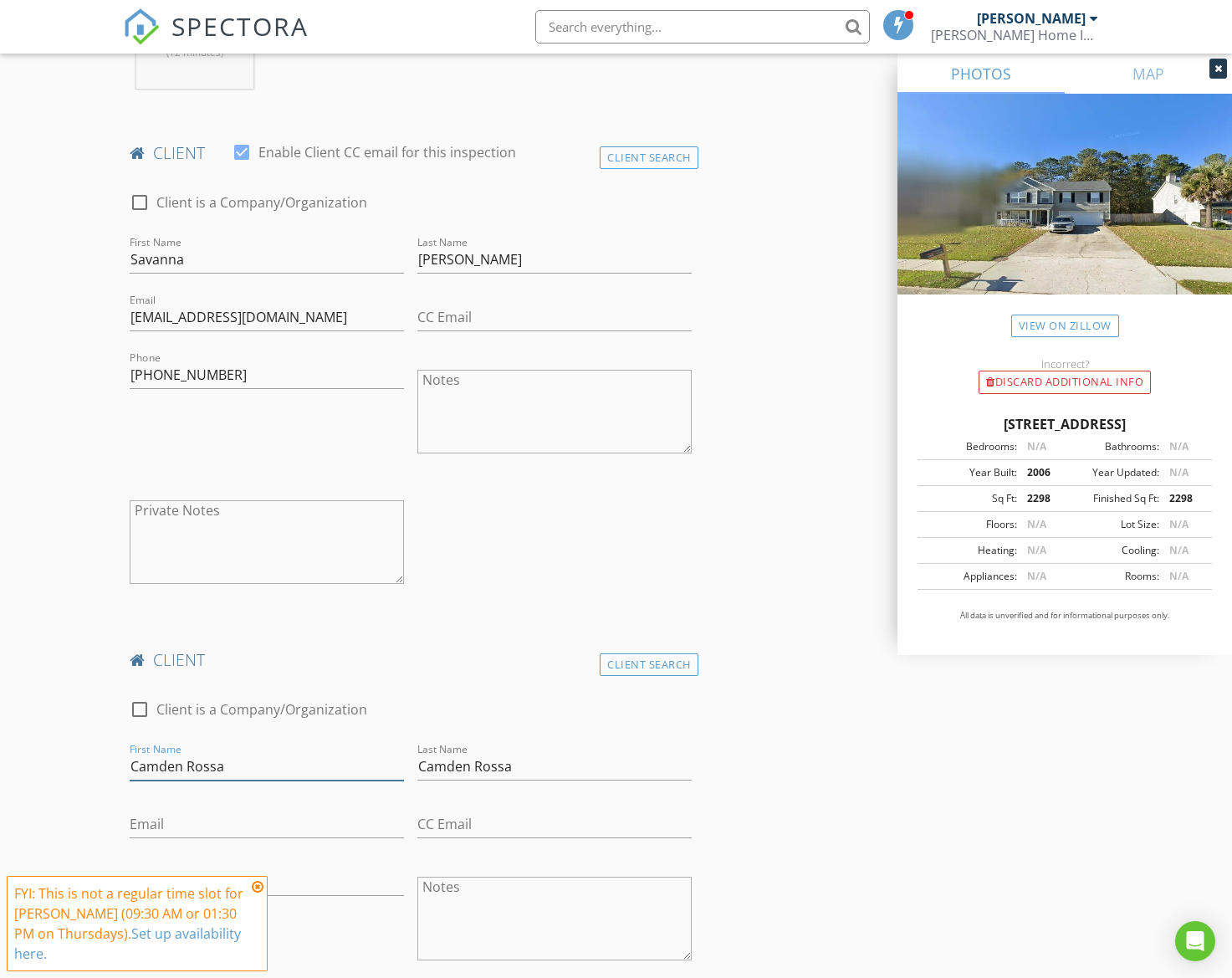
click at [243, 762] on input "Camden Rossa" at bounding box center [266, 767] width 275 height 28
type input "[GEOGRAPHIC_DATA]"
drag, startPoint x: 473, startPoint y: 765, endPoint x: 419, endPoint y: 763, distance: 54.0
click at [419, 763] on input "Camden Rossa" at bounding box center [554, 767] width 275 height 28
type input "Rossa"
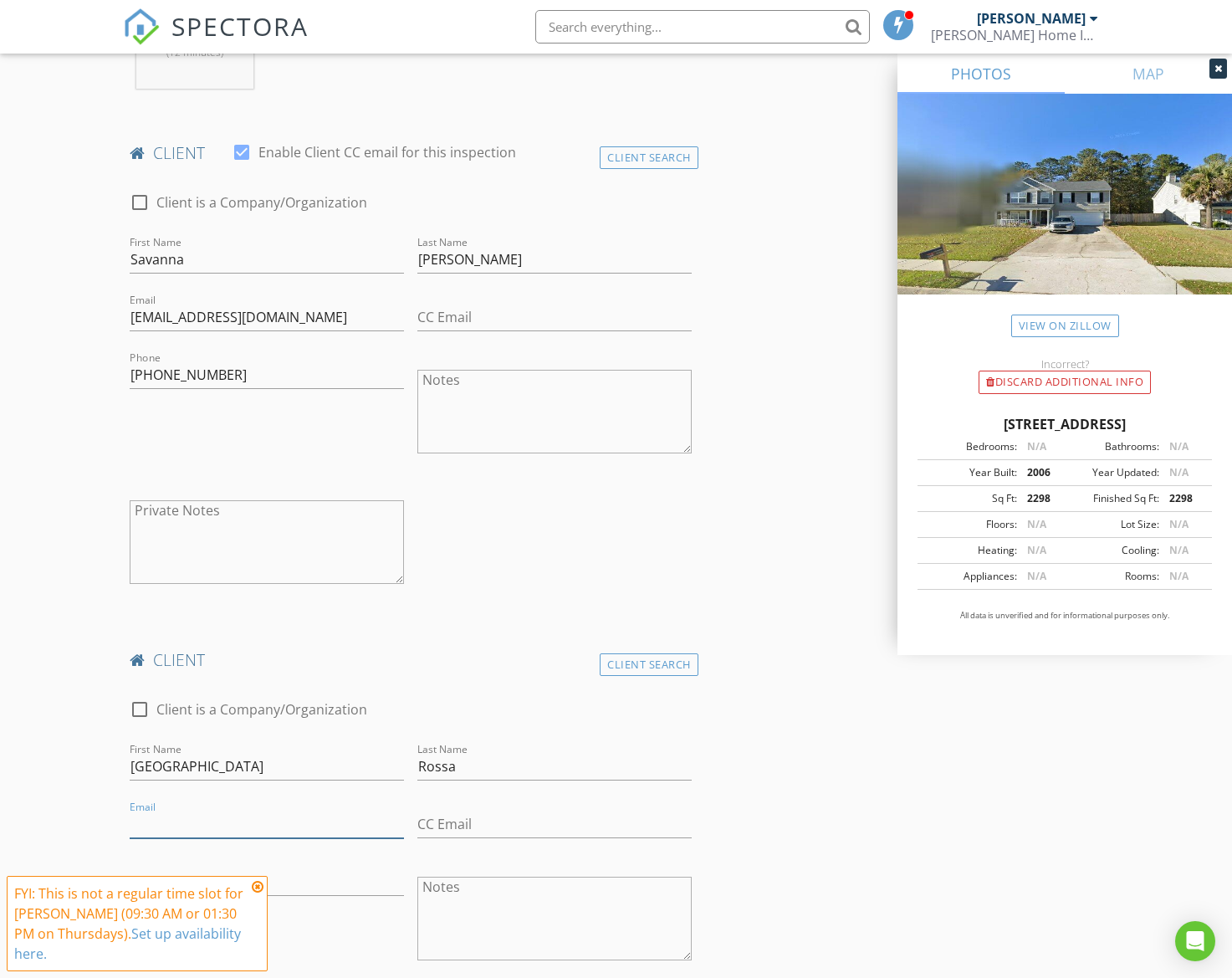
paste input "camdenkrossa@gmail.com"
type input "camdenkrossa@gmail.com"
drag, startPoint x: 256, startPoint y: 888, endPoint x: 345, endPoint y: 871, distance: 90.6
click at [256, 888] on icon at bounding box center [258, 888] width 12 height 14
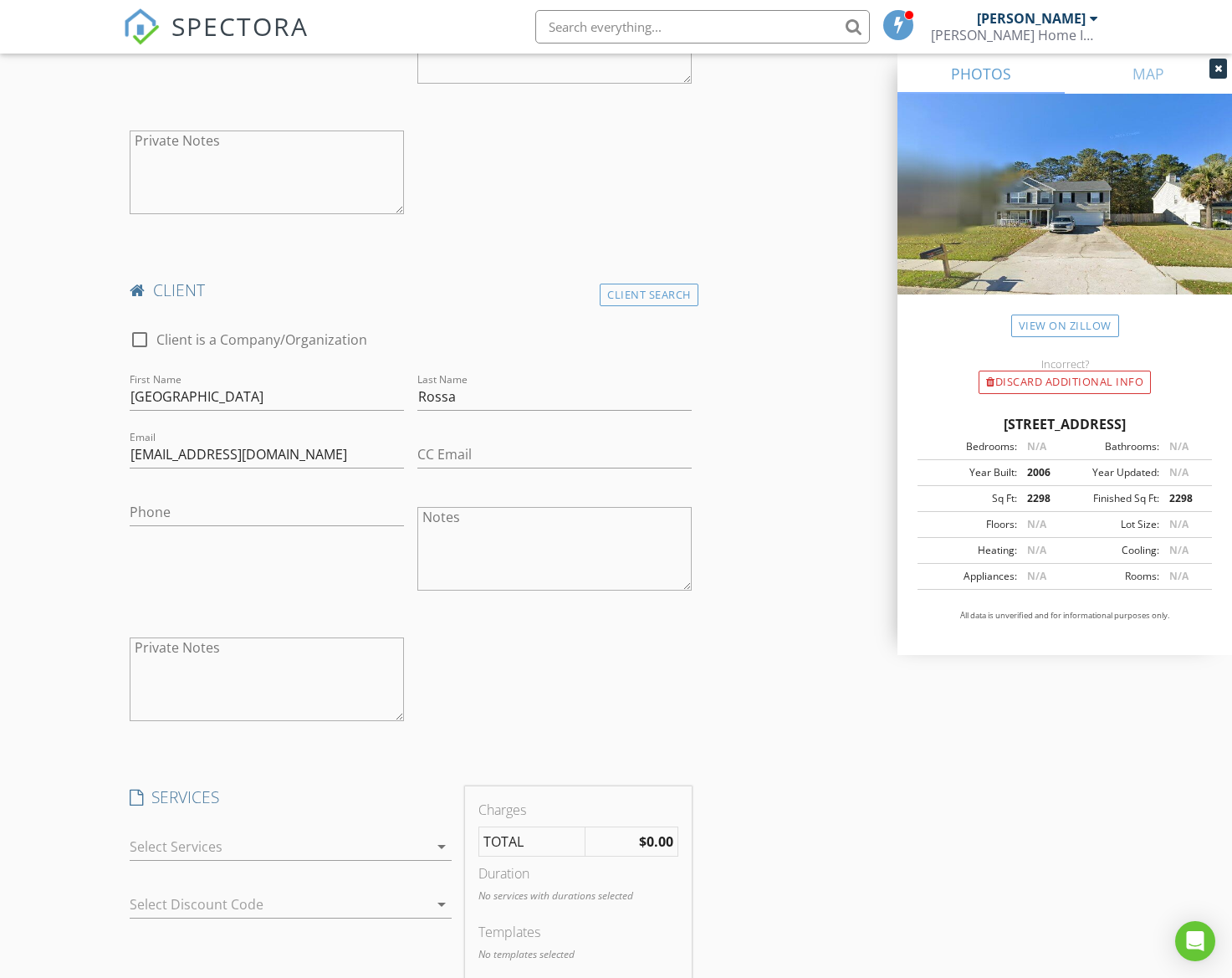
scroll to position [1187, 0]
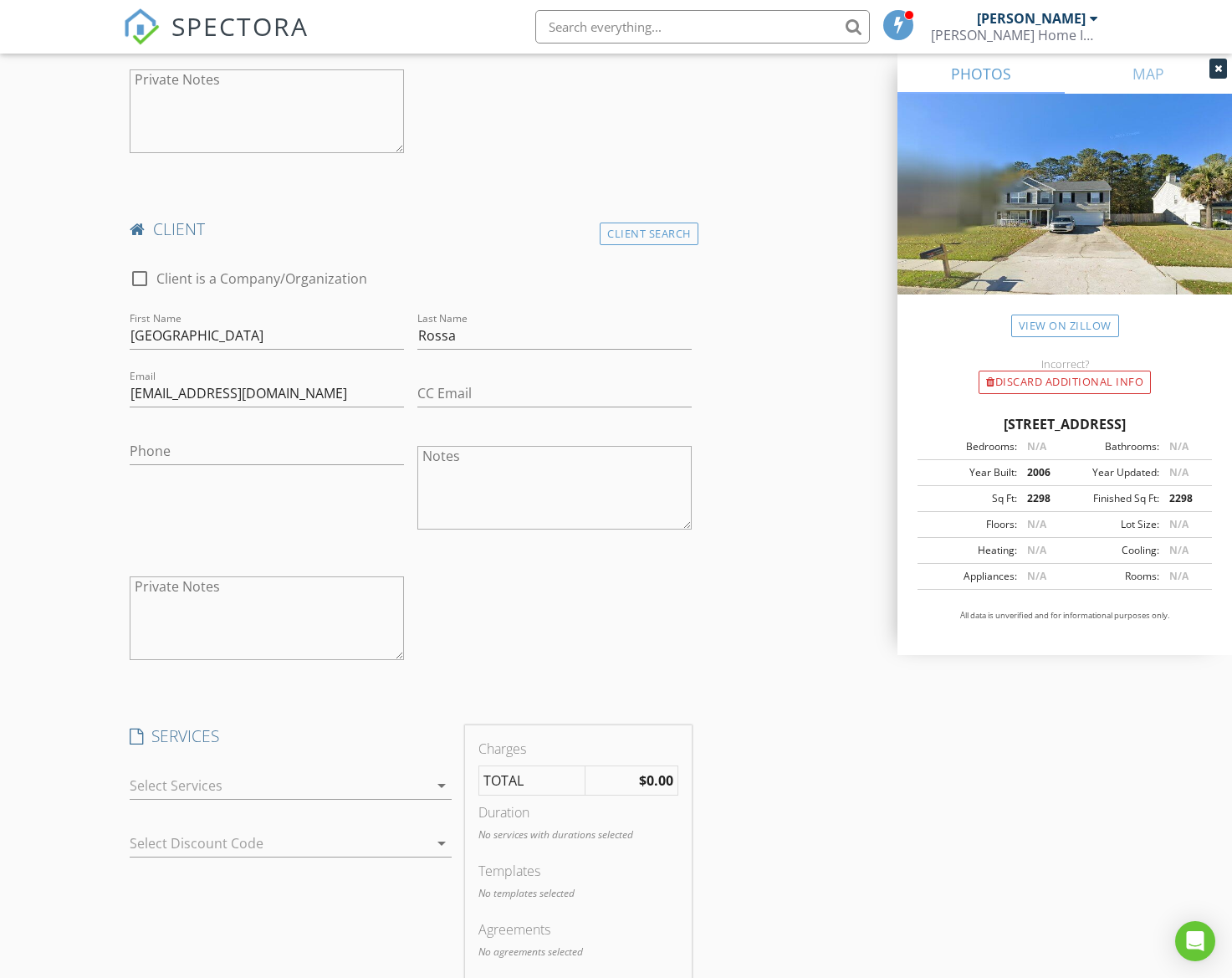
click at [366, 793] on div at bounding box center [278, 786] width 298 height 27
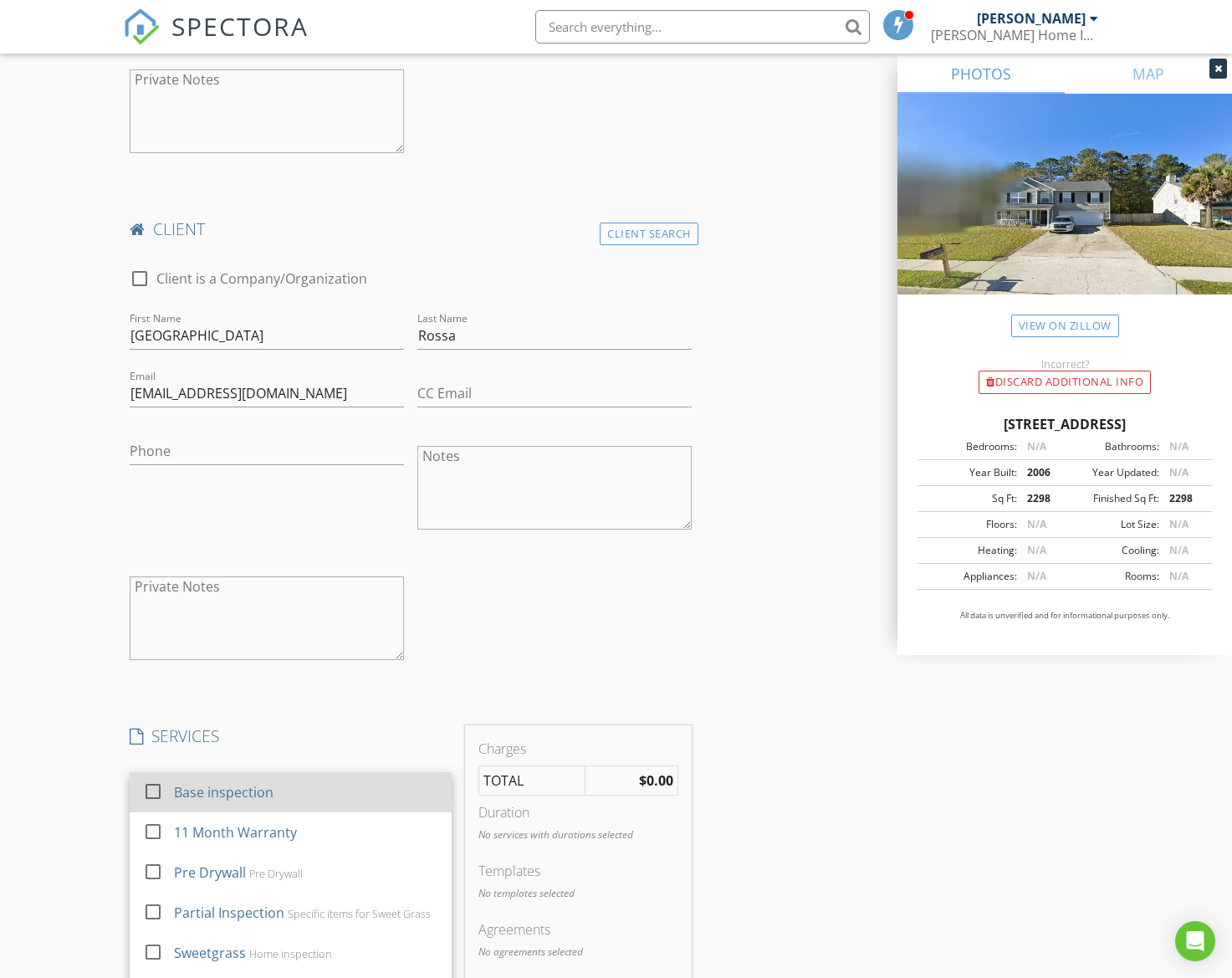
click at [354, 794] on div "Base inspection" at bounding box center [307, 793] width 264 height 34
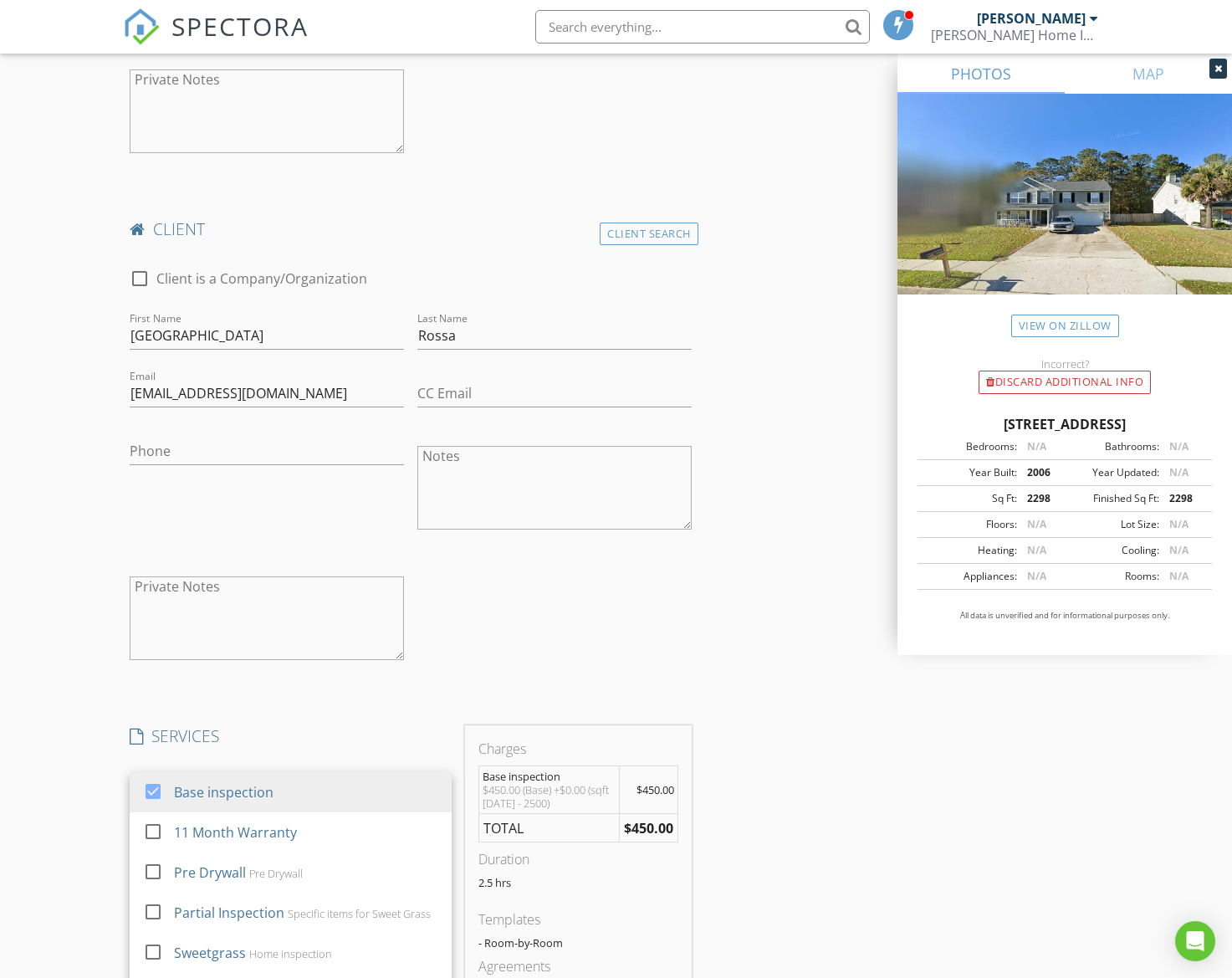
drag, startPoint x: 823, startPoint y: 766, endPoint x: 808, endPoint y: 764, distance: 15.1
click at [821, 766] on div "INSPECTOR(S) check_box Quinton Greene PRIMARY Quinton Greene arrow_drop_down ch…" at bounding box center [616, 635] width 985 height 3254
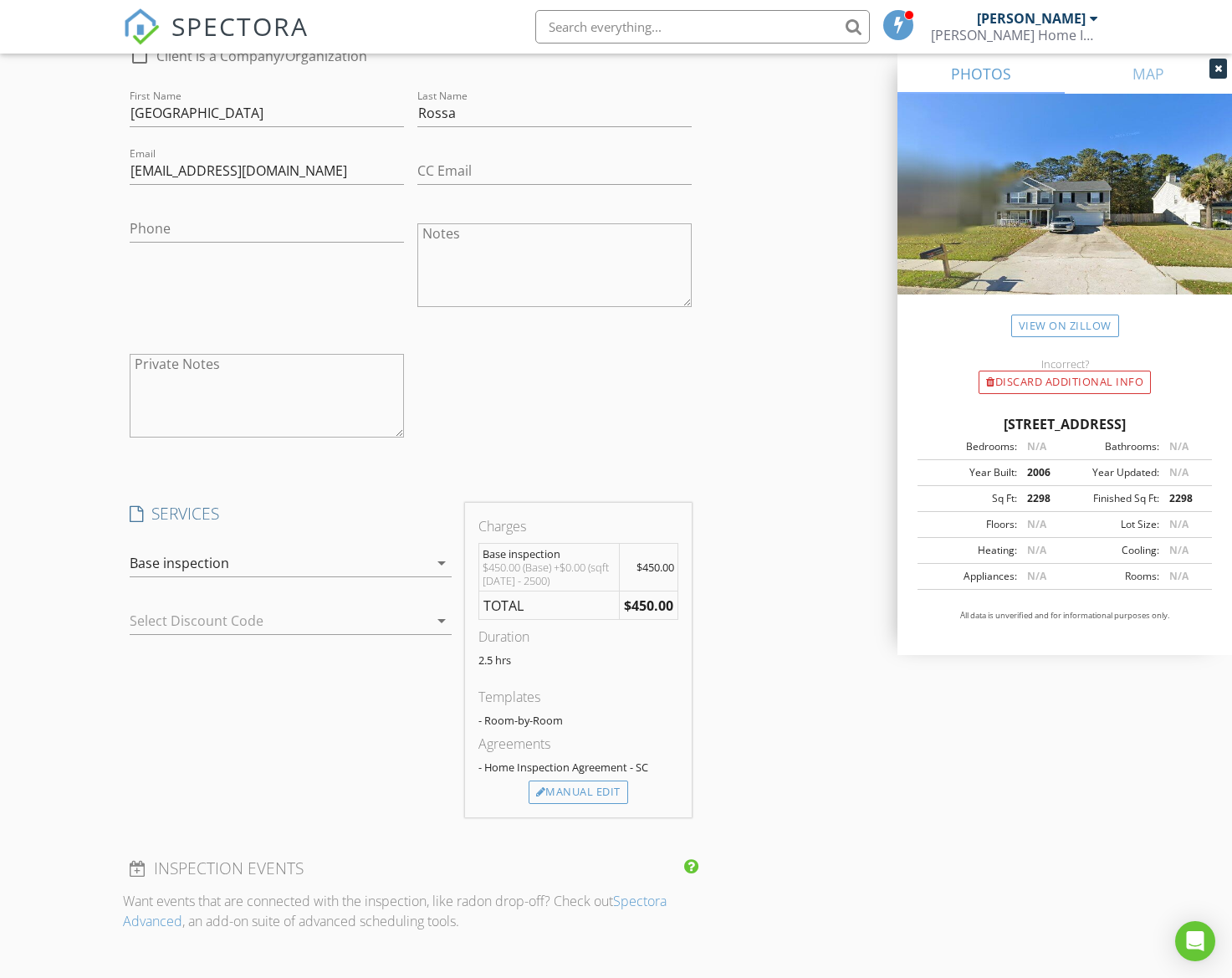
scroll to position [1417, 0]
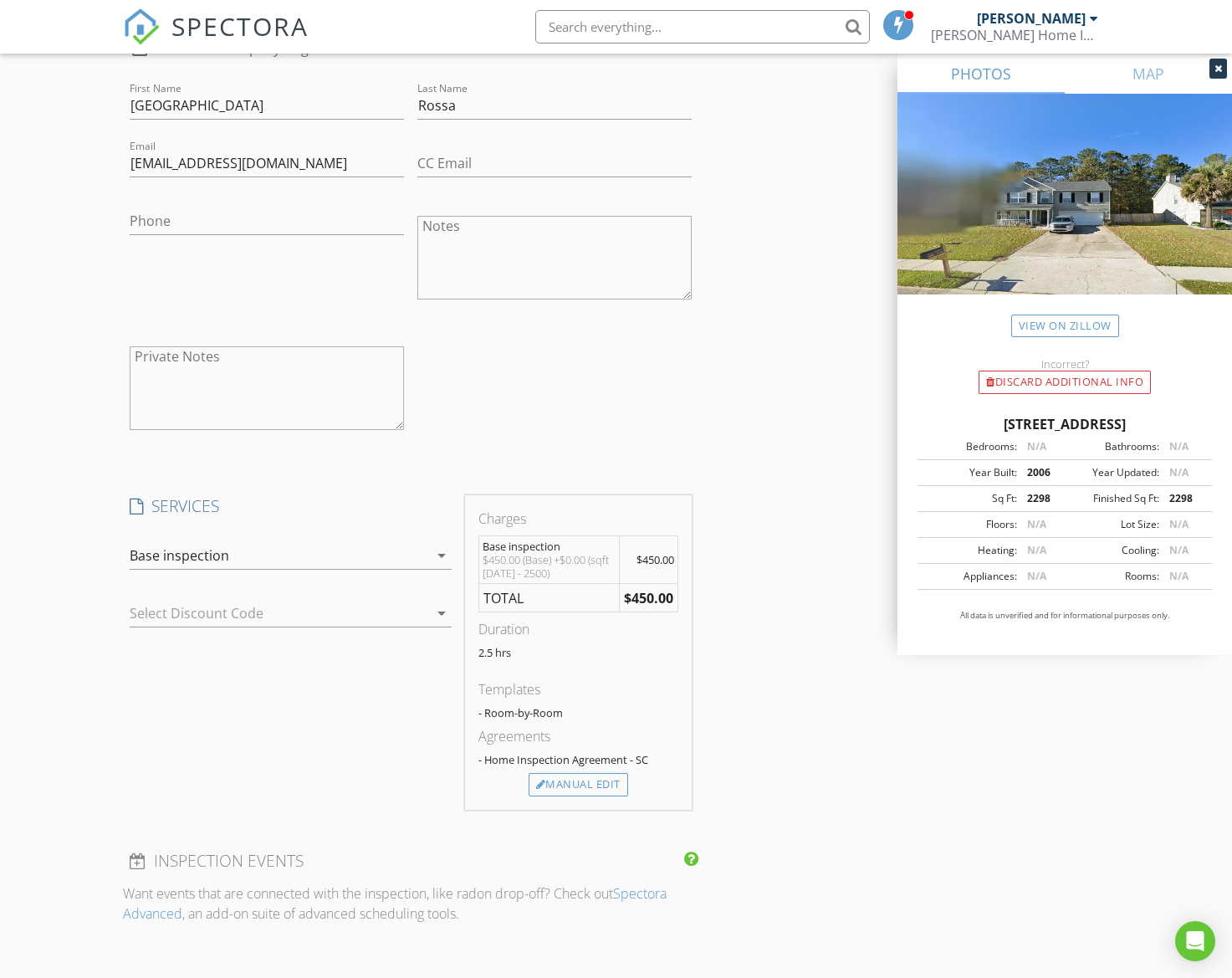
click at [350, 621] on div at bounding box center [267, 614] width 275 height 27
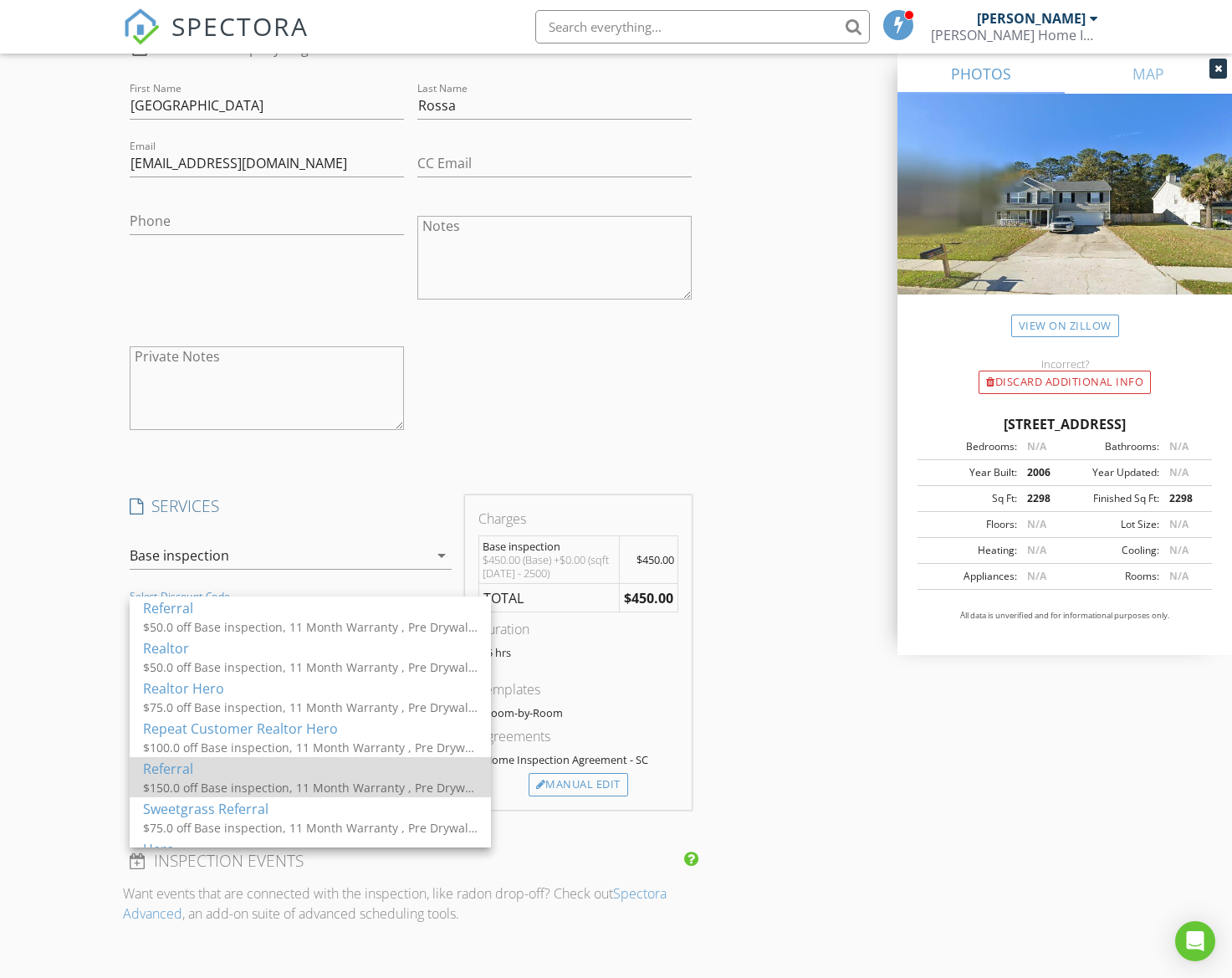
click at [325, 785] on div "$150.0 off Base inspection, 11 Month Warranty , Pre Drywall, Partial Inspection…" at bounding box center [310, 788] width 335 height 18
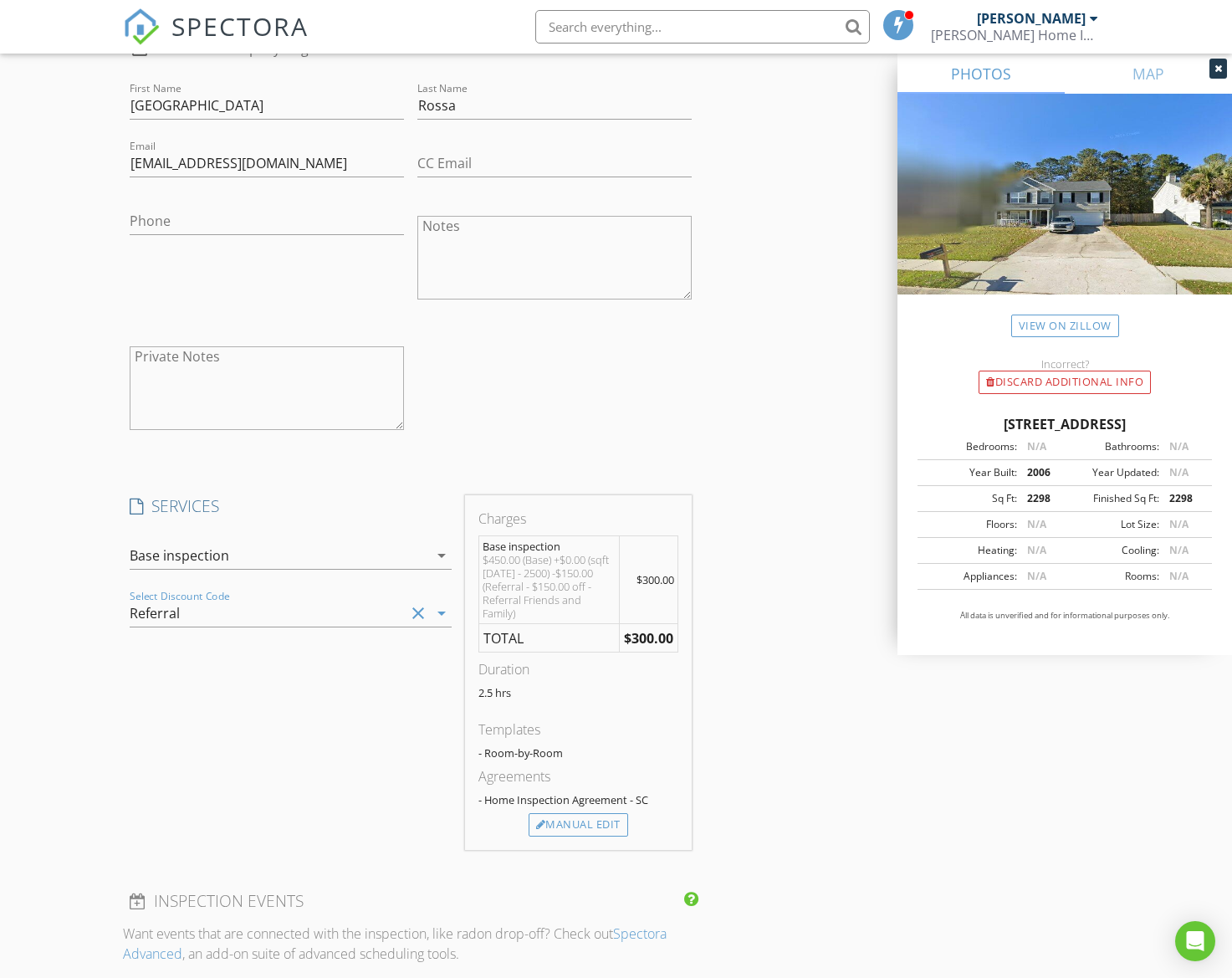
click at [257, 613] on div "Referral" at bounding box center [267, 614] width 275 height 27
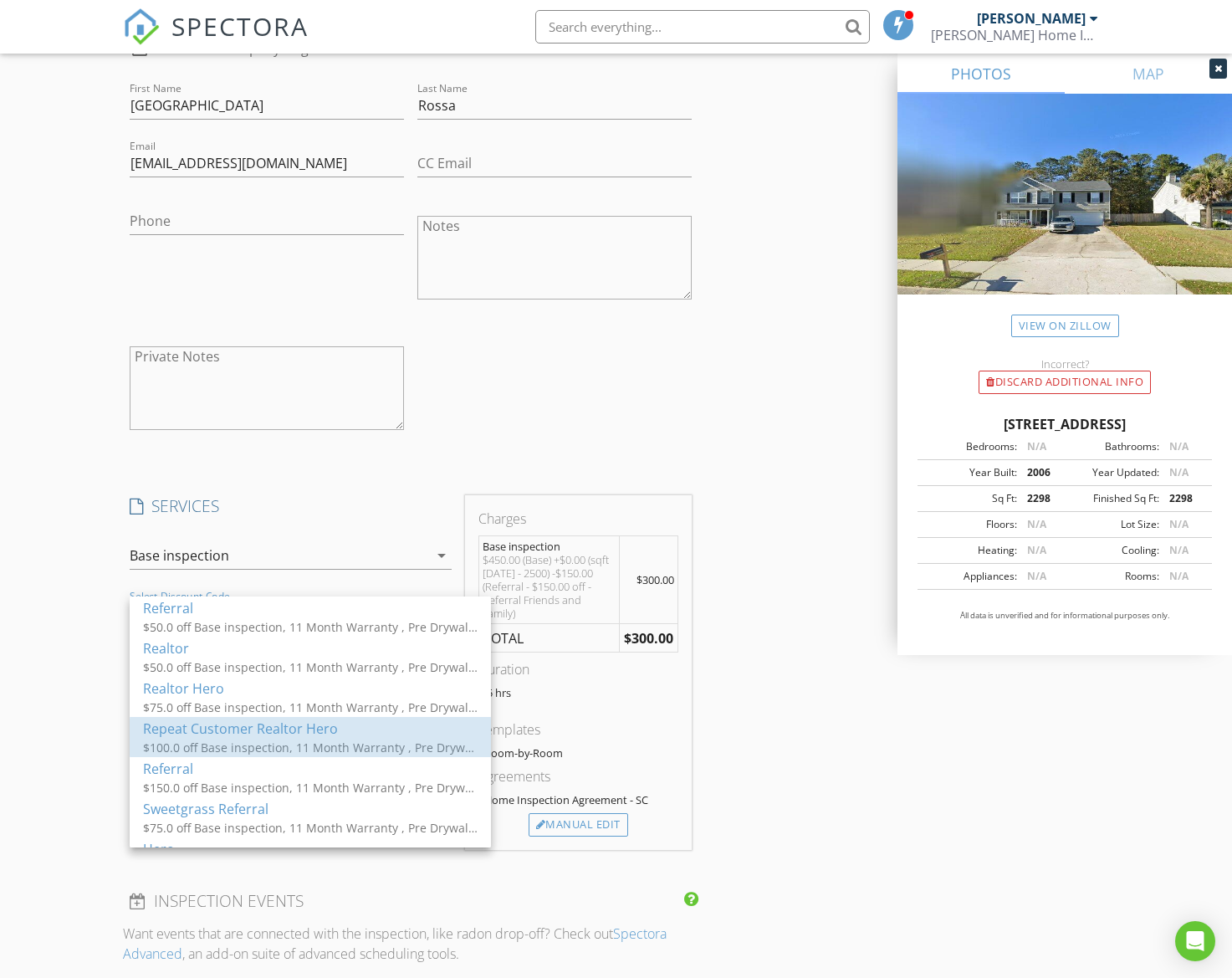
click at [262, 739] on div "$100.0 off Base inspection, 11 Month Warranty , Pre Drywall, Partial Inspection…" at bounding box center [310, 747] width 335 height 18
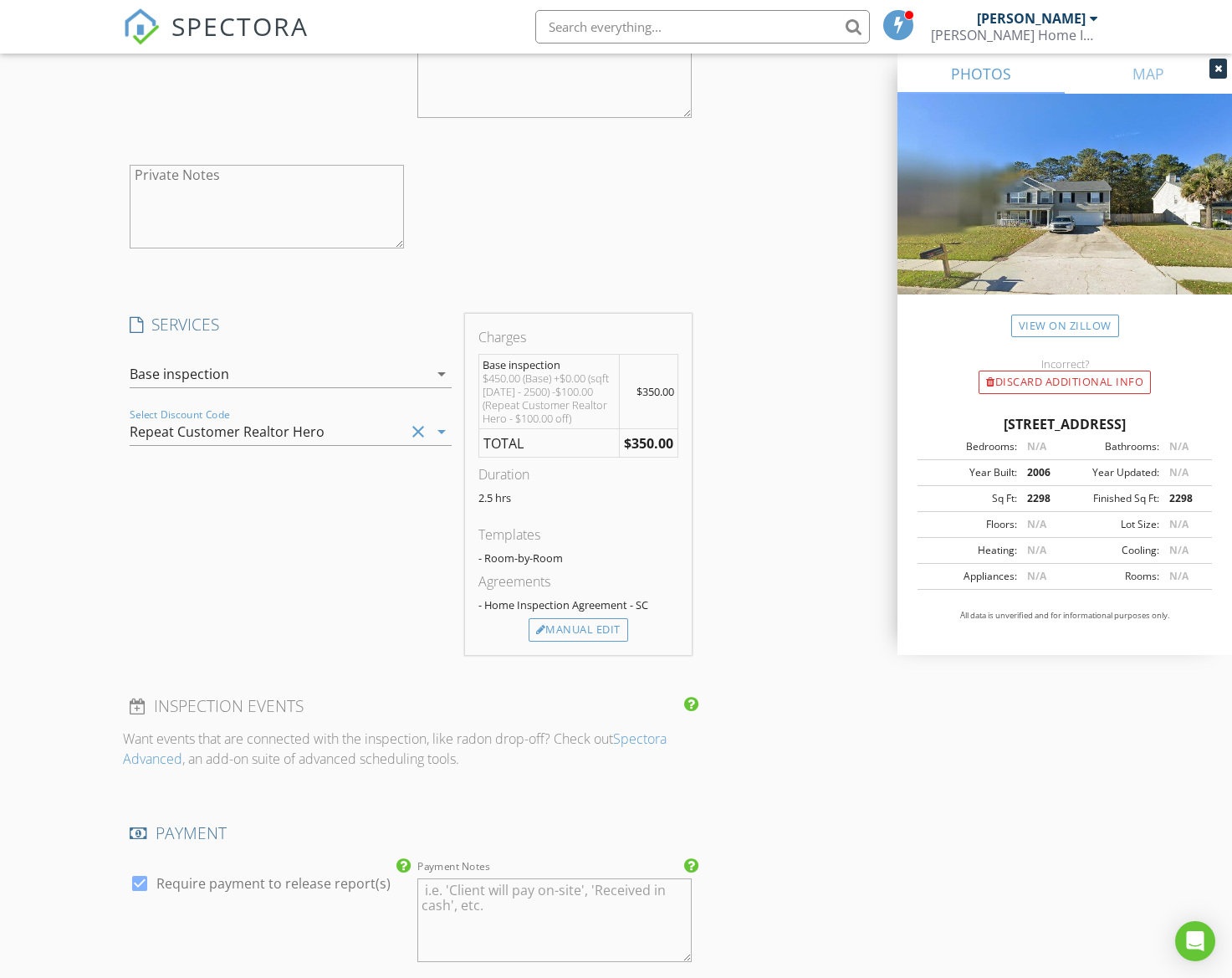
scroll to position [2032, 0]
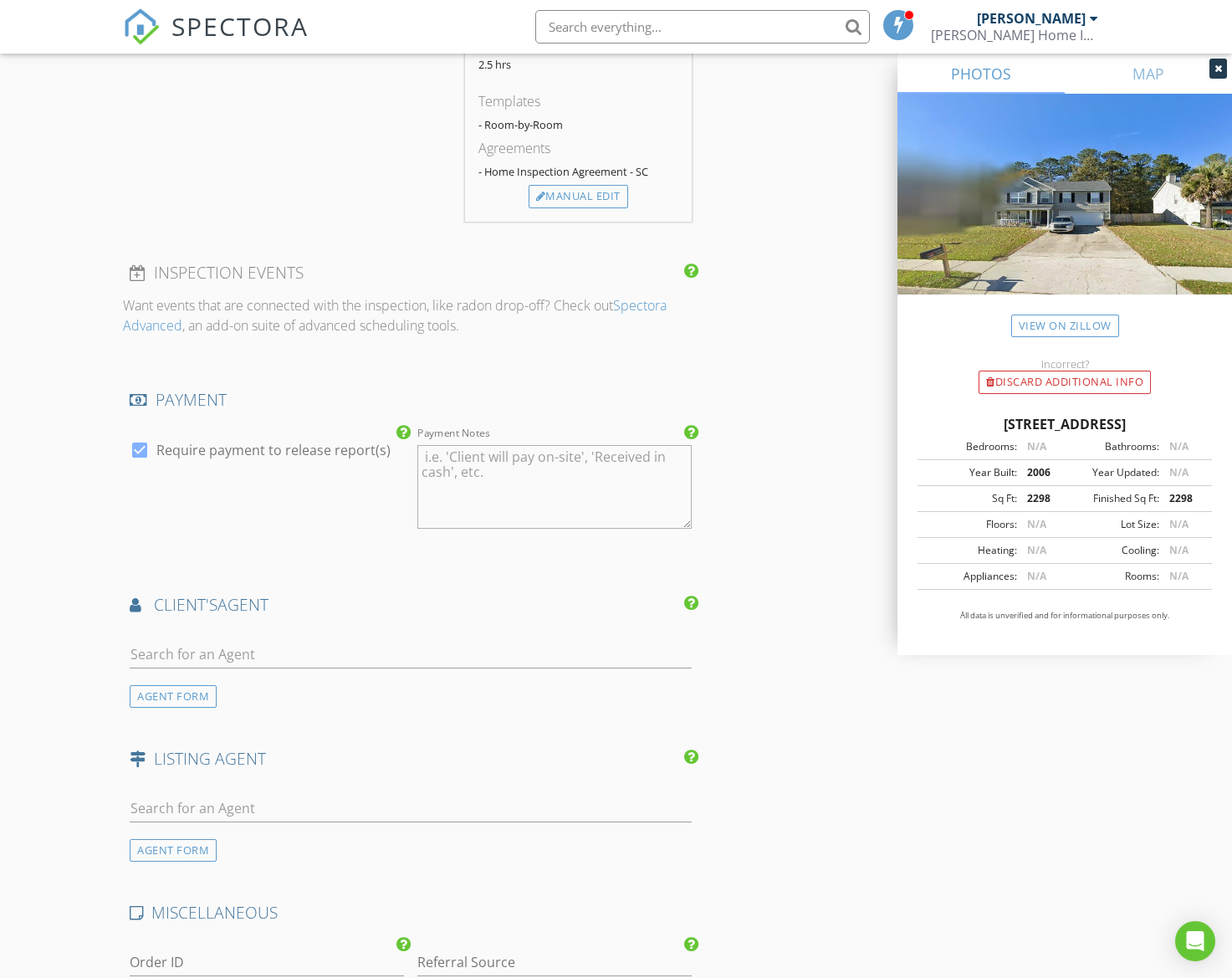
click at [197, 697] on div "AGENT FORM" at bounding box center [172, 697] width 87 height 23
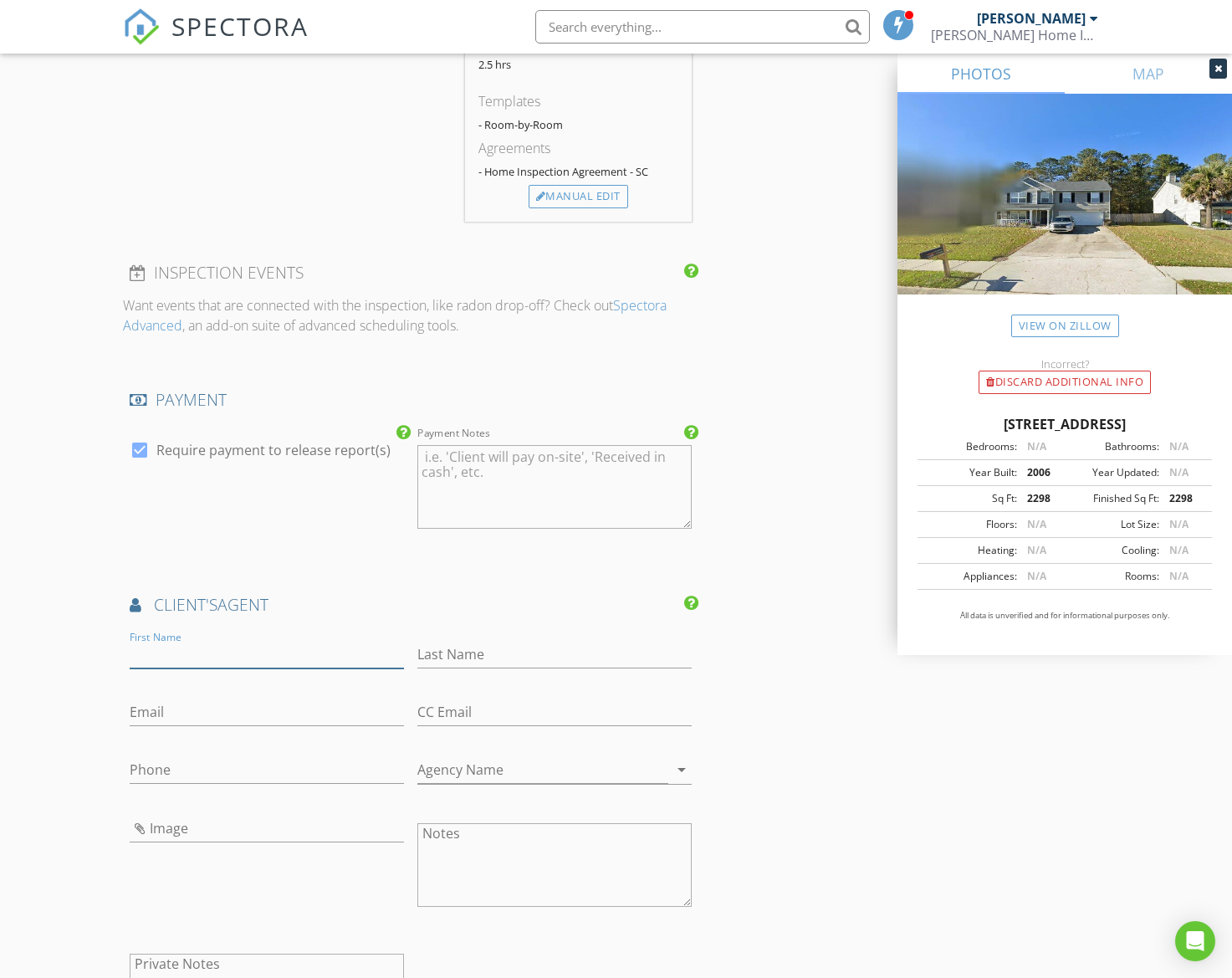
paste input "Riley Lewis"
type input "Riley Lewis"
paste input "Riley Lewis"
drag, startPoint x: 450, startPoint y: 651, endPoint x: 417, endPoint y: 649, distance: 33.1
click at [417, 649] on input "Riley Lewis" at bounding box center [554, 654] width 275 height 28
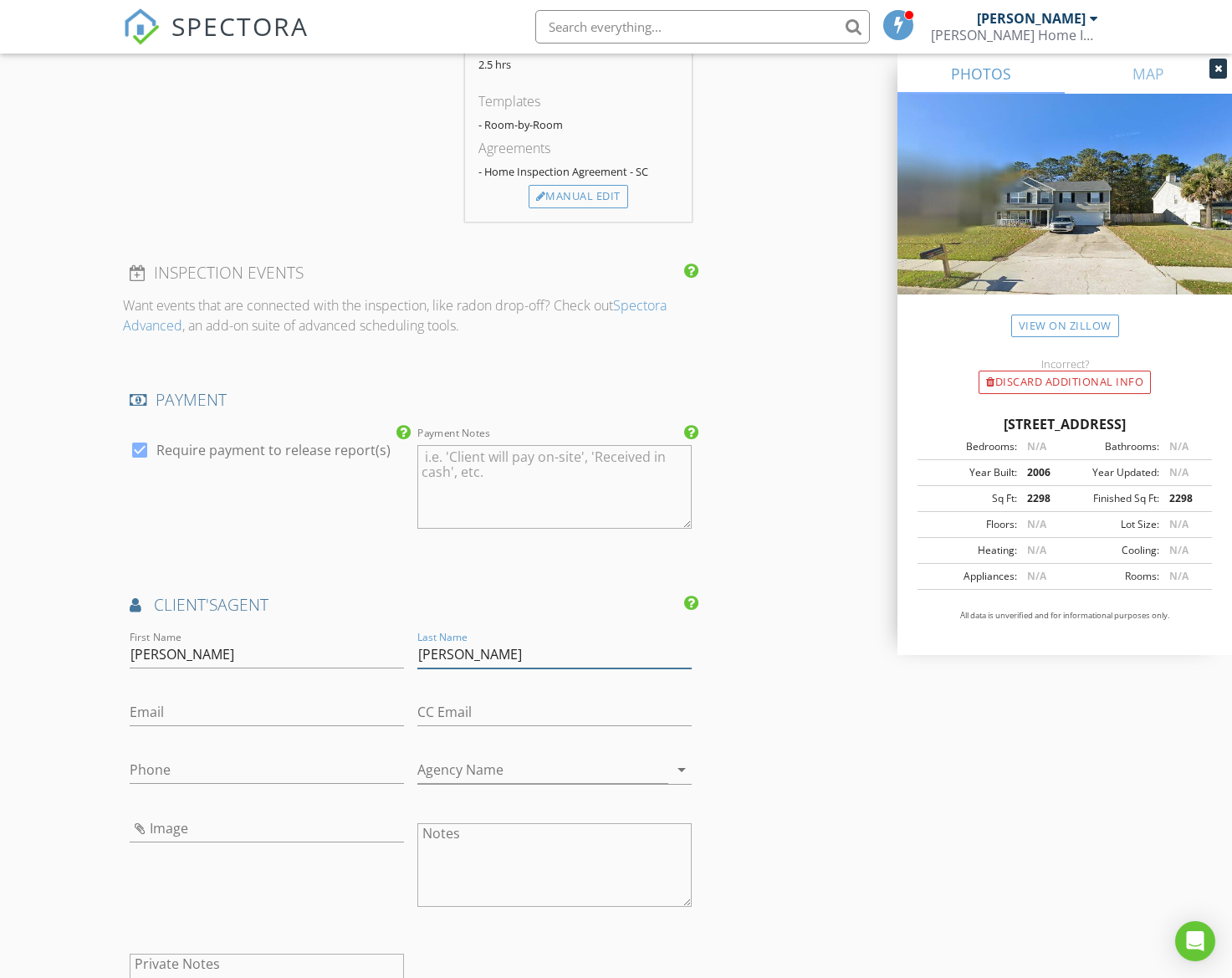
type input "Lewis"
drag, startPoint x: 195, startPoint y: 647, endPoint x: 214, endPoint y: 647, distance: 19.0
click at [214, 647] on input "Riley Lewis" at bounding box center [266, 654] width 275 height 28
type input "Riley"
click at [192, 707] on input "Email" at bounding box center [266, 713] width 275 height 28
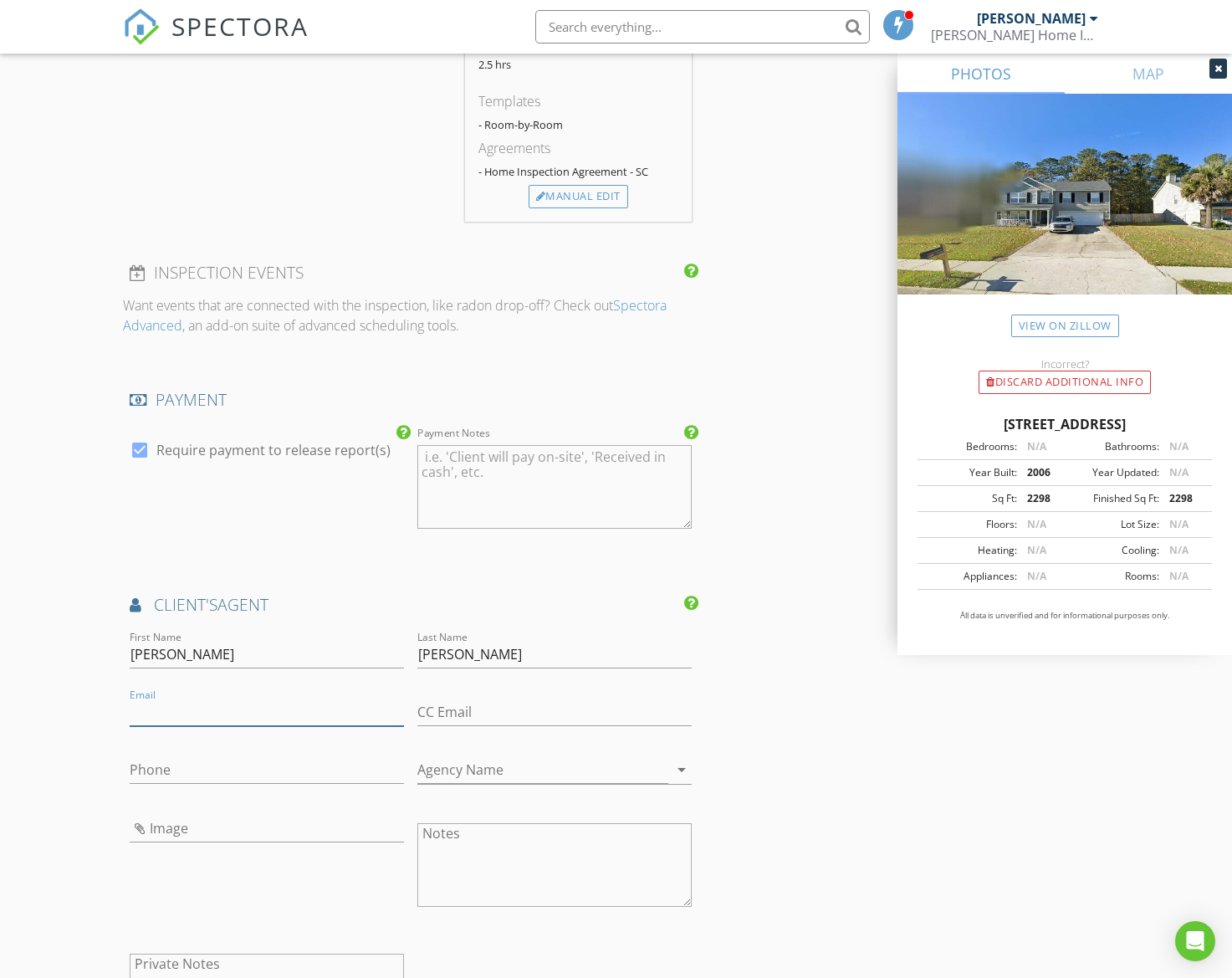
paste input "rileylewis@kw.com"
type input "rileylewis@kw.com"
click at [260, 767] on input "Phone" at bounding box center [266, 770] width 275 height 28
paste input "843-901-8165"
type input "843-901-8165"
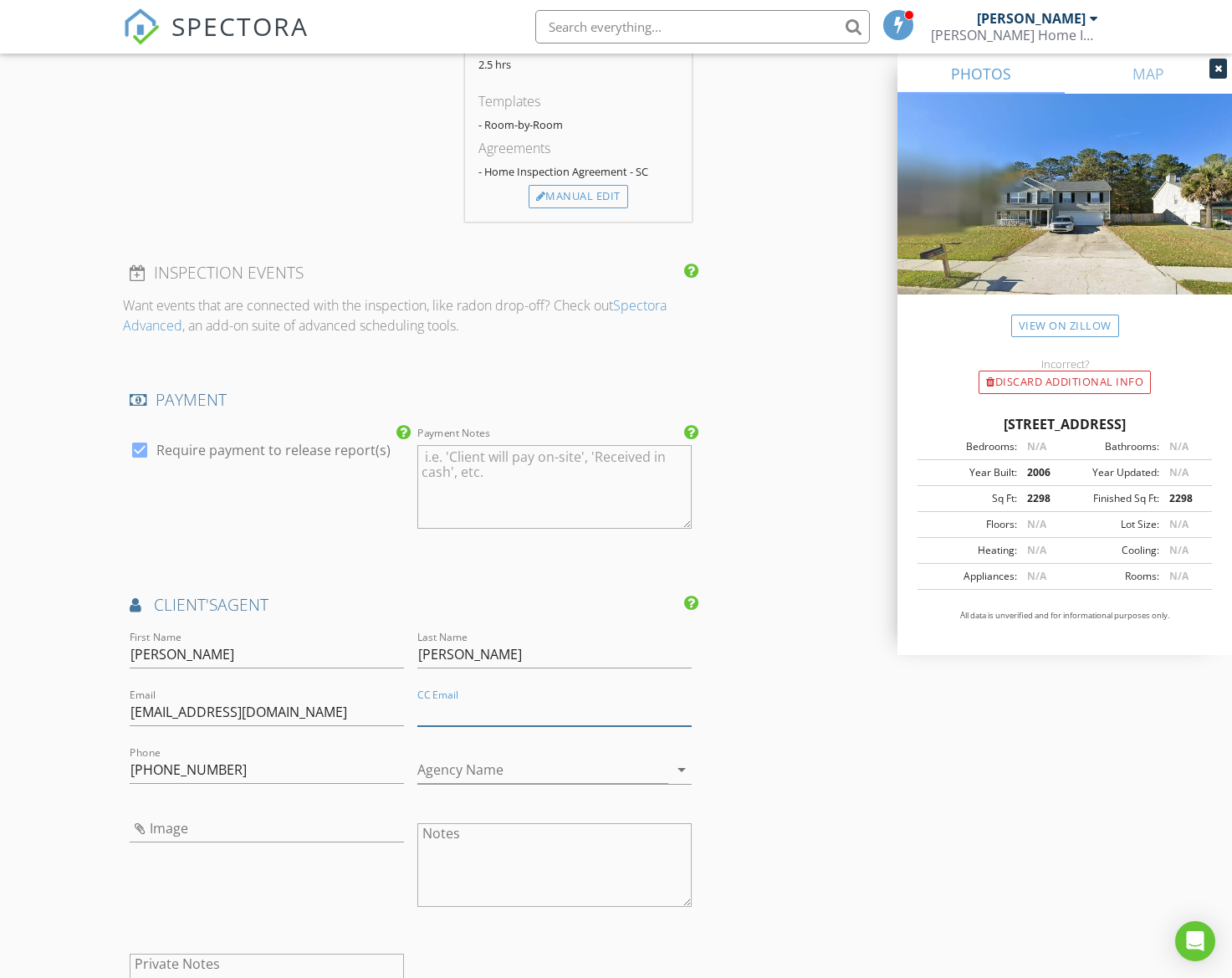
paste input "kayvorhis@kw.com"
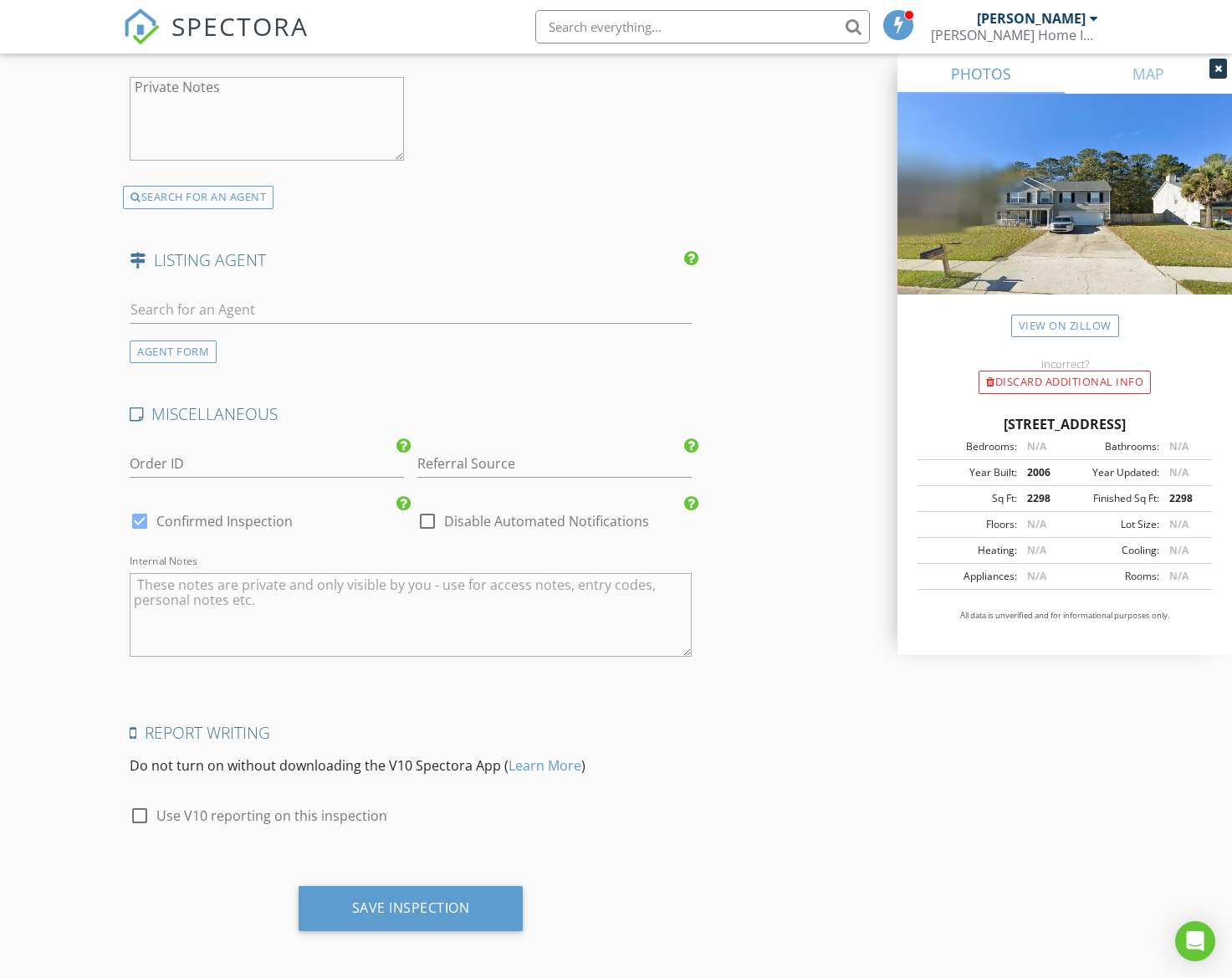
scroll to position [2909, 0]
type input "kayvorhis@kw.com"
click at [510, 893] on div "Save Inspection" at bounding box center [411, 910] width 225 height 45
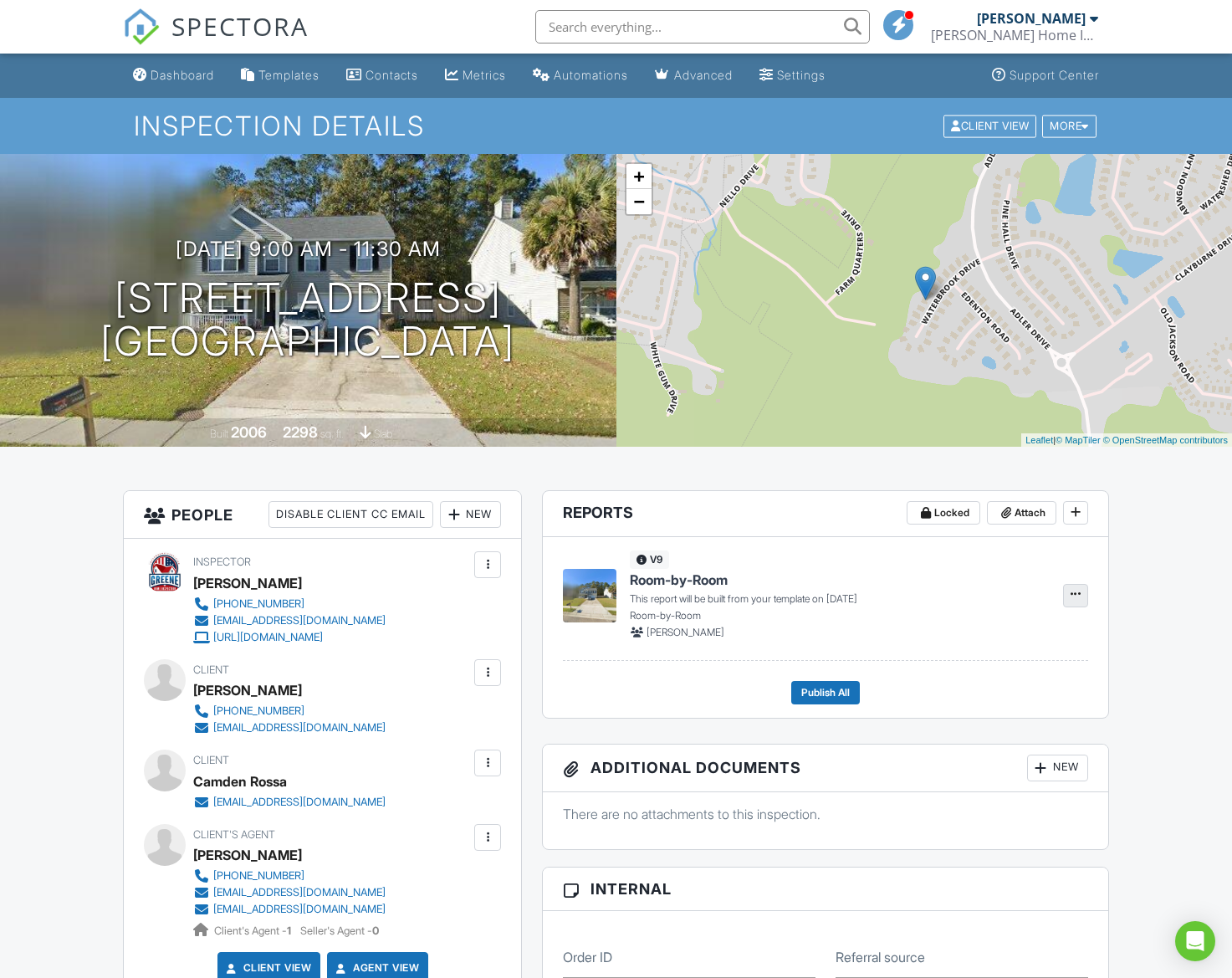
click at [1071, 593] on icon at bounding box center [1076, 594] width 10 height 17
click at [993, 644] on span "Build Now" at bounding box center [967, 640] width 52 height 18
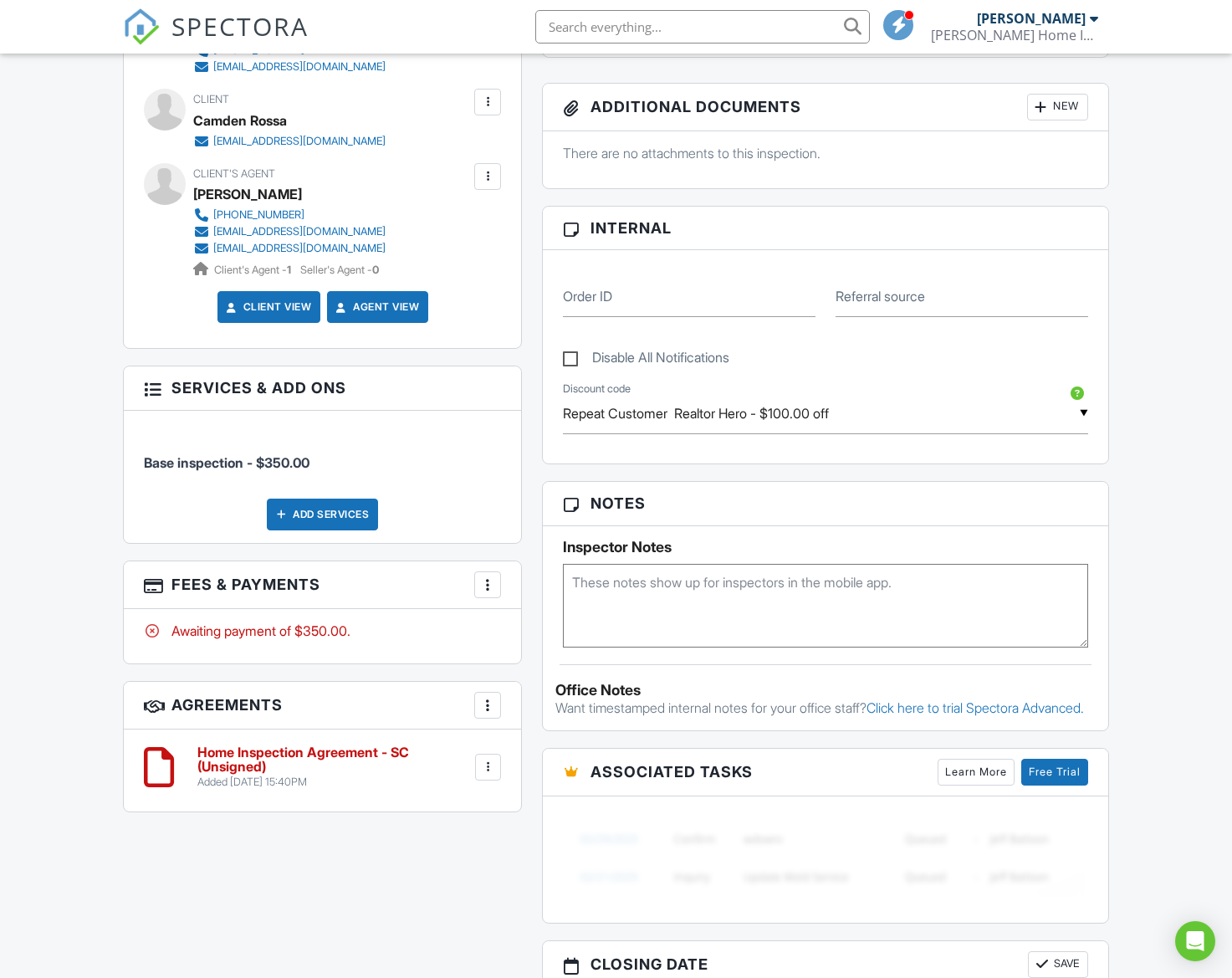
scroll to position [700, 0]
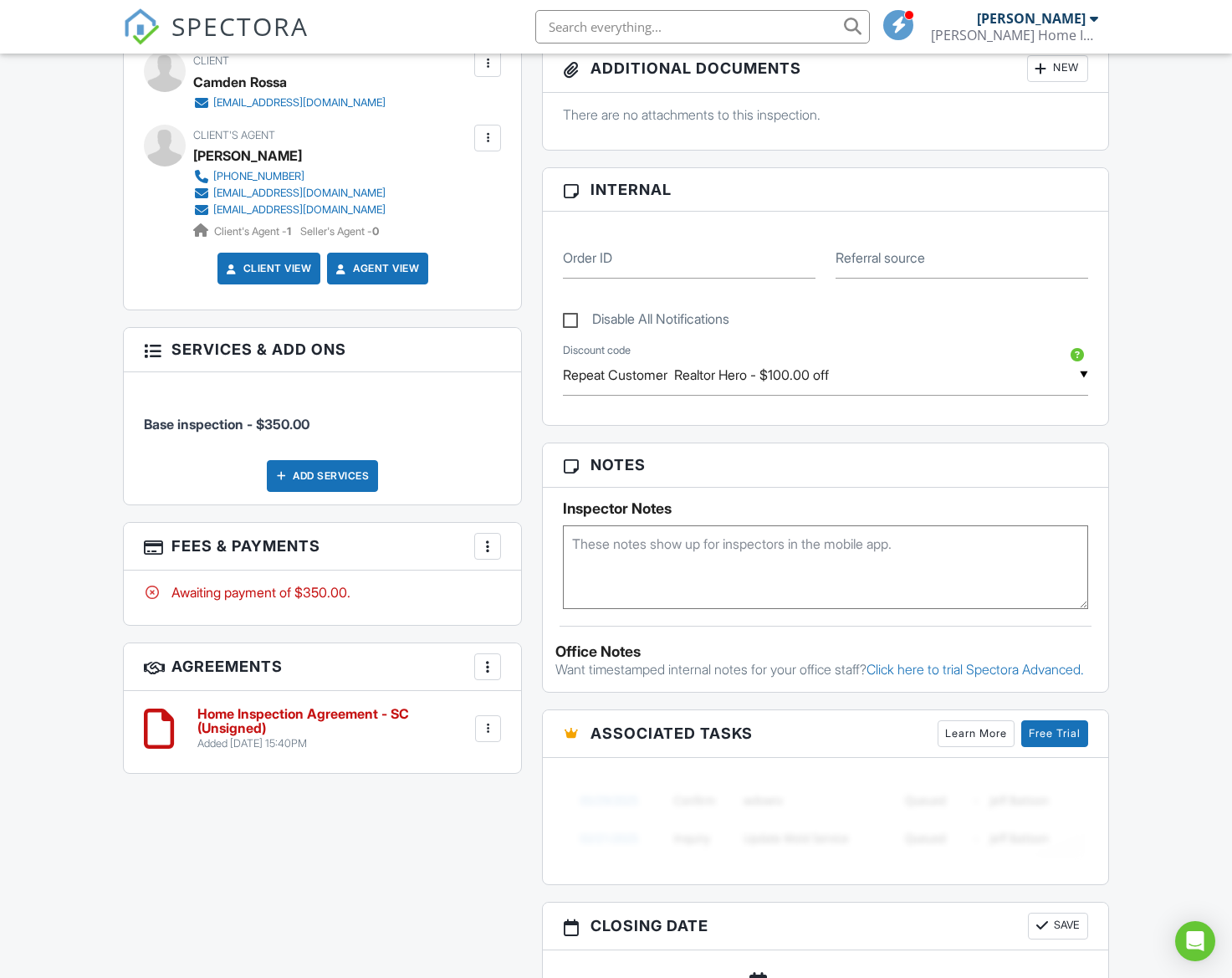
click at [782, 575] on textarea at bounding box center [825, 567] width 525 height 84
type textarea "1527 door"
click at [442, 810] on div "All emails and texts are disabled for this inspection! All emails and texts hav…" at bounding box center [616, 478] width 1006 height 1376
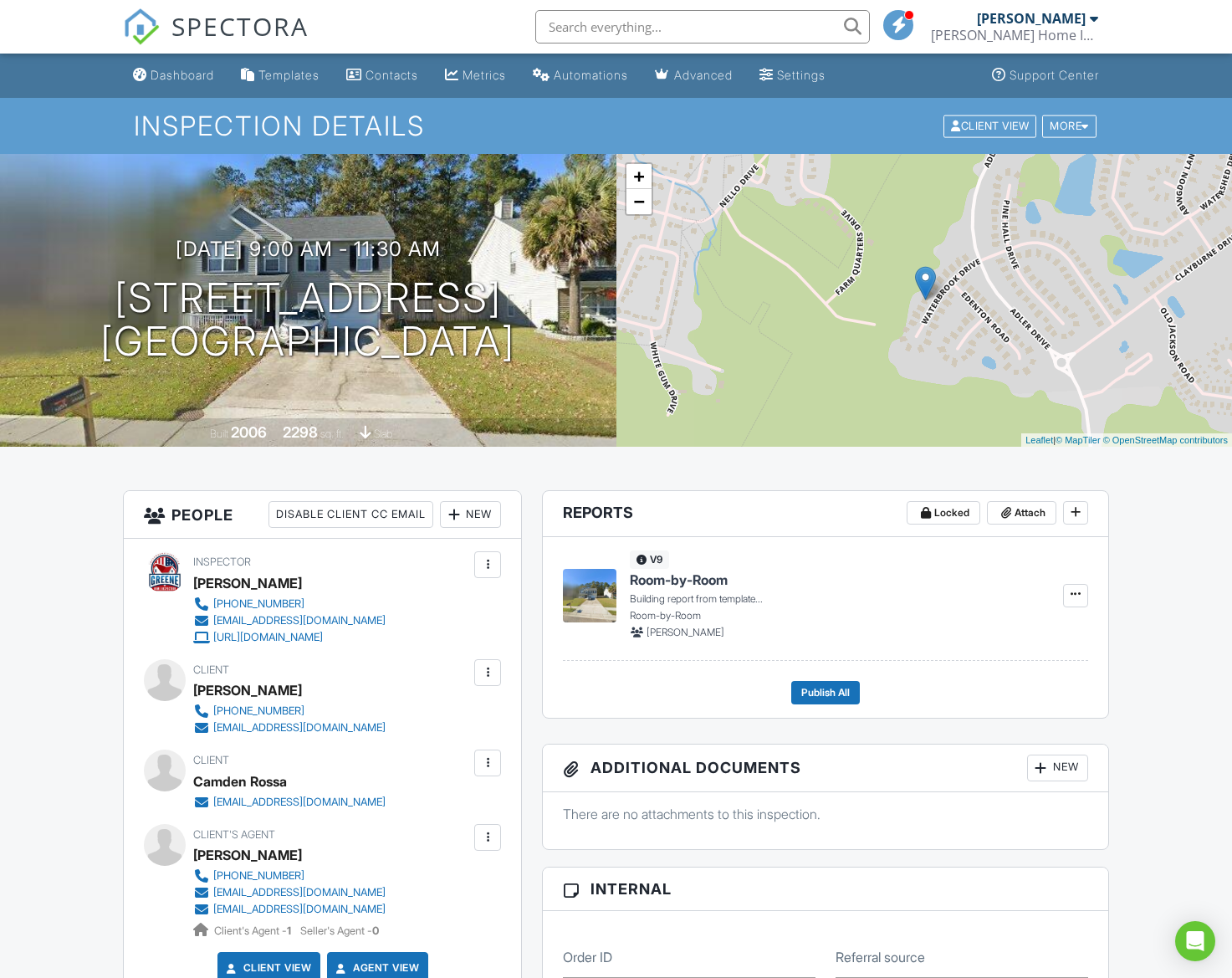
scroll to position [0, 0]
click at [189, 68] on div "Dashboard" at bounding box center [182, 74] width 63 height 14
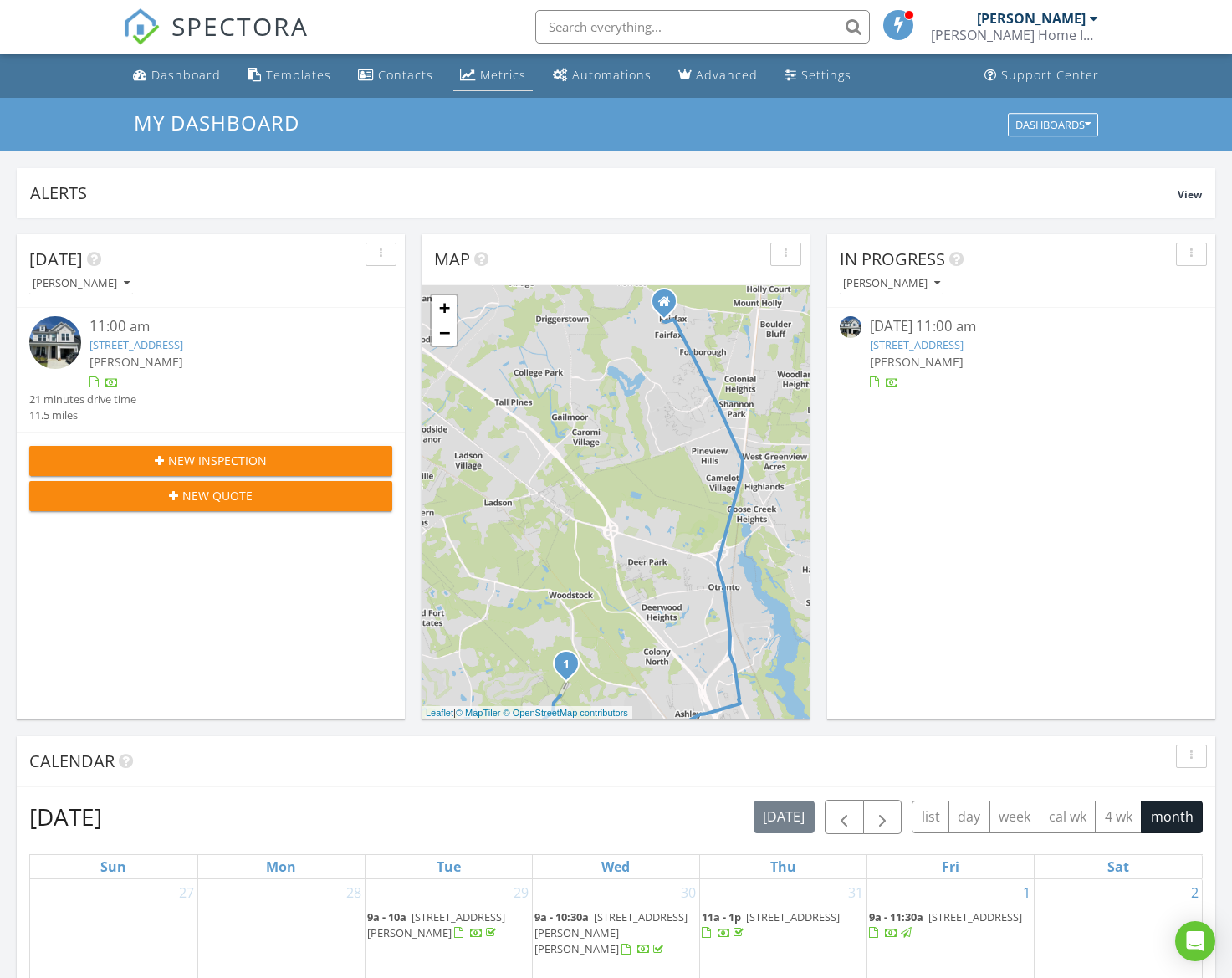
click at [506, 86] on link "Metrics" at bounding box center [493, 75] width 79 height 31
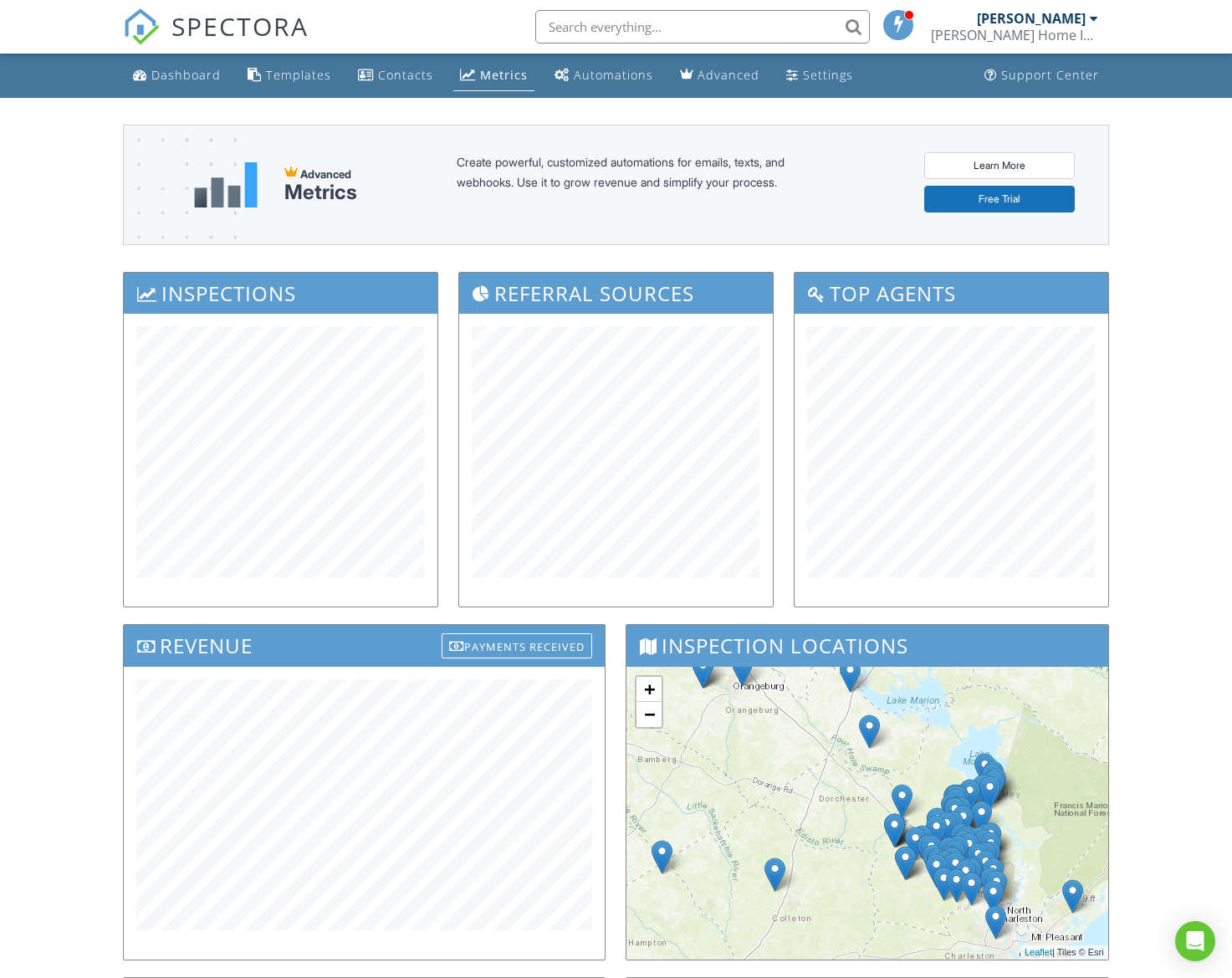
click at [193, 82] on div "Dashboard" at bounding box center [186, 74] width 69 height 16
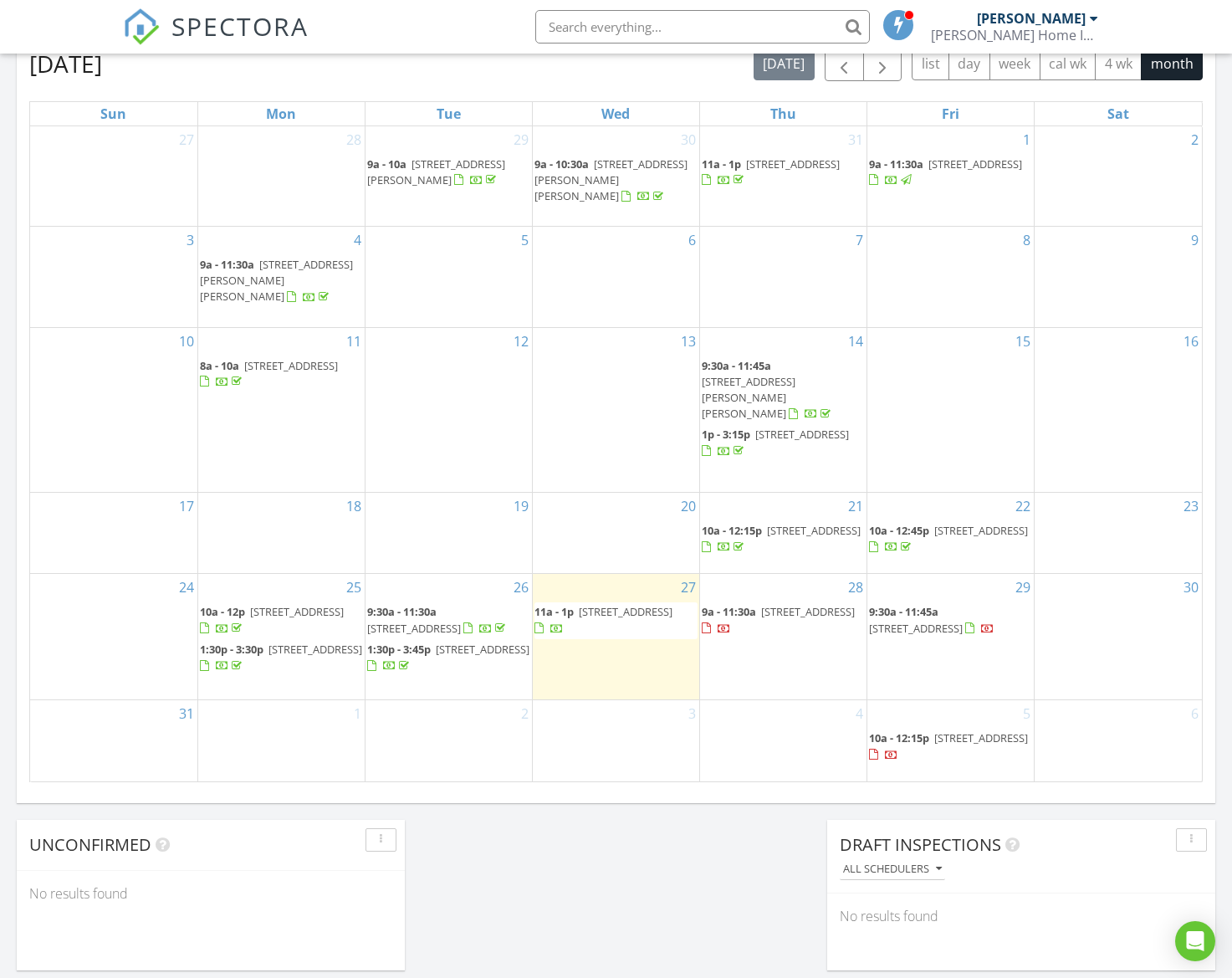
scroll to position [756, 0]
click at [884, 76] on button "button" at bounding box center [883, 61] width 40 height 35
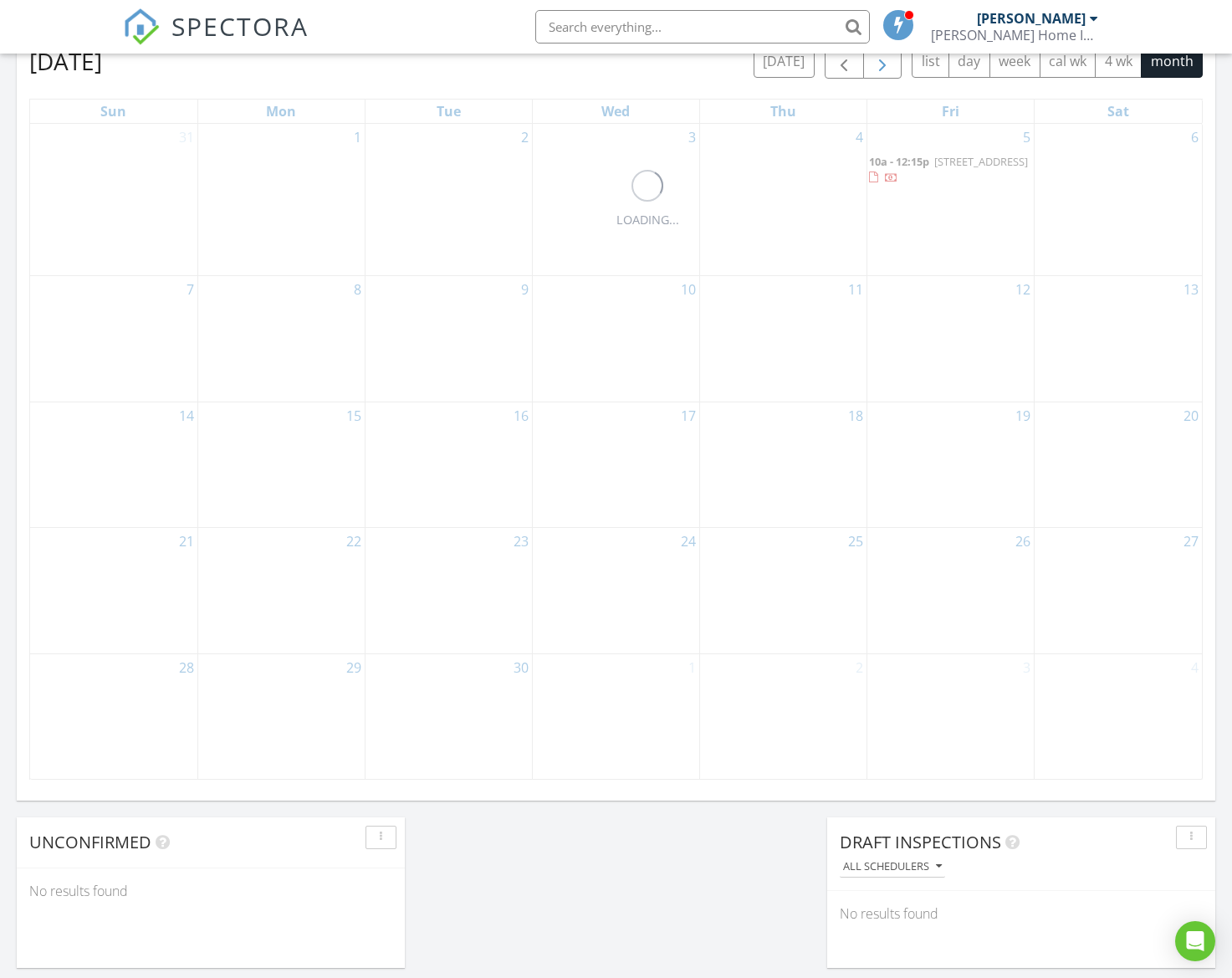
scroll to position [757, 0]
click at [836, 71] on span "button" at bounding box center [844, 61] width 20 height 20
